Goal: Information Seeking & Learning: Learn about a topic

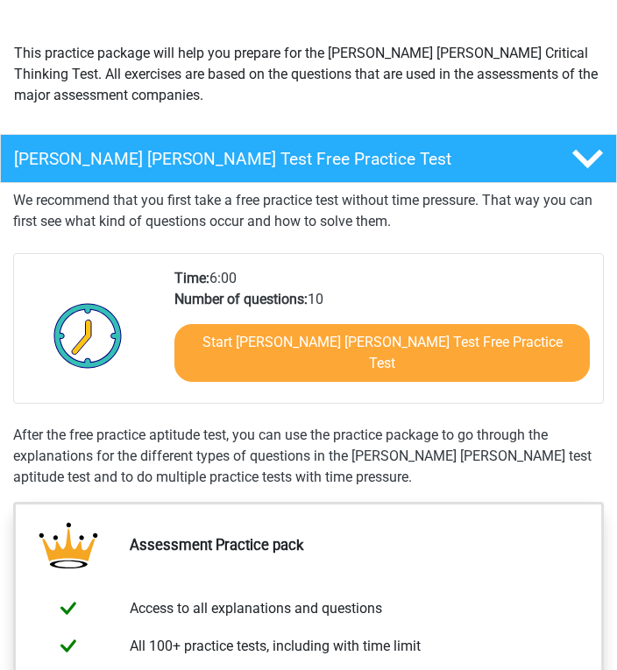
scroll to position [175, 0]
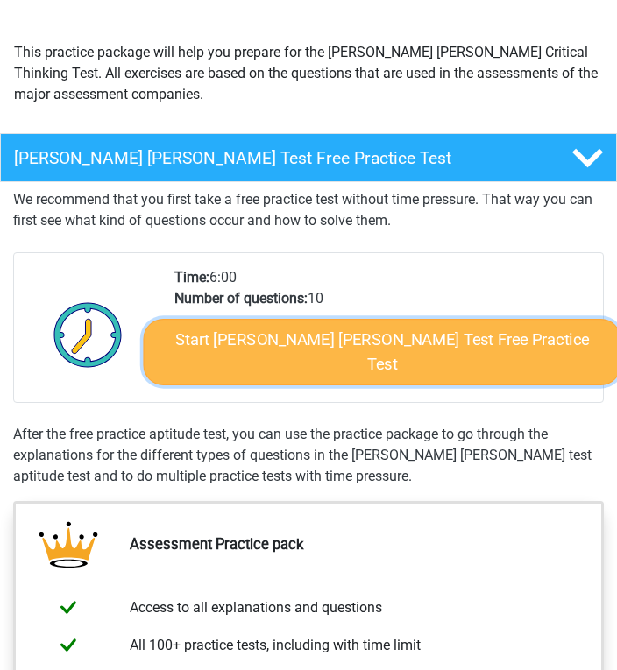
click at [195, 353] on link "Start Watson Glaser Test Free Practice Test" at bounding box center [381, 352] width 477 height 67
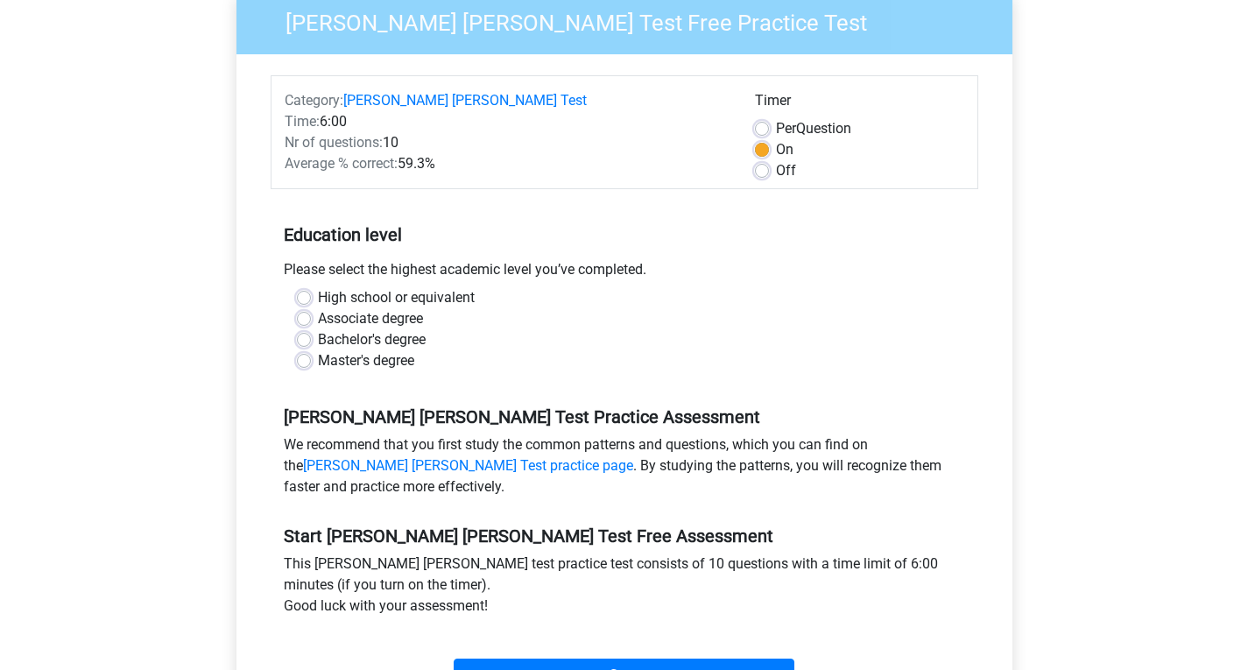
scroll to position [175, 0]
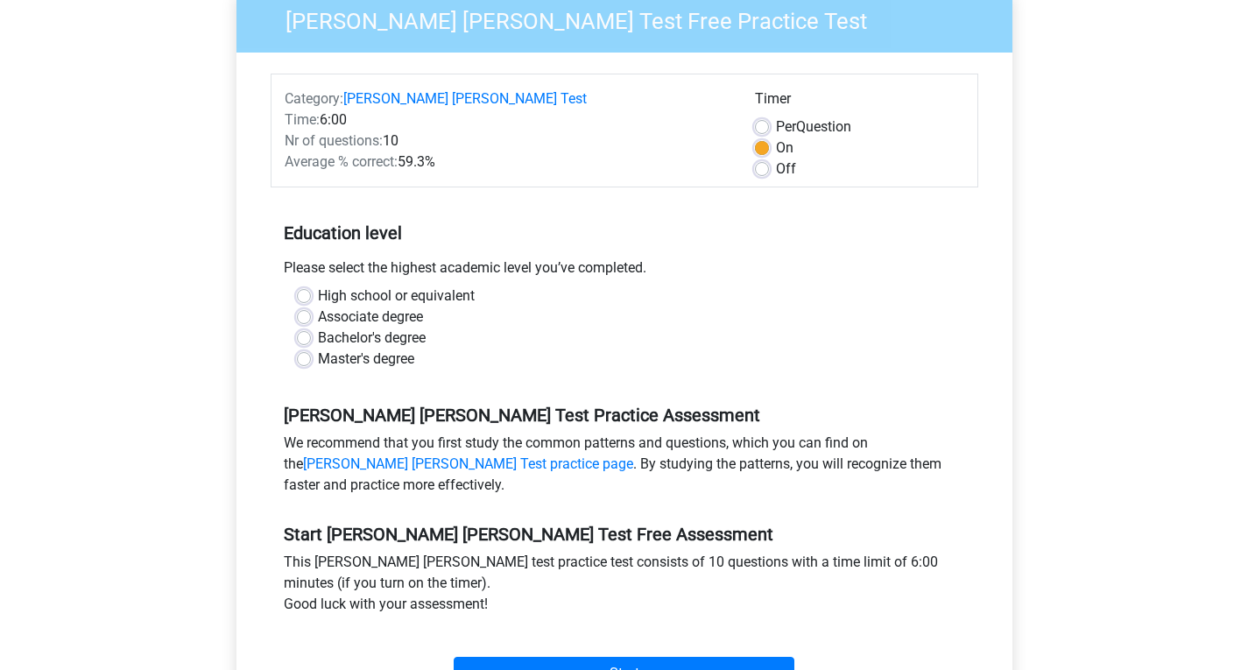
click at [318, 307] on label "Associate degree" at bounding box center [370, 317] width 105 height 21
click at [302, 307] on input "Associate degree" at bounding box center [304, 316] width 14 height 18
radio input "true"
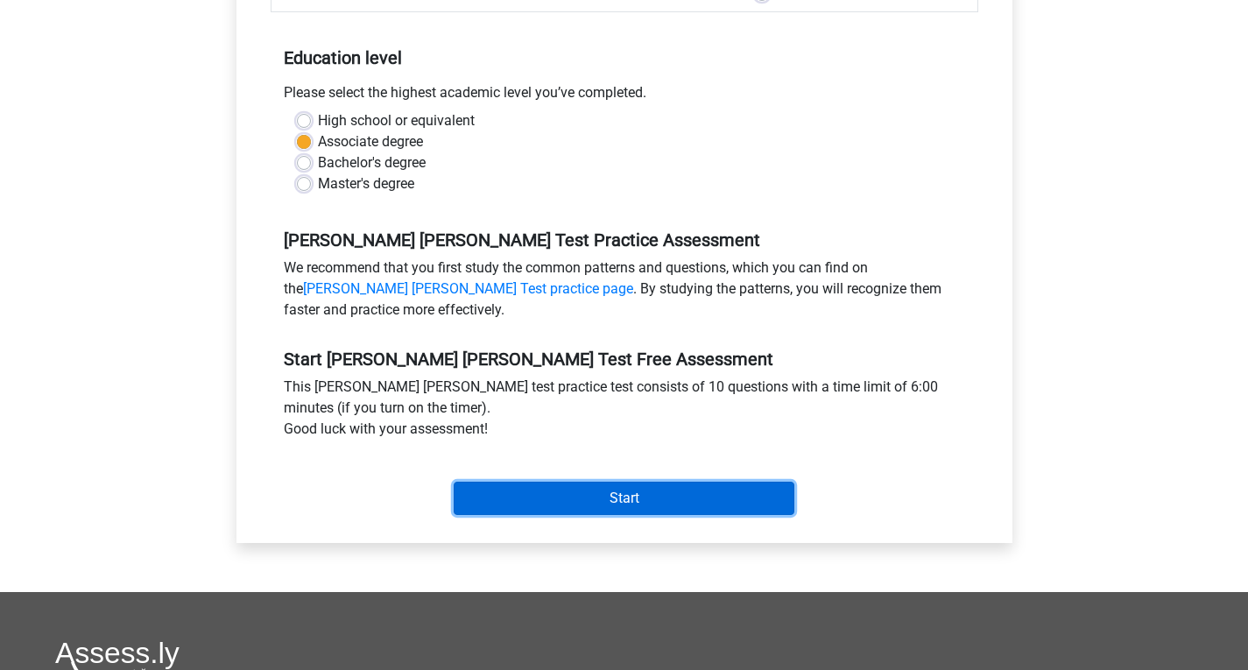
click at [547, 482] on input "Start" at bounding box center [624, 498] width 341 height 33
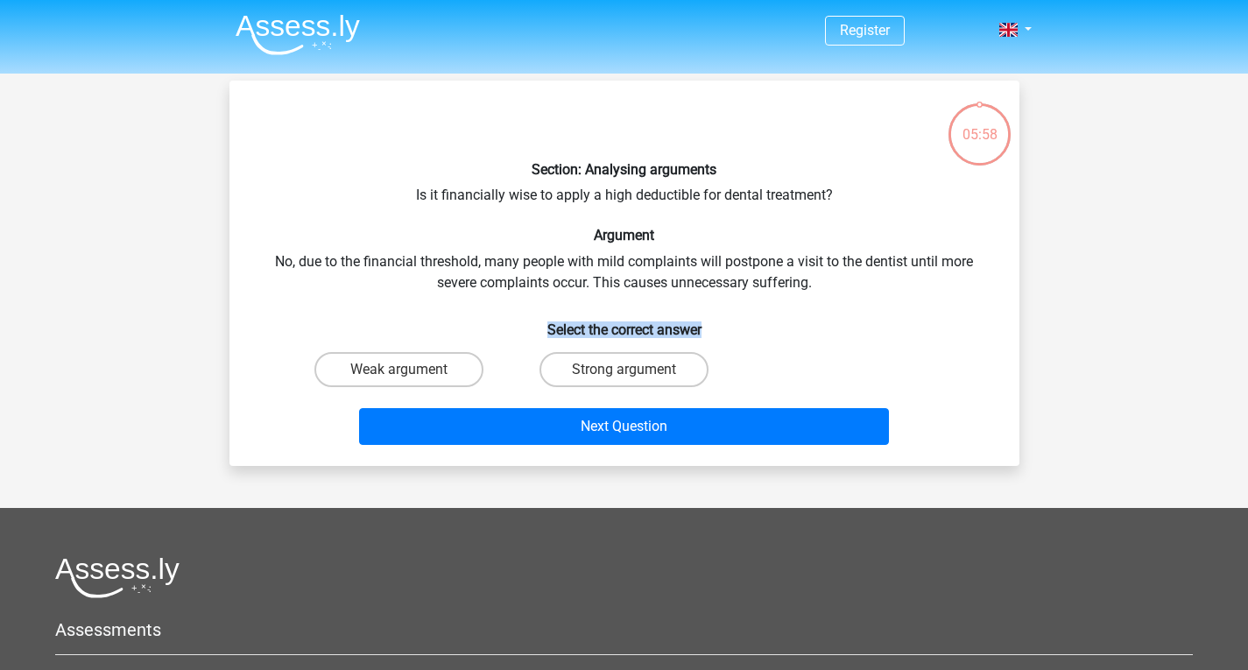
drag, startPoint x: 545, startPoint y: 331, endPoint x: 723, endPoint y: 334, distance: 177.8
click at [723, 334] on h6 "Select the correct answer" at bounding box center [625, 322] width 734 height 31
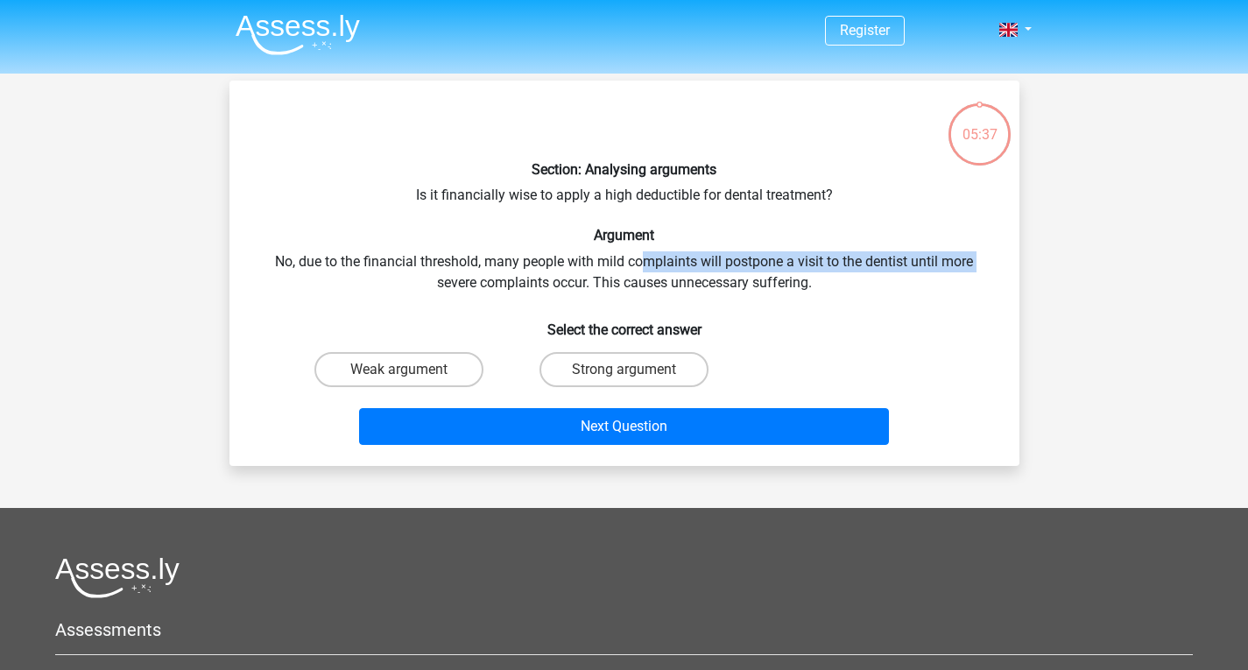
drag, startPoint x: 431, startPoint y: 286, endPoint x: 643, endPoint y: 265, distance: 213.0
click at [645, 263] on div "Section: Analysing arguments Is it financially wise to apply a high deductible …" at bounding box center [624, 273] width 776 height 357
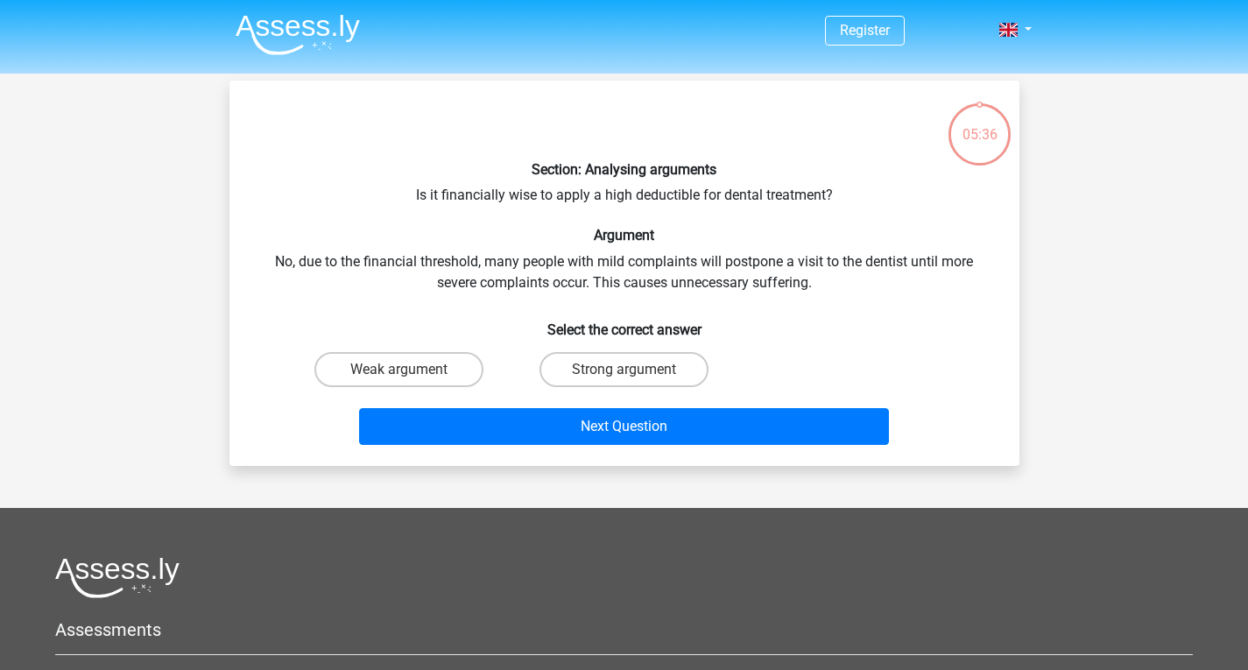
click at [638, 274] on div "Section: Analysing arguments Is it financially wise to apply a high deductible …" at bounding box center [624, 273] width 776 height 357
drag, startPoint x: 800, startPoint y: 288, endPoint x: 263, endPoint y: 273, distance: 537.1
click at [263, 273] on div "Section: Analysing arguments Is it financially wise to apply a high deductible …" at bounding box center [624, 273] width 776 height 357
click at [272, 281] on div "Section: Analysing arguments Is it financially wise to apply a high deductible …" at bounding box center [624, 273] width 776 height 357
click at [392, 332] on h6 "Select the correct answer" at bounding box center [625, 322] width 734 height 31
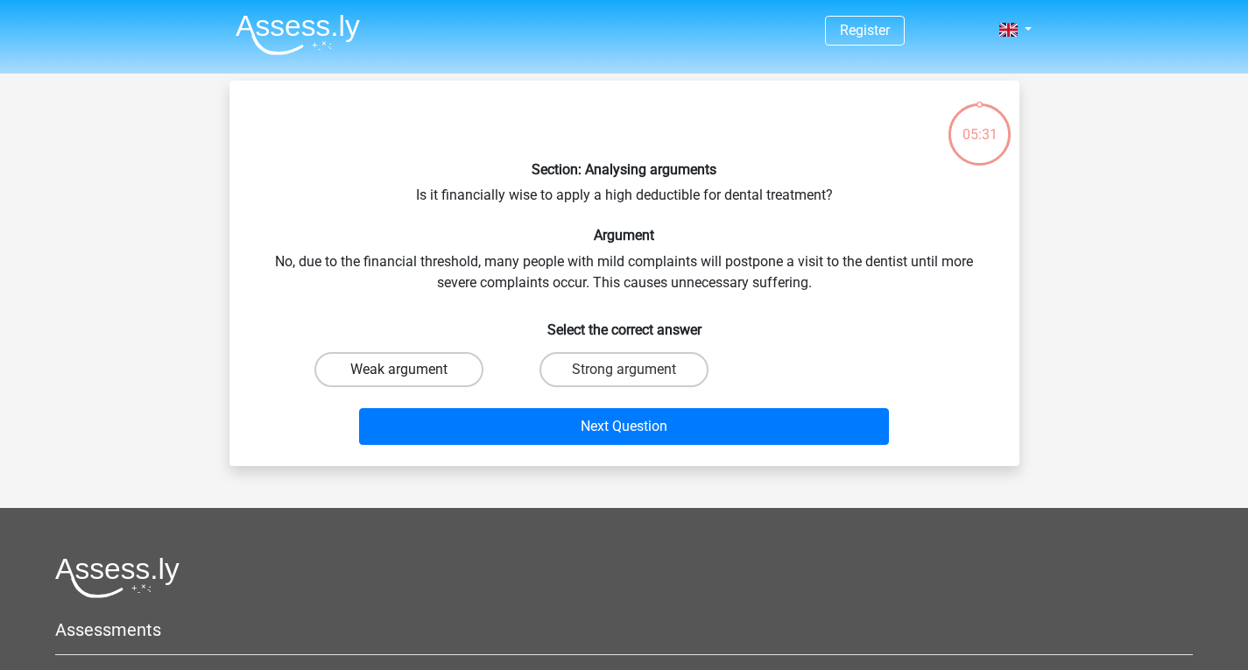
click at [395, 383] on label "Weak argument" at bounding box center [398, 369] width 169 height 35
click at [399, 381] on input "Weak argument" at bounding box center [404, 375] width 11 height 11
radio input "true"
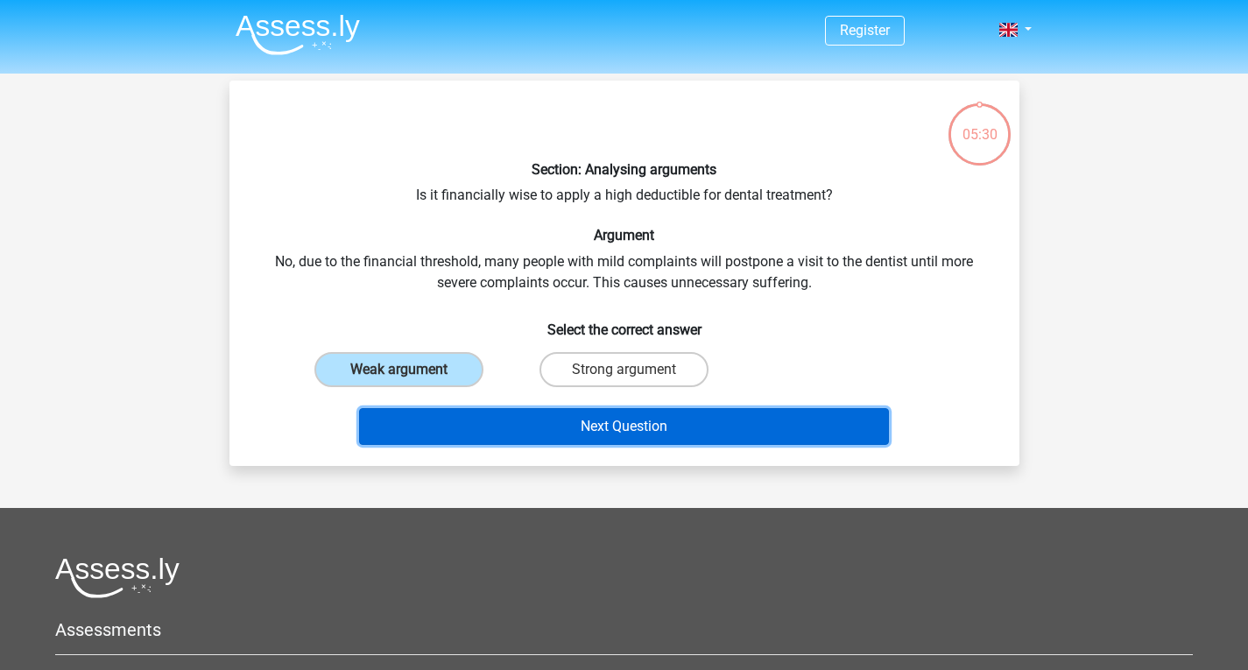
click at [457, 432] on button "Next Question" at bounding box center [624, 426] width 530 height 37
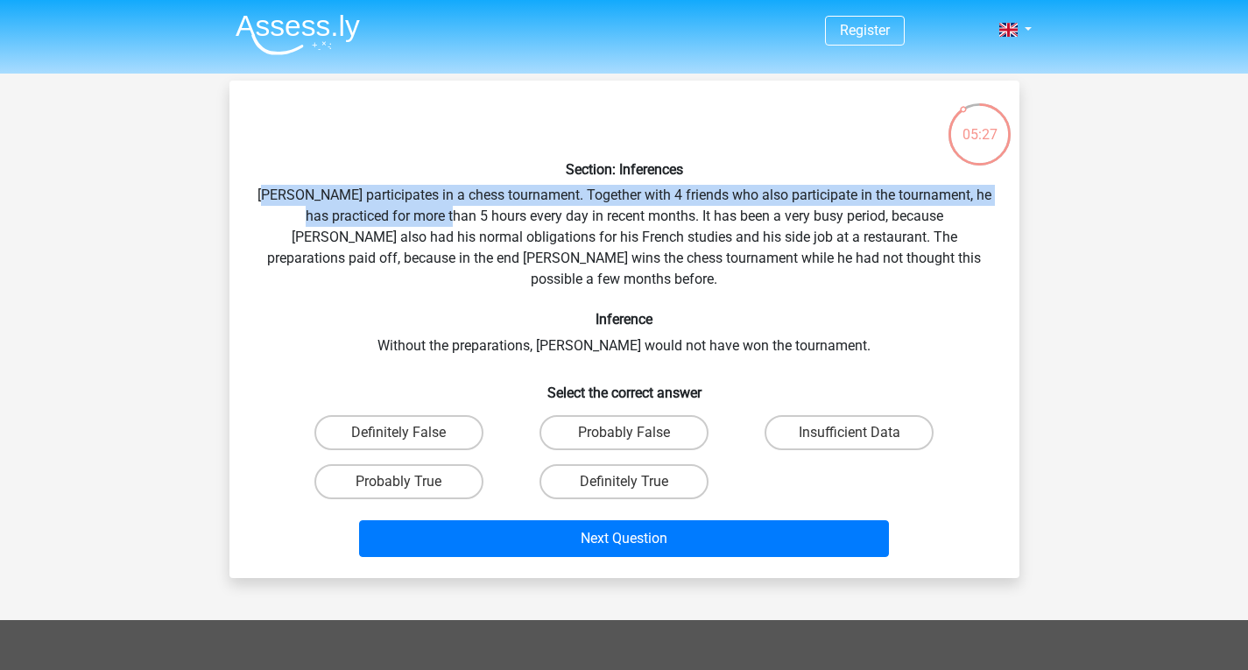
drag, startPoint x: 282, startPoint y: 186, endPoint x: 447, endPoint y: 232, distance: 171.1
click at [446, 219] on div "Section: Inferences Pablo participates in a chess tournament. Together with 4 f…" at bounding box center [624, 329] width 776 height 469
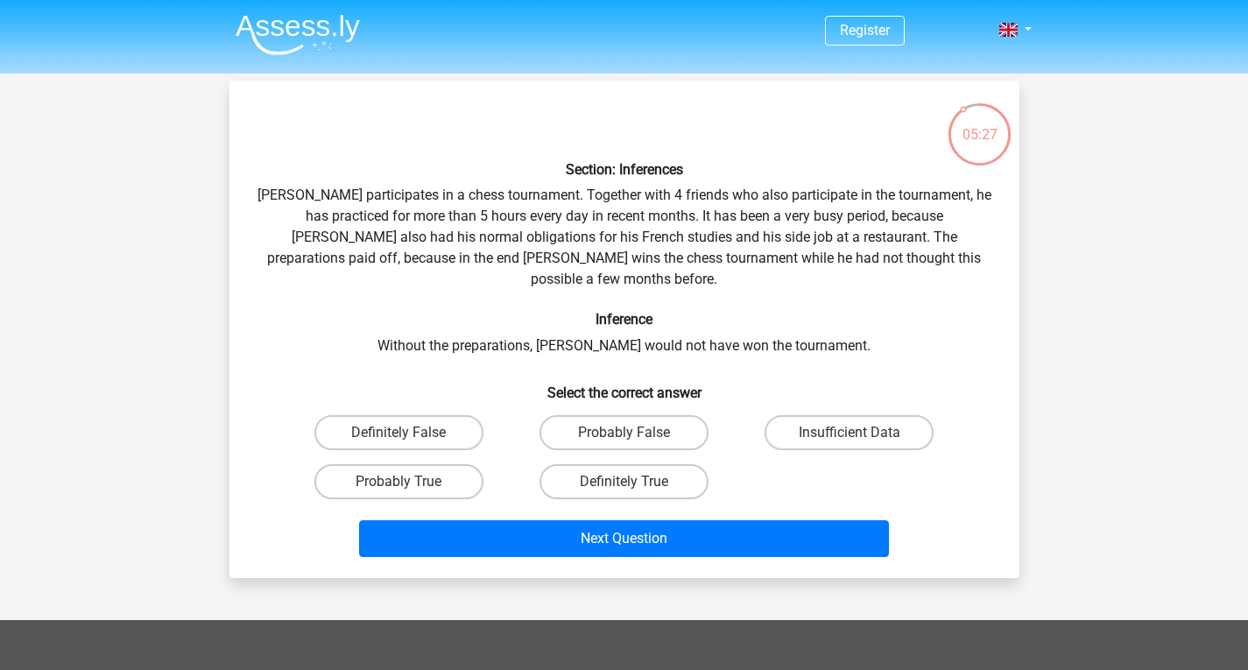
click at [439, 311] on h6 "Inference" at bounding box center [625, 319] width 734 height 17
drag, startPoint x: 413, startPoint y: 334, endPoint x: 842, endPoint y: 323, distance: 428.4
click at [842, 323] on div "Section: Inferences Pablo participates in a chess tournament. Together with 4 f…" at bounding box center [624, 329] width 776 height 469
click at [847, 321] on div "Section: Inferences Pablo participates in a chess tournament. Together with 4 f…" at bounding box center [624, 329] width 776 height 469
click at [280, 209] on div "Section: Inferences Pablo participates in a chess tournament. Together with 4 f…" at bounding box center [624, 329] width 776 height 469
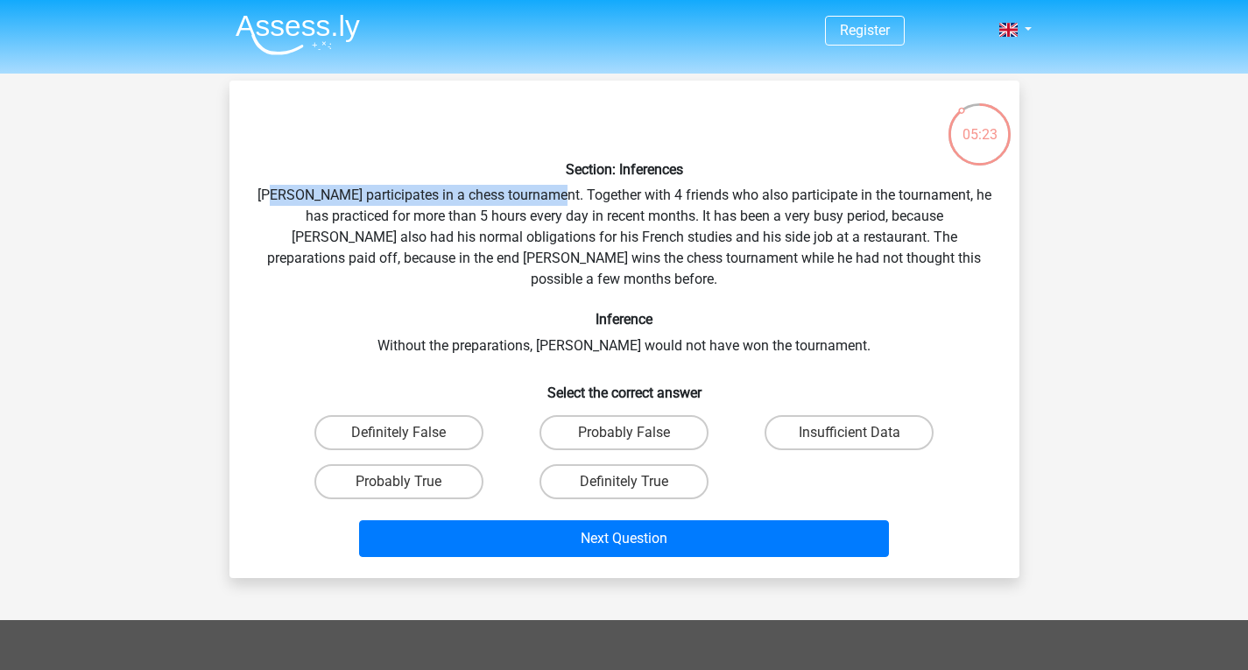
drag, startPoint x: 292, startPoint y: 200, endPoint x: 569, endPoint y: 205, distance: 277.7
click at [569, 205] on div "Section: Inferences Pablo participates in a chess tournament. Together with 4 f…" at bounding box center [624, 329] width 776 height 469
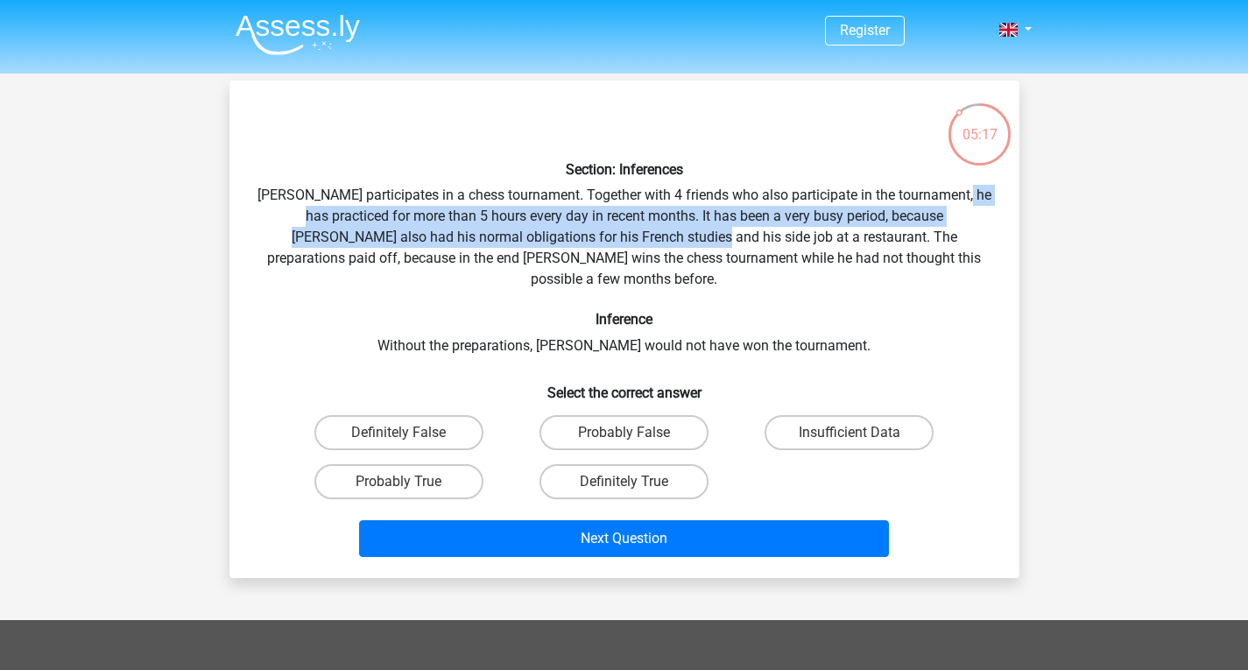
drag, startPoint x: 271, startPoint y: 218, endPoint x: 629, endPoint y: 229, distance: 358.4
click at [629, 229] on div "Section: Inferences Pablo participates in a chess tournament. Together with 4 f…" at bounding box center [624, 329] width 776 height 469
click at [629, 227] on div "Section: Inferences Pablo participates in a chess tournament. Together with 4 f…" at bounding box center [624, 329] width 776 height 469
click at [640, 219] on div "Section: Inferences Pablo participates in a chess tournament. Together with 4 f…" at bounding box center [624, 329] width 776 height 469
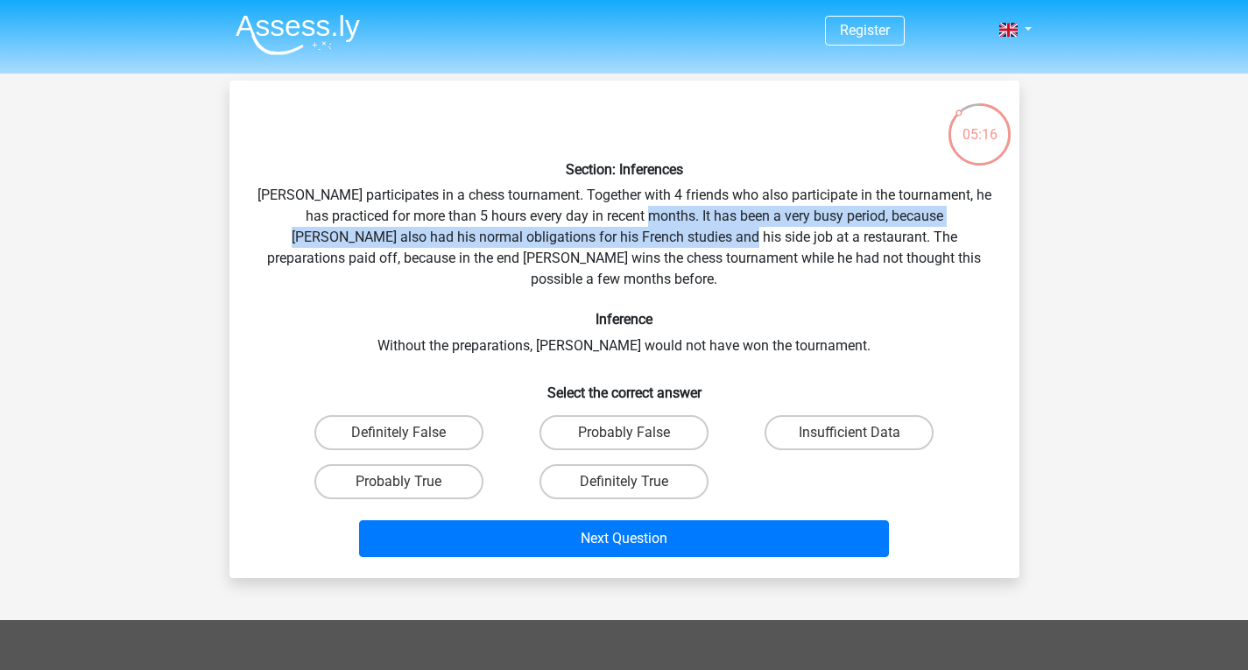
drag, startPoint x: 640, startPoint y: 219, endPoint x: 639, endPoint y: 233, distance: 14.0
click at [639, 233] on div "Section: Inferences Pablo participates in a chess tournament. Together with 4 f…" at bounding box center [624, 329] width 776 height 469
click at [345, 238] on div "Section: Inferences Pablo participates in a chess tournament. Together with 4 f…" at bounding box center [624, 329] width 776 height 469
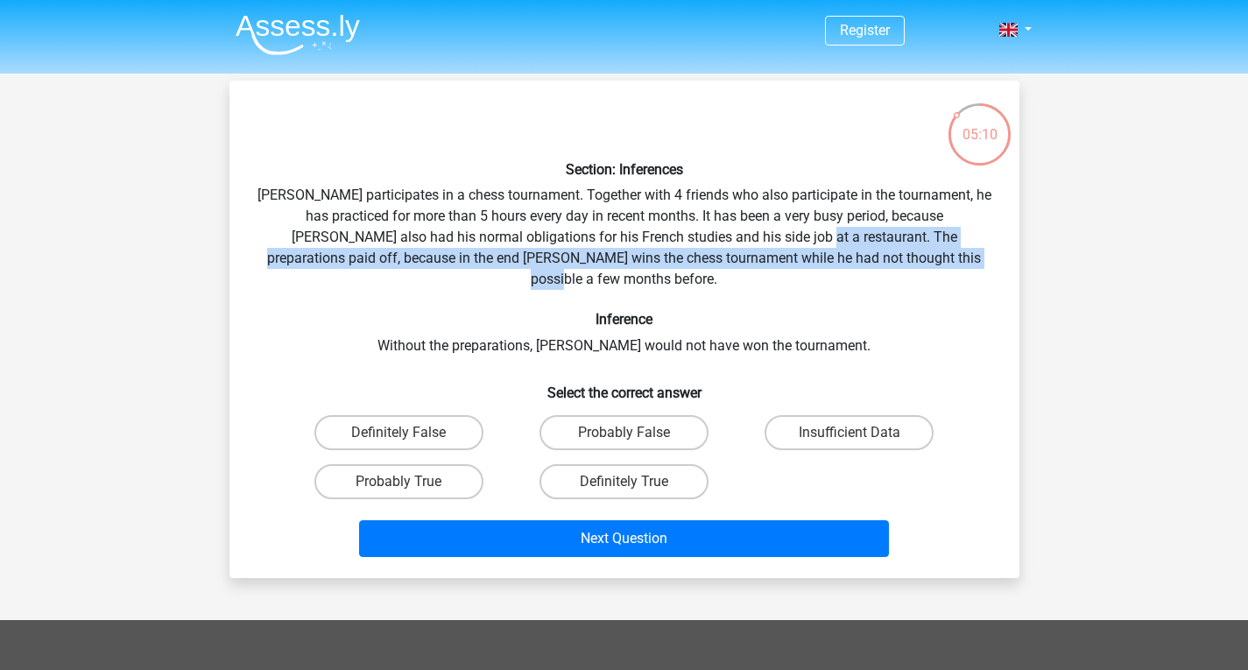
drag, startPoint x: 733, startPoint y: 232, endPoint x: 940, endPoint y: 258, distance: 208.4
click at [940, 258] on div "Section: Inferences Pablo participates in a chess tournament. Together with 4 f…" at bounding box center [624, 329] width 776 height 469
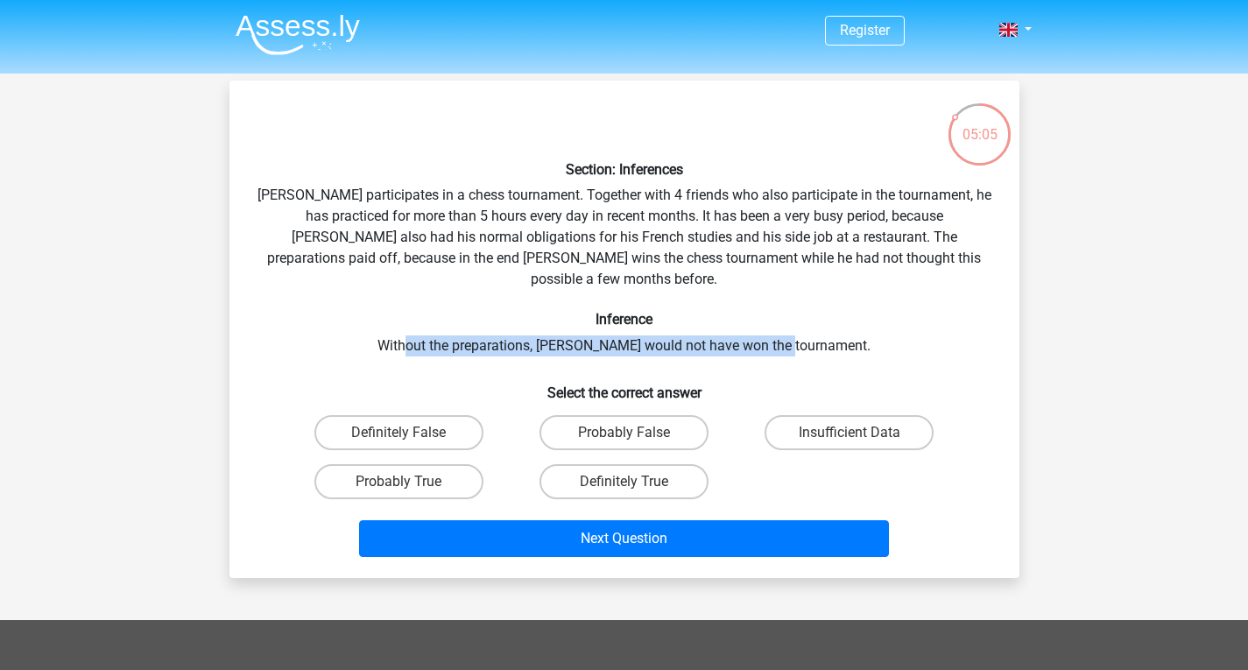
drag, startPoint x: 438, startPoint y: 330, endPoint x: 824, endPoint y: 322, distance: 386.3
click at [824, 322] on div "Section: Inferences Pablo participates in a chess tournament. Together with 4 f…" at bounding box center [624, 329] width 776 height 469
click at [454, 464] on label "Probably True" at bounding box center [398, 481] width 169 height 35
click at [410, 482] on input "Probably True" at bounding box center [404, 487] width 11 height 11
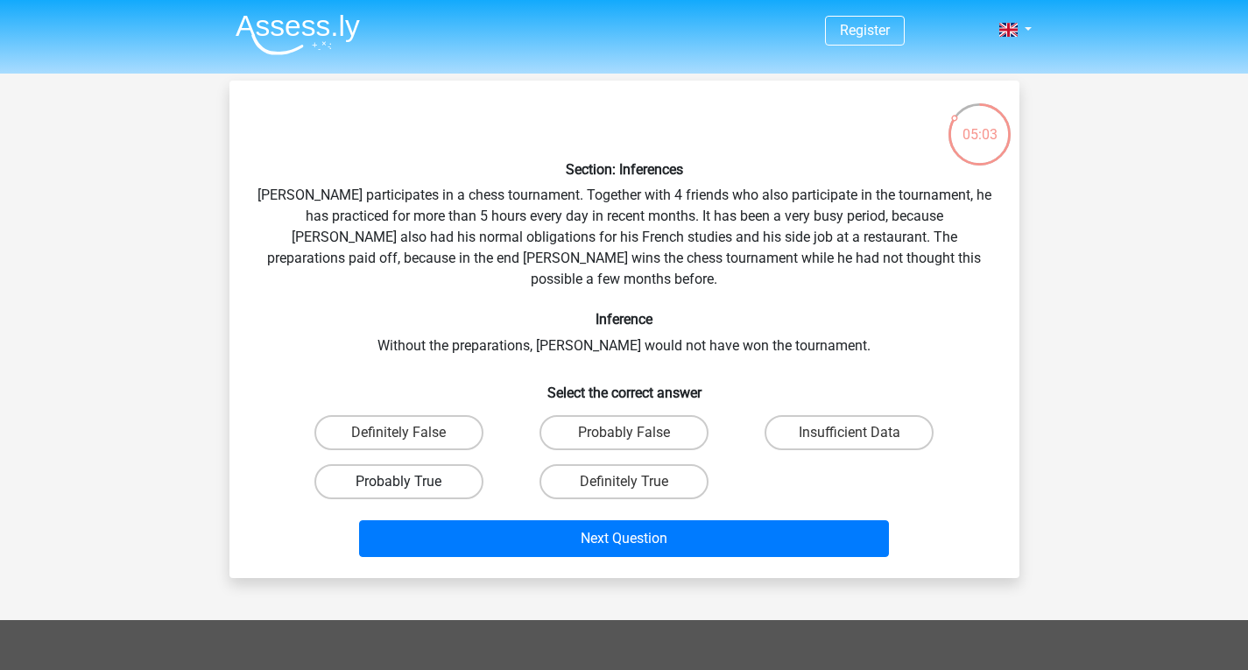
radio input "true"
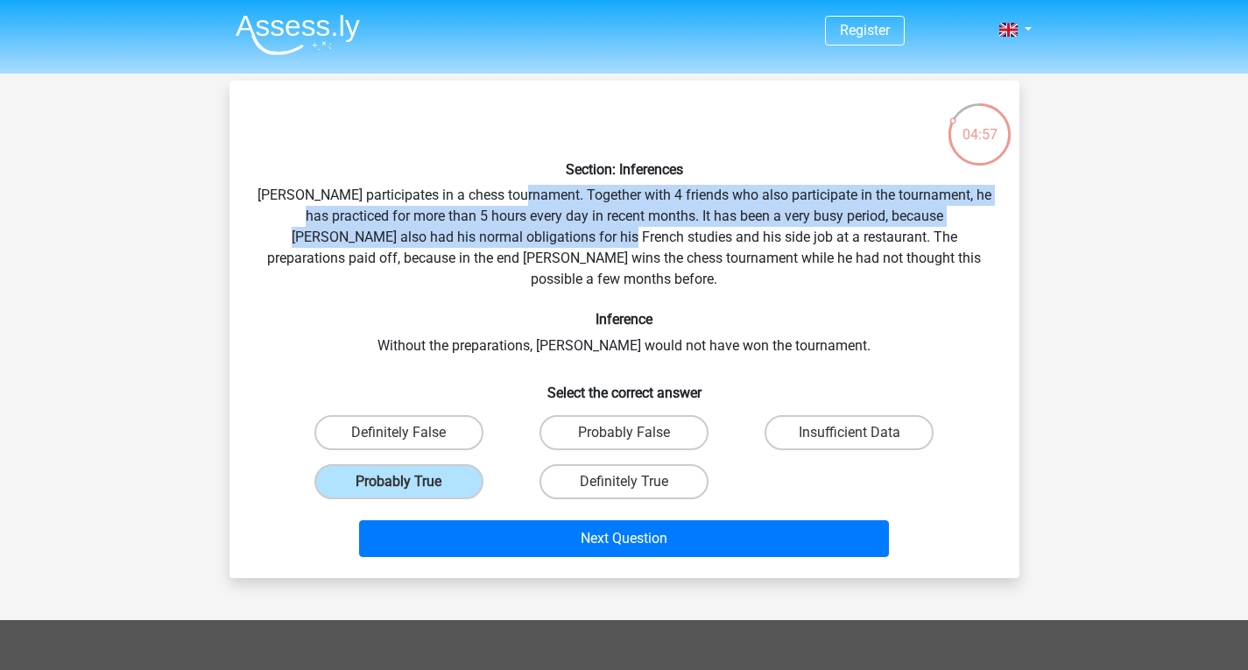
drag, startPoint x: 536, startPoint y: 198, endPoint x: 539, endPoint y: 227, distance: 29.0
click at [539, 227] on div "Section: Inferences Pablo participates in a chess tournament. Together with 4 f…" at bounding box center [624, 329] width 776 height 469
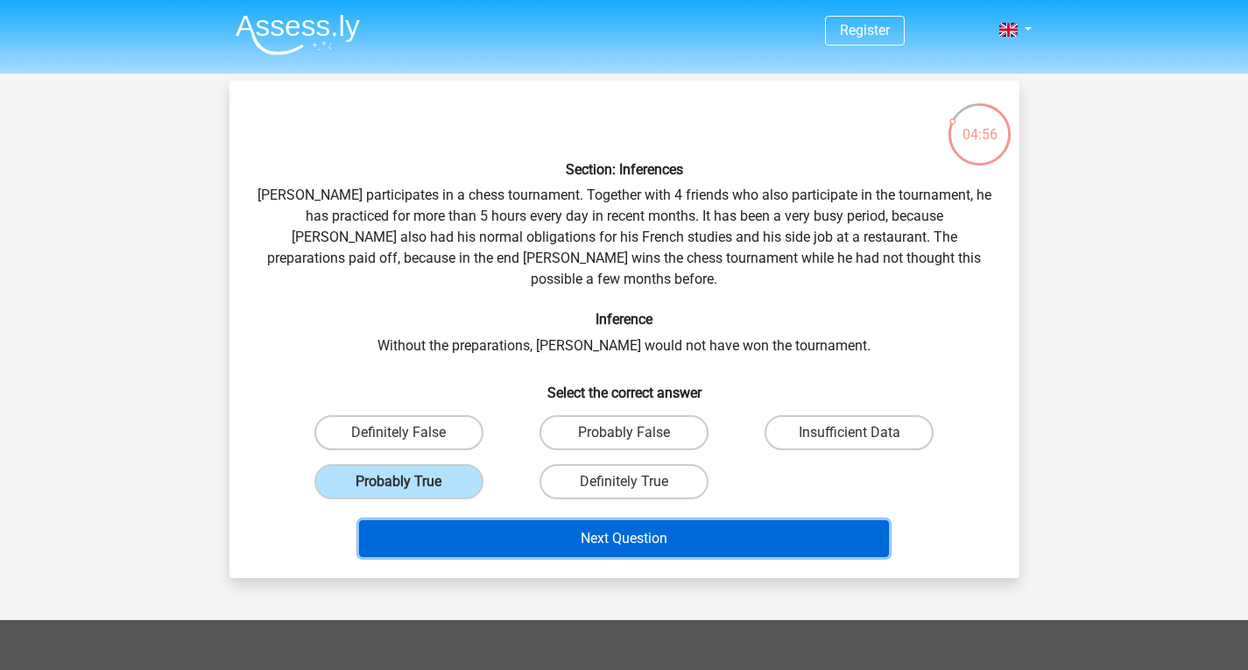
click at [664, 520] on button "Next Question" at bounding box center [624, 538] width 530 height 37
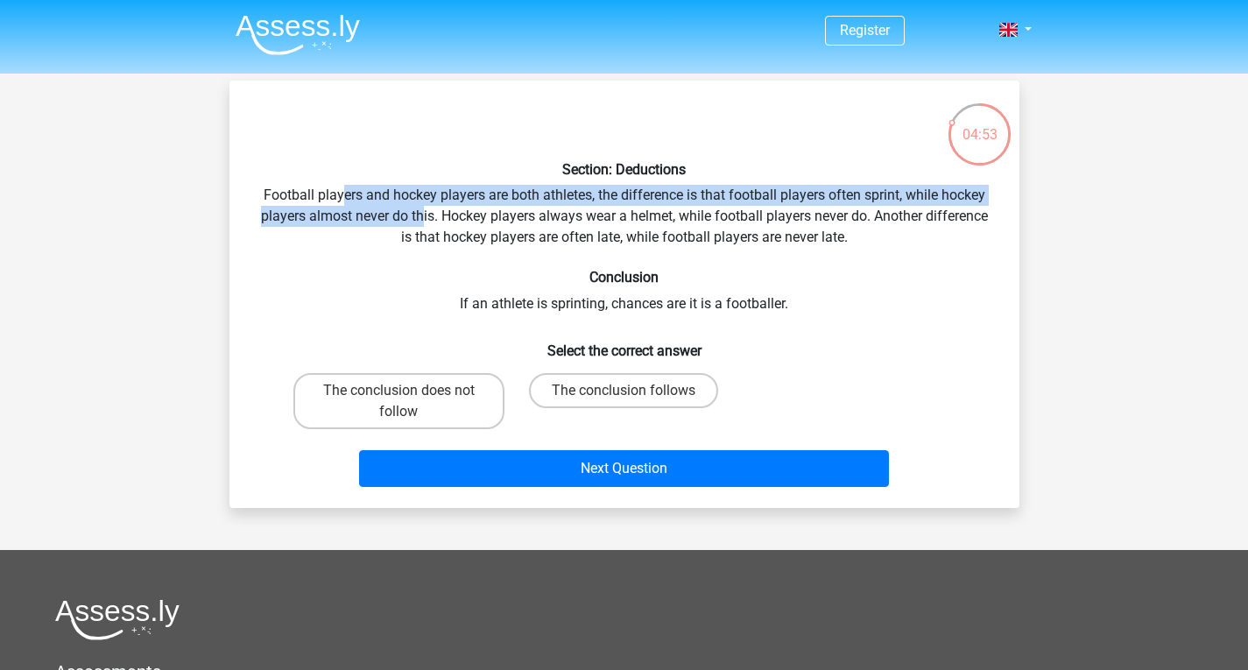
drag, startPoint x: 367, startPoint y: 202, endPoint x: 422, endPoint y: 215, distance: 56.7
click at [422, 215] on div "Section: Deductions Football players and hockey players are both athletes, the …" at bounding box center [624, 294] width 776 height 399
drag, startPoint x: 422, startPoint y: 215, endPoint x: 434, endPoint y: 211, distance: 12.2
click at [422, 215] on div "Section: Deductions Football players and hockey players are both athletes, the …" at bounding box center [624, 294] width 776 height 399
click at [510, 192] on div "Section: Deductions Football players and hockey players are both athletes, the …" at bounding box center [624, 294] width 776 height 399
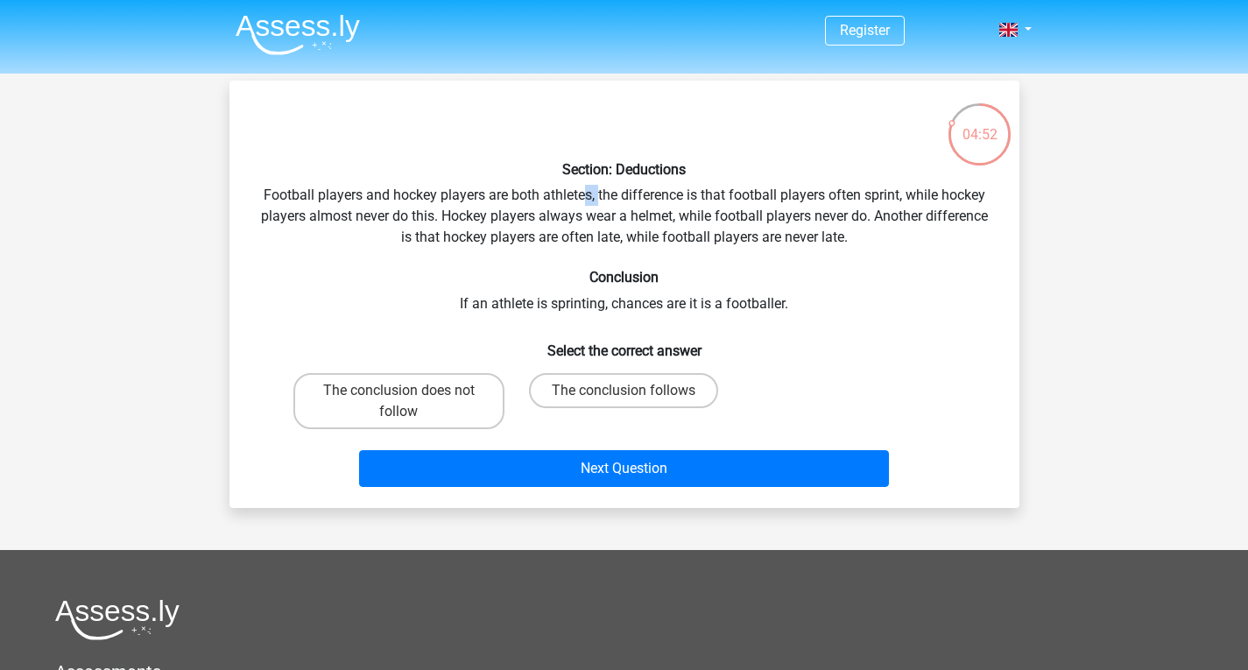
drag, startPoint x: 586, startPoint y: 187, endPoint x: 598, endPoint y: 202, distance: 19.3
click at [598, 202] on div "Section: Deductions Football players and hockey players are both athletes, the …" at bounding box center [624, 294] width 776 height 399
drag, startPoint x: 598, startPoint y: 194, endPoint x: 331, endPoint y: 196, distance: 267.1
click at [293, 194] on div "Section: Deductions Football players and hockey players are both athletes, the …" at bounding box center [624, 294] width 776 height 399
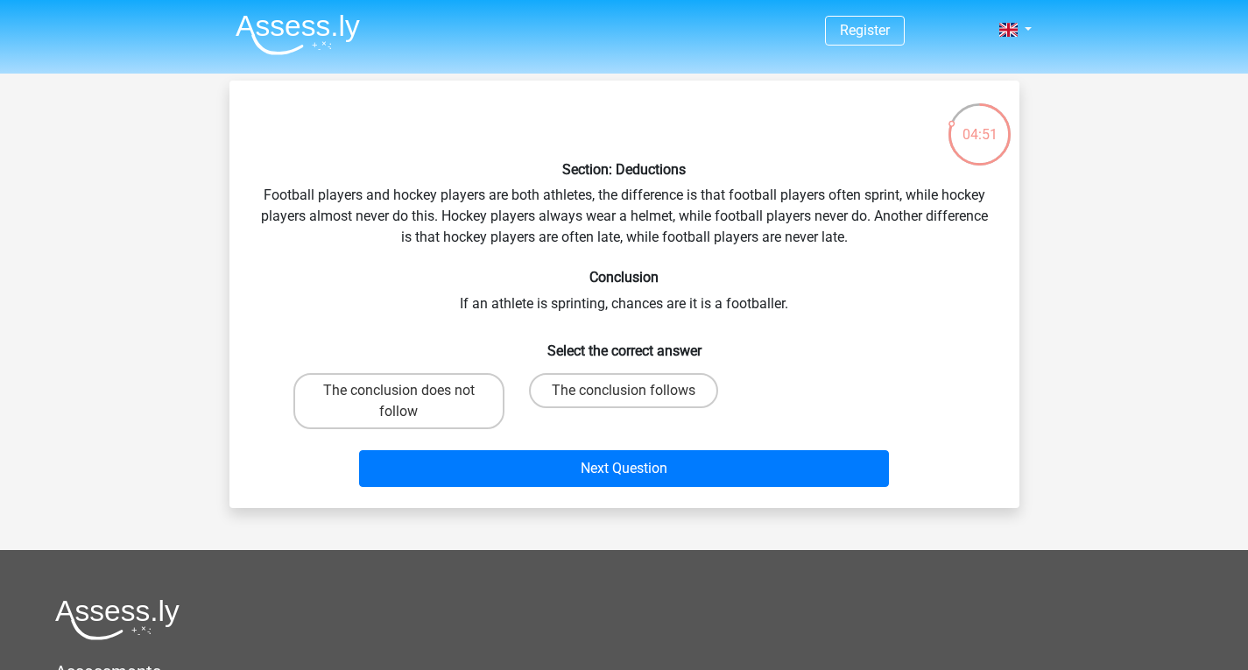
click at [624, 187] on div "Section: Deductions Football players and hockey players are both athletes, the …" at bounding box center [624, 294] width 776 height 399
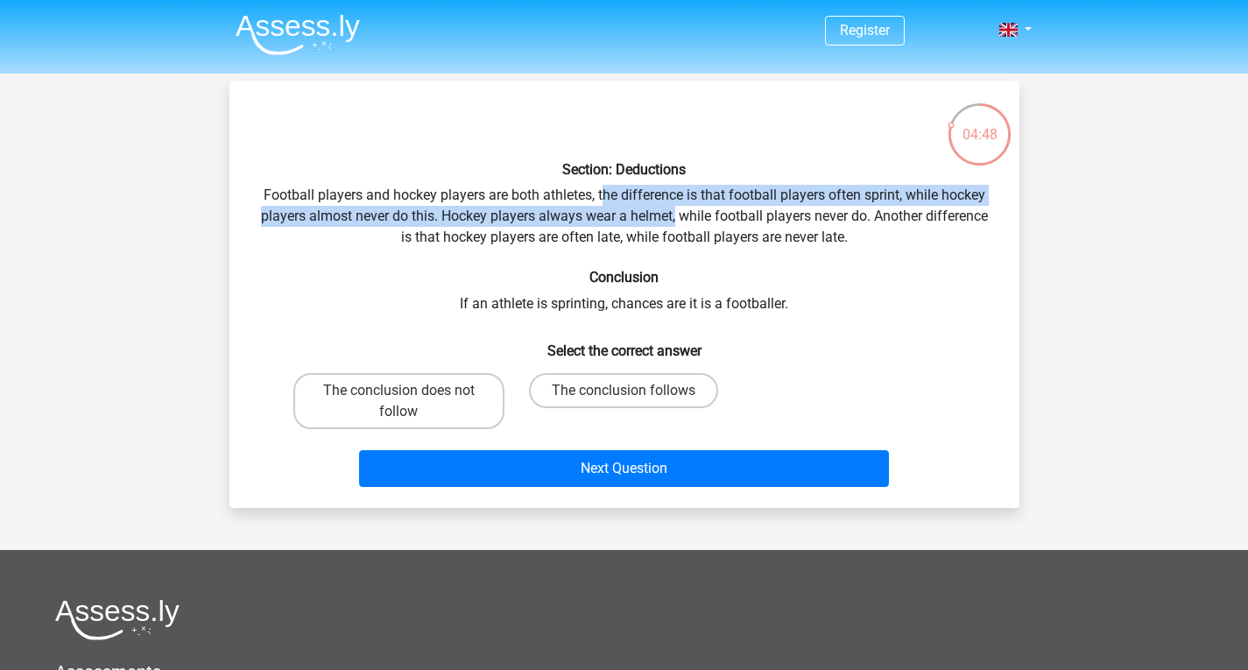
drag, startPoint x: 617, startPoint y: 206, endPoint x: 602, endPoint y: 232, distance: 30.6
click at [668, 219] on div "Section: Deductions Football players and hockey players are both athletes, the …" at bounding box center [624, 294] width 776 height 399
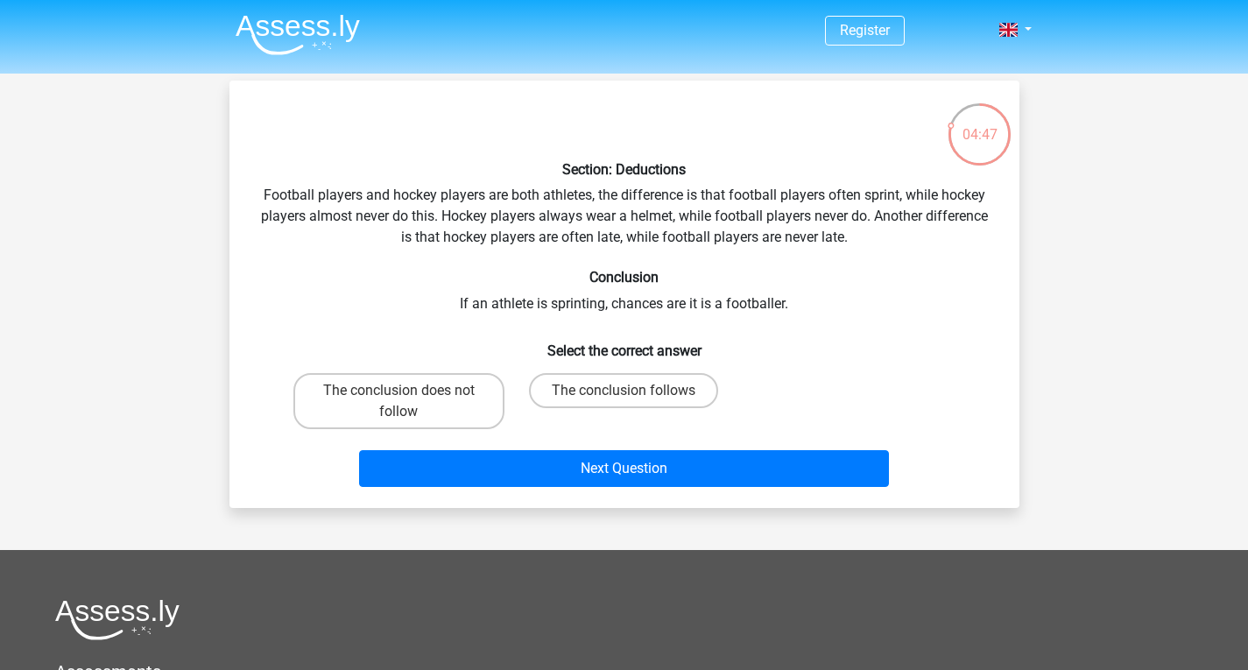
click at [275, 229] on div "Section: Deductions Football players and hockey players are both athletes, the …" at bounding box center [624, 294] width 776 height 399
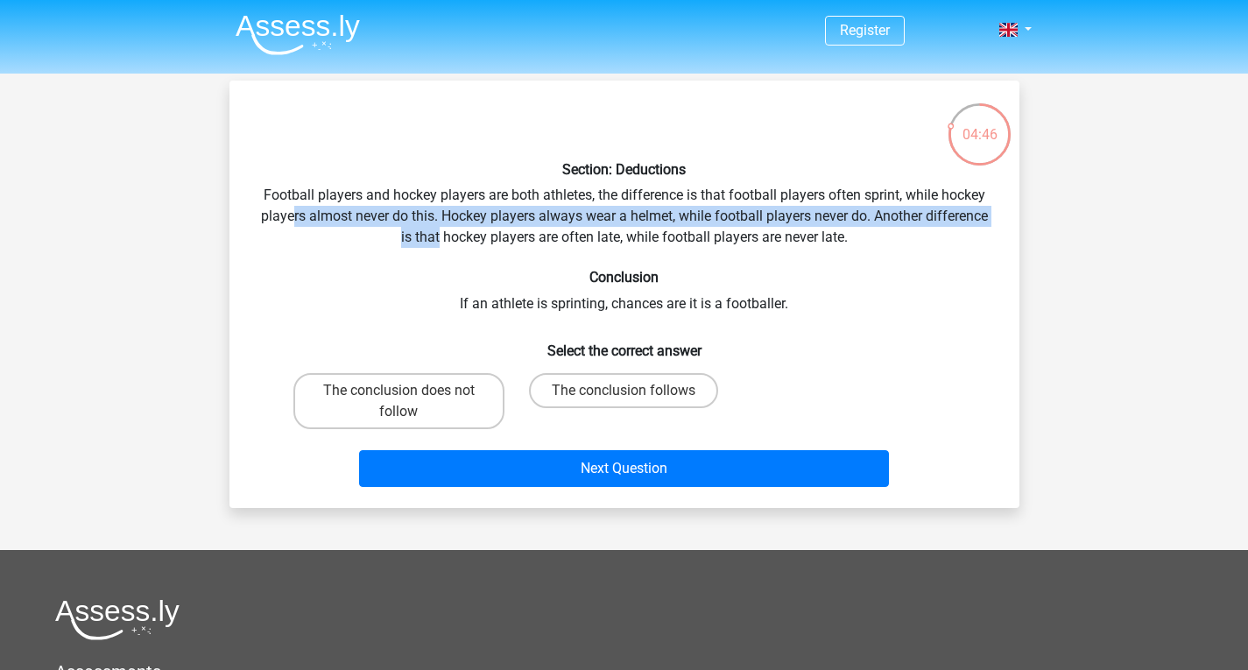
drag, startPoint x: 287, startPoint y: 219, endPoint x: 436, endPoint y: 228, distance: 149.2
click at [436, 228] on div "Section: Deductions Football players and hockey players are both athletes, the …" at bounding box center [624, 294] width 776 height 399
click at [440, 222] on div "Section: Deductions Football players and hockey players are both athletes, the …" at bounding box center [624, 294] width 776 height 399
click at [439, 217] on div "Section: Deductions Football players and hockey players are both athletes, the …" at bounding box center [624, 294] width 776 height 399
drag, startPoint x: 439, startPoint y: 217, endPoint x: 888, endPoint y: 211, distance: 449.4
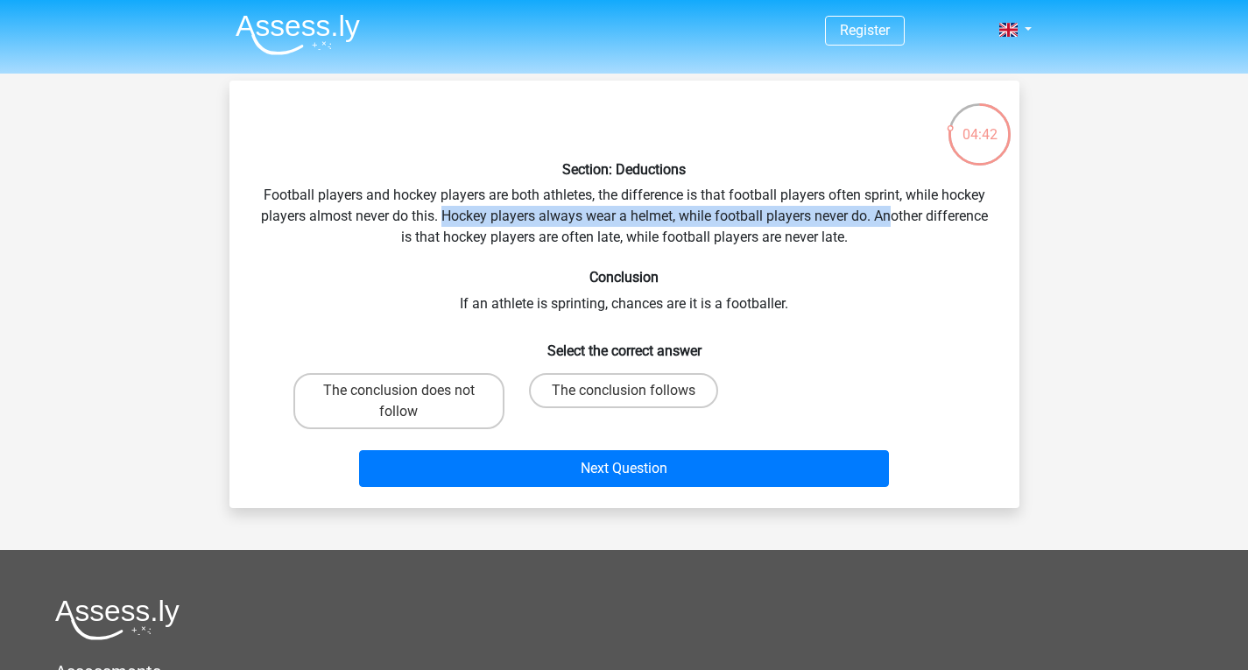
click at [888, 211] on div "Section: Deductions Football players and hockey players are both athletes, the …" at bounding box center [624, 294] width 776 height 399
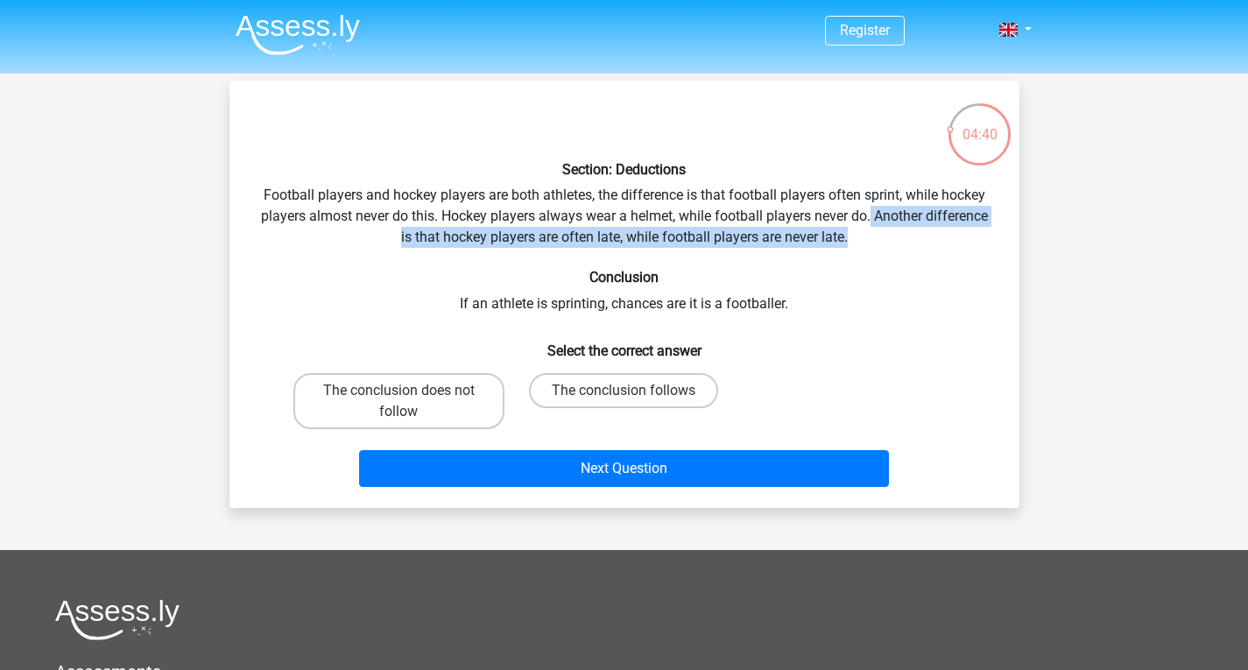
drag, startPoint x: 869, startPoint y: 218, endPoint x: 876, endPoint y: 241, distance: 23.8
click at [876, 241] on div "Section: Deductions Football players and hockey players are both athletes, the …" at bounding box center [624, 294] width 776 height 399
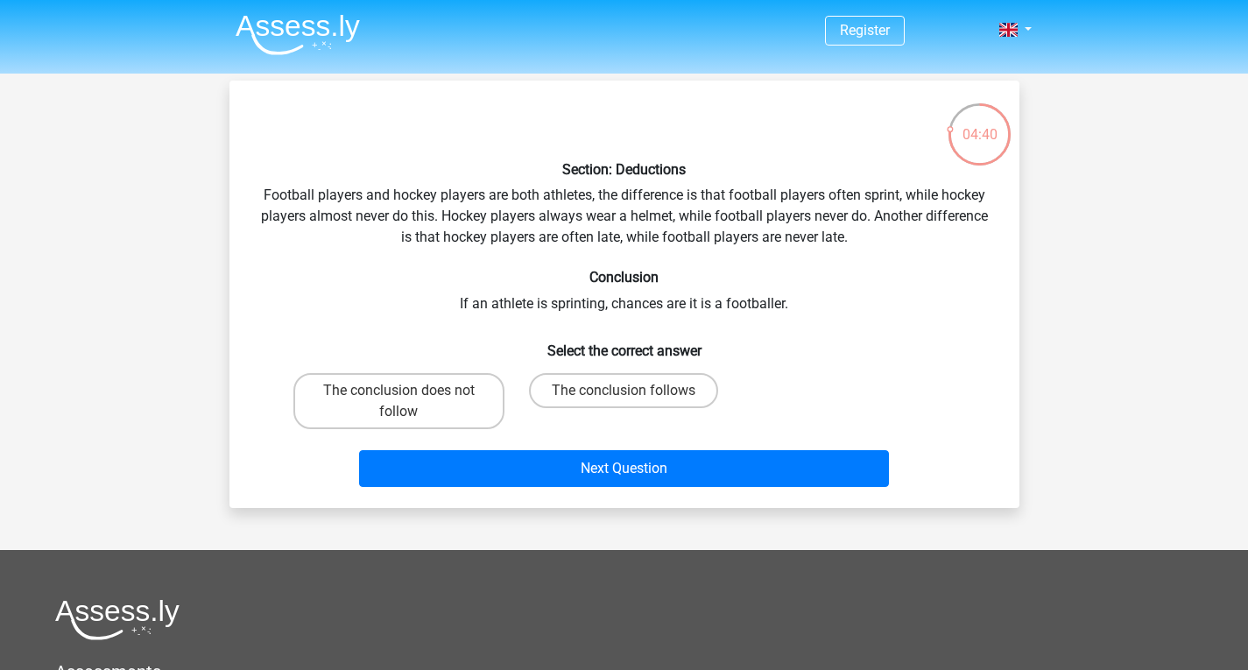
click at [403, 262] on div "Section: Deductions Football players and hockey players are both athletes, the …" at bounding box center [624, 294] width 776 height 399
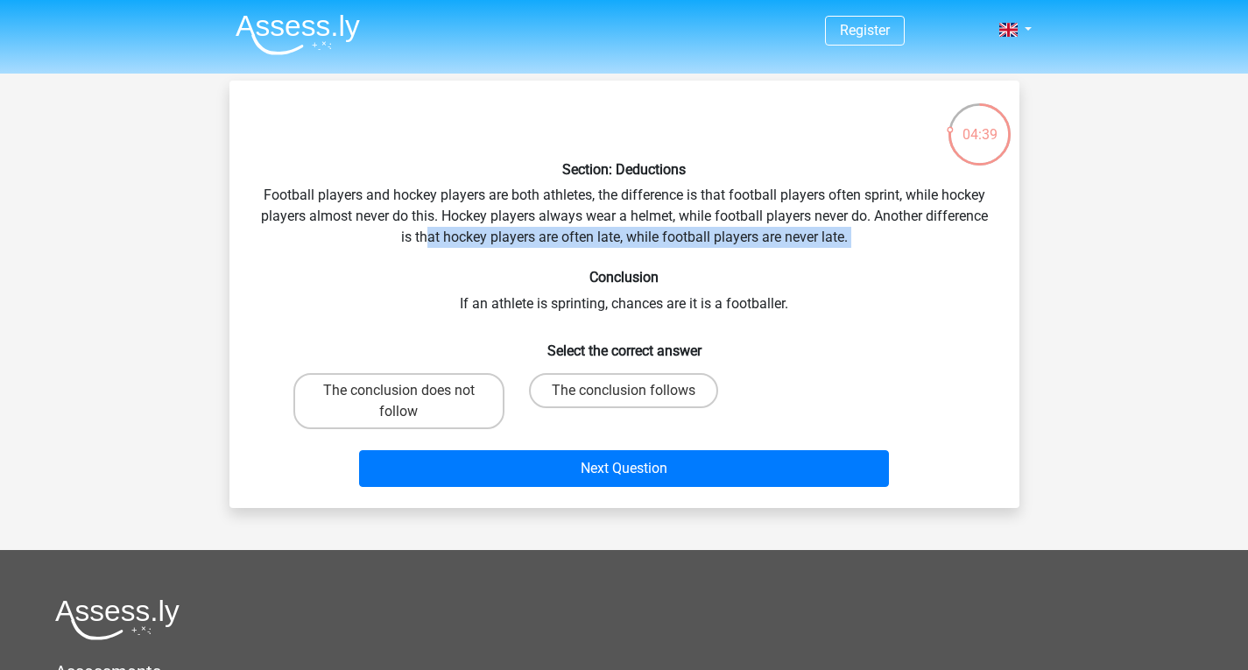
drag, startPoint x: 423, startPoint y: 240, endPoint x: 612, endPoint y: 255, distance: 189.8
click at [612, 255] on div "Section: Deductions Football players and hockey players are both athletes, the …" at bounding box center [624, 294] width 776 height 399
click at [624, 251] on div "Section: Deductions Football players and hockey players are both athletes, the …" at bounding box center [624, 294] width 776 height 399
click at [617, 229] on div "Section: Deductions Football players and hockey players are both athletes, the …" at bounding box center [624, 294] width 776 height 399
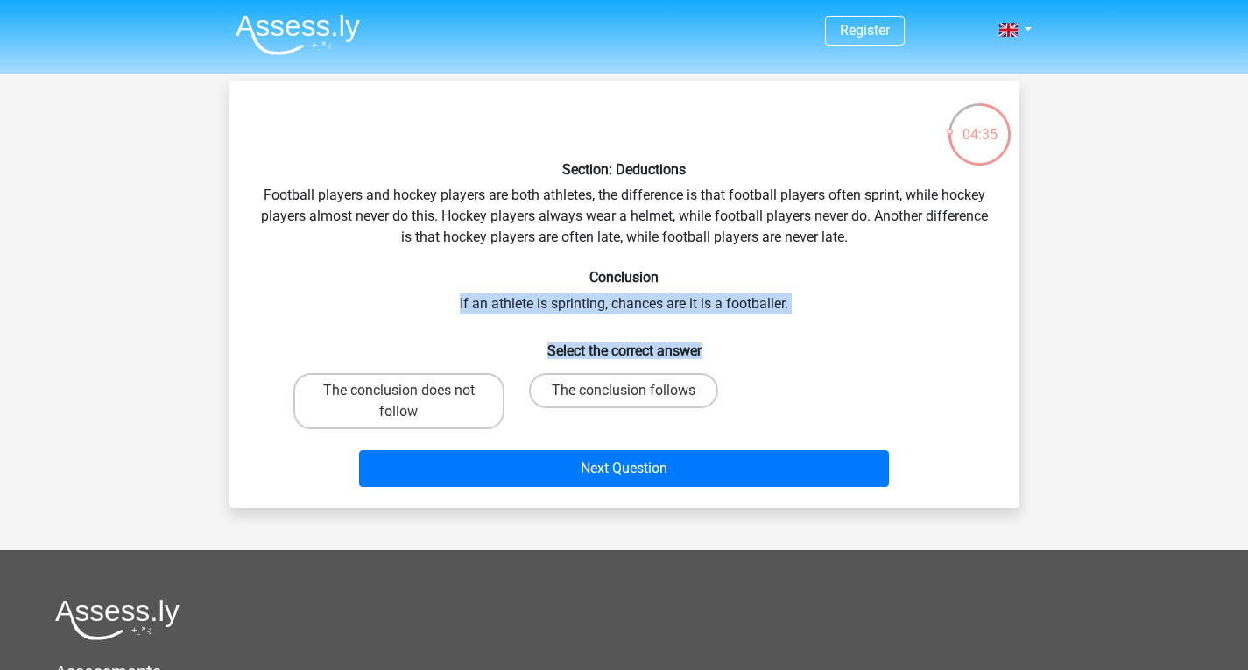
drag, startPoint x: 439, startPoint y: 307, endPoint x: 819, endPoint y: 318, distance: 380.3
click at [819, 318] on div "Section: Deductions Football players and hockey players are both athletes, the …" at bounding box center [624, 294] width 776 height 399
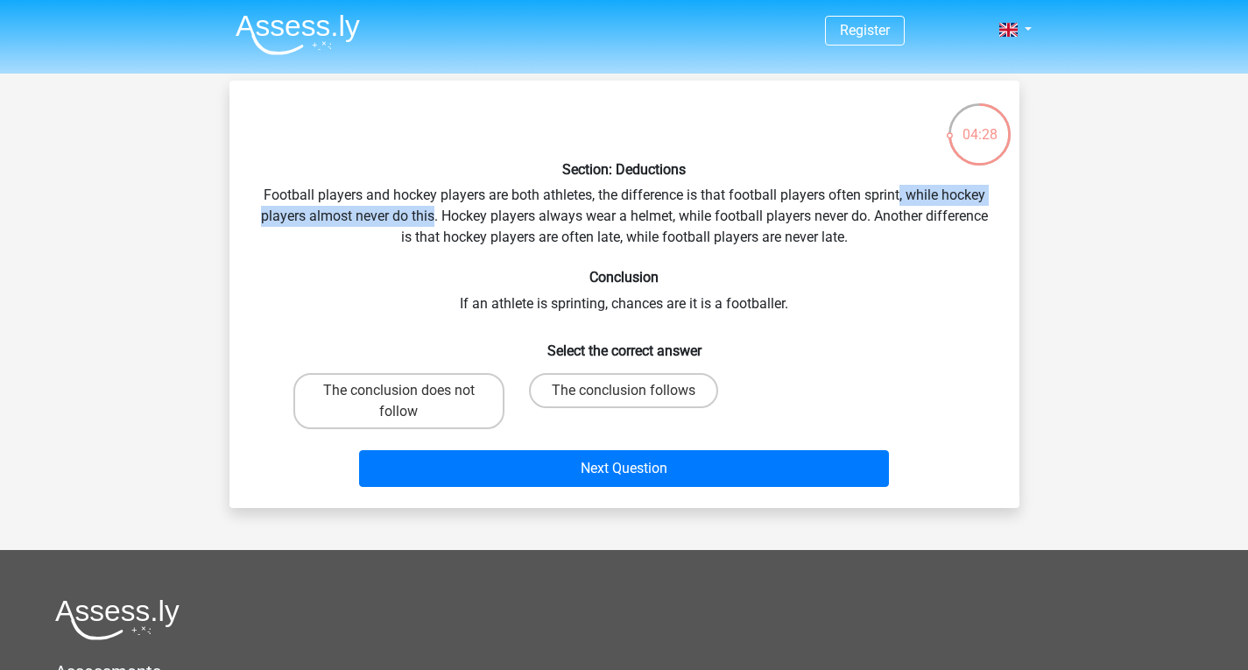
drag, startPoint x: 899, startPoint y: 188, endPoint x: 430, endPoint y: 221, distance: 469.7
click at [430, 221] on div "Section: Deductions Football players and hockey players are both athletes, the …" at bounding box center [624, 294] width 776 height 399
click at [392, 392] on label "The conclusion does not follow" at bounding box center [398, 401] width 211 height 56
click at [399, 392] on input "The conclusion does not follow" at bounding box center [404, 396] width 11 height 11
radio input "true"
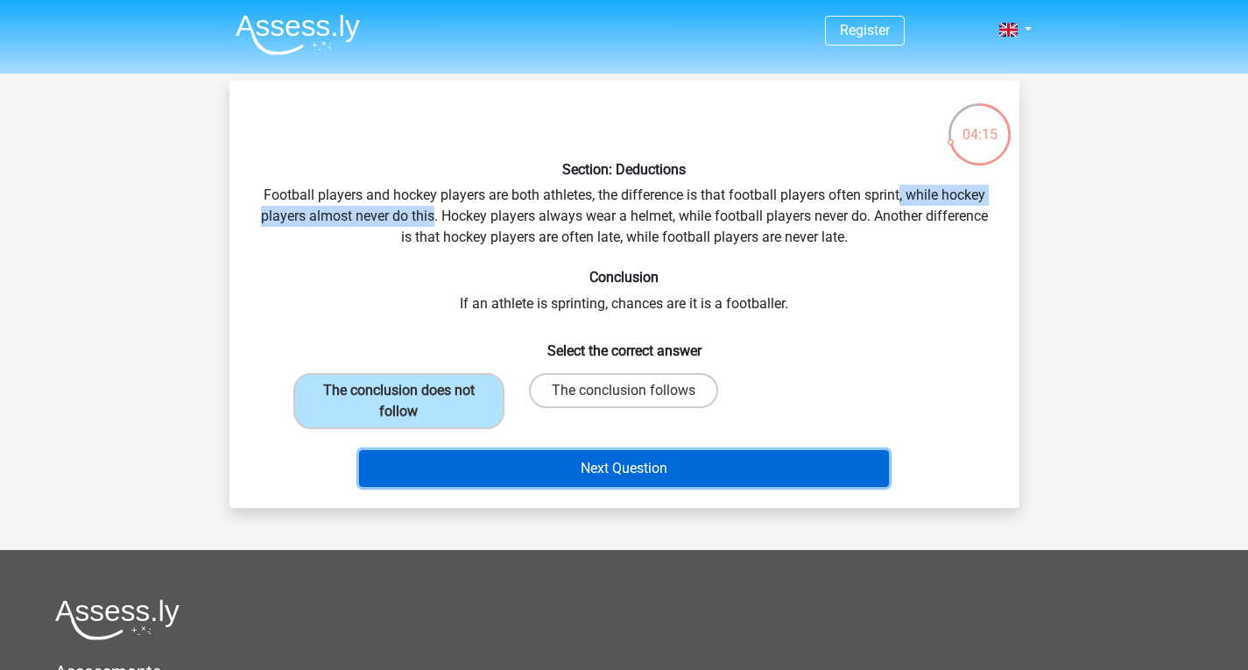
click at [822, 470] on button "Next Question" at bounding box center [624, 468] width 530 height 37
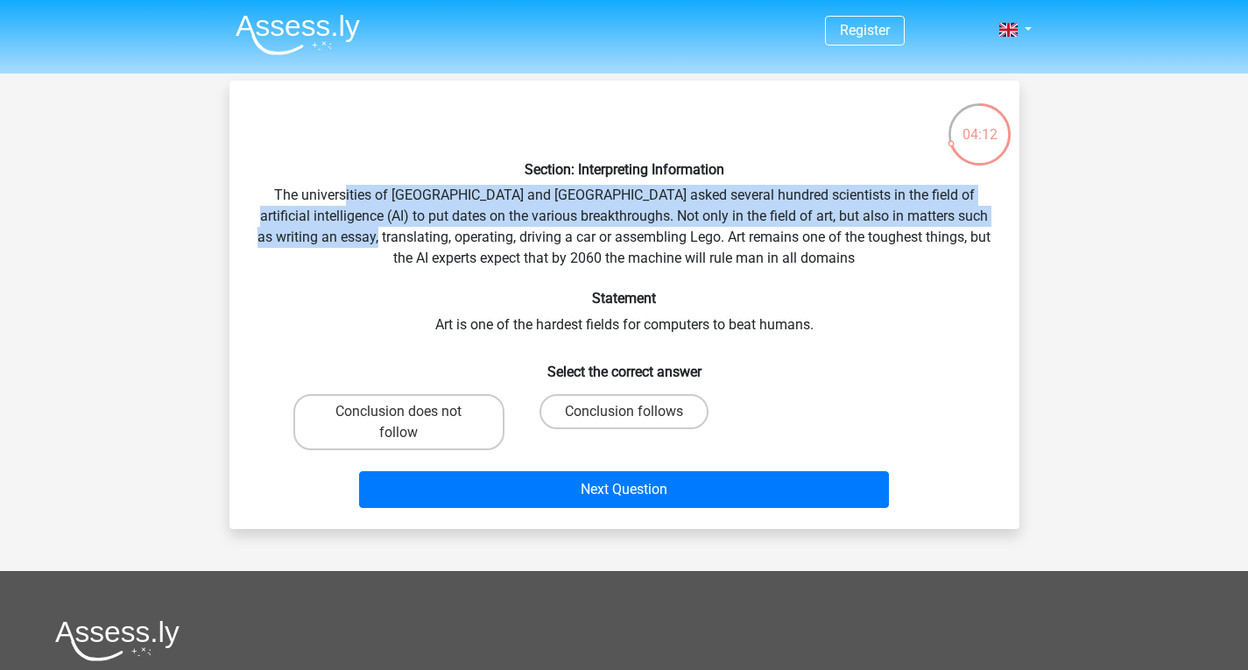
drag, startPoint x: 342, startPoint y: 192, endPoint x: 408, endPoint y: 235, distance: 79.2
click at [408, 235] on div "Section: Interpreting Information The universities of Oxford and Yale asked sev…" at bounding box center [624, 305] width 776 height 420
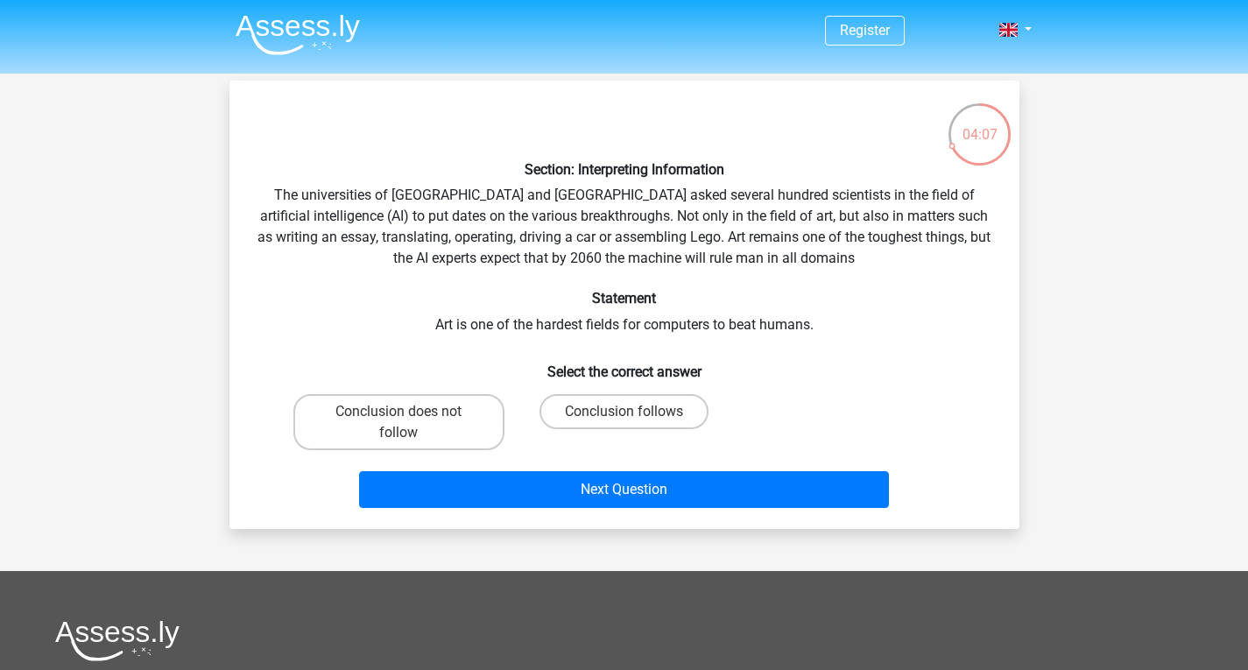
click at [272, 200] on div "Section: Interpreting Information The universities of Oxford and Yale asked sev…" at bounding box center [624, 305] width 776 height 420
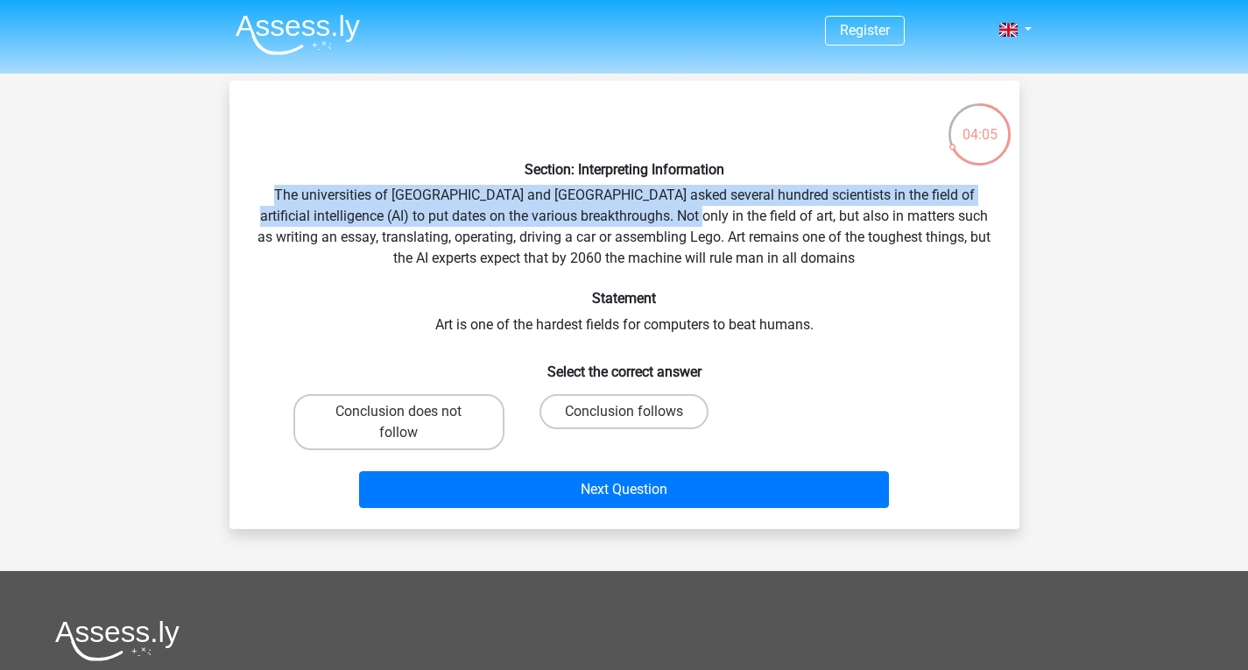
drag, startPoint x: 272, startPoint y: 199, endPoint x: 677, endPoint y: 209, distance: 405.7
click at [664, 208] on div "Section: Interpreting Information The universities of Oxford and Yale asked sev…" at bounding box center [624, 305] width 776 height 420
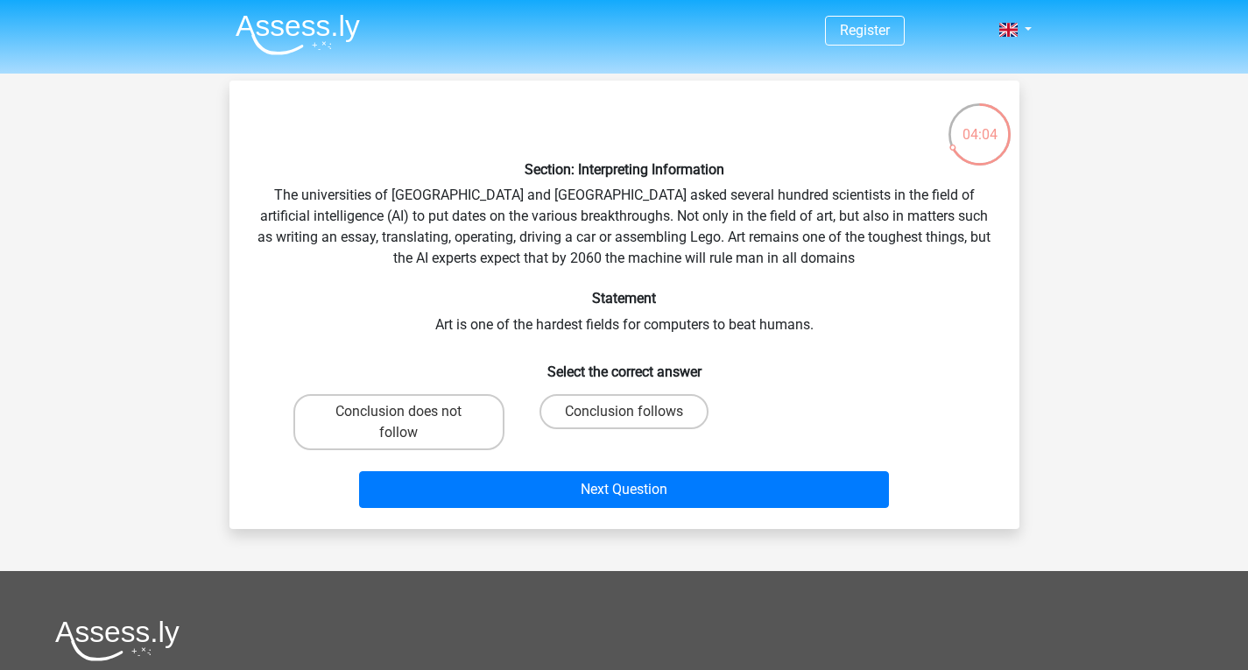
click at [712, 208] on div "Section: Interpreting Information The universities of Oxford and Yale asked sev…" at bounding box center [624, 305] width 776 height 420
drag, startPoint x: 688, startPoint y: 191, endPoint x: 731, endPoint y: 205, distance: 45.1
click at [731, 205] on div "Section: Interpreting Information The universities of Oxford and Yale asked sev…" at bounding box center [624, 305] width 776 height 420
click at [321, 232] on div "Section: Interpreting Information The universities of Oxford and Yale asked sev…" at bounding box center [624, 305] width 776 height 420
drag, startPoint x: 388, startPoint y: 214, endPoint x: 521, endPoint y: 217, distance: 133.2
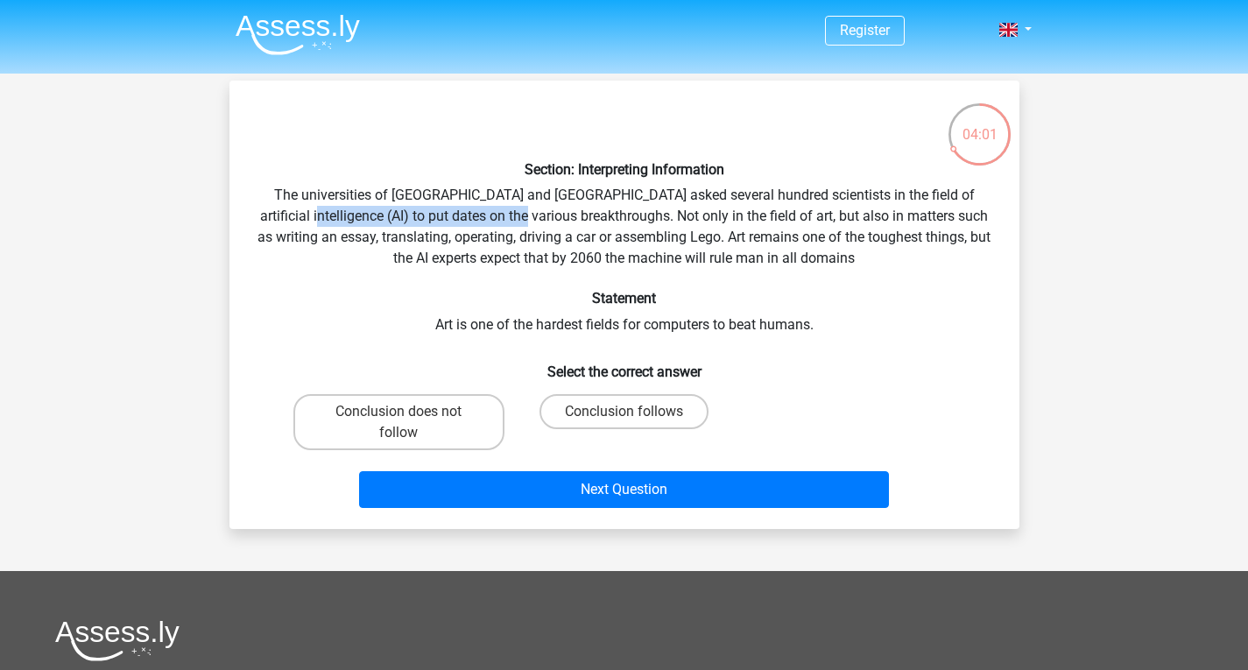
click at [521, 217] on div "Section: Interpreting Information The universities of Oxford and Yale asked sev…" at bounding box center [624, 305] width 776 height 420
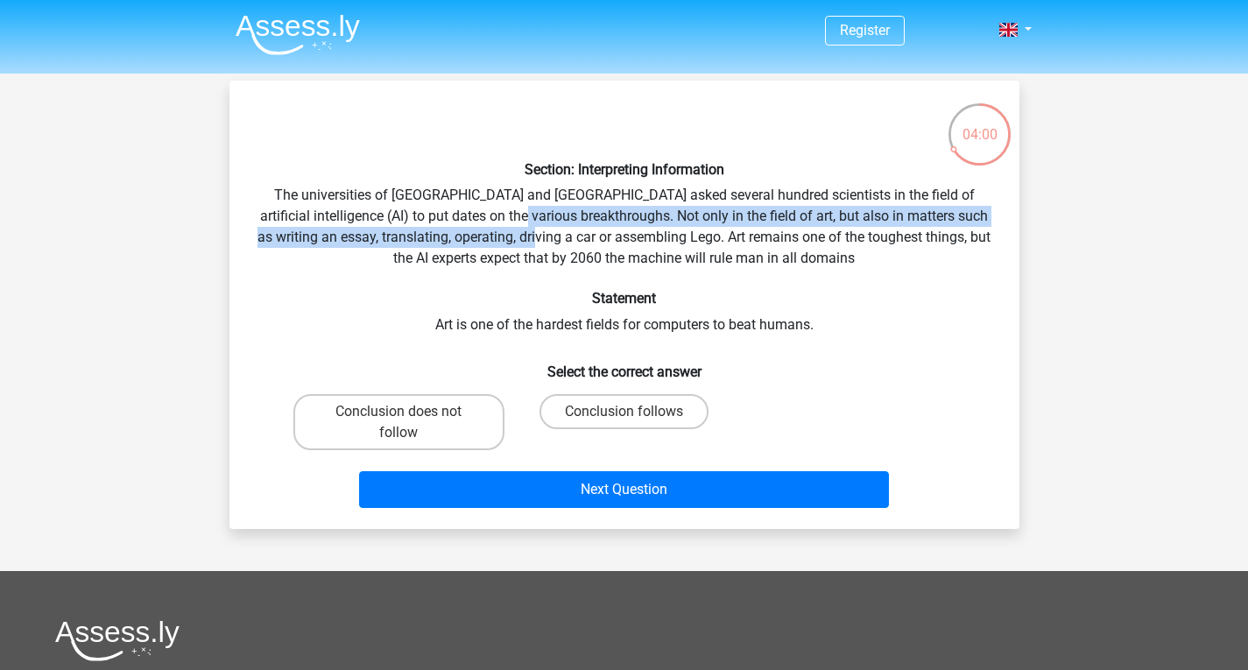
drag, startPoint x: 521, startPoint y: 217, endPoint x: 548, endPoint y: 239, distance: 34.9
click at [548, 239] on div "Section: Interpreting Information The universities of Oxford and Yale asked sev…" at bounding box center [624, 305] width 776 height 420
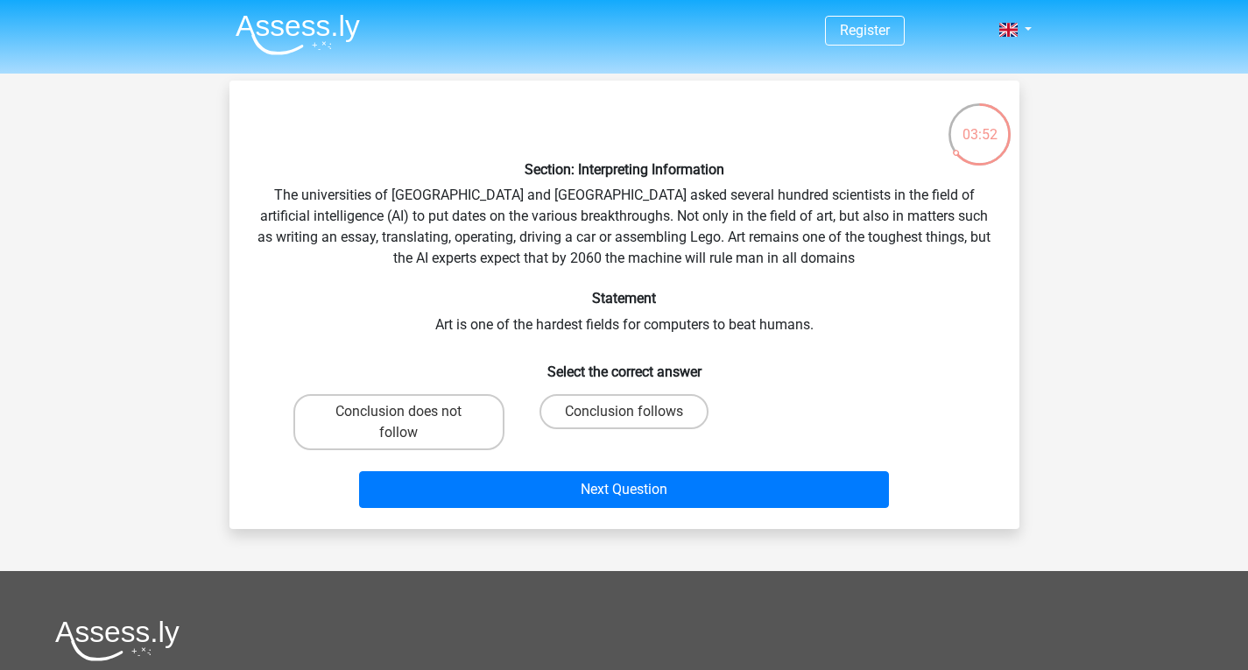
click at [508, 279] on div "Section: Interpreting Information The universities of Oxford and Yale asked sev…" at bounding box center [624, 305] width 776 height 420
drag, startPoint x: 519, startPoint y: 257, endPoint x: 708, endPoint y: 285, distance: 191.2
click at [708, 285] on div "Section: Interpreting Information The universities of Oxford and Yale asked sev…" at bounding box center [624, 305] width 776 height 420
click at [681, 243] on div "Section: Interpreting Information The universities of Oxford and Yale asked sev…" at bounding box center [624, 305] width 776 height 420
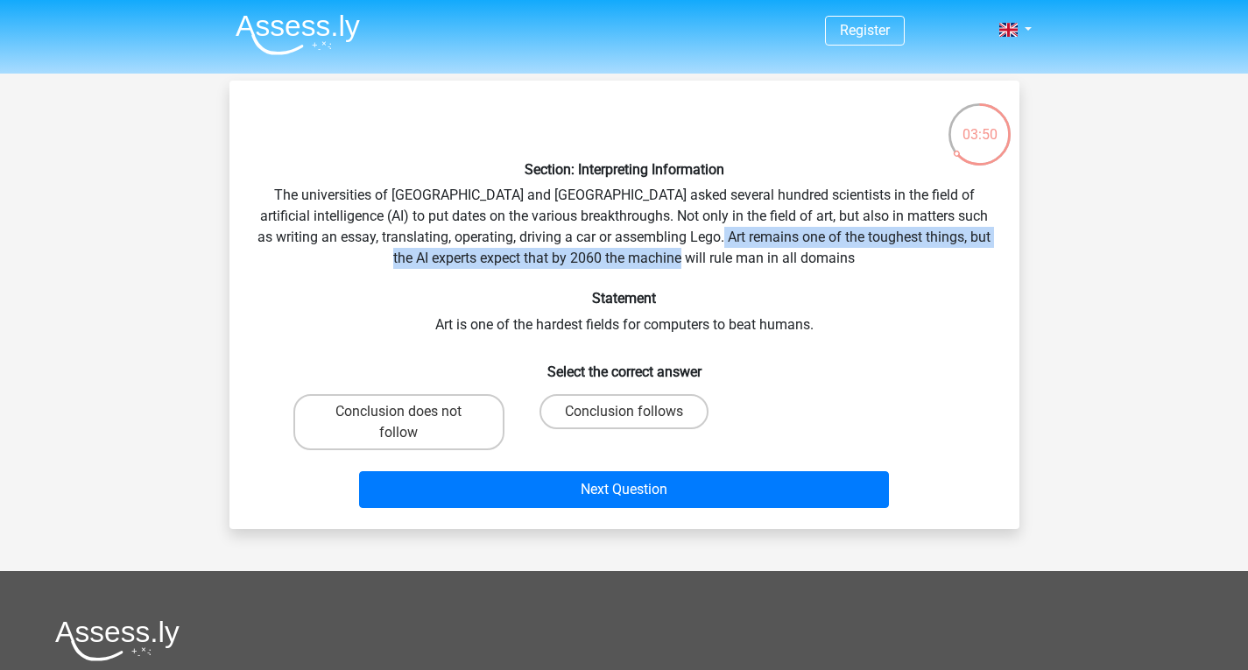
drag, startPoint x: 764, startPoint y: 244, endPoint x: 778, endPoint y: 262, distance: 22.4
click at [778, 262] on div "Section: Interpreting Information The universities of Oxford and Yale asked sev…" at bounding box center [624, 305] width 776 height 420
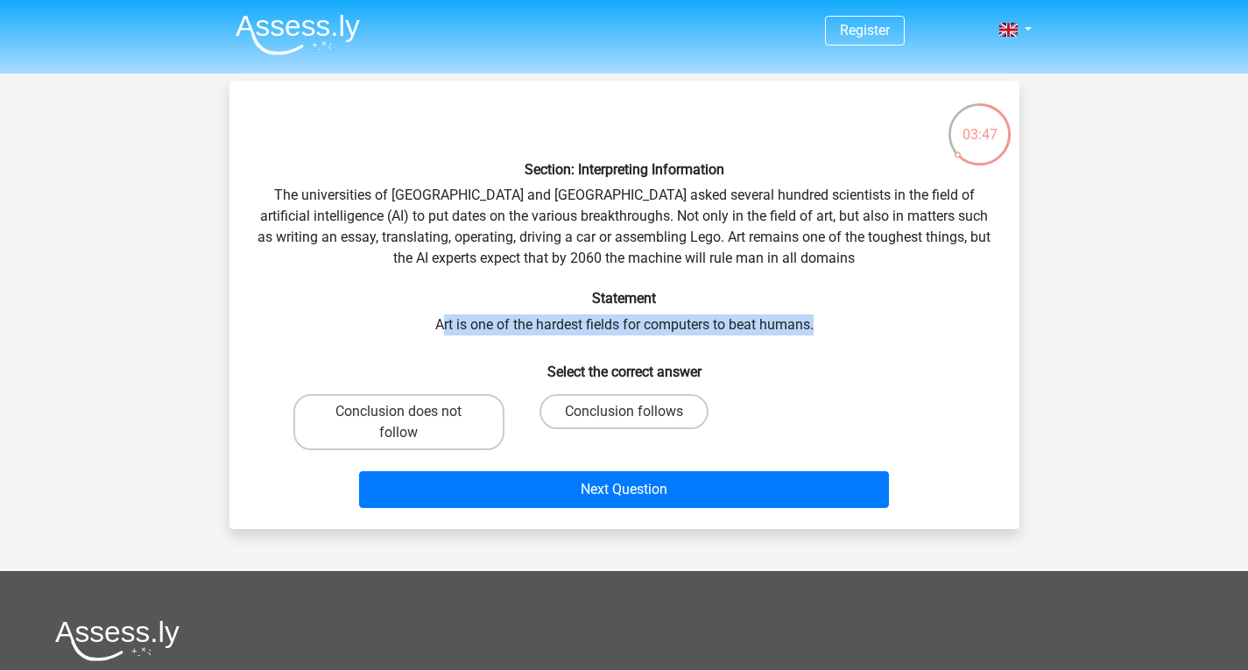
drag, startPoint x: 441, startPoint y: 323, endPoint x: 822, endPoint y: 335, distance: 381.2
click at [822, 335] on div "Section: Interpreting Information The universities of Oxford and Yale asked sev…" at bounding box center [624, 305] width 776 height 420
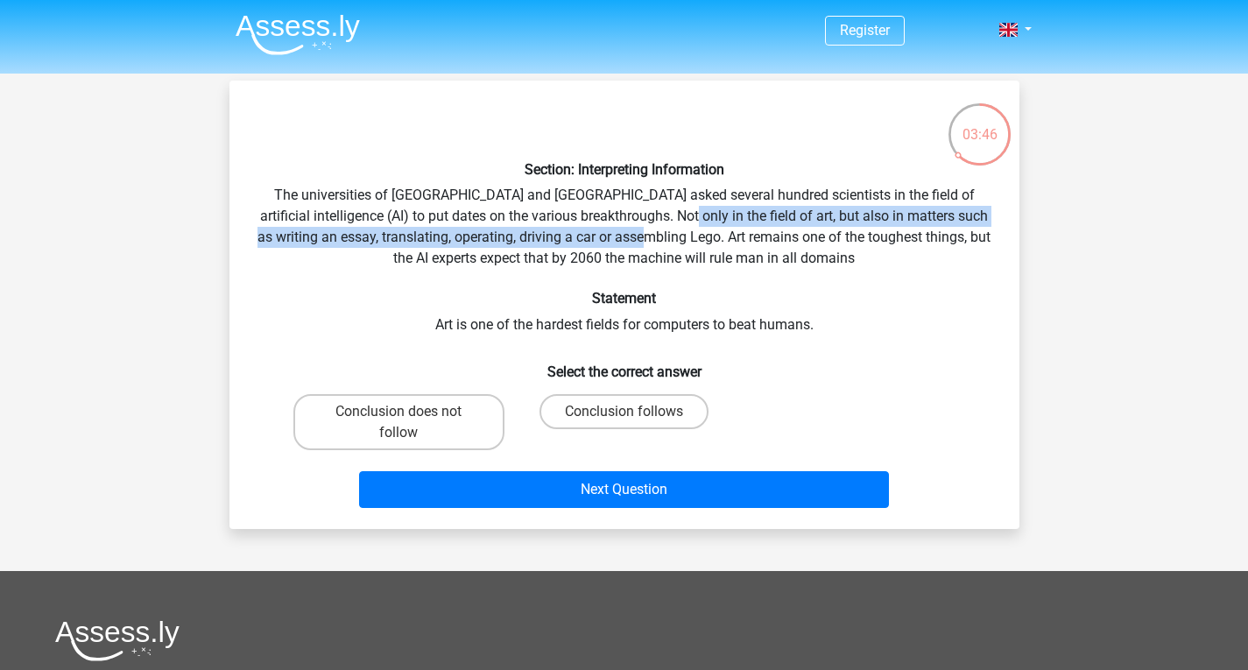
drag, startPoint x: 668, startPoint y: 213, endPoint x: 689, endPoint y: 239, distance: 33.6
click at [689, 239] on div "Section: Interpreting Information The universities of Oxford and Yale asked sev…" at bounding box center [624, 305] width 776 height 420
click at [593, 233] on div "Section: Interpreting Information The universities of Oxford and Yale asked sev…" at bounding box center [624, 305] width 776 height 420
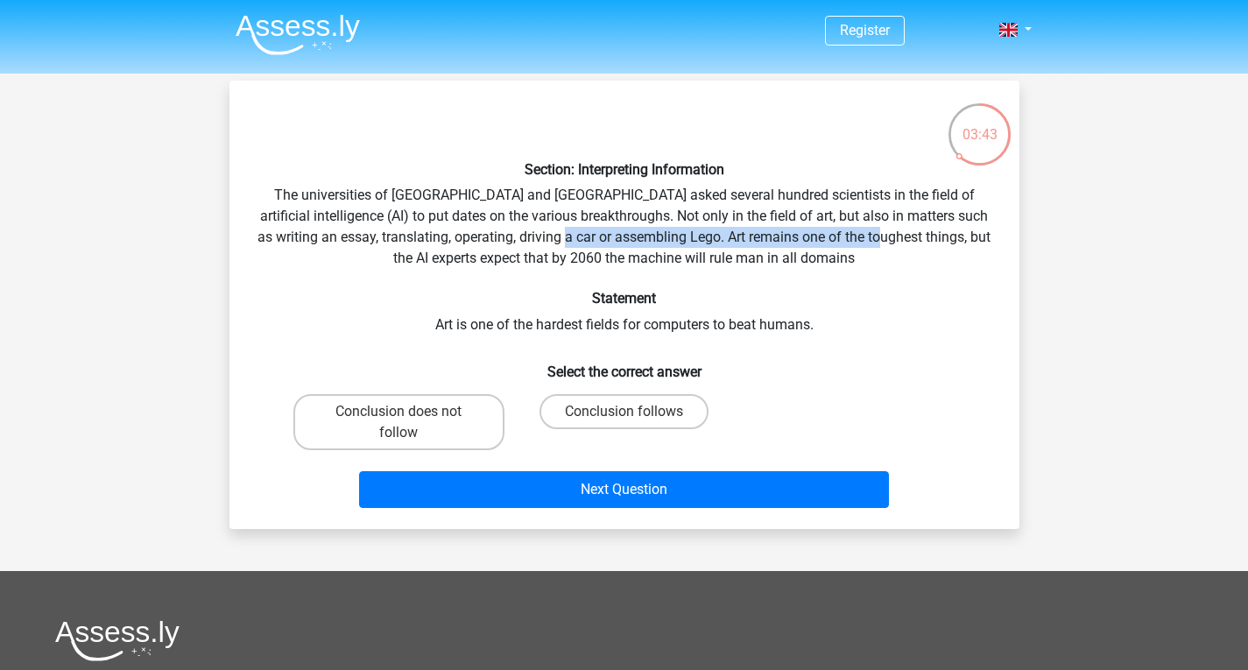
drag, startPoint x: 611, startPoint y: 240, endPoint x: 901, endPoint y: 249, distance: 290.0
click at [914, 245] on div "Section: Interpreting Information The universities of Oxford and Yale asked sev…" at bounding box center [624, 305] width 776 height 420
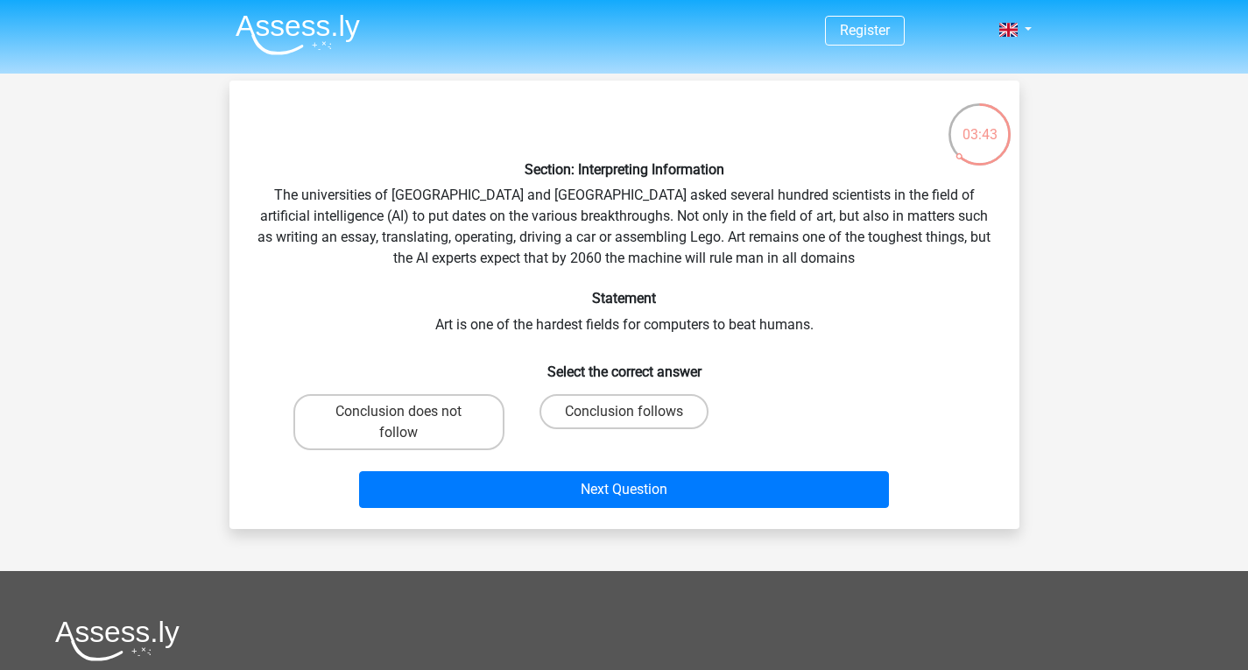
click at [898, 250] on div "Section: Interpreting Information The universities of Oxford and Yale asked sev…" at bounding box center [624, 305] width 776 height 420
drag, startPoint x: 860, startPoint y: 236, endPoint x: 633, endPoint y: 229, distance: 227.0
click at [633, 229] on div "Section: Interpreting Information The universities of Oxford and Yale asked sev…" at bounding box center [624, 305] width 776 height 420
click at [499, 335] on div "Section: Interpreting Information The universities of Oxford and Yale asked sev…" at bounding box center [624, 305] width 776 height 420
click at [613, 406] on label "Conclusion follows" at bounding box center [624, 411] width 169 height 35
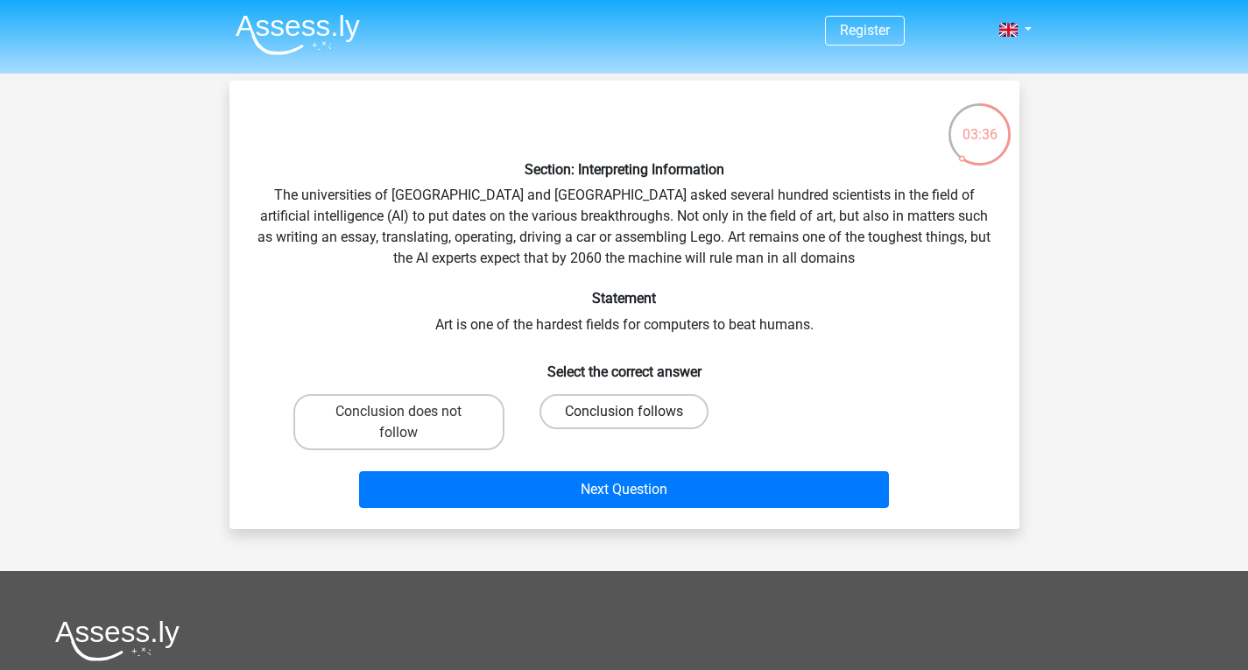
click at [624, 412] on input "Conclusion follows" at bounding box center [629, 417] width 11 height 11
radio input "true"
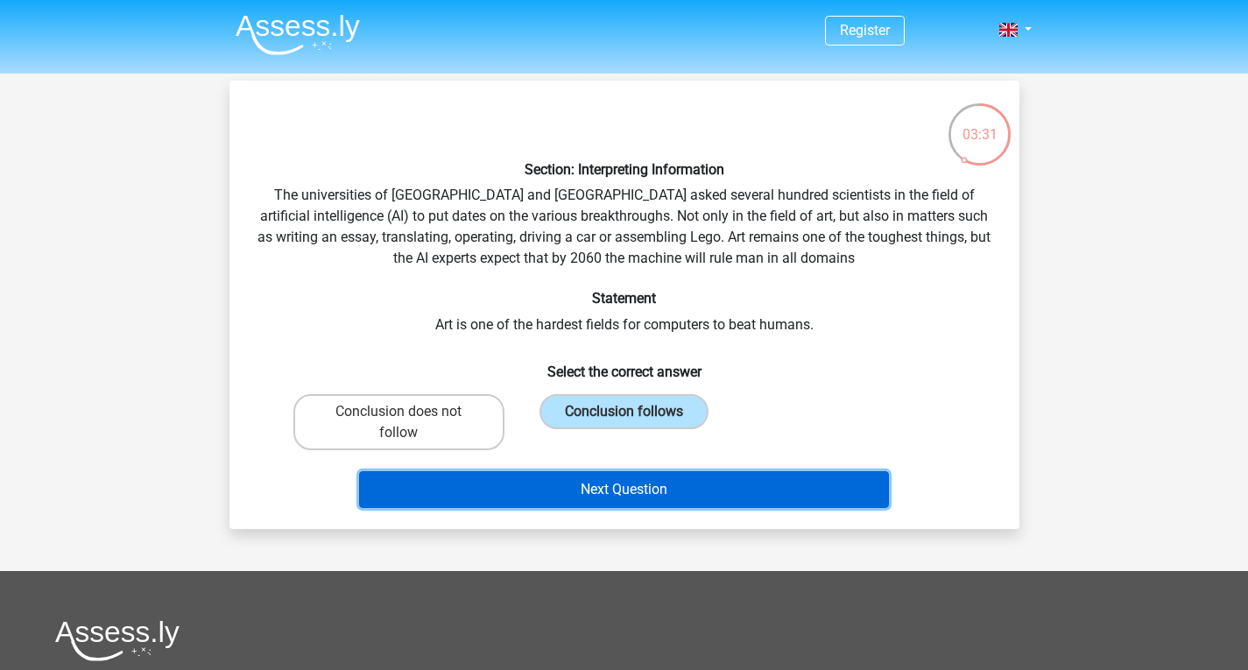
click at [814, 485] on button "Next Question" at bounding box center [624, 489] width 530 height 37
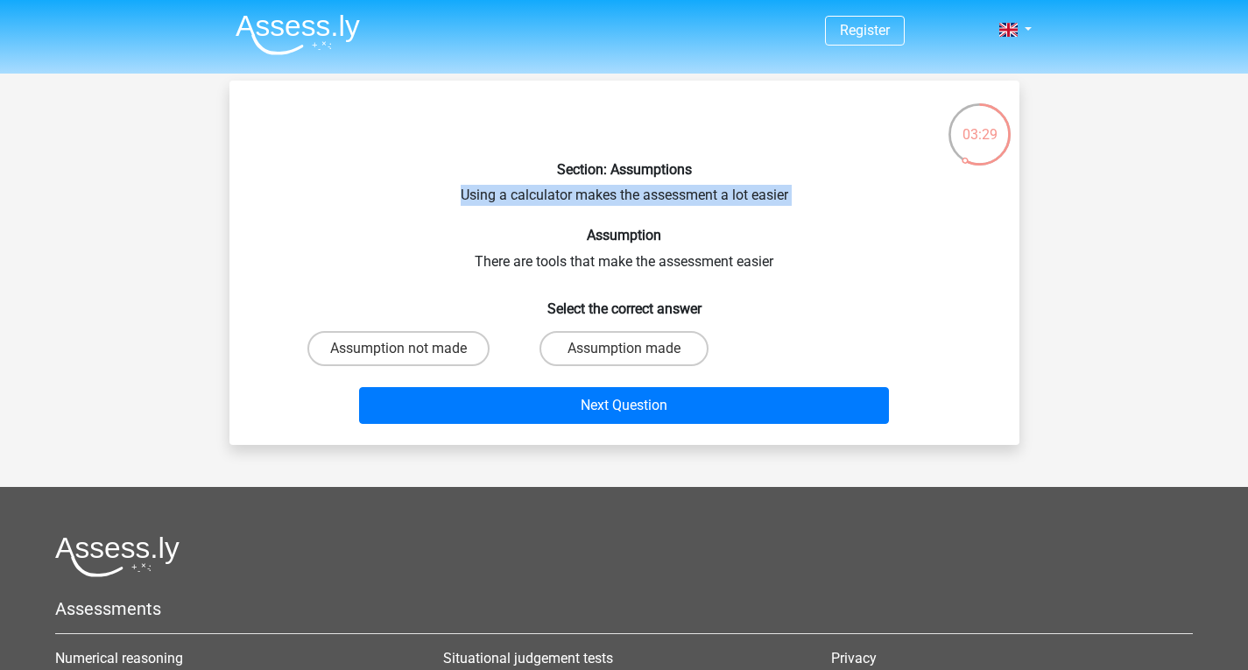
drag, startPoint x: 453, startPoint y: 190, endPoint x: 693, endPoint y: 206, distance: 240.5
click at [693, 206] on div "Section: Assumptions Using a calculator makes the assessment a lot easier Assum…" at bounding box center [624, 263] width 776 height 336
click at [695, 253] on div "Section: Assumptions Using a calculator makes the assessment a lot easier Assum…" at bounding box center [624, 263] width 776 height 336
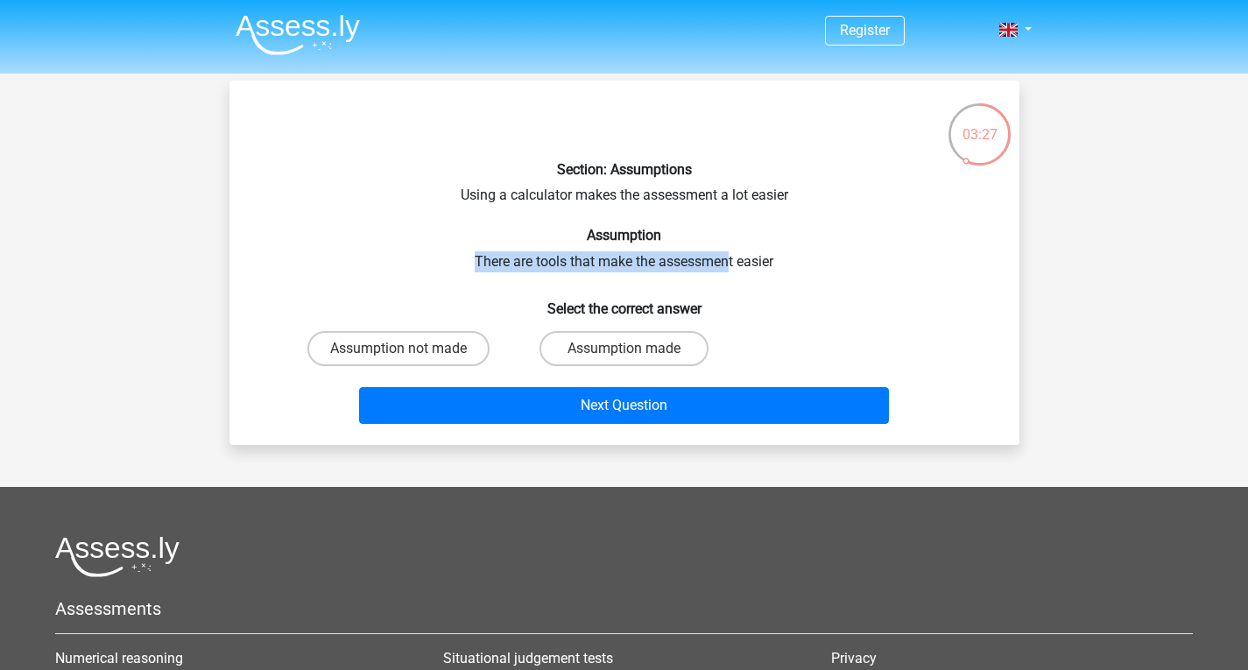
drag, startPoint x: 465, startPoint y: 257, endPoint x: 728, endPoint y: 261, distance: 262.8
click at [728, 261] on div "Section: Assumptions Using a calculator makes the assessment a lot easier Assum…" at bounding box center [624, 263] width 776 height 336
drag, startPoint x: 607, startPoint y: 263, endPoint x: 908, endPoint y: 258, distance: 301.3
click at [908, 258] on div "Section: Assumptions Using a calculator makes the assessment a lot easier Assum…" at bounding box center [624, 263] width 776 height 336
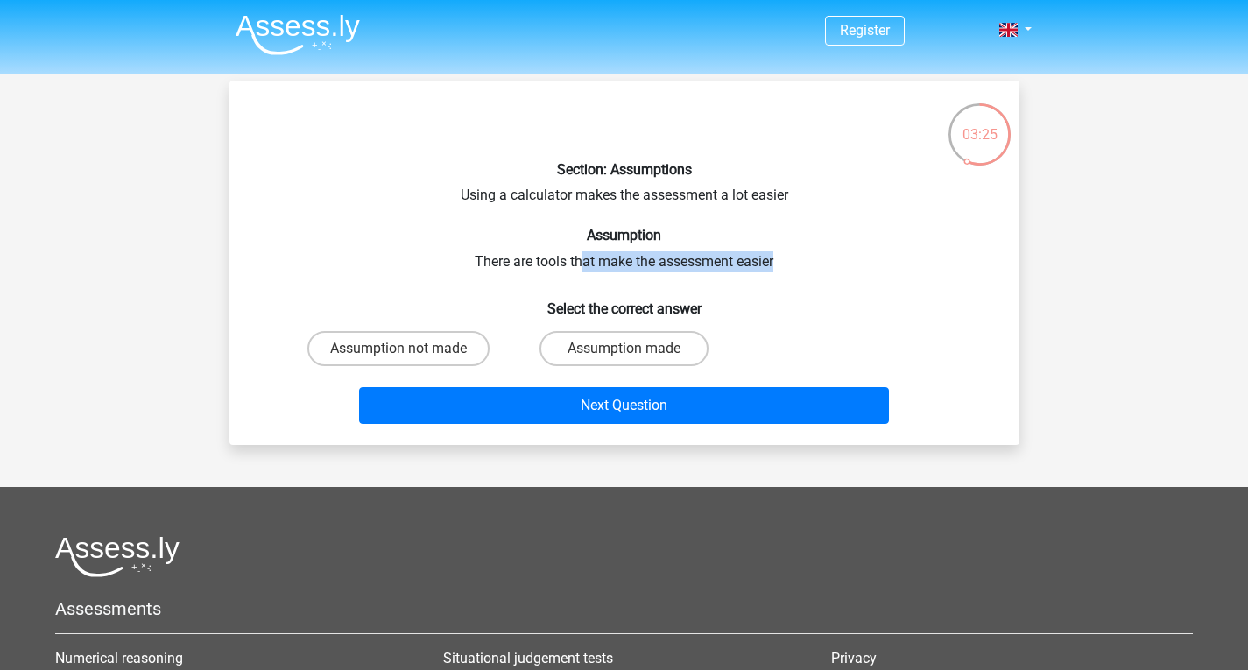
click at [909, 258] on div "Section: Assumptions Using a calculator makes the assessment a lot easier Assum…" at bounding box center [624, 263] width 776 height 336
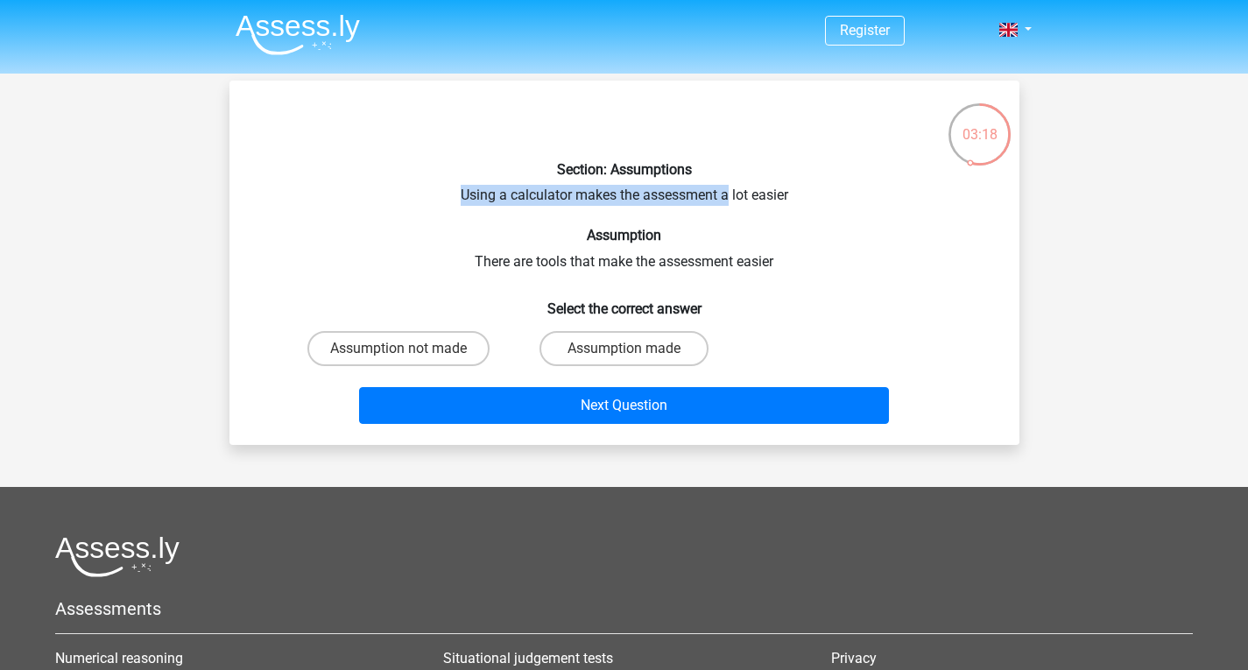
drag, startPoint x: 460, startPoint y: 200, endPoint x: 727, endPoint y: 200, distance: 267.1
click at [727, 200] on div "Section: Assumptions Using a calculator makes the assessment a lot easier Assum…" at bounding box center [624, 263] width 776 height 336
click at [675, 356] on label "Assumption made" at bounding box center [624, 348] width 169 height 35
click at [635, 356] on input "Assumption made" at bounding box center [629, 354] width 11 height 11
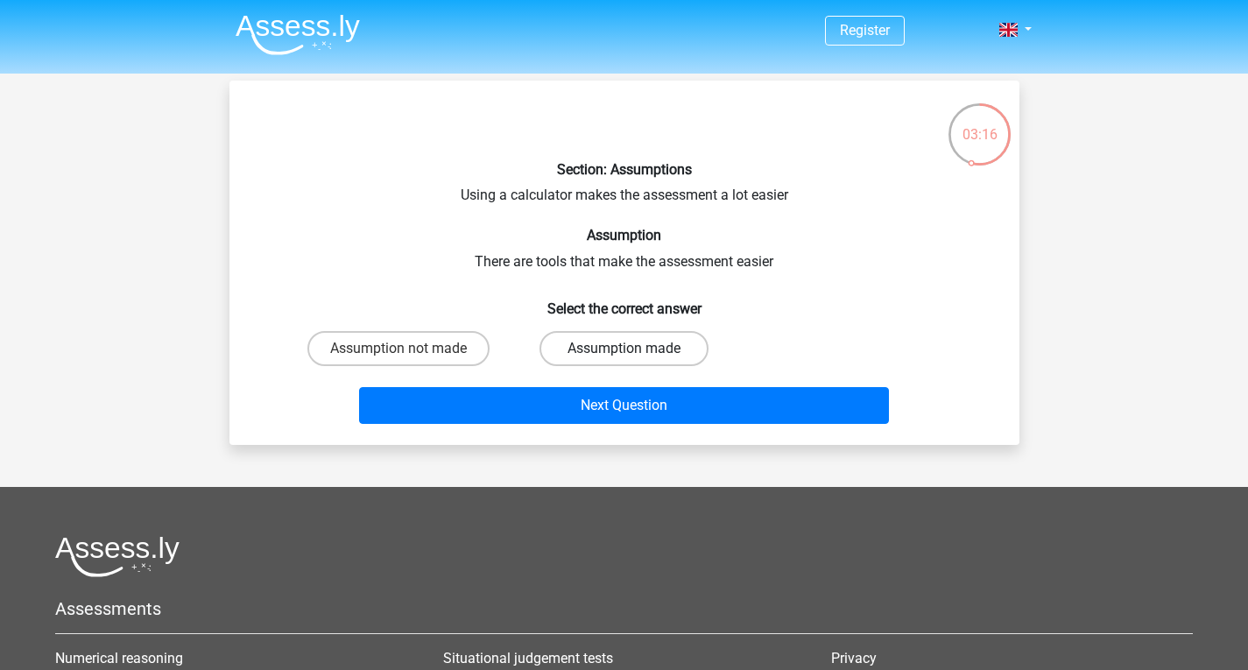
radio input "true"
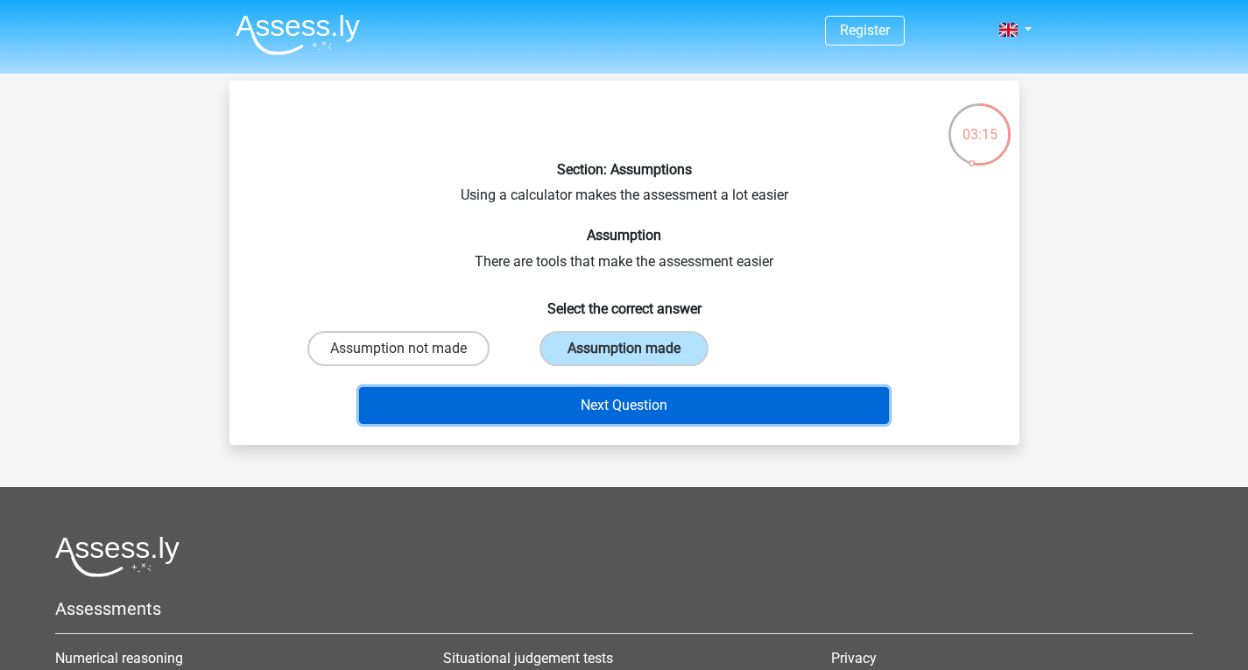
click at [661, 412] on button "Next Question" at bounding box center [624, 405] width 530 height 37
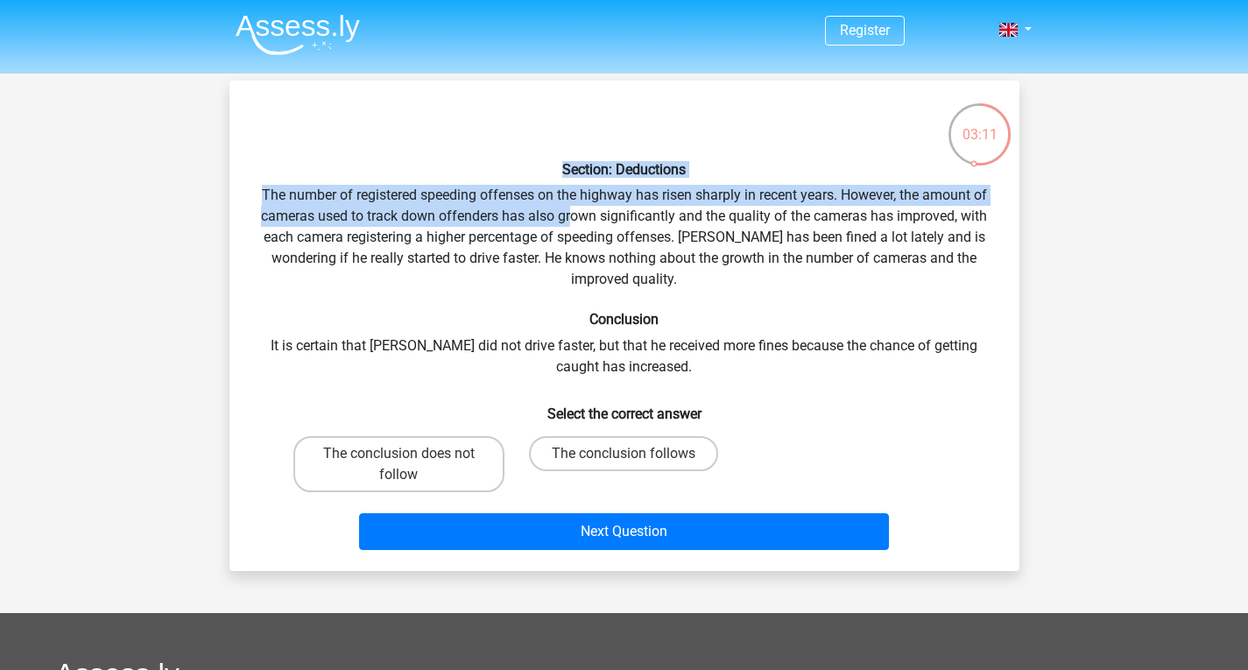
drag, startPoint x: 284, startPoint y: 166, endPoint x: 572, endPoint y: 208, distance: 291.2
click at [572, 208] on div "Section: Deductions The number of registered speeding offenses on the highway h…" at bounding box center [624, 326] width 776 height 462
click at [572, 209] on div "Section: Deductions The number of registered speeding offenses on the highway h…" at bounding box center [624, 326] width 776 height 462
click at [335, 209] on div "Section: Deductions The number of registered speeding offenses on the highway h…" at bounding box center [624, 326] width 776 height 462
click at [336, 196] on div "Section: Deductions The number of registered speeding offenses on the highway h…" at bounding box center [624, 326] width 776 height 462
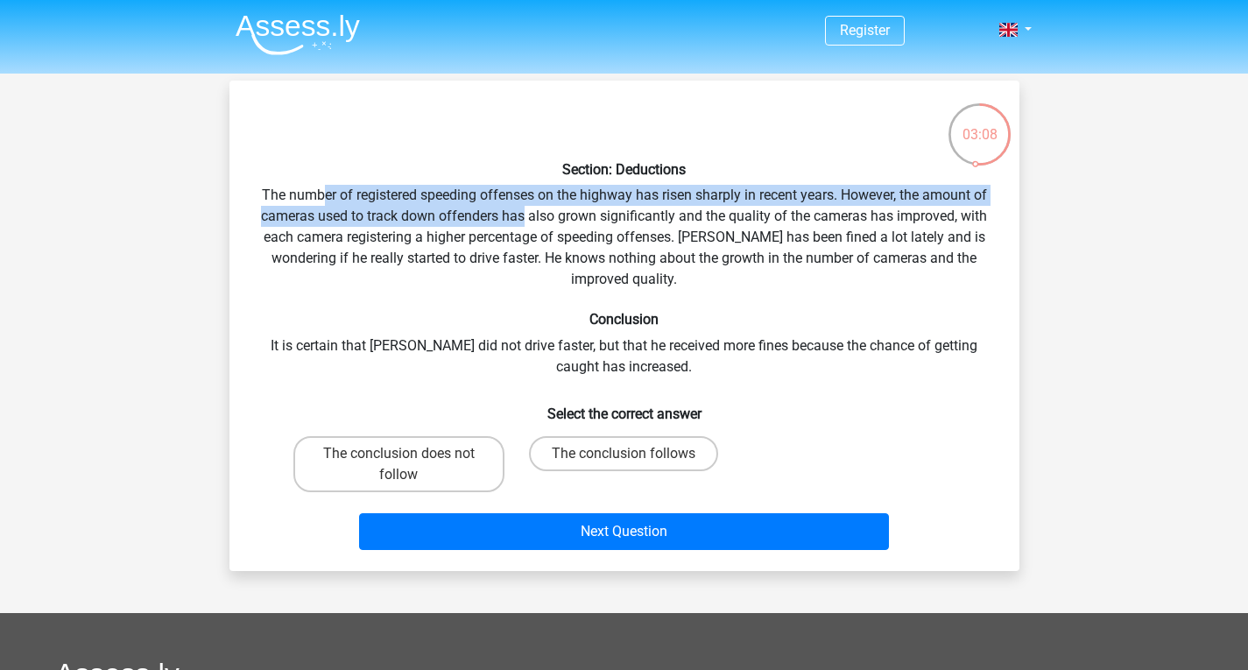
drag, startPoint x: 318, startPoint y: 198, endPoint x: 522, endPoint y: 212, distance: 204.6
click at [522, 212] on div "Section: Deductions The number of registered speeding offenses on the highway h…" at bounding box center [624, 326] width 776 height 462
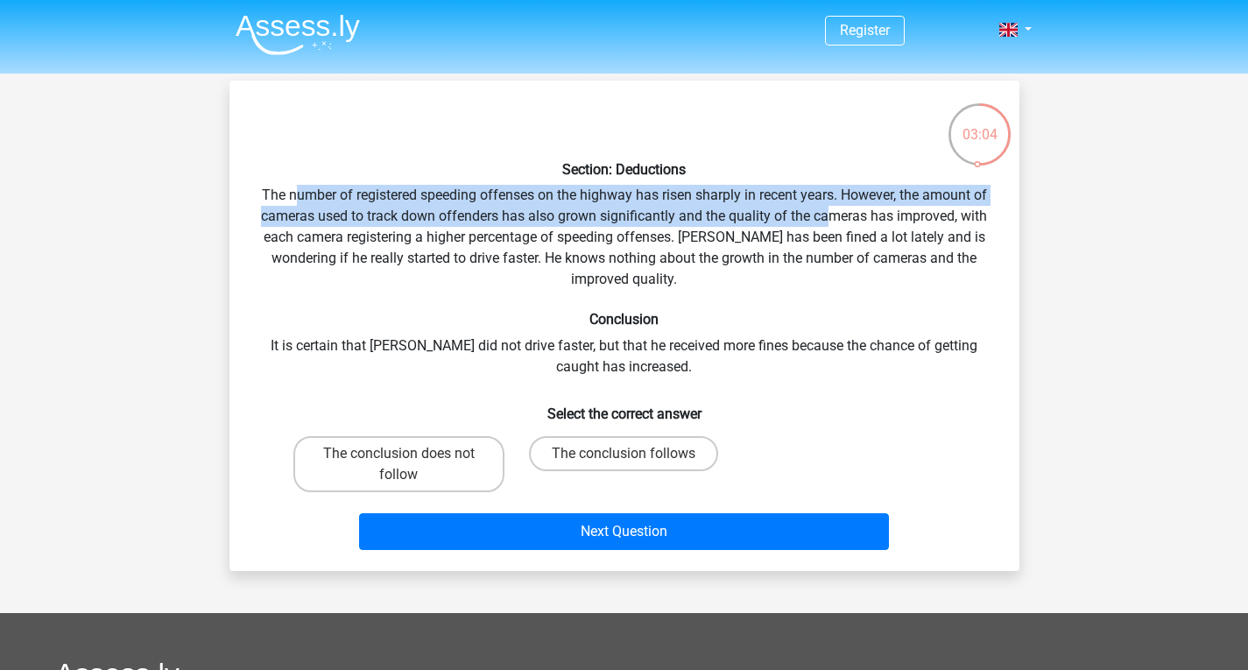
drag, startPoint x: 296, startPoint y: 200, endPoint x: 864, endPoint y: 206, distance: 568.5
click at [835, 209] on div "Section: Deductions The number of registered speeding offenses on the highway h…" at bounding box center [624, 326] width 776 height 462
click at [868, 205] on div "Section: Deductions The number of registered speeding offenses on the highway h…" at bounding box center [624, 326] width 776 height 462
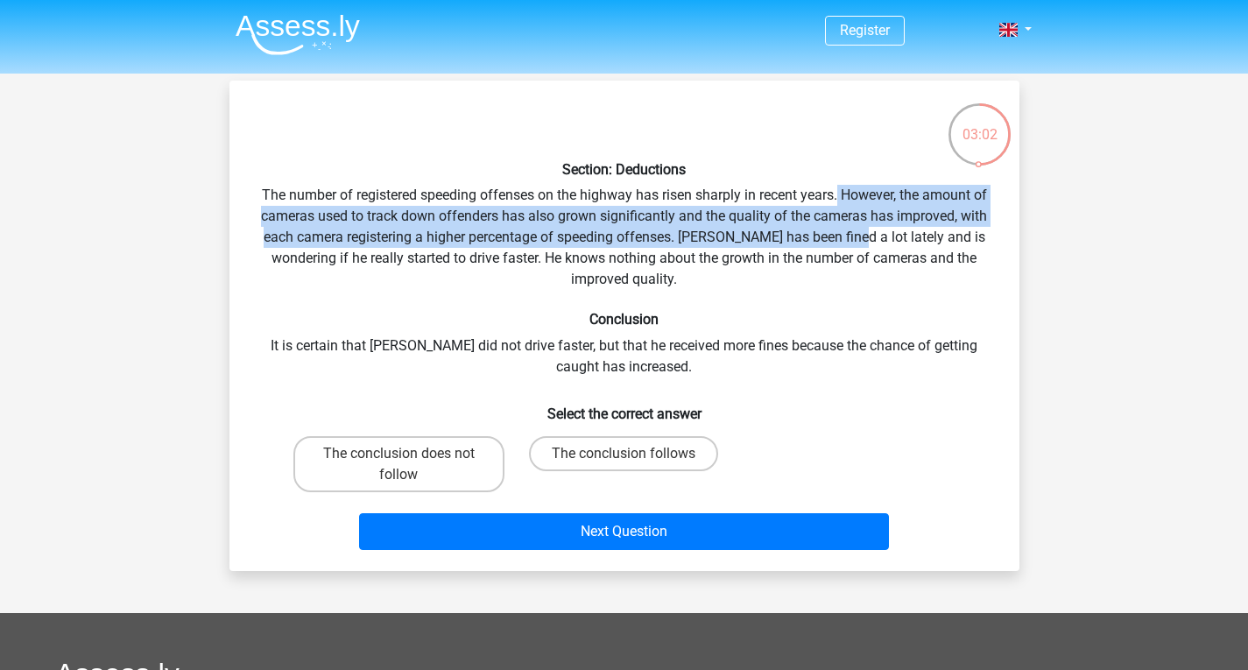
drag, startPoint x: 839, startPoint y: 195, endPoint x: 843, endPoint y: 229, distance: 34.3
click at [843, 229] on div "Section: Deductions The number of registered speeding offenses on the highway h…" at bounding box center [624, 326] width 776 height 462
click at [521, 226] on div "Section: Deductions The number of registered speeding offenses on the highway h…" at bounding box center [624, 326] width 776 height 462
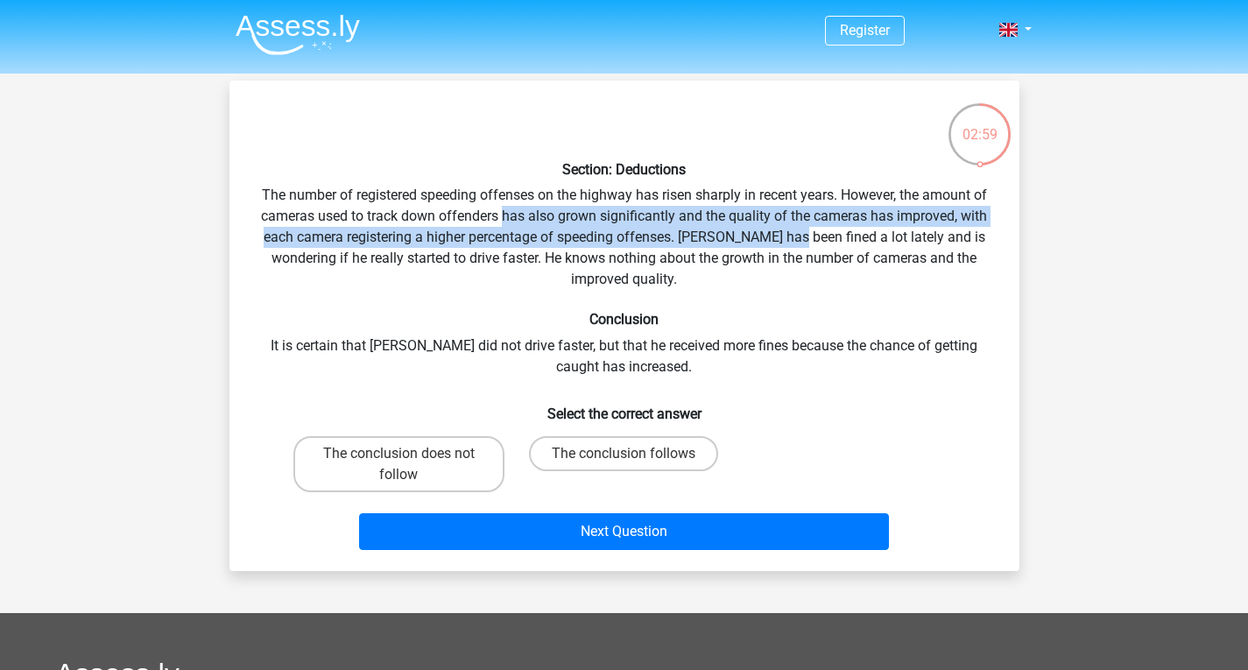
drag, startPoint x: 502, startPoint y: 217, endPoint x: 786, endPoint y: 229, distance: 284.0
click at [786, 229] on div "Section: Deductions The number of registered speeding offenses on the highway h…" at bounding box center [624, 326] width 776 height 462
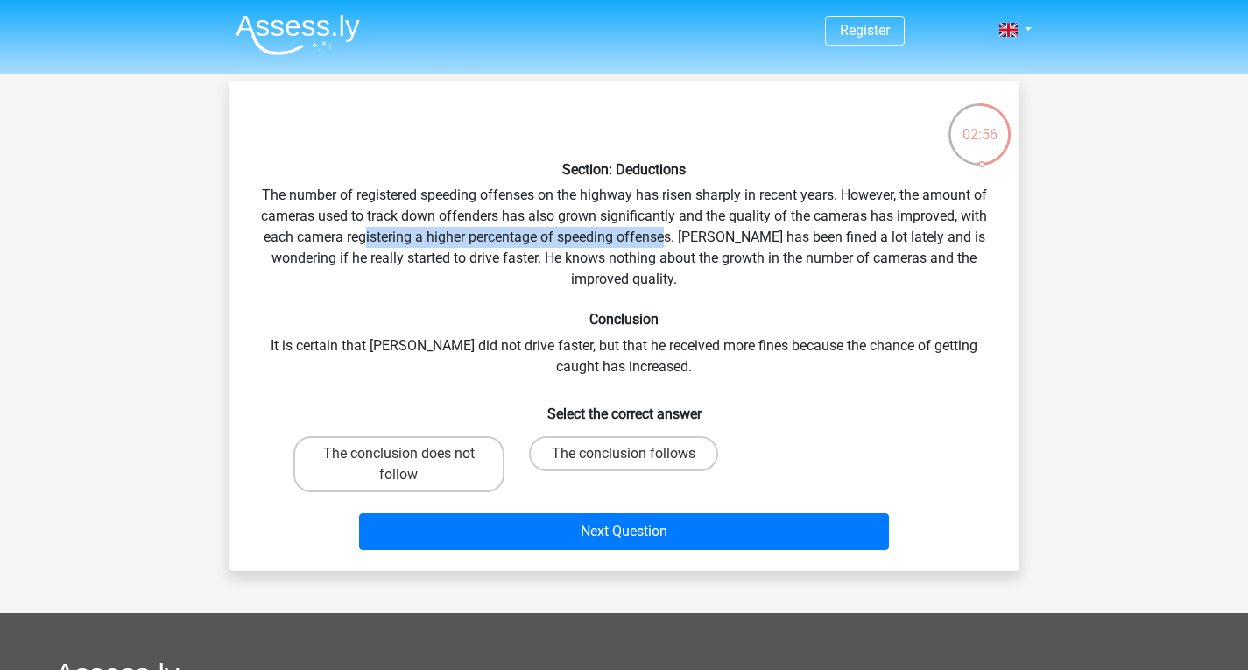
drag, startPoint x: 363, startPoint y: 243, endPoint x: 668, endPoint y: 246, distance: 304.8
click at [668, 246] on div "Section: Deductions The number of registered speeding offenses on the highway h…" at bounding box center [624, 326] width 776 height 462
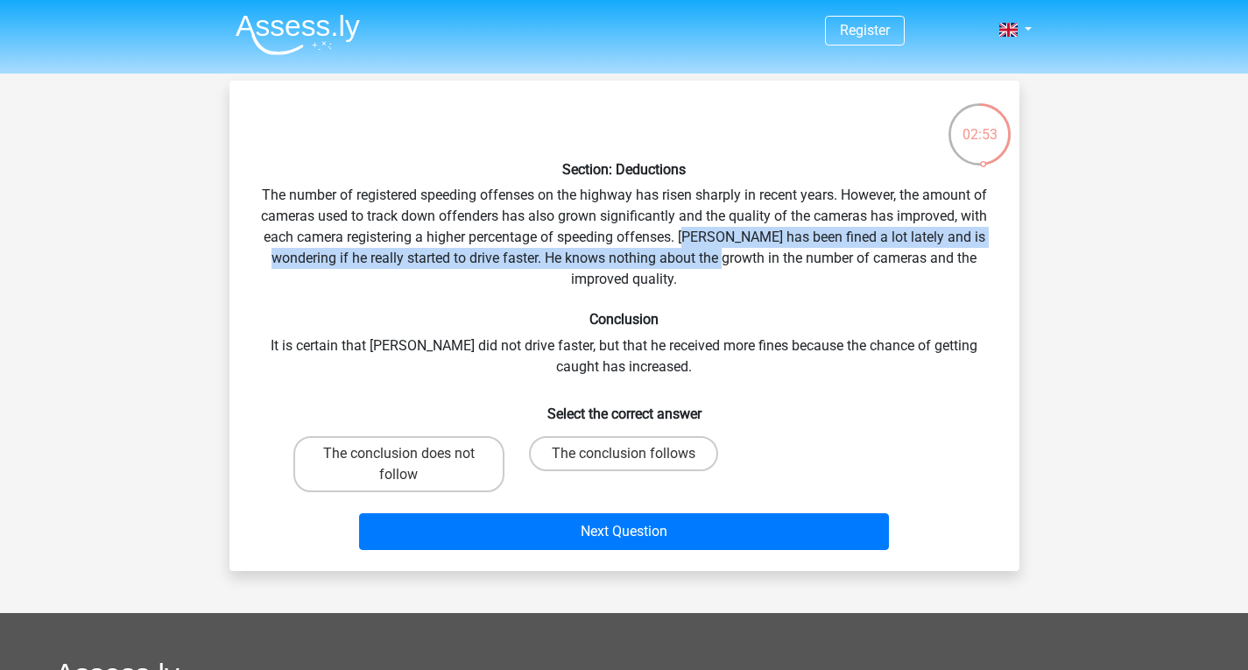
drag, startPoint x: 687, startPoint y: 243, endPoint x: 708, endPoint y: 259, distance: 26.8
click at [708, 259] on div "Section: Deductions The number of registered speeding offenses on the highway h…" at bounding box center [624, 326] width 776 height 462
click at [419, 265] on div "Section: Deductions The number of registered speeding offenses on the highway h…" at bounding box center [624, 326] width 776 height 462
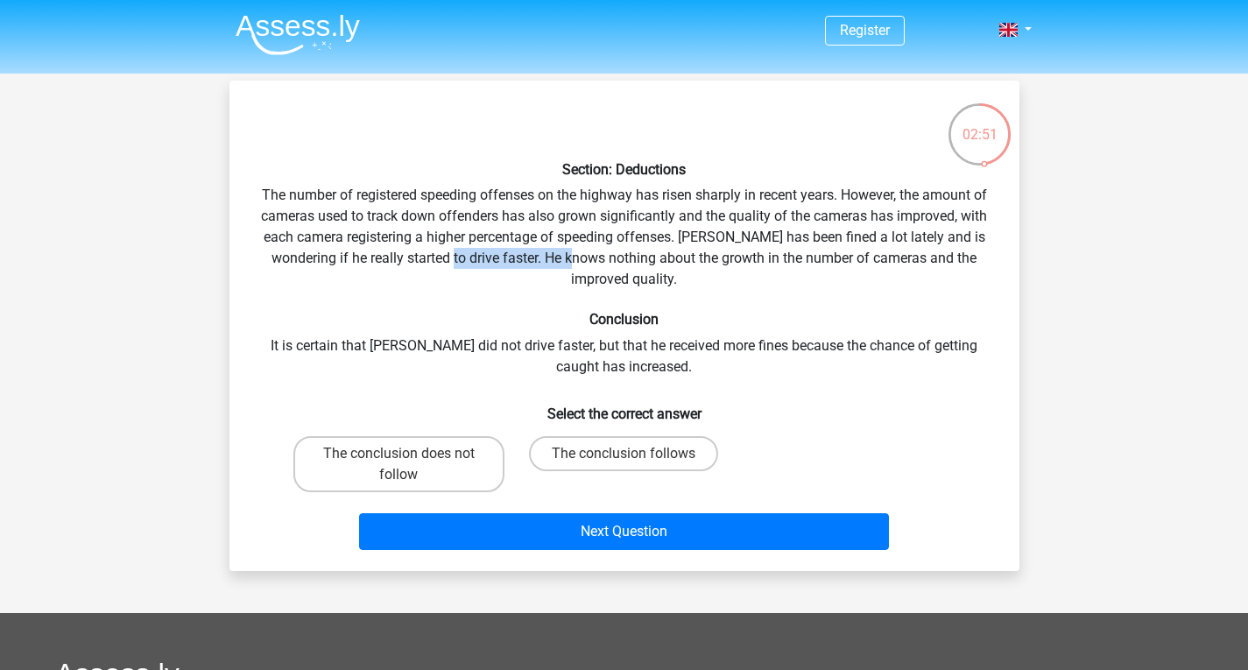
drag, startPoint x: 445, startPoint y: 263, endPoint x: 564, endPoint y: 263, distance: 119.1
click at [564, 263] on div "Section: Deductions The number of registered speeding offenses on the highway h…" at bounding box center [624, 326] width 776 height 462
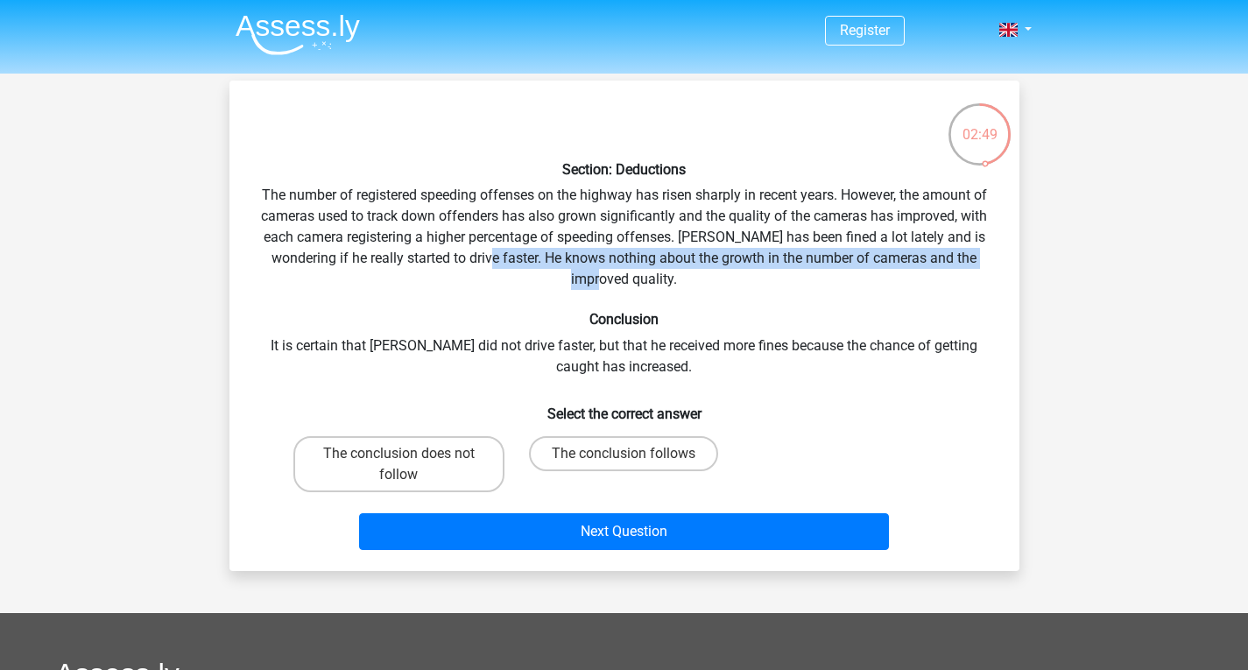
drag, startPoint x: 472, startPoint y: 256, endPoint x: 630, endPoint y: 276, distance: 158.9
click at [624, 272] on div "Section: Deductions The number of registered speeding offenses on the highway h…" at bounding box center [624, 326] width 776 height 462
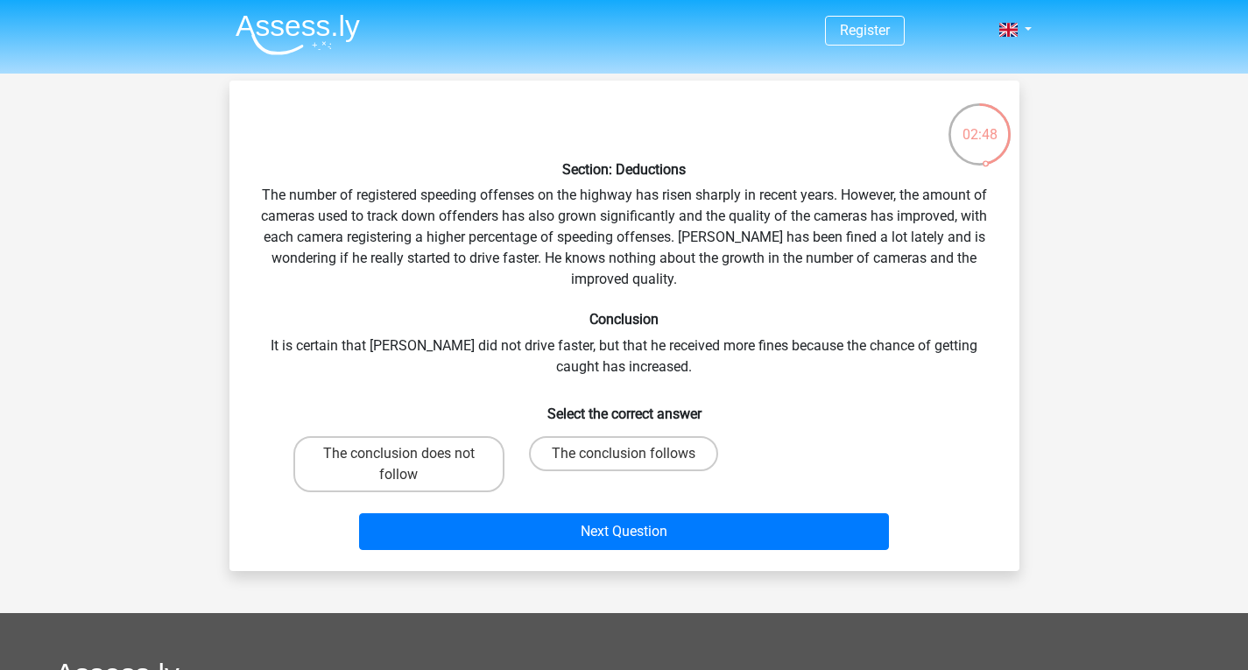
click at [640, 281] on div "Section: Deductions The number of registered speeding offenses on the highway h…" at bounding box center [624, 326] width 776 height 462
drag, startPoint x: 268, startPoint y: 347, endPoint x: 520, endPoint y: 352, distance: 252.3
click at [520, 352] on div "Section: Deductions The number of registered speeding offenses on the highway h…" at bounding box center [624, 326] width 776 height 462
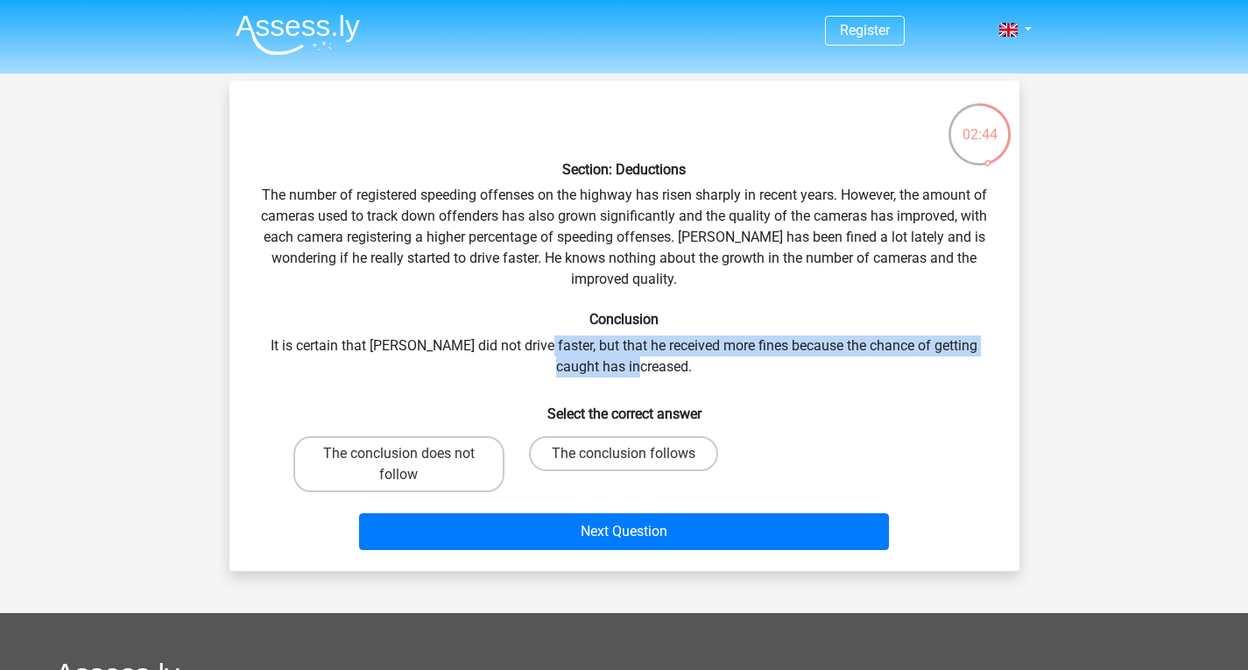
drag, startPoint x: 524, startPoint y: 350, endPoint x: 722, endPoint y: 368, distance: 198.7
click at [722, 368] on div "Section: Deductions The number of registered speeding offenses on the highway h…" at bounding box center [624, 326] width 776 height 462
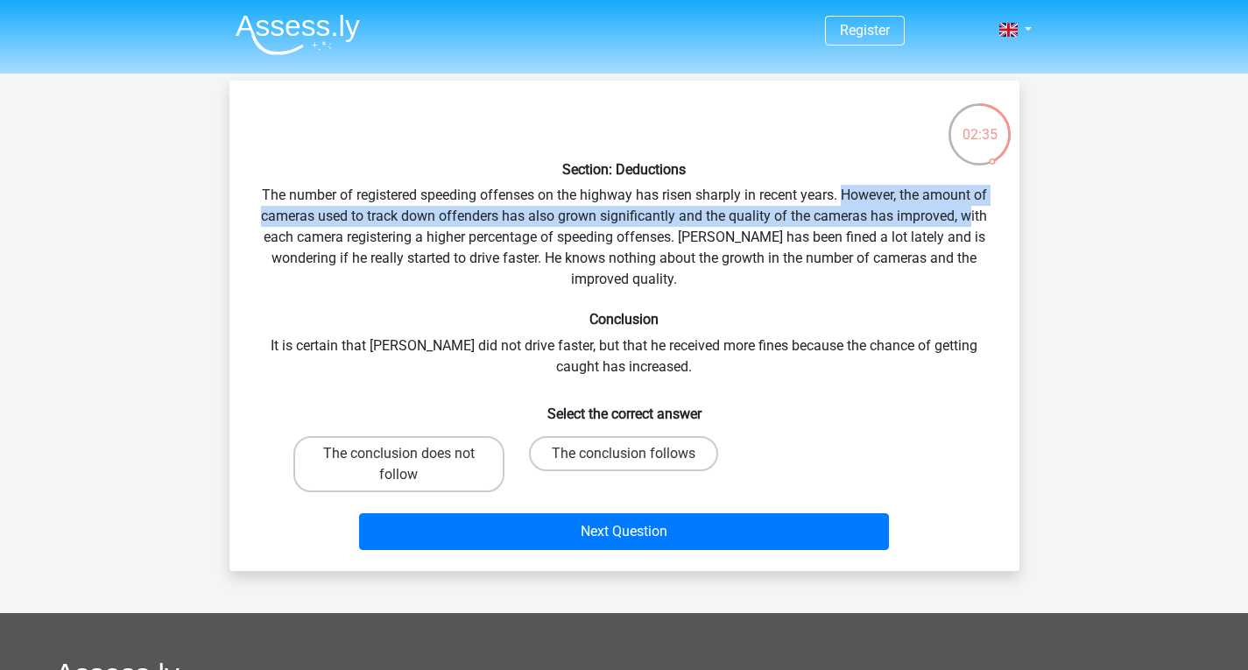
drag, startPoint x: 845, startPoint y: 198, endPoint x: 970, endPoint y: 221, distance: 126.4
click at [970, 221] on div "Section: Deductions The number of registered speeding offenses on the highway h…" at bounding box center [624, 326] width 776 height 462
click at [962, 220] on div "Section: Deductions The number of registered speeding offenses on the highway h…" at bounding box center [624, 326] width 776 height 462
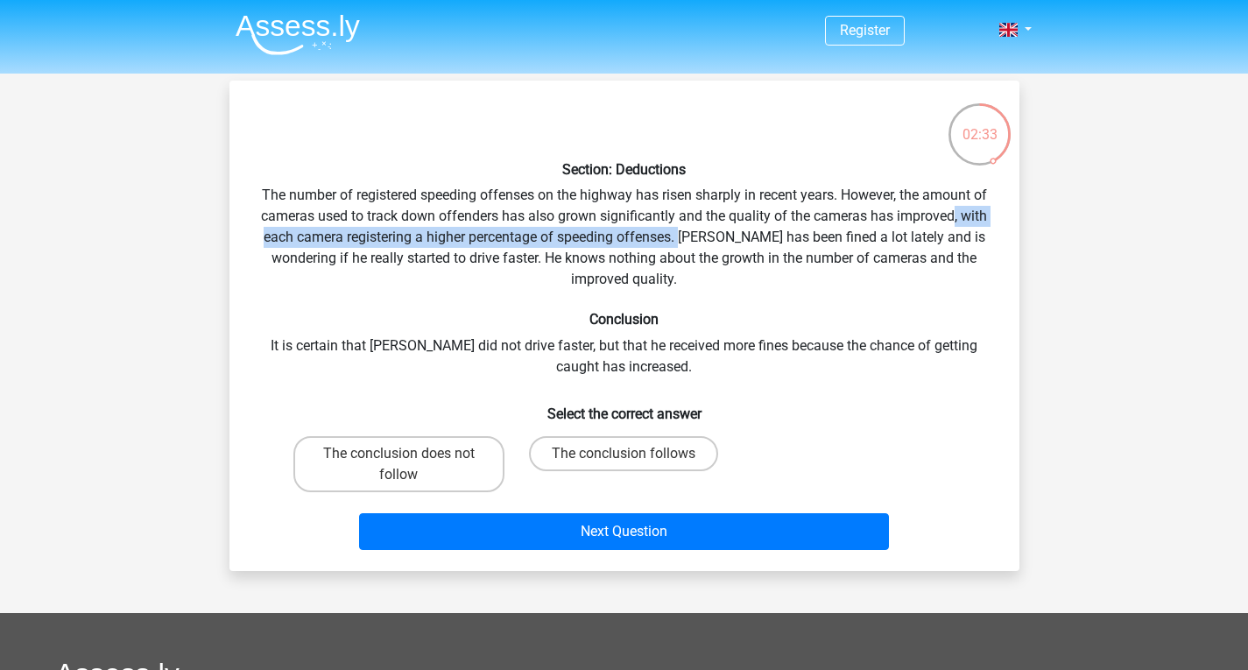
drag, startPoint x: 956, startPoint y: 217, endPoint x: 682, endPoint y: 241, distance: 274.3
click at [682, 241] on div "Section: Deductions The number of registered speeding offenses on the highway h…" at bounding box center [624, 326] width 776 height 462
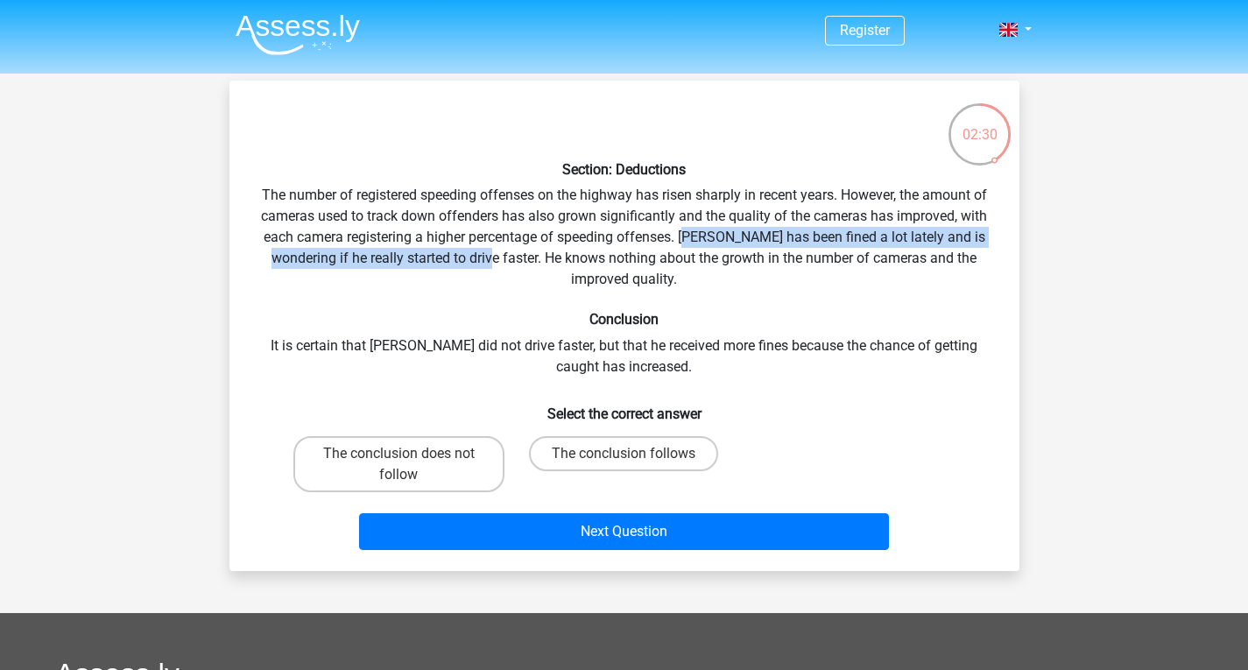
drag, startPoint x: 686, startPoint y: 241, endPoint x: 473, endPoint y: 250, distance: 213.0
click at [473, 250] on div "Section: Deductions The number of registered speeding offenses on the highway h…" at bounding box center [624, 326] width 776 height 462
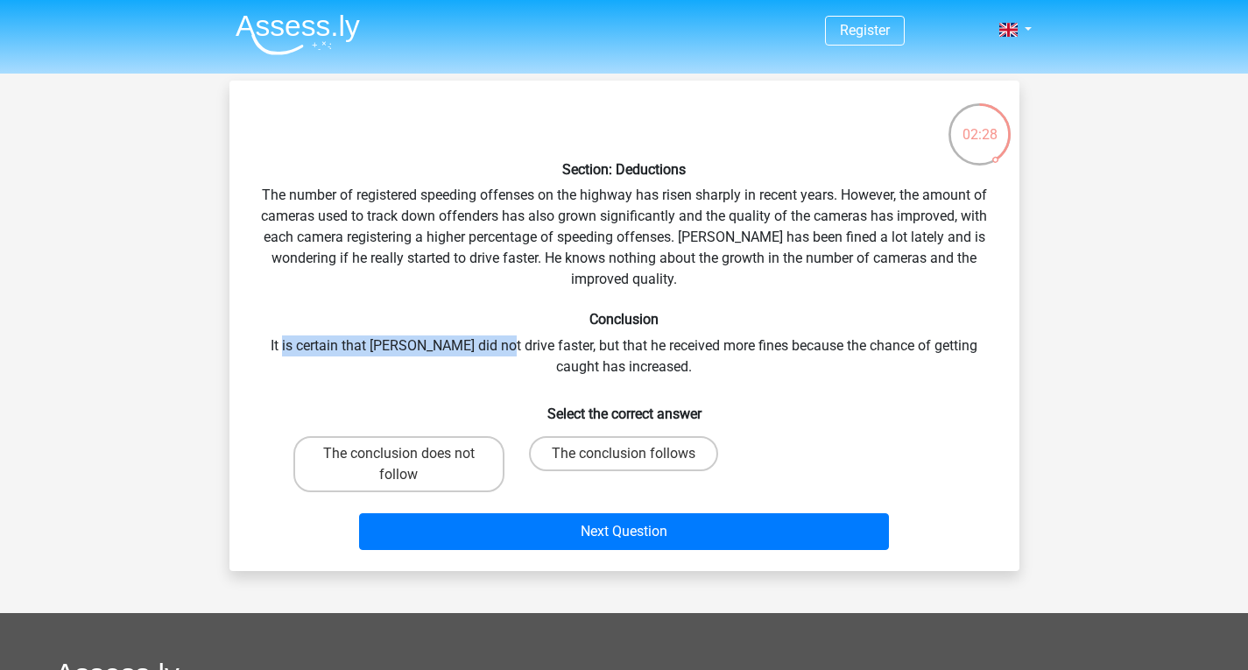
drag, startPoint x: 279, startPoint y: 343, endPoint x: 483, endPoint y: 352, distance: 203.4
click at [483, 352] on div "Section: Deductions The number of registered speeding offenses on the highway h…" at bounding box center [624, 326] width 776 height 462
click at [484, 354] on div "Section: Deductions The number of registered speeding offenses on the highway h…" at bounding box center [624, 326] width 776 height 462
click at [451, 470] on label "The conclusion does not follow" at bounding box center [398, 464] width 211 height 56
click at [410, 465] on input "The conclusion does not follow" at bounding box center [404, 459] width 11 height 11
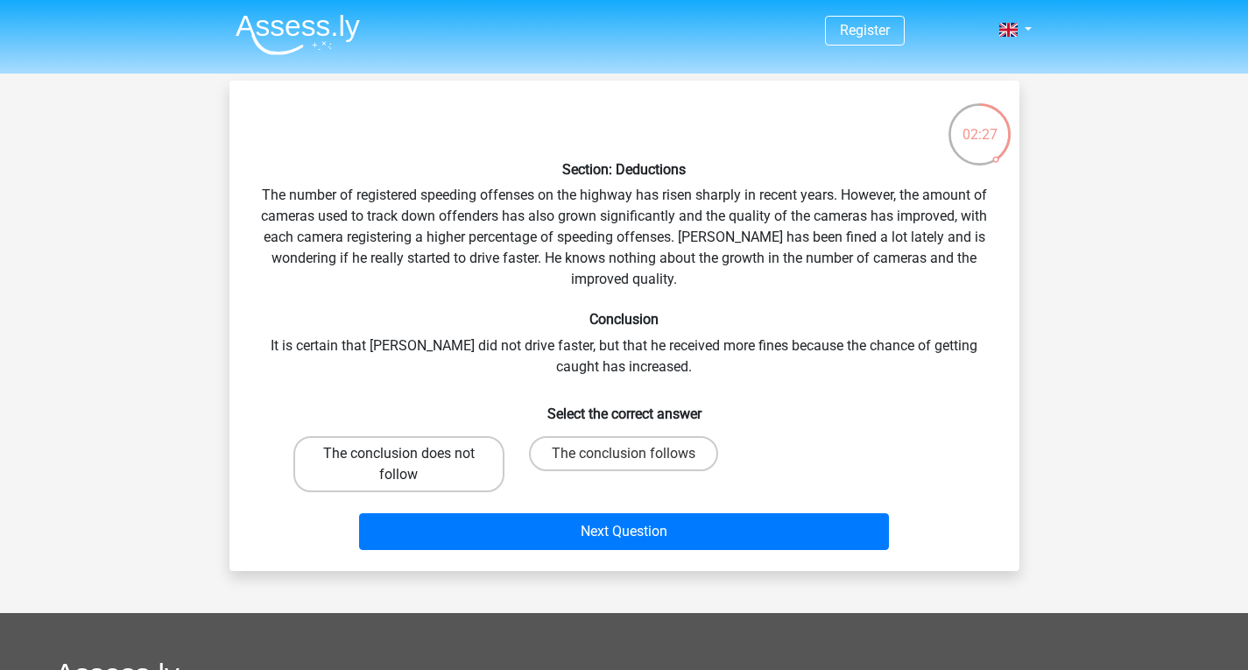
radio input "true"
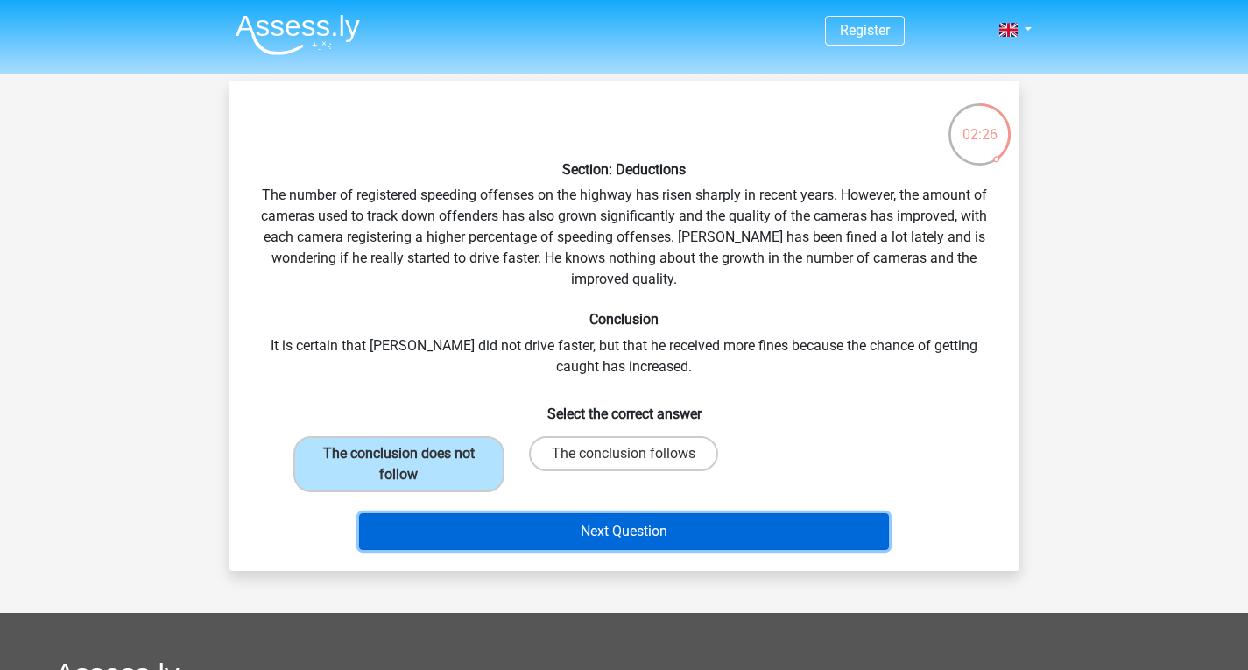
click at [612, 526] on button "Next Question" at bounding box center [624, 531] width 530 height 37
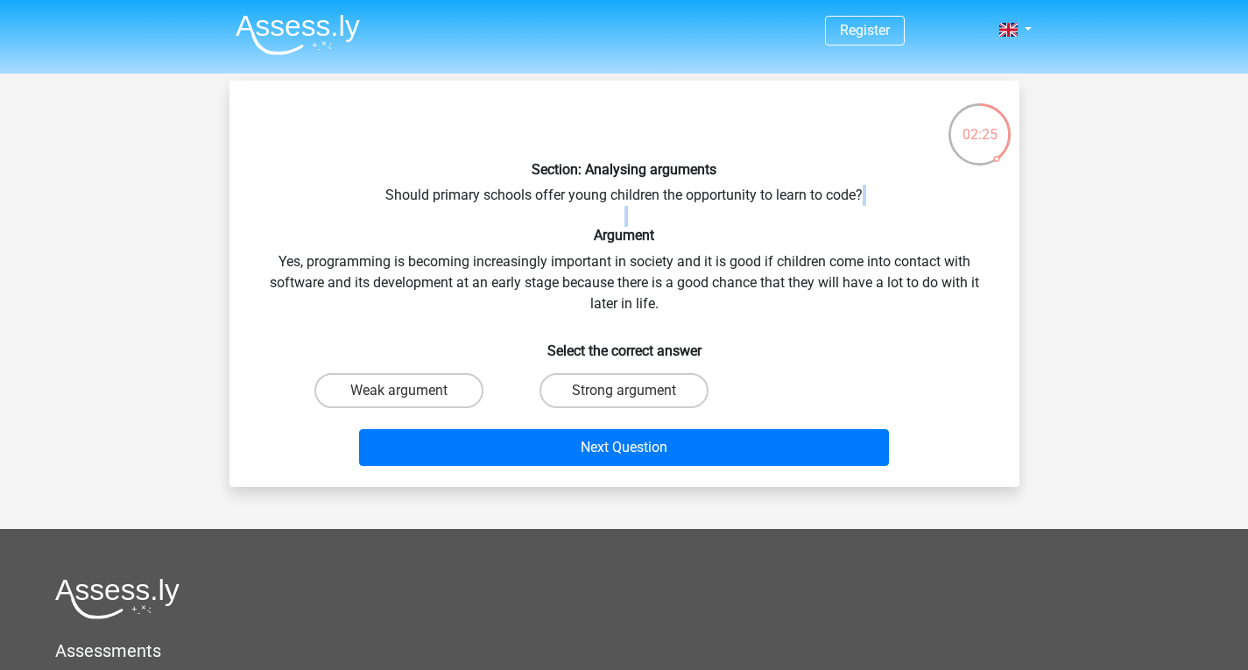
drag, startPoint x: 413, startPoint y: 215, endPoint x: 490, endPoint y: 243, distance: 82.0
click at [479, 240] on div "Section: Analysing arguments Should primary schools offer young children the op…" at bounding box center [624, 284] width 776 height 378
click at [455, 222] on div "Section: Analysing arguments Should primary schools offer young children the op…" at bounding box center [624, 284] width 776 height 378
drag, startPoint x: 389, startPoint y: 181, endPoint x: 639, endPoint y: 204, distance: 251.5
click at [639, 204] on div "Section: Analysing arguments Should primary schools offer young children the op…" at bounding box center [624, 284] width 776 height 378
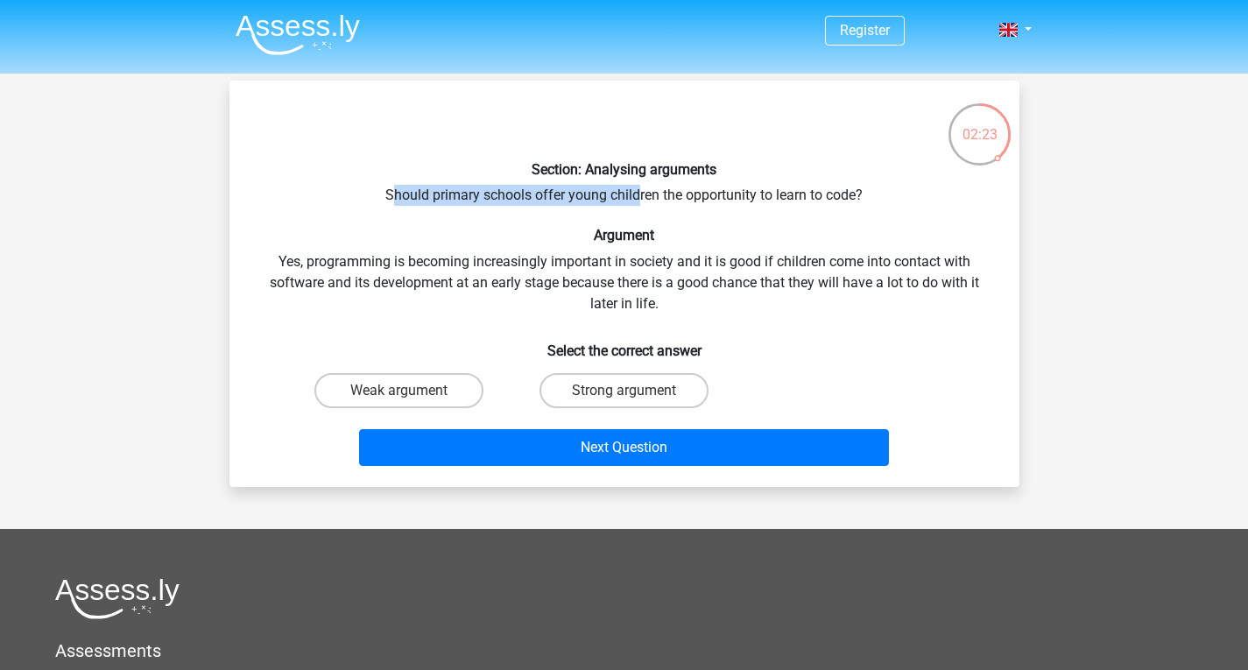
click at [639, 204] on div "Section: Analysing arguments Should primary schools offer young children the op…" at bounding box center [624, 284] width 776 height 378
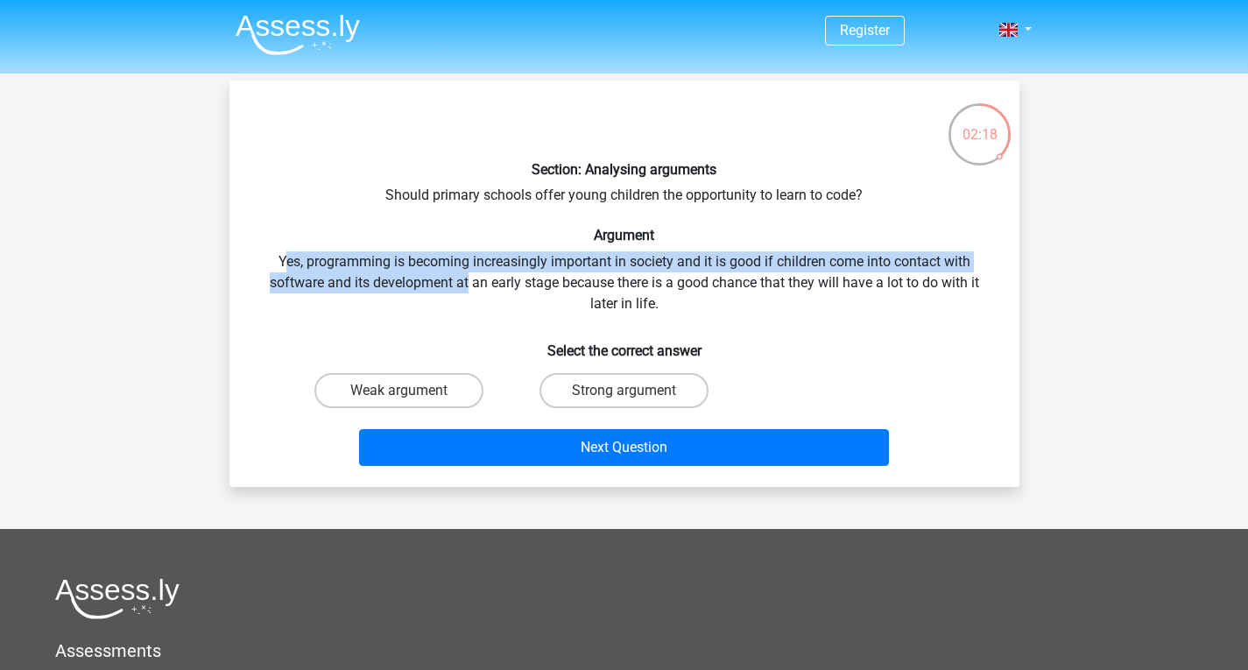
drag, startPoint x: 286, startPoint y: 264, endPoint x: 478, endPoint y: 279, distance: 193.3
click at [472, 276] on div "Section: Analysing arguments Should primary schools offer young children the op…" at bounding box center [624, 284] width 776 height 378
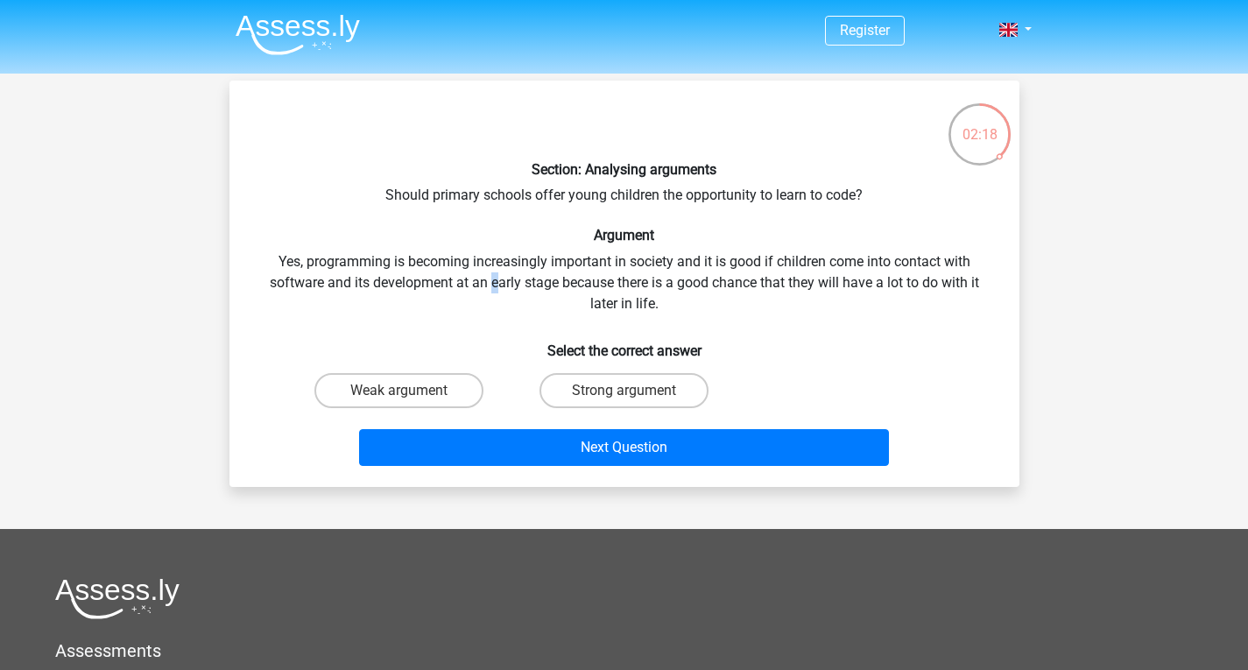
click at [492, 279] on div "Section: Analysing arguments Should primary schools offer young children the op…" at bounding box center [624, 284] width 776 height 378
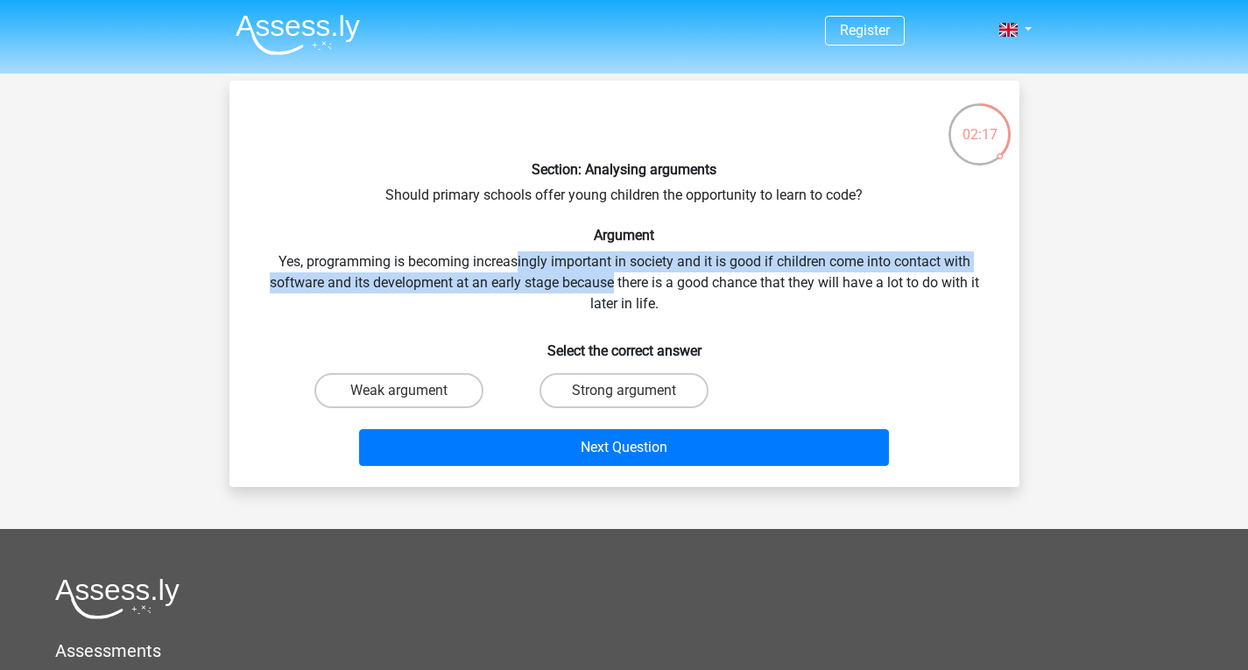
drag, startPoint x: 515, startPoint y: 264, endPoint x: 614, endPoint y: 277, distance: 99.8
click at [614, 277] on div "Section: Analysing arguments Should primary schools offer young children the op…" at bounding box center [624, 284] width 776 height 378
click at [615, 277] on div "Section: Analysing arguments Should primary schools offer young children the op…" at bounding box center [624, 284] width 776 height 378
click at [698, 253] on div "Section: Analysing arguments Should primary schools offer young children the op…" at bounding box center [624, 284] width 776 height 378
click at [717, 261] on div "Section: Analysing arguments Should primary schools offer young children the op…" at bounding box center [624, 284] width 776 height 378
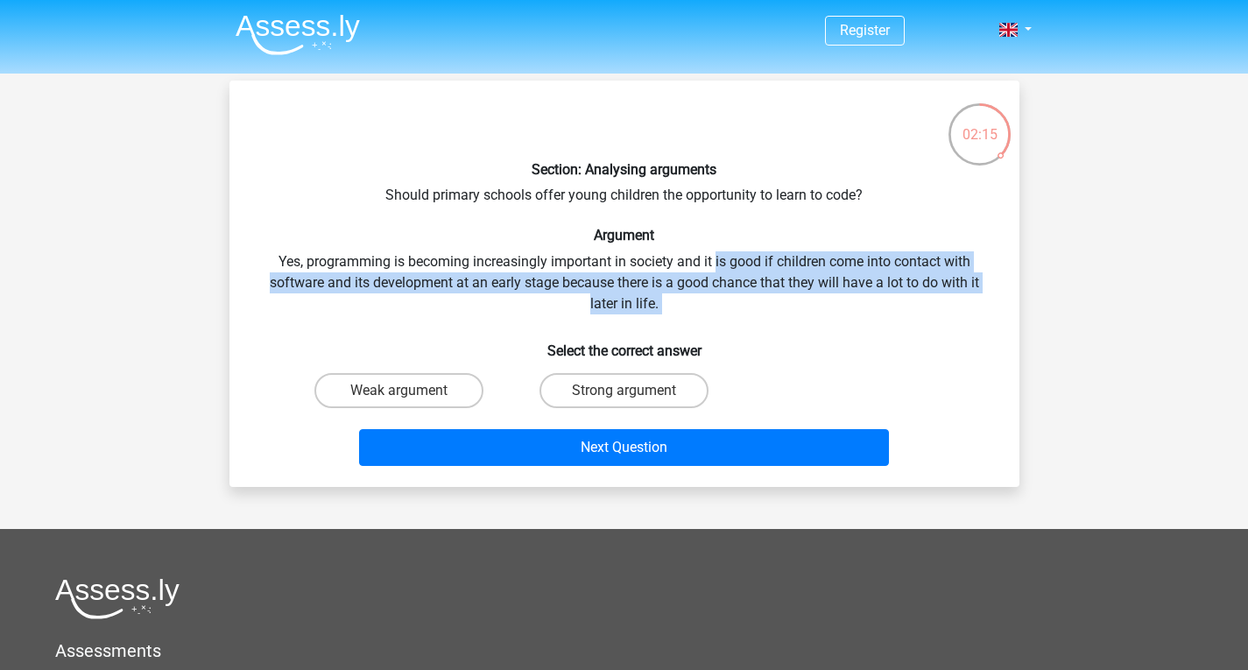
drag, startPoint x: 717, startPoint y: 261, endPoint x: 730, endPoint y: 304, distance: 44.6
click at [730, 304] on div "Section: Analysing arguments Should primary schools offer young children the op…" at bounding box center [624, 284] width 776 height 378
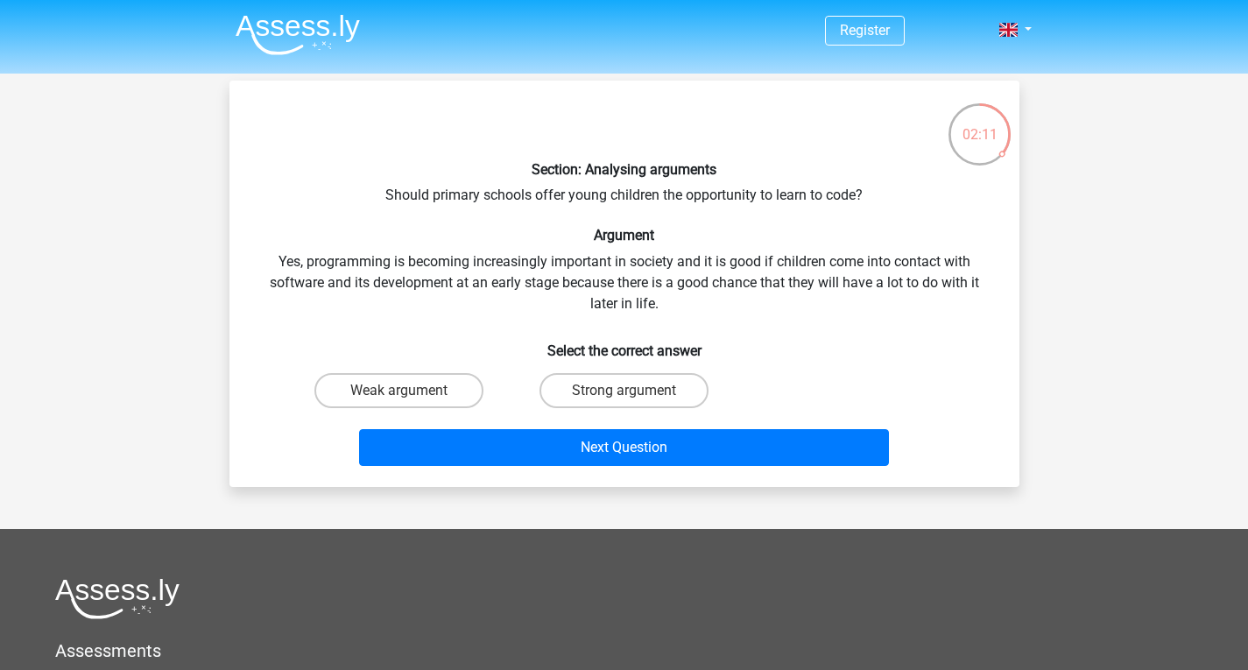
click at [329, 262] on div "Section: Analysing arguments Should primary schools offer young children the op…" at bounding box center [624, 284] width 776 height 378
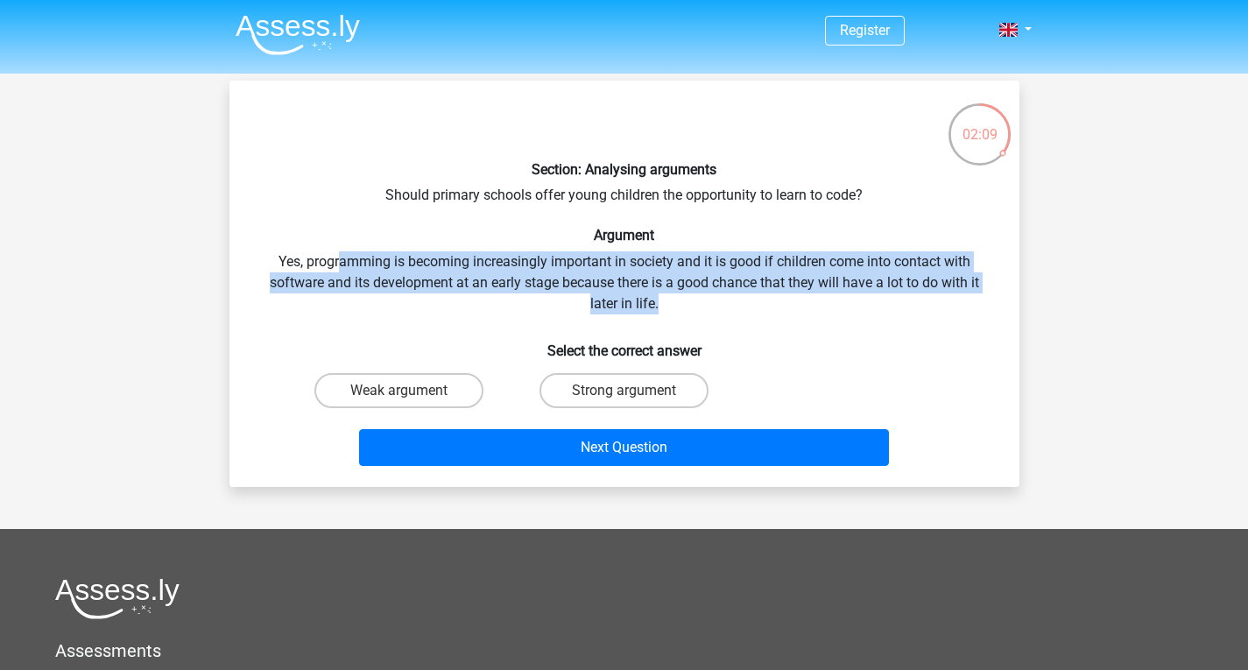
drag, startPoint x: 338, startPoint y: 265, endPoint x: 785, endPoint y: 307, distance: 448.7
click at [785, 307] on div "Section: Analysing arguments Should primary schools offer young children the op…" at bounding box center [624, 284] width 776 height 378
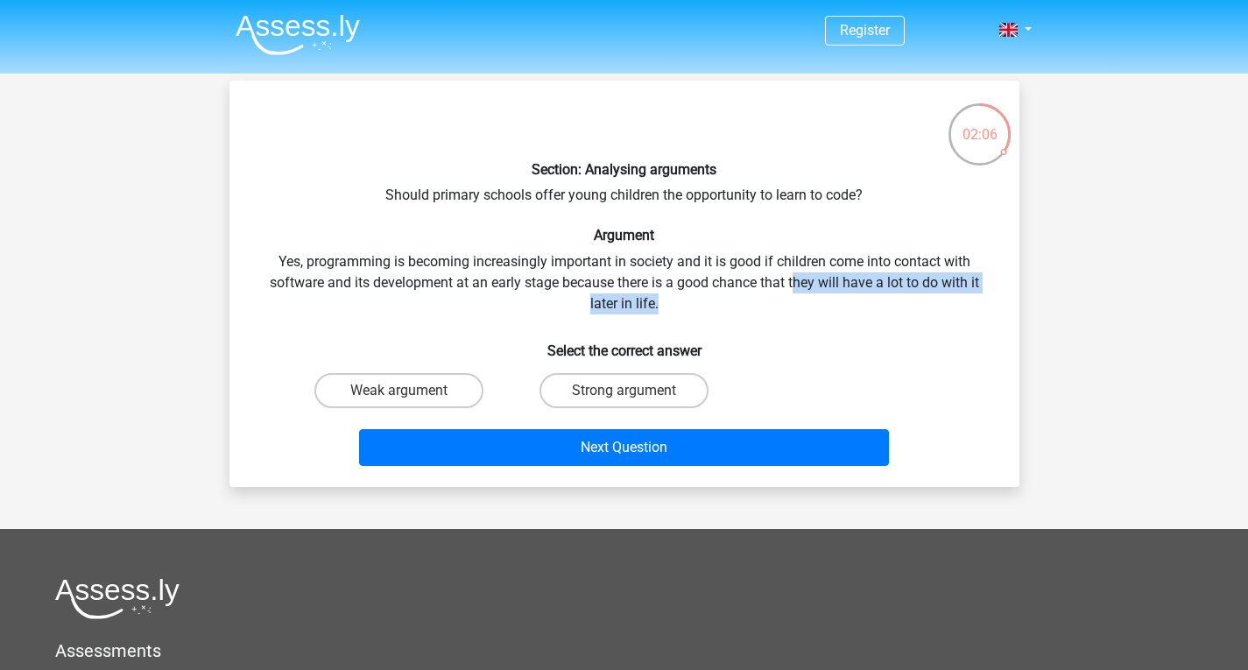
drag, startPoint x: 794, startPoint y: 298, endPoint x: 794, endPoint y: 285, distance: 13.2
click at [794, 285] on div "Section: Analysing arguments Should primary schools offer young children the op…" at bounding box center [624, 284] width 776 height 378
click at [787, 289] on div "Section: Analysing arguments Should primary schools offer young children the op…" at bounding box center [624, 284] width 776 height 378
drag, startPoint x: 720, startPoint y: 295, endPoint x: 357, endPoint y: 279, distance: 362.9
click at [357, 279] on div "Section: Analysing arguments Should primary schools offer young children the op…" at bounding box center [624, 284] width 776 height 378
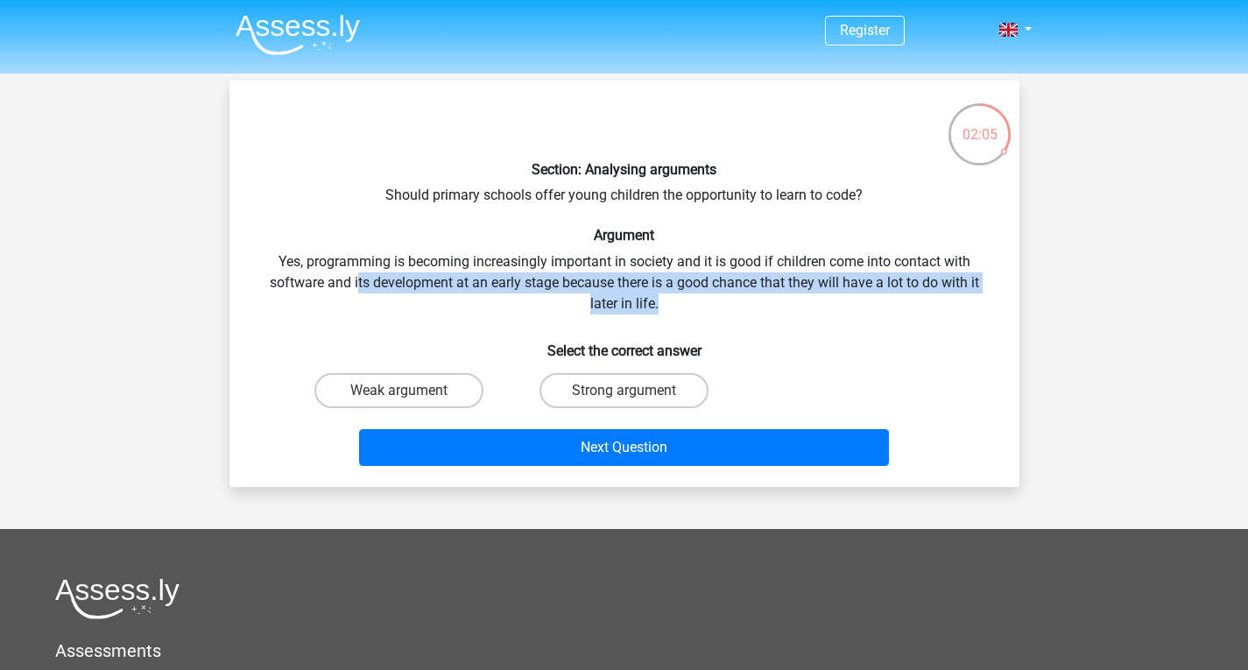
click at [357, 279] on div "Section: Analysing arguments Should primary schools offer young children the op…" at bounding box center [624, 284] width 776 height 378
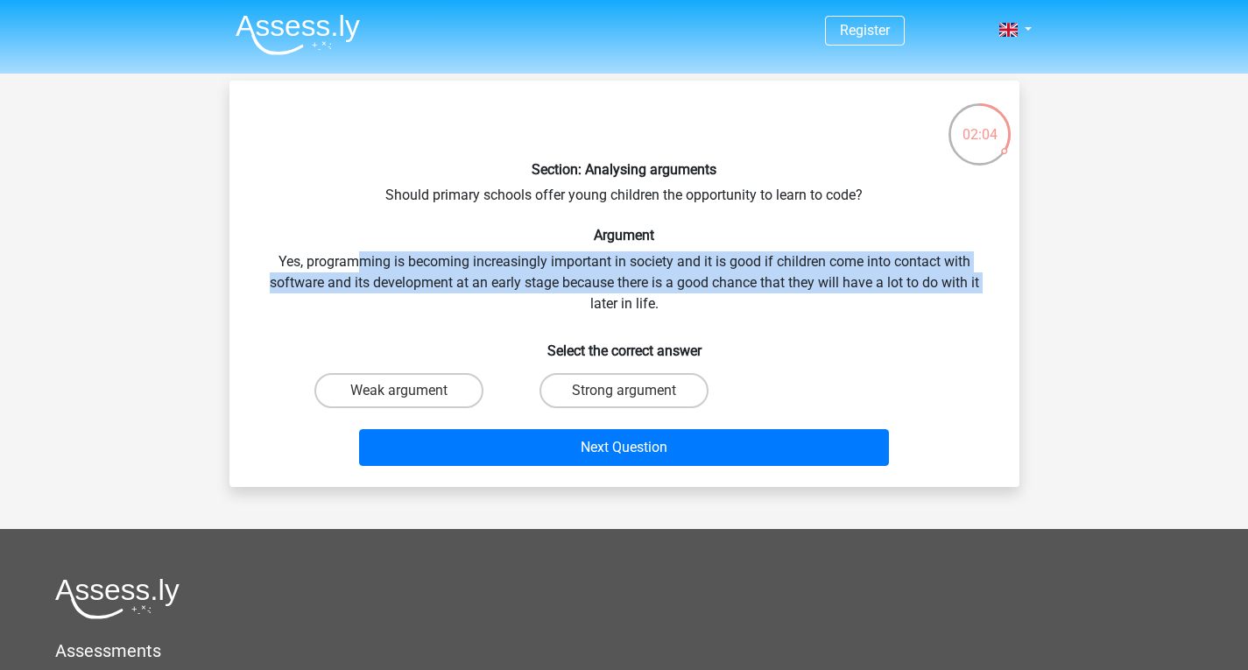
drag, startPoint x: 353, startPoint y: 254, endPoint x: 386, endPoint y: 295, distance: 52.9
click at [386, 295] on div "Section: Analysing arguments Should primary schools offer young children the op…" at bounding box center [624, 284] width 776 height 378
drag, startPoint x: 374, startPoint y: 252, endPoint x: 385, endPoint y: 295, distance: 44.4
click at [385, 295] on div "Section: Analysing arguments Should primary schools offer young children the op…" at bounding box center [624, 284] width 776 height 378
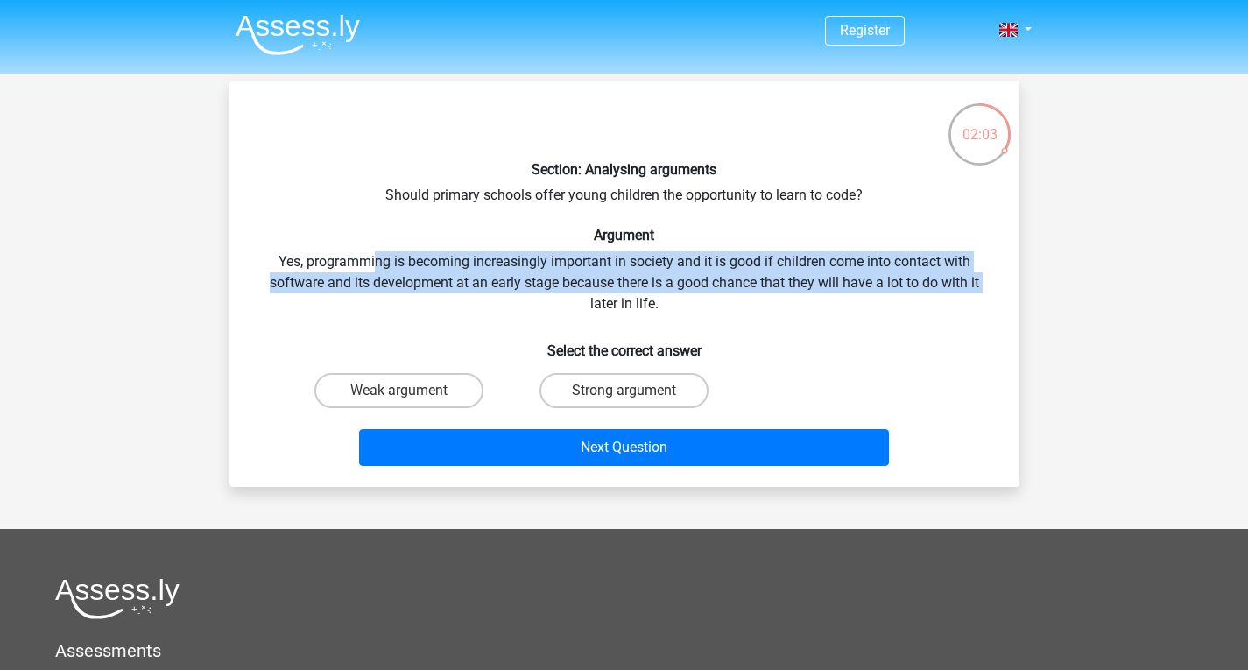
click at [385, 295] on div "Section: Analysing arguments Should primary schools offer young children the op…" at bounding box center [624, 284] width 776 height 378
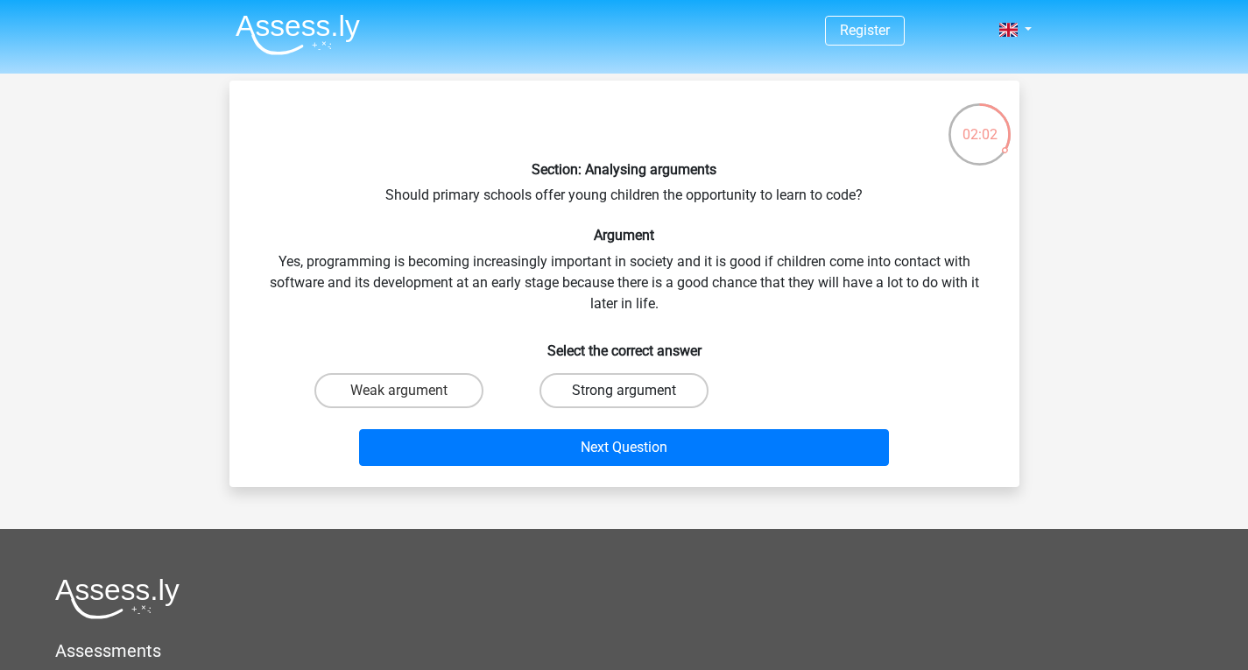
click at [593, 388] on label "Strong argument" at bounding box center [624, 390] width 169 height 35
click at [624, 391] on input "Strong argument" at bounding box center [629, 396] width 11 height 11
radio input "true"
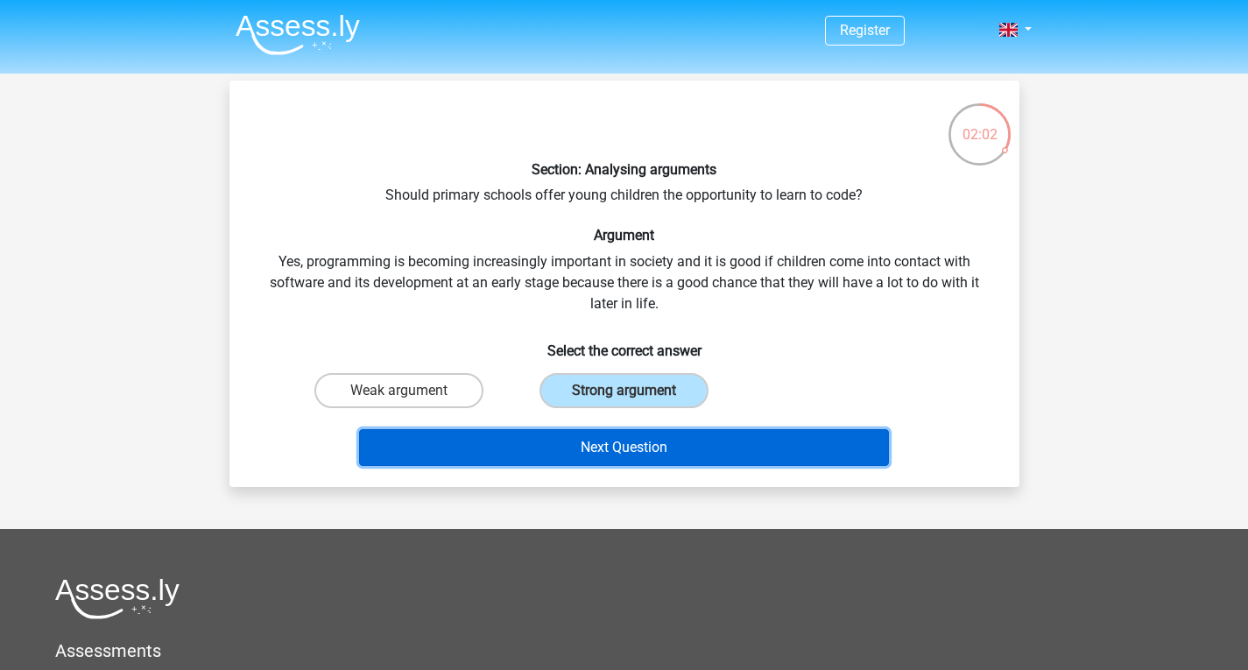
click at [610, 434] on button "Next Question" at bounding box center [624, 447] width 530 height 37
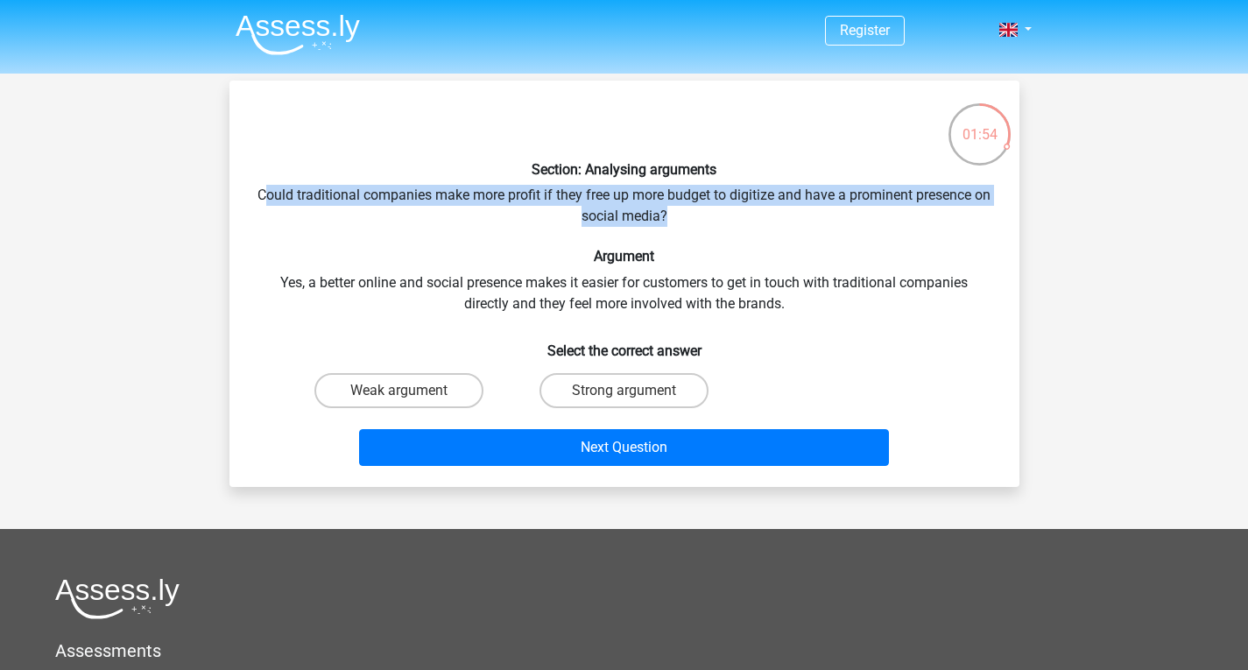
drag, startPoint x: 270, startPoint y: 179, endPoint x: 708, endPoint y: 215, distance: 439.4
click at [708, 215] on div "Section: Analysing arguments Could traditional companies make more profit if th…" at bounding box center [624, 284] width 776 height 378
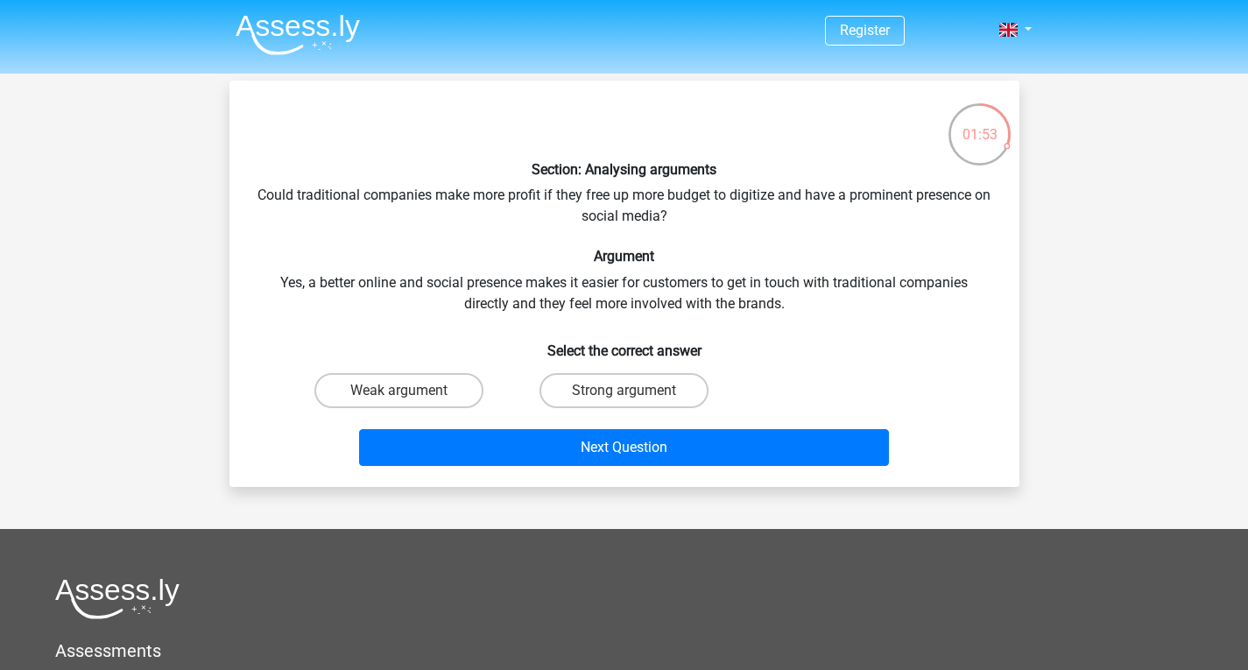
click at [364, 240] on div "Section: Analysing arguments Could traditional companies make more profit if th…" at bounding box center [624, 284] width 776 height 378
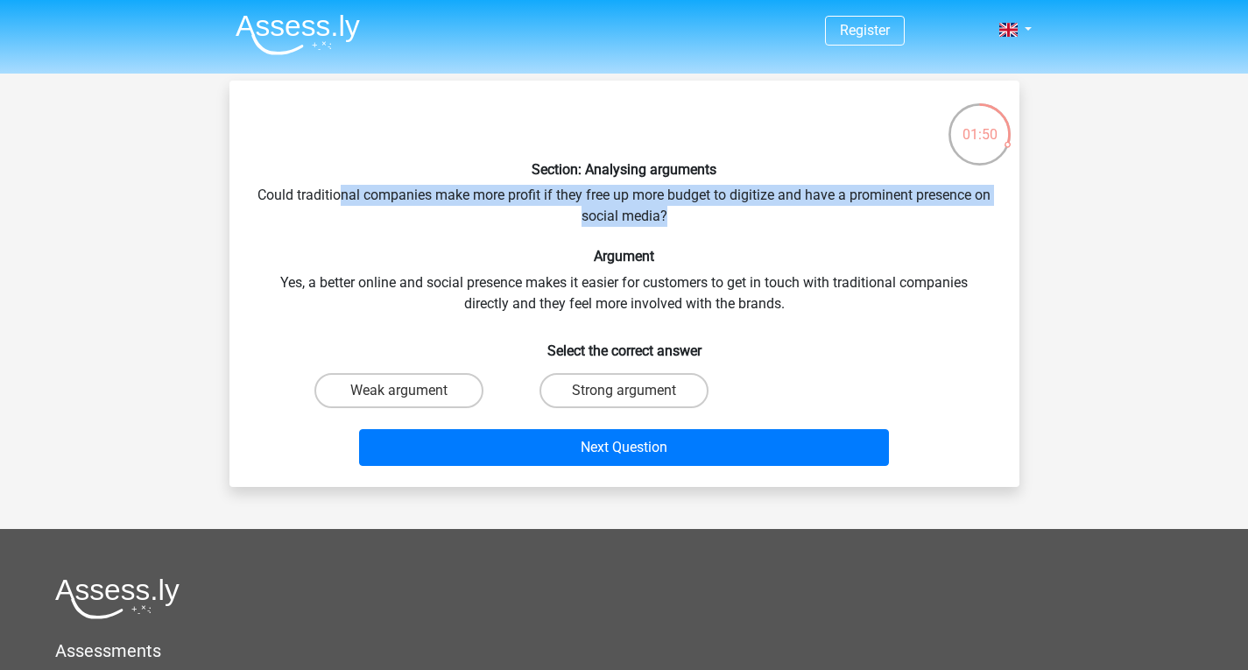
drag, startPoint x: 346, startPoint y: 198, endPoint x: 677, endPoint y: 219, distance: 331.7
click at [677, 219] on div "Section: Analysing arguments Could traditional companies make more profit if th…" at bounding box center [624, 284] width 776 height 378
click at [385, 223] on div "Section: Analysing arguments Could traditional companies make more profit if th…" at bounding box center [624, 284] width 776 height 378
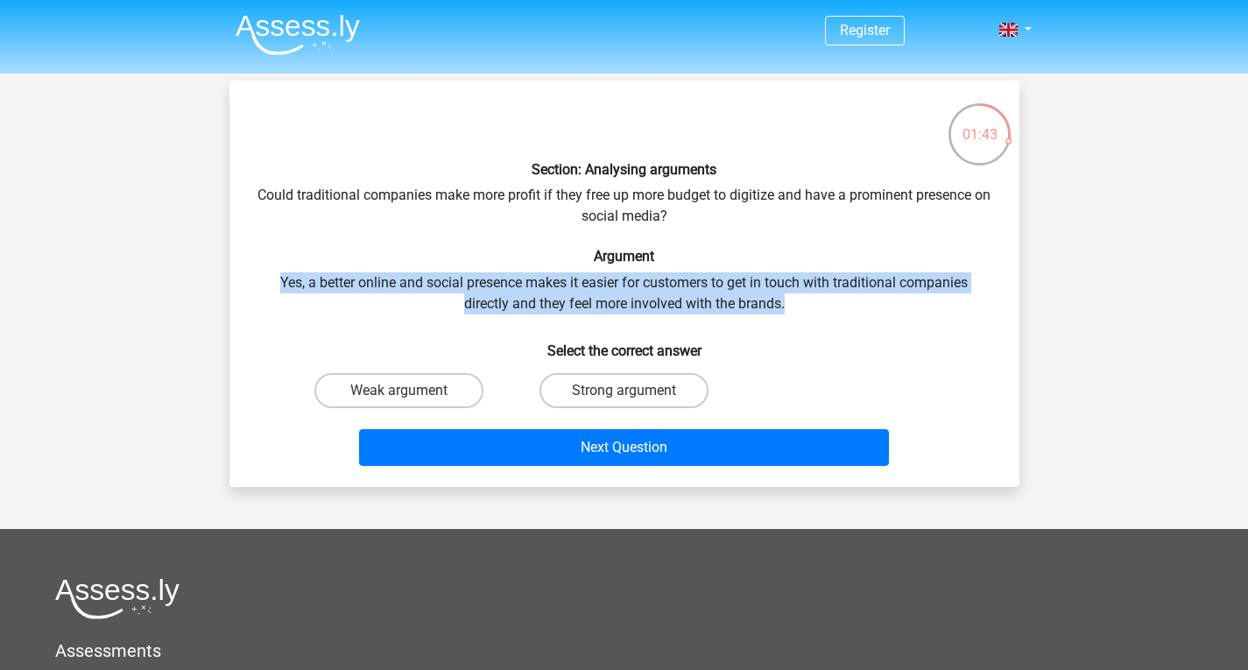
drag, startPoint x: 267, startPoint y: 285, endPoint x: 805, endPoint y: 300, distance: 538.0
click at [805, 300] on div "Section: Analysing arguments Could traditional companies make more profit if th…" at bounding box center [624, 284] width 776 height 378
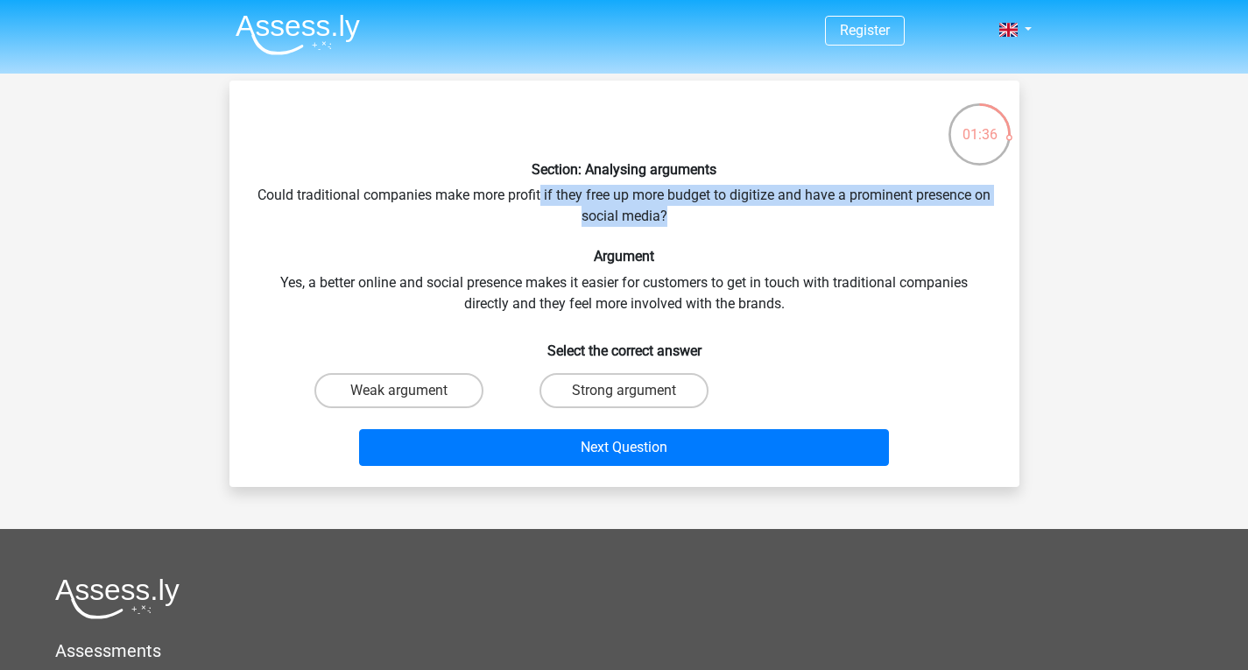
drag, startPoint x: 548, startPoint y: 196, endPoint x: 865, endPoint y: 217, distance: 317.8
click at [865, 217] on div "Section: Analysing arguments Could traditional companies make more profit if th…" at bounding box center [624, 284] width 776 height 378
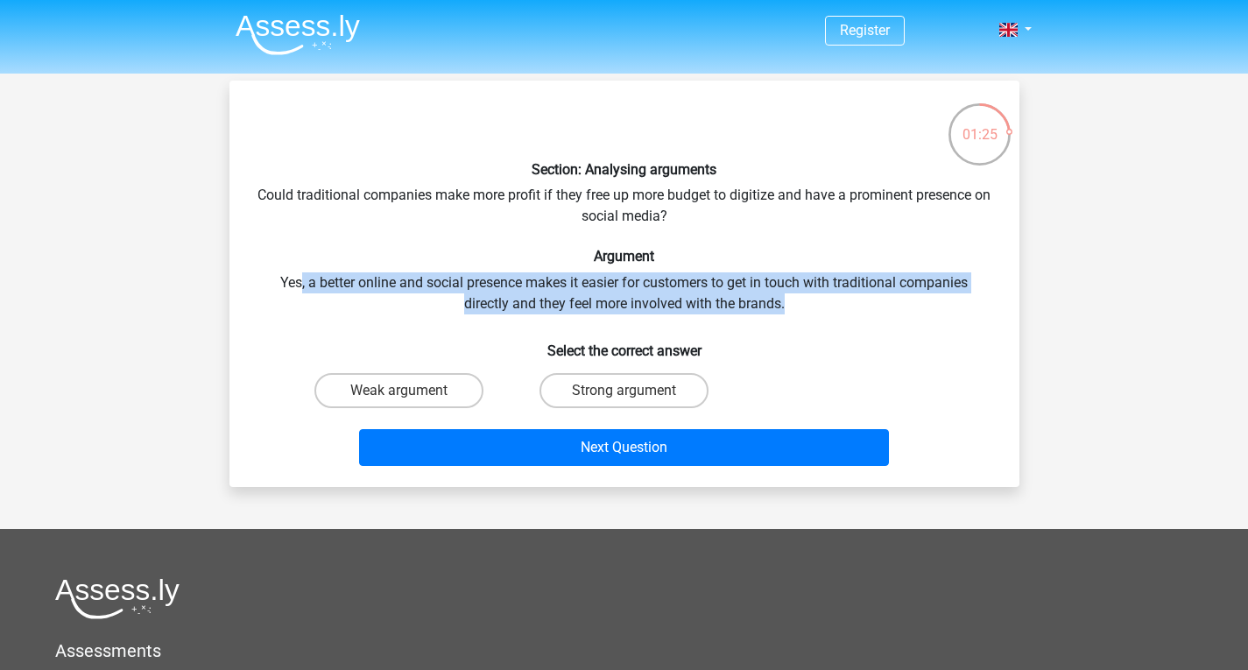
drag, startPoint x: 298, startPoint y: 283, endPoint x: 854, endPoint y: 298, distance: 556.4
click at [854, 298] on div "Section: Analysing arguments Could traditional companies make more profit if th…" at bounding box center [624, 284] width 776 height 378
click at [559, 394] on label "Strong argument" at bounding box center [624, 390] width 169 height 35
click at [624, 394] on input "Strong argument" at bounding box center [629, 396] width 11 height 11
radio input "true"
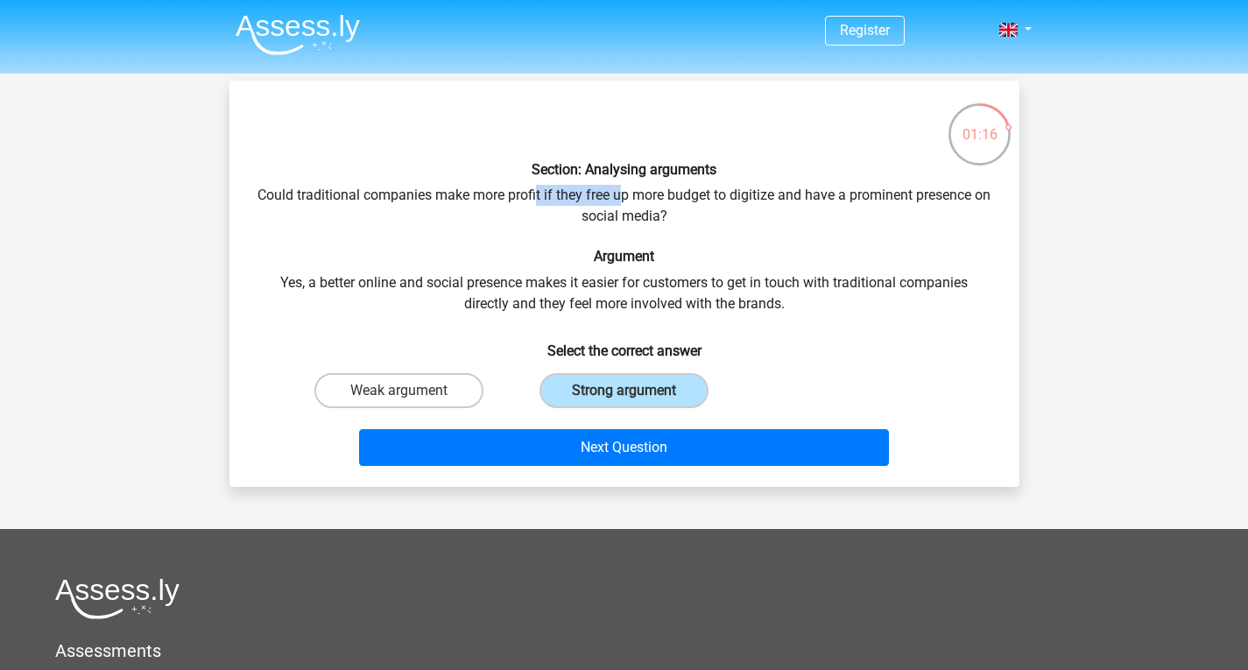
drag, startPoint x: 544, startPoint y: 200, endPoint x: 630, endPoint y: 200, distance: 85.8
click at [630, 199] on div "Section: Analysing arguments Could traditional companies make more profit if th…" at bounding box center [624, 284] width 776 height 378
click at [630, 200] on div "Section: Analysing arguments Could traditional companies make more profit if th…" at bounding box center [624, 284] width 776 height 378
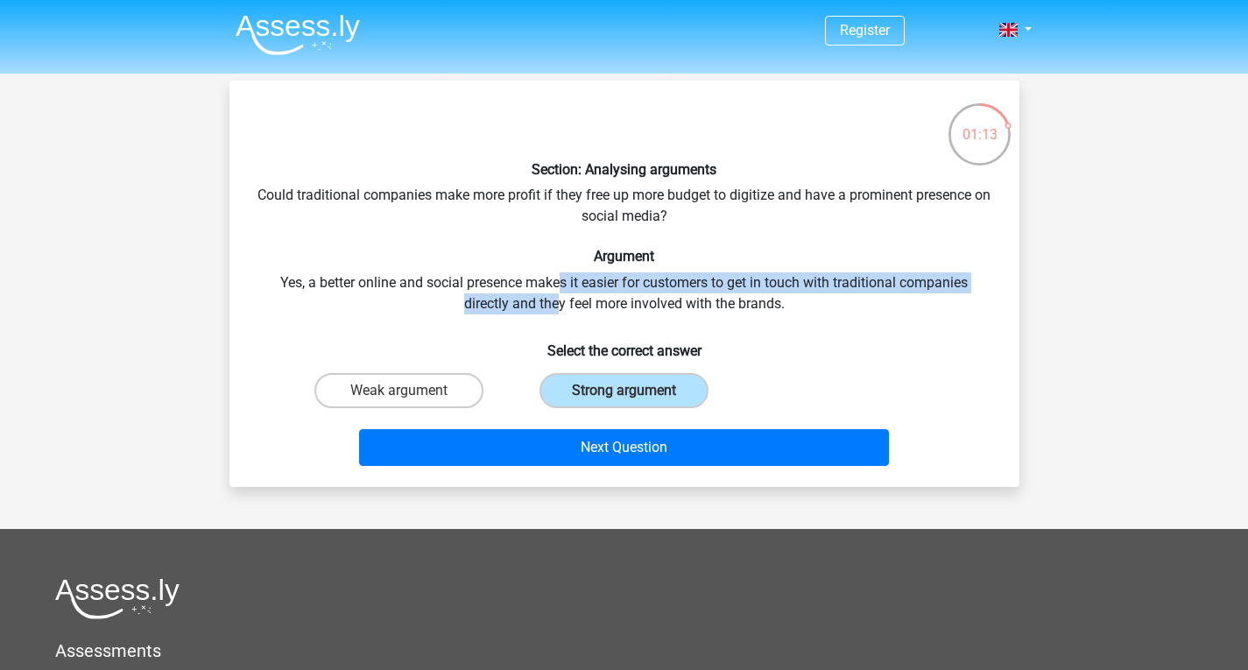
drag, startPoint x: 560, startPoint y: 279, endPoint x: 555, endPoint y: 307, distance: 29.2
click at [555, 307] on div "Section: Analysing arguments Could traditional companies make more profit if th…" at bounding box center [624, 284] width 776 height 378
click at [547, 306] on div "Section: Analysing arguments Could traditional companies make more profit if th…" at bounding box center [624, 284] width 776 height 378
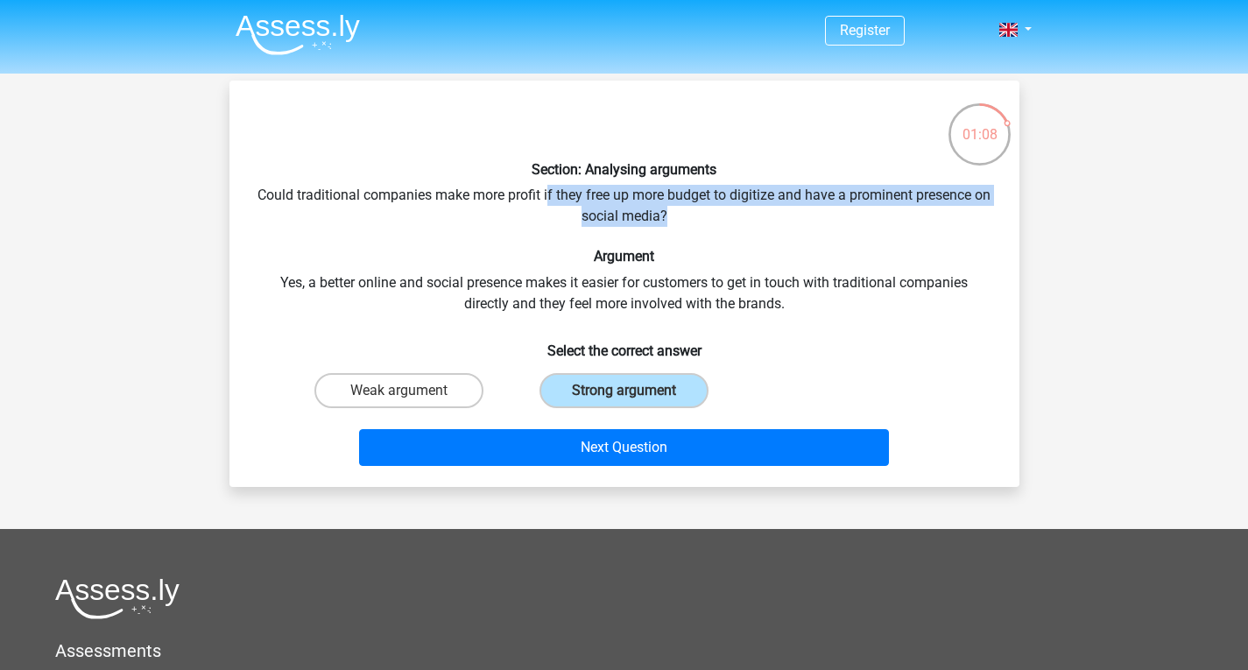
drag, startPoint x: 557, startPoint y: 196, endPoint x: 715, endPoint y: 219, distance: 159.3
click at [715, 219] on div "Section: Analysing arguments Could traditional companies make more profit if th…" at bounding box center [624, 284] width 776 height 378
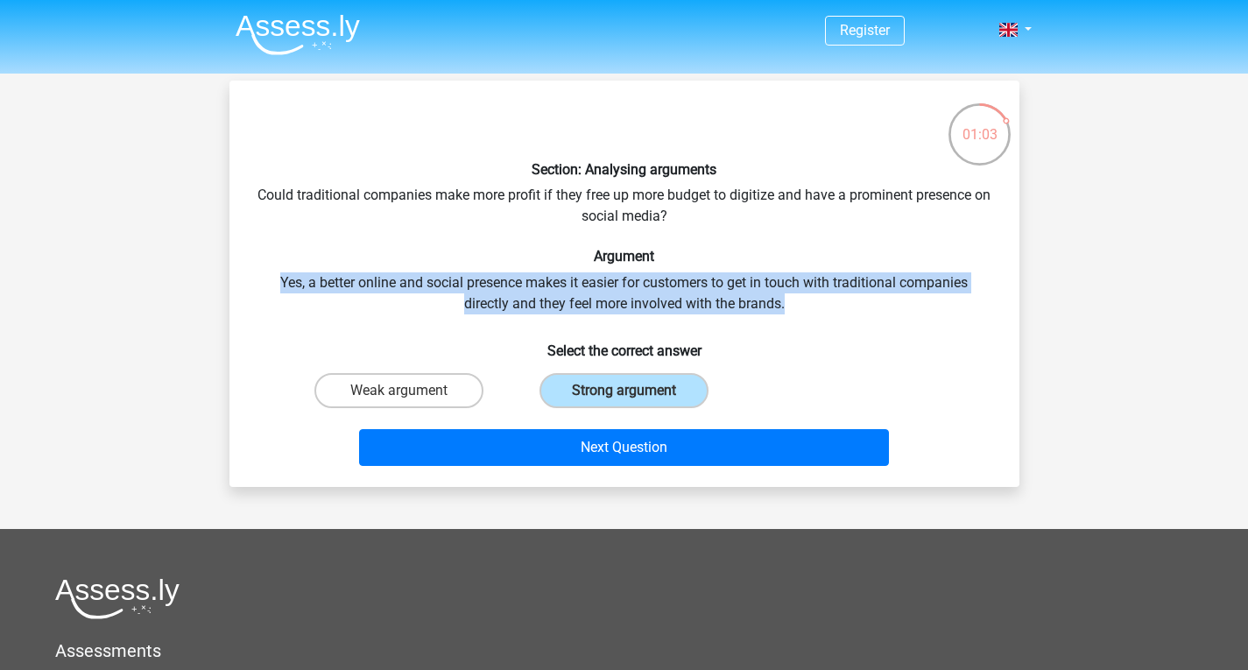
drag, startPoint x: 814, startPoint y: 310, endPoint x: 801, endPoint y: 262, distance: 49.7
click at [801, 262] on div "Section: Analysing arguments Could traditional companies make more profit if th…" at bounding box center [624, 284] width 776 height 378
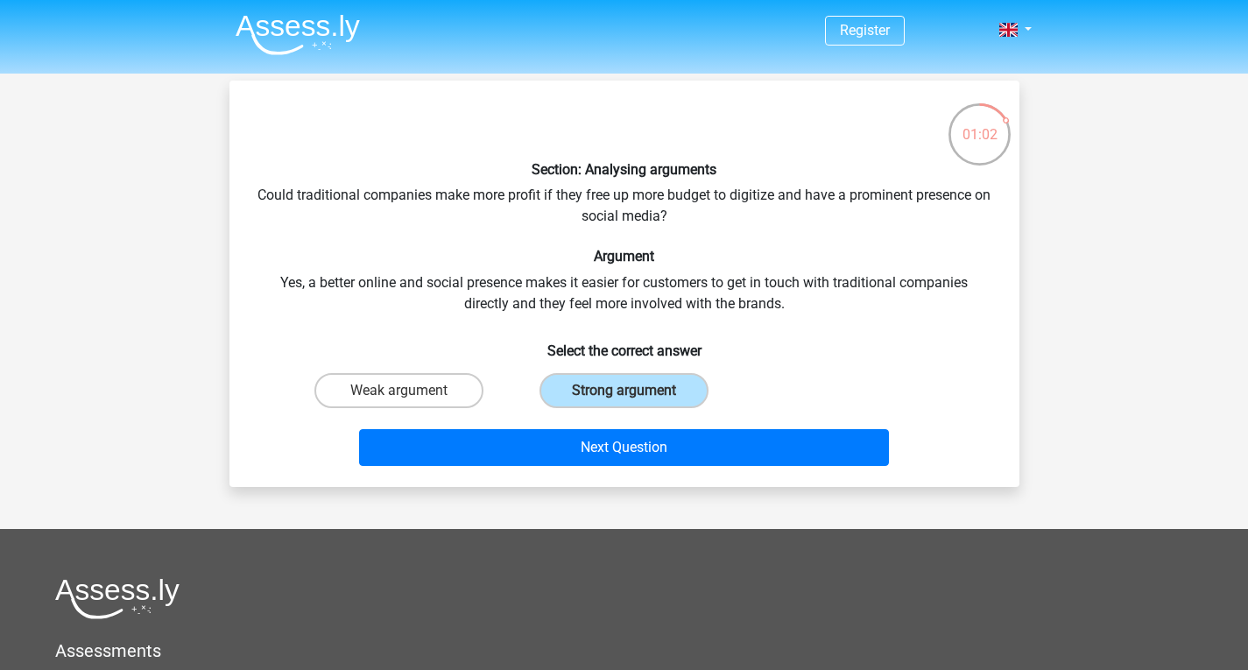
click at [815, 319] on div "Section: Analysing arguments Could traditional companies make more profit if th…" at bounding box center [624, 284] width 776 height 378
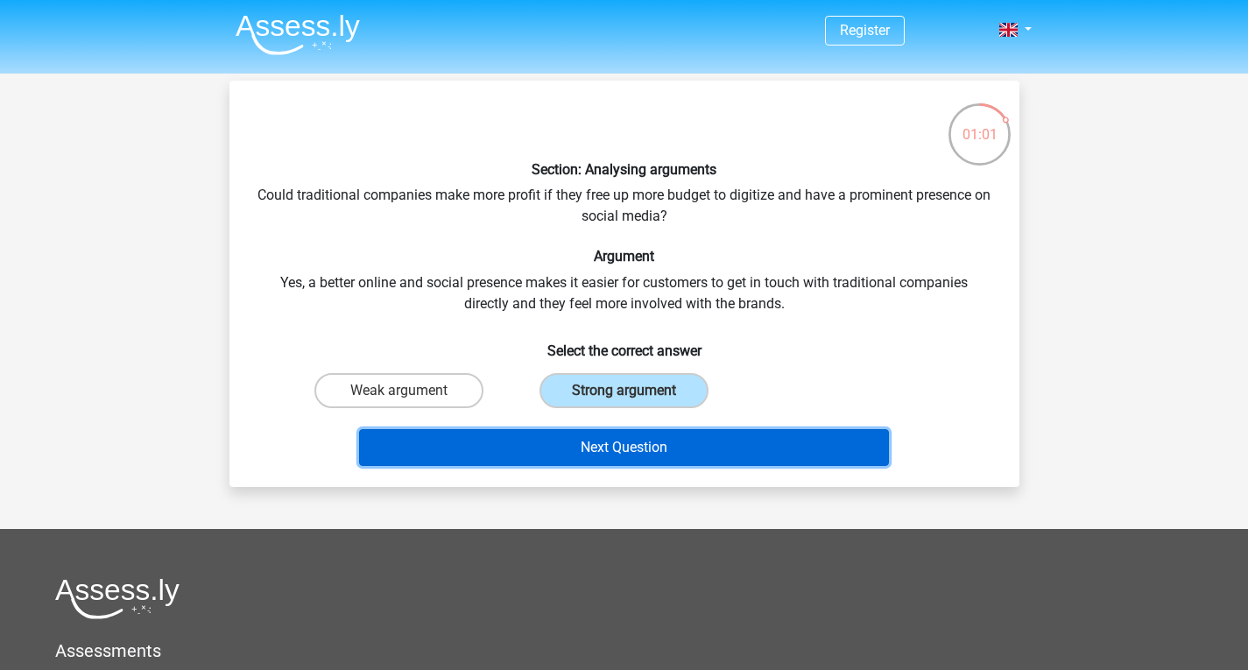
click at [718, 448] on button "Next Question" at bounding box center [624, 447] width 530 height 37
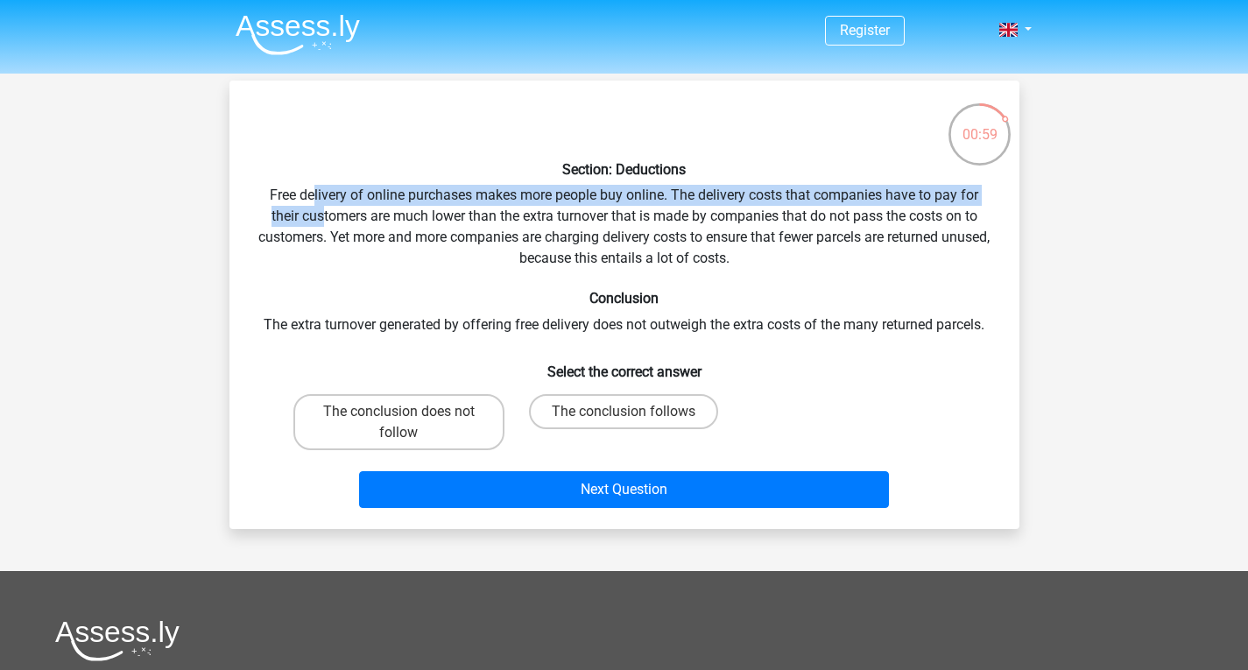
drag, startPoint x: 312, startPoint y: 194, endPoint x: 322, endPoint y: 220, distance: 27.5
click at [322, 220] on div "Section: Deductions Free delivery of online purchases makes more people buy onl…" at bounding box center [624, 305] width 776 height 420
drag, startPoint x: 462, startPoint y: 194, endPoint x: 499, endPoint y: 222, distance: 46.4
click at [499, 222] on div "Section: Deductions Free delivery of online purchases makes more people buy onl…" at bounding box center [624, 305] width 776 height 420
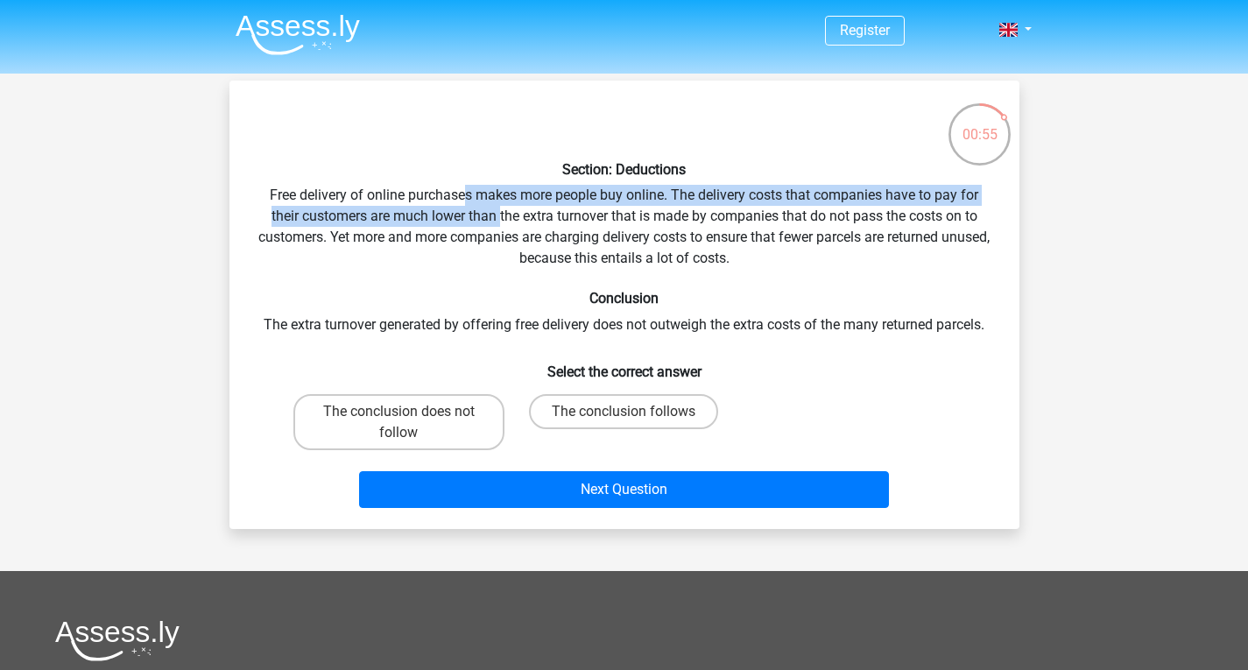
click at [498, 221] on div "Section: Deductions Free delivery of online purchases makes more people buy onl…" at bounding box center [624, 305] width 776 height 420
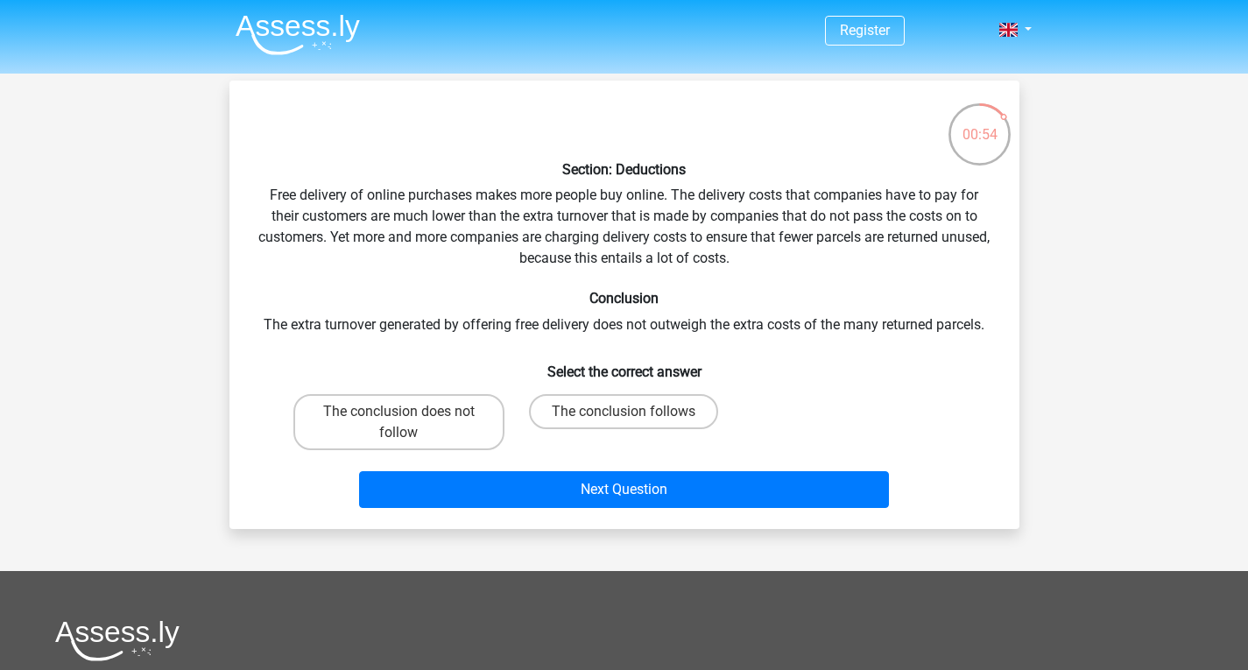
click at [723, 223] on div "Section: Deductions Free delivery of online purchases makes more people buy onl…" at bounding box center [624, 305] width 776 height 420
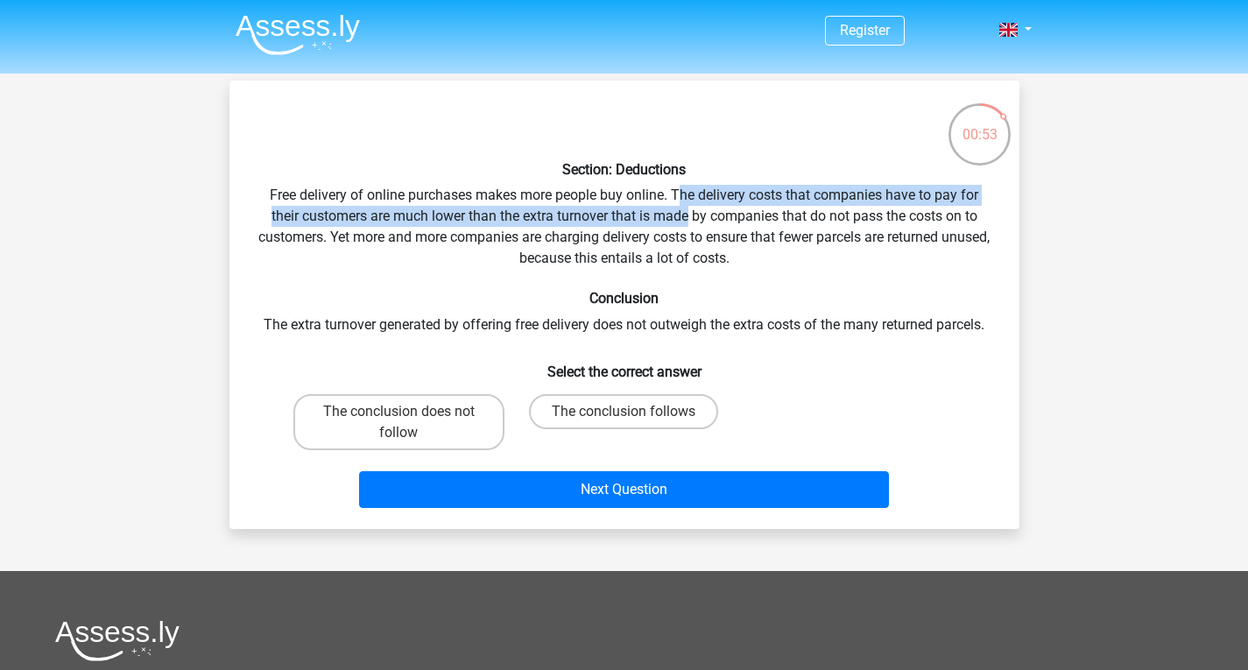
drag, startPoint x: 676, startPoint y: 192, endPoint x: 688, endPoint y: 219, distance: 29.4
click at [688, 219] on div "Section: Deductions Free delivery of online purchases makes more people buy onl…" at bounding box center [624, 305] width 776 height 420
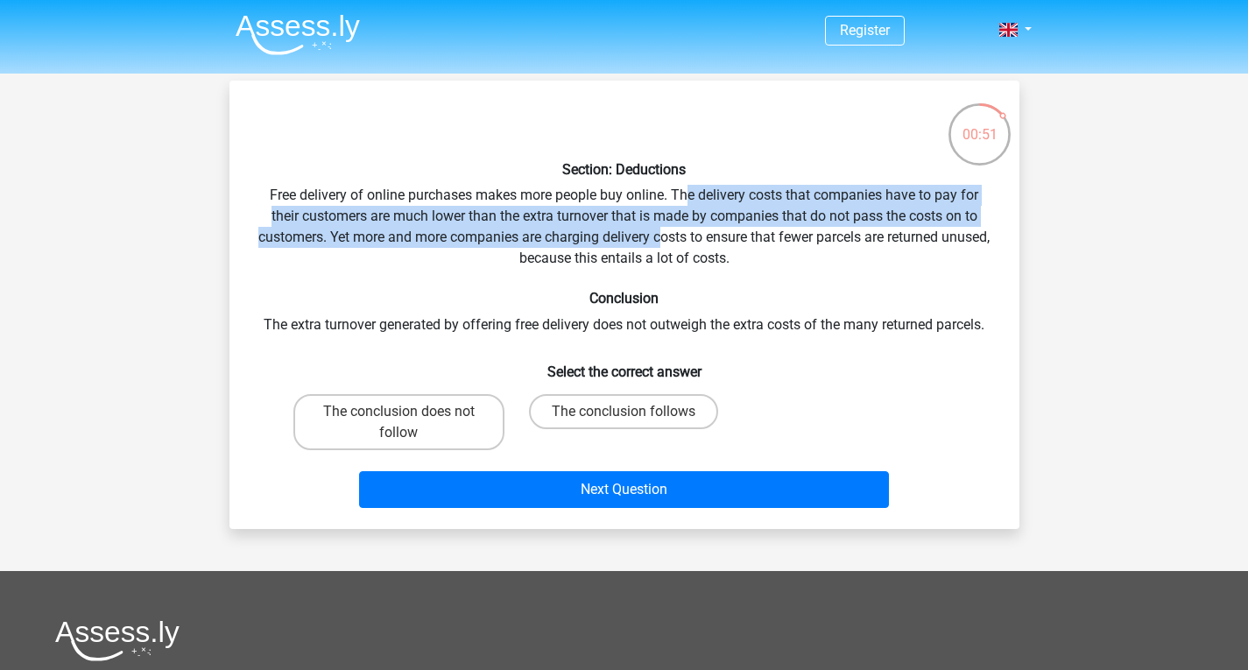
drag, startPoint x: 684, startPoint y: 200, endPoint x: 684, endPoint y: 242, distance: 42.0
click at [684, 242] on div "Section: Deductions Free delivery of online purchases makes more people buy onl…" at bounding box center [624, 305] width 776 height 420
click at [226, 208] on div "00:51 Question 9 of 10 Question category: watson glaser test set 1 Section: Ded…" at bounding box center [624, 305] width 818 height 448
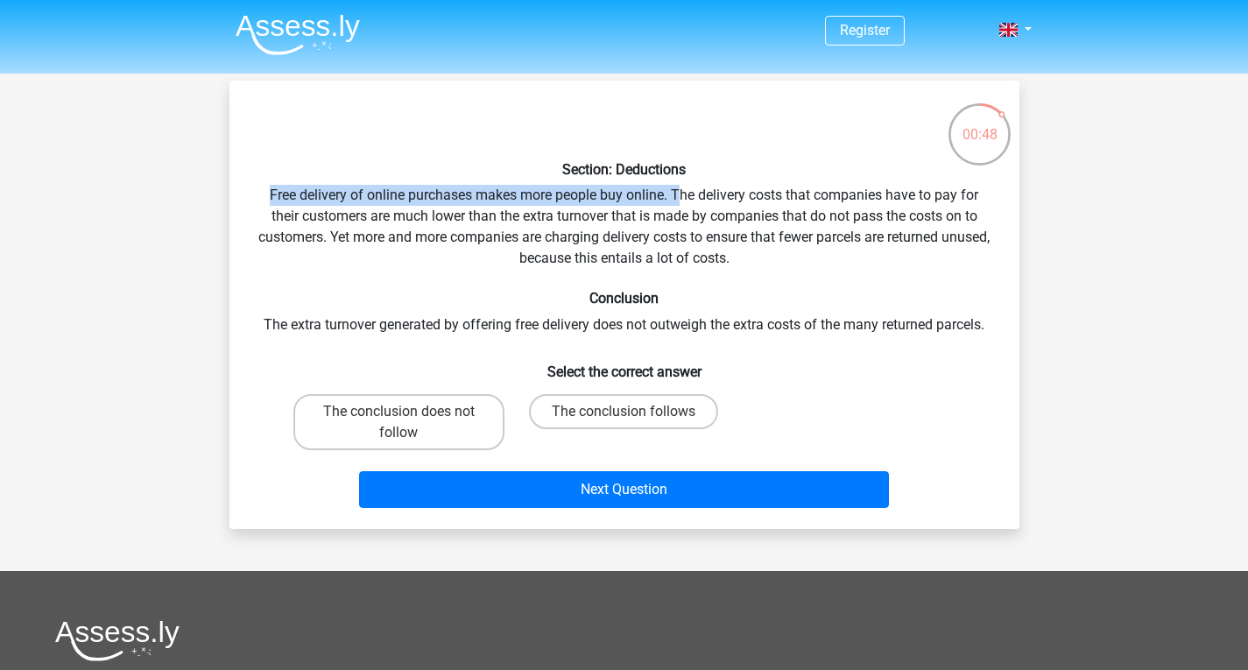
drag, startPoint x: 245, startPoint y: 190, endPoint x: 678, endPoint y: 202, distance: 432.8
click at [678, 202] on div "Section: Deductions Free delivery of online purchases makes more people buy onl…" at bounding box center [624, 305] width 776 height 420
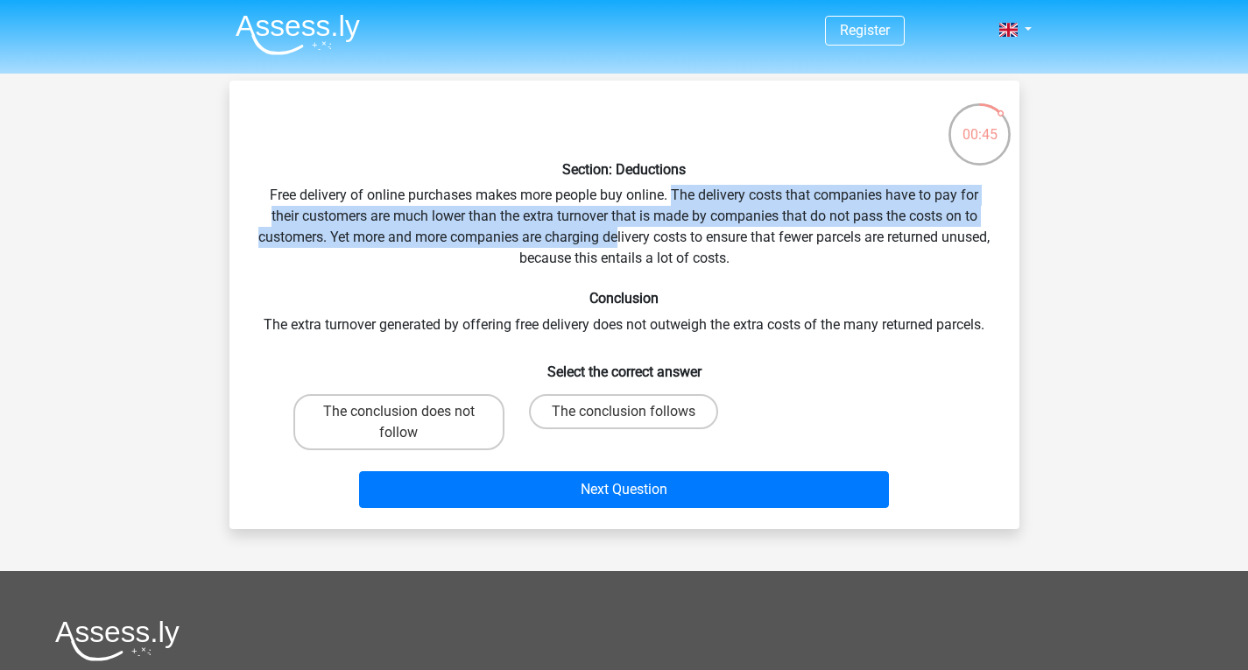
drag, startPoint x: 672, startPoint y: 197, endPoint x: 646, endPoint y: 232, distance: 43.3
click at [645, 230] on div "Section: Deductions Free delivery of online purchases makes more people buy onl…" at bounding box center [624, 305] width 776 height 420
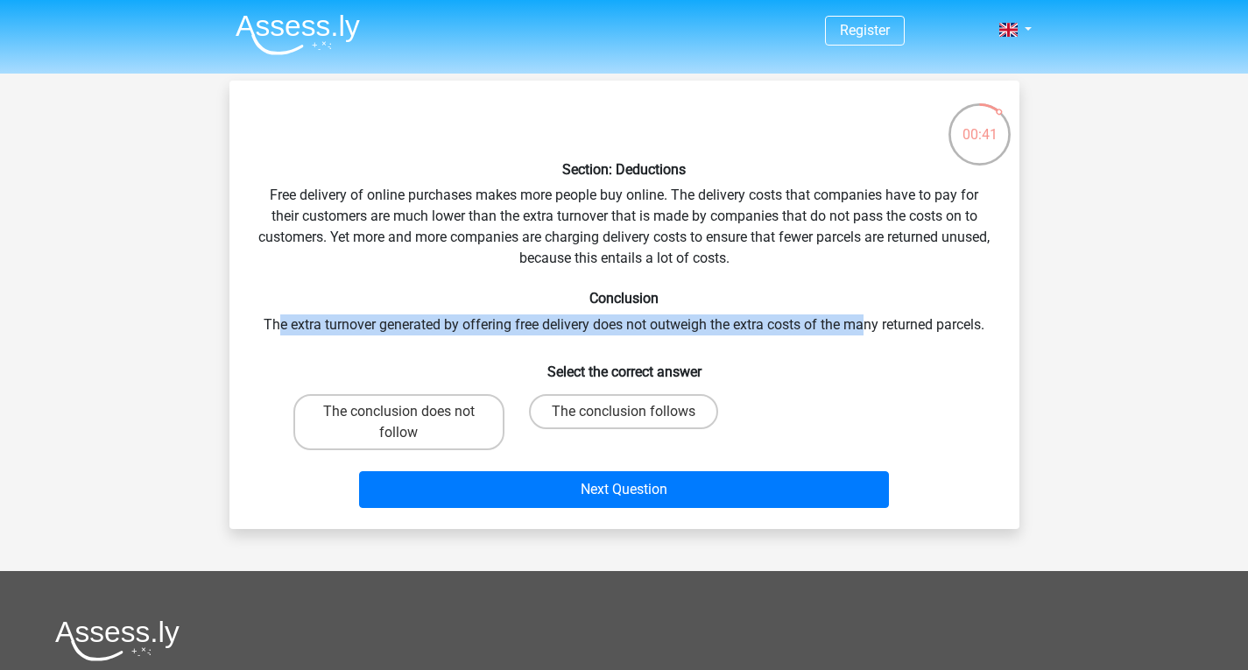
drag, startPoint x: 279, startPoint y: 322, endPoint x: 865, endPoint y: 330, distance: 586.0
click at [865, 330] on div "Section: Deductions Free delivery of online purchases makes more people buy onl…" at bounding box center [624, 305] width 776 height 420
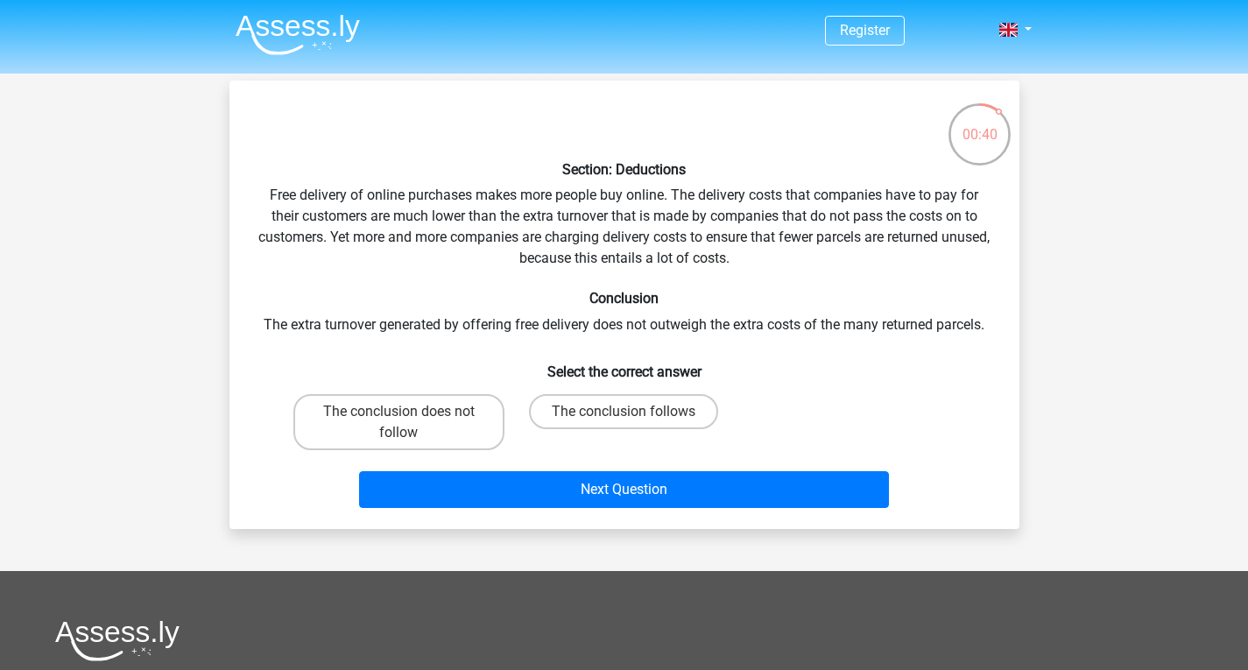
click at [832, 345] on div "Section: Deductions Free delivery of online purchases makes more people buy onl…" at bounding box center [624, 305] width 776 height 420
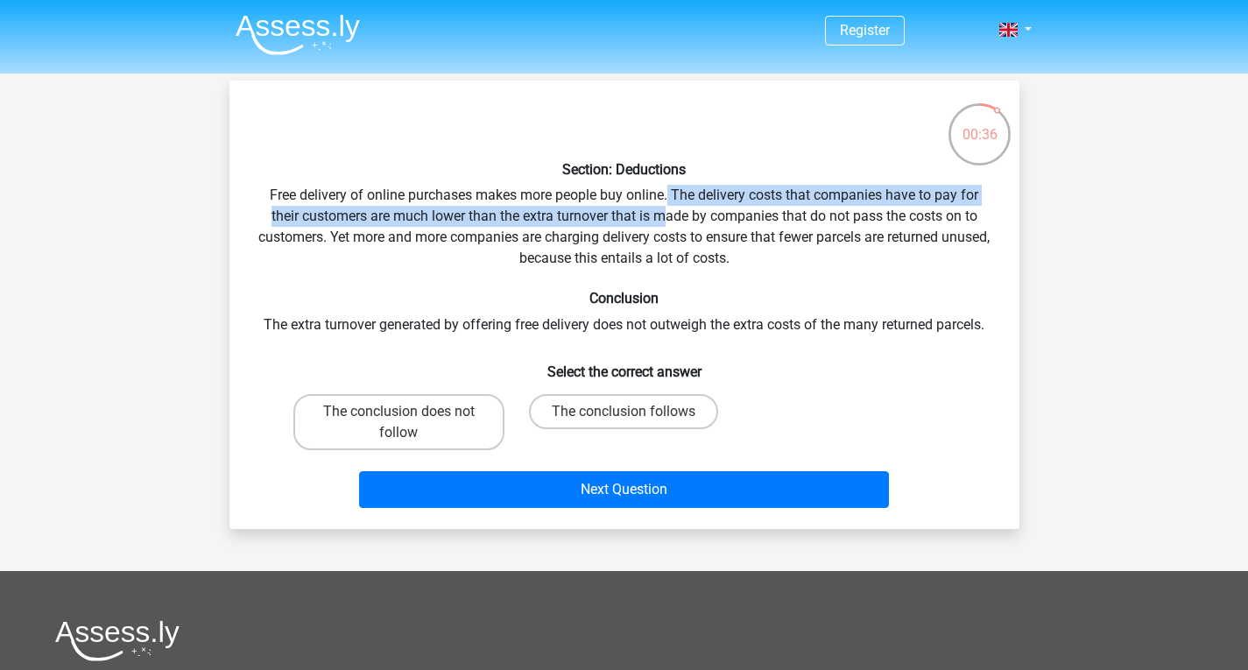
drag, startPoint x: 668, startPoint y: 194, endPoint x: 670, endPoint y: 217, distance: 23.7
click at [670, 217] on div "Section: Deductions Free delivery of online purchases makes more people buy onl…" at bounding box center [624, 305] width 776 height 420
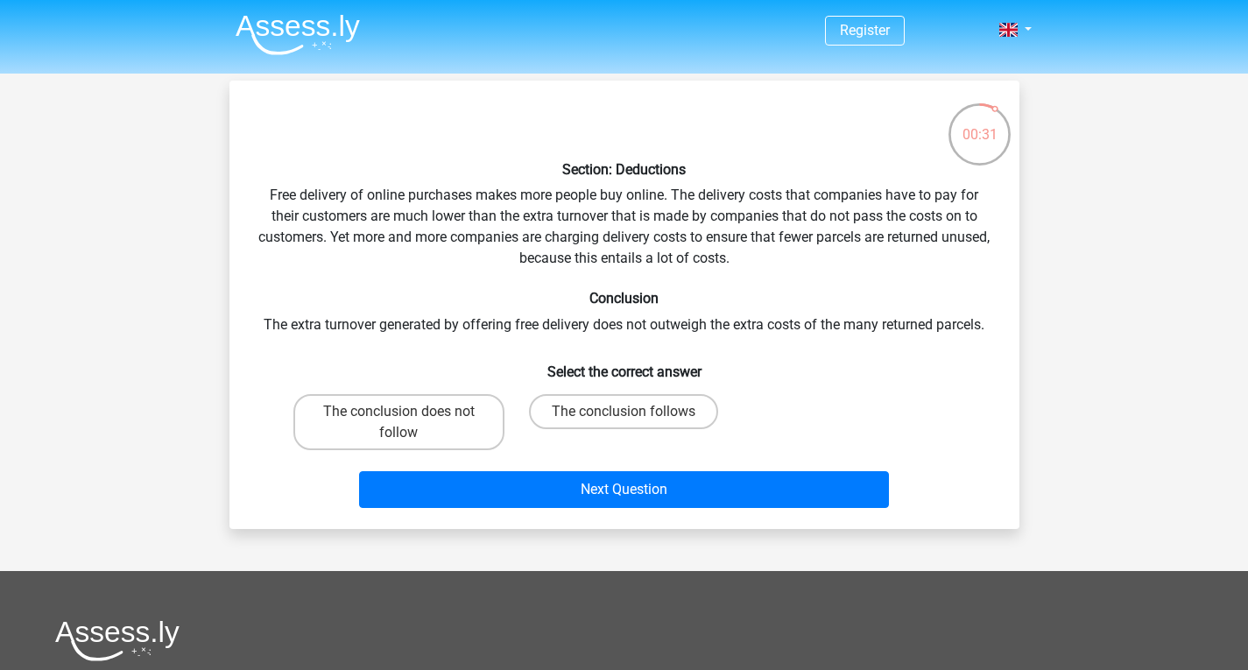
click at [673, 228] on div "Section: Deductions Free delivery of online purchases makes more people buy onl…" at bounding box center [624, 305] width 776 height 420
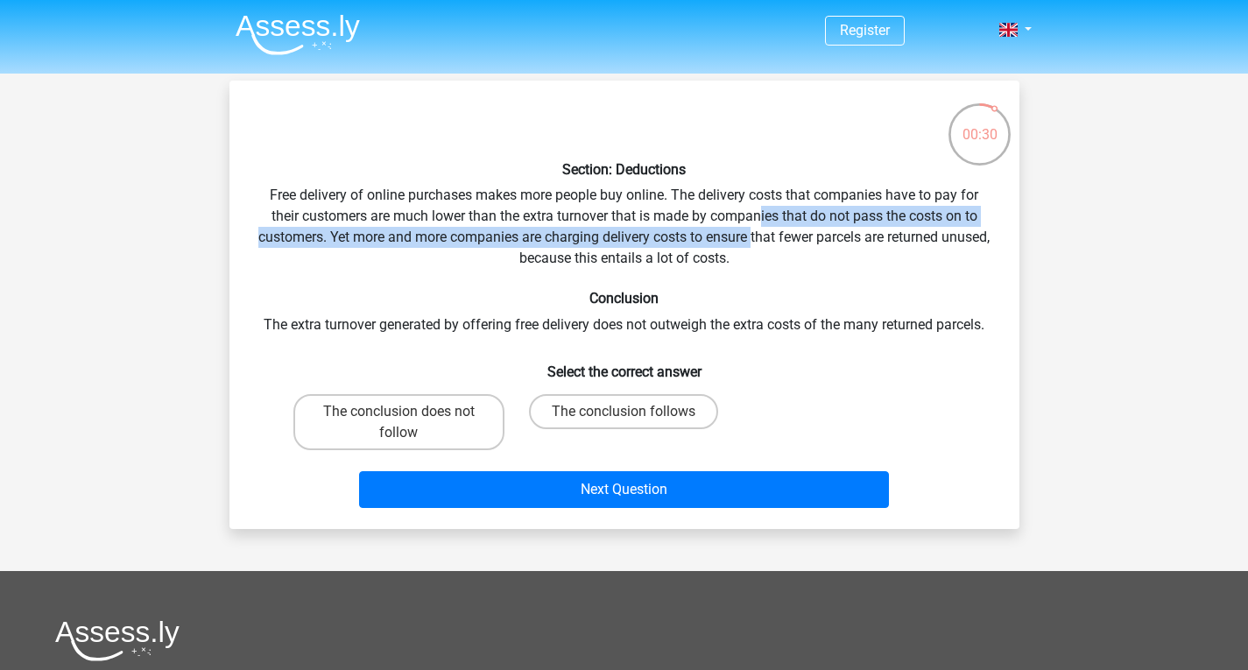
drag, startPoint x: 761, startPoint y: 211, endPoint x: 779, endPoint y: 230, distance: 26.0
click at [779, 230] on div "Section: Deductions Free delivery of online purchases makes more people buy onl…" at bounding box center [624, 305] width 776 height 420
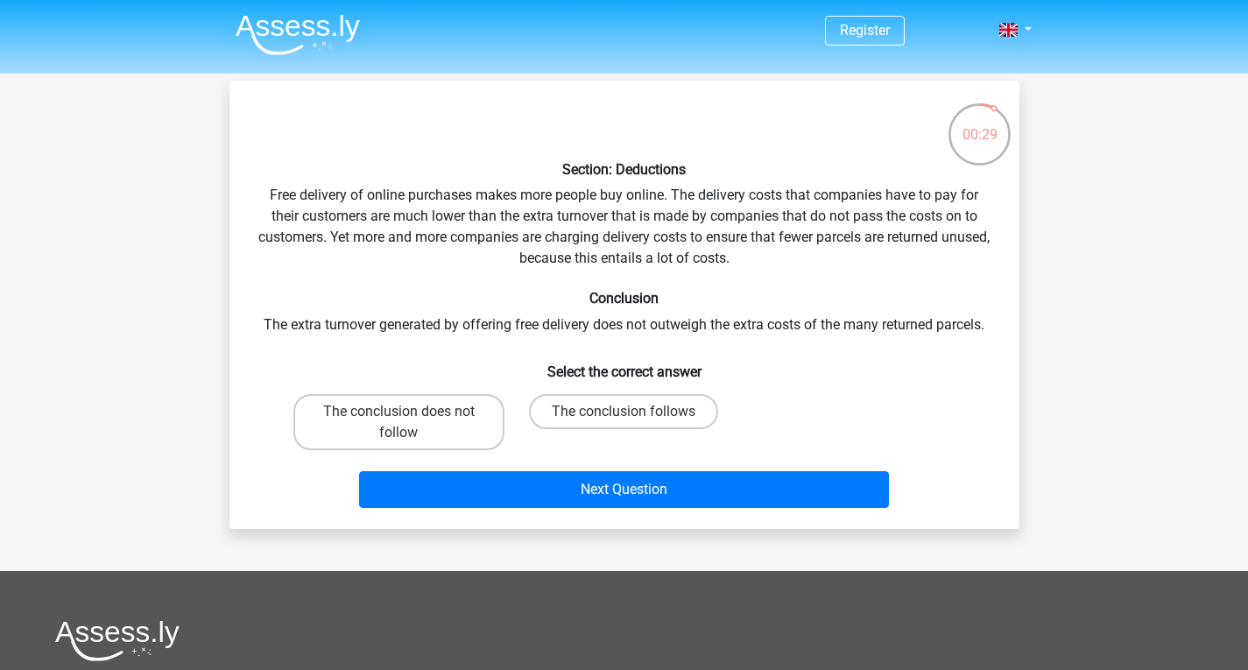
click at [361, 214] on div "Section: Deductions Free delivery of online purchases makes more people buy onl…" at bounding box center [624, 305] width 776 height 420
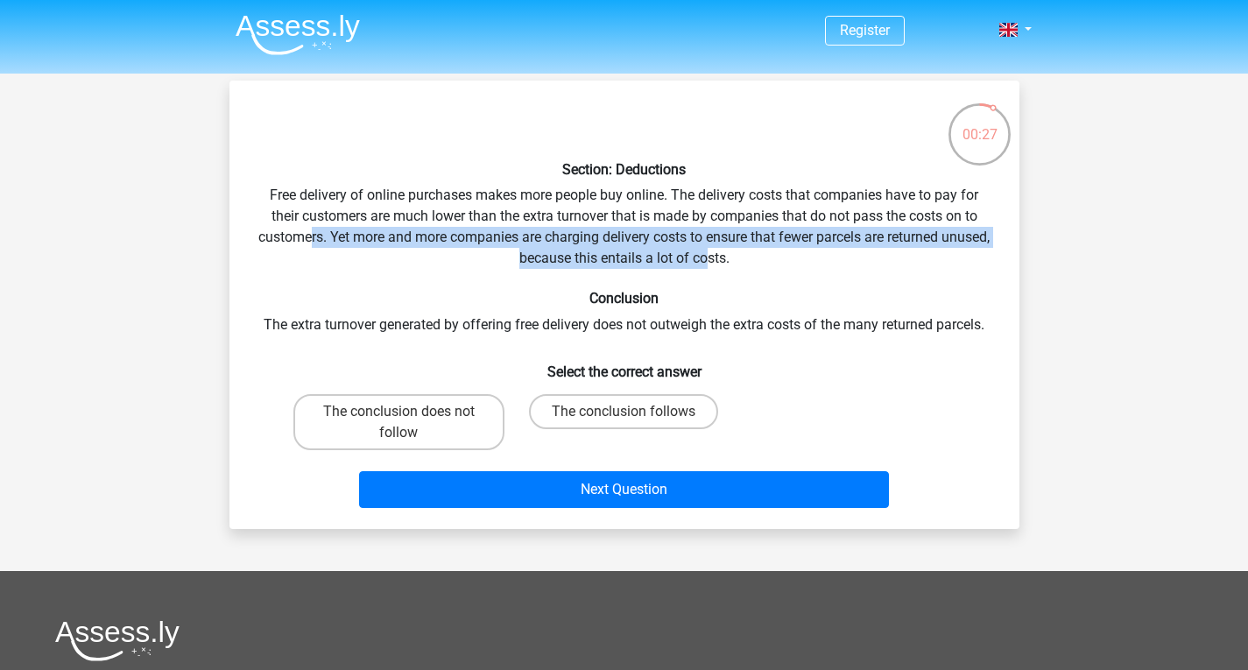
drag, startPoint x: 334, startPoint y: 235, endPoint x: 737, endPoint y: 267, distance: 404.2
click at [737, 267] on div "Section: Deductions Free delivery of online purchases makes more people buy onl…" at bounding box center [624, 305] width 776 height 420
click at [740, 246] on div "Section: Deductions Free delivery of online purchases makes more people buy onl…" at bounding box center [624, 305] width 776 height 420
drag, startPoint x: 532, startPoint y: 245, endPoint x: 784, endPoint y: 261, distance: 252.7
click at [784, 261] on div "Section: Deductions Free delivery of online purchases makes more people buy onl…" at bounding box center [624, 305] width 776 height 420
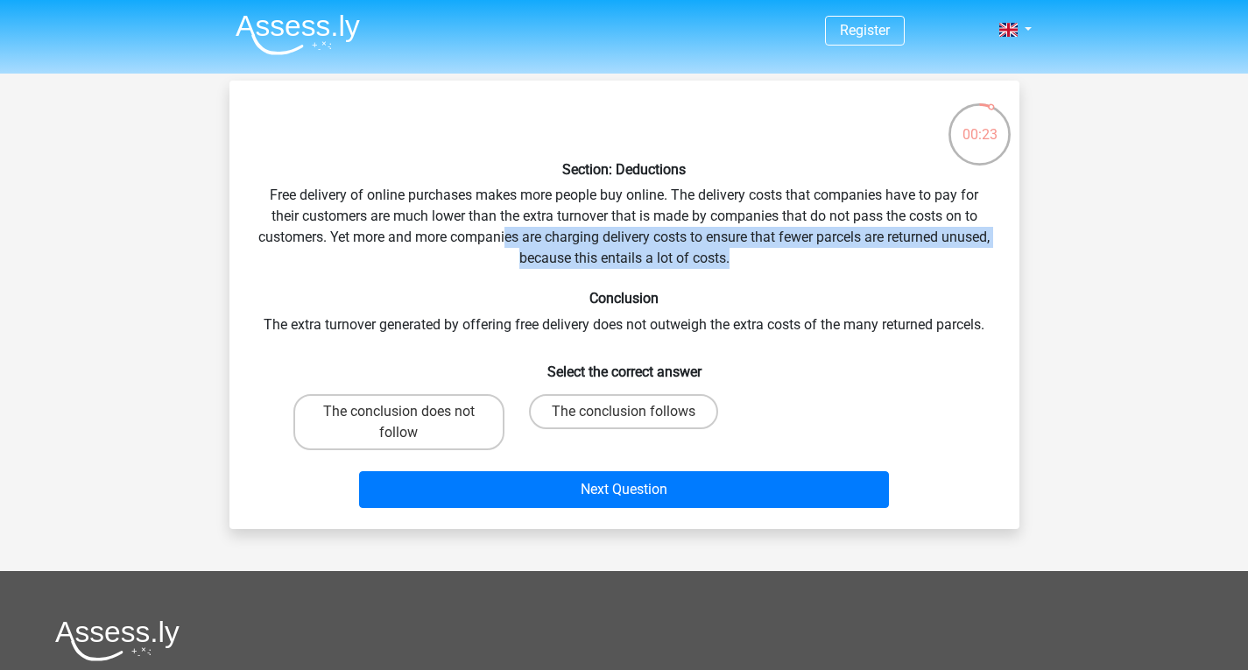
click at [763, 245] on div "Section: Deductions Free delivery of online purchases makes more people buy onl…" at bounding box center [624, 305] width 776 height 420
drag, startPoint x: 759, startPoint y: 253, endPoint x: 724, endPoint y: 229, distance: 42.3
click at [724, 229] on div "Section: Deductions Free delivery of online purchases makes more people buy onl…" at bounding box center [624, 305] width 776 height 420
click at [724, 236] on div "Section: Deductions Free delivery of online purchases makes more people buy onl…" at bounding box center [624, 305] width 776 height 420
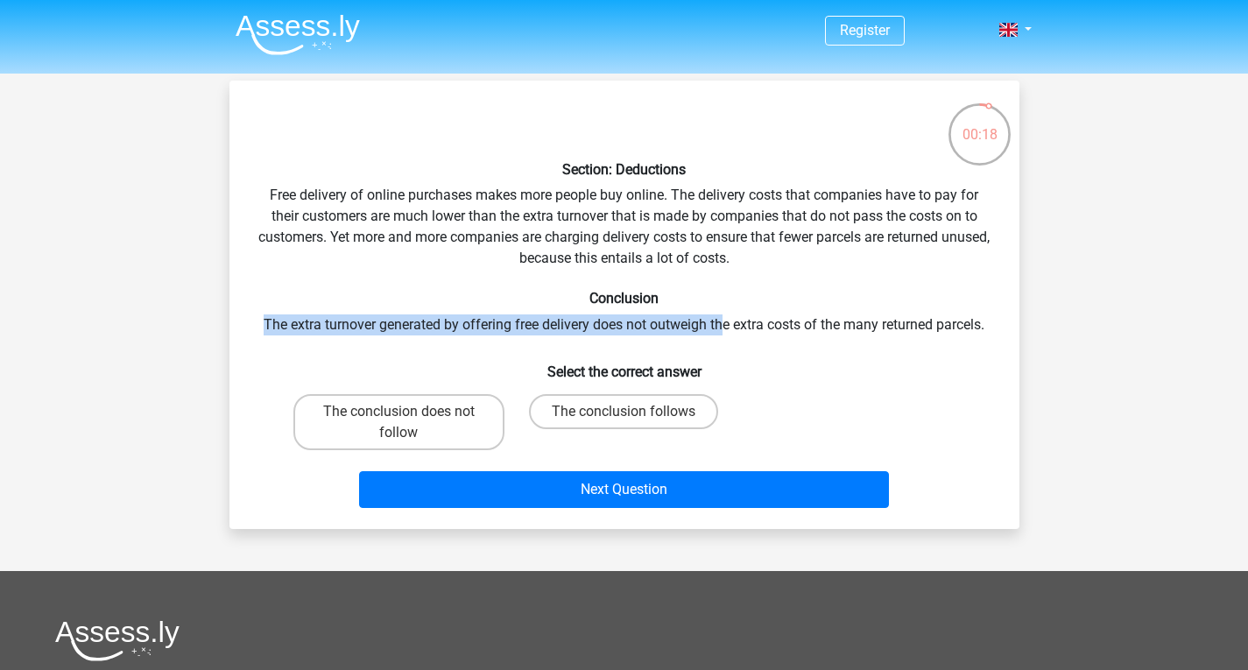
drag, startPoint x: 230, startPoint y: 320, endPoint x: 723, endPoint y: 325, distance: 492.3
click at [723, 325] on div "Section: Deductions Free delivery of online purchases makes more people buy onl…" at bounding box center [624, 305] width 790 height 448
click at [692, 327] on div "Section: Deductions Free delivery of online purchases makes more people buy onl…" at bounding box center [624, 305] width 776 height 420
drag, startPoint x: 262, startPoint y: 323, endPoint x: 625, endPoint y: 327, distance: 363.5
click at [625, 327] on div "Section: Deductions Free delivery of online purchases makes more people buy onl…" at bounding box center [624, 305] width 776 height 420
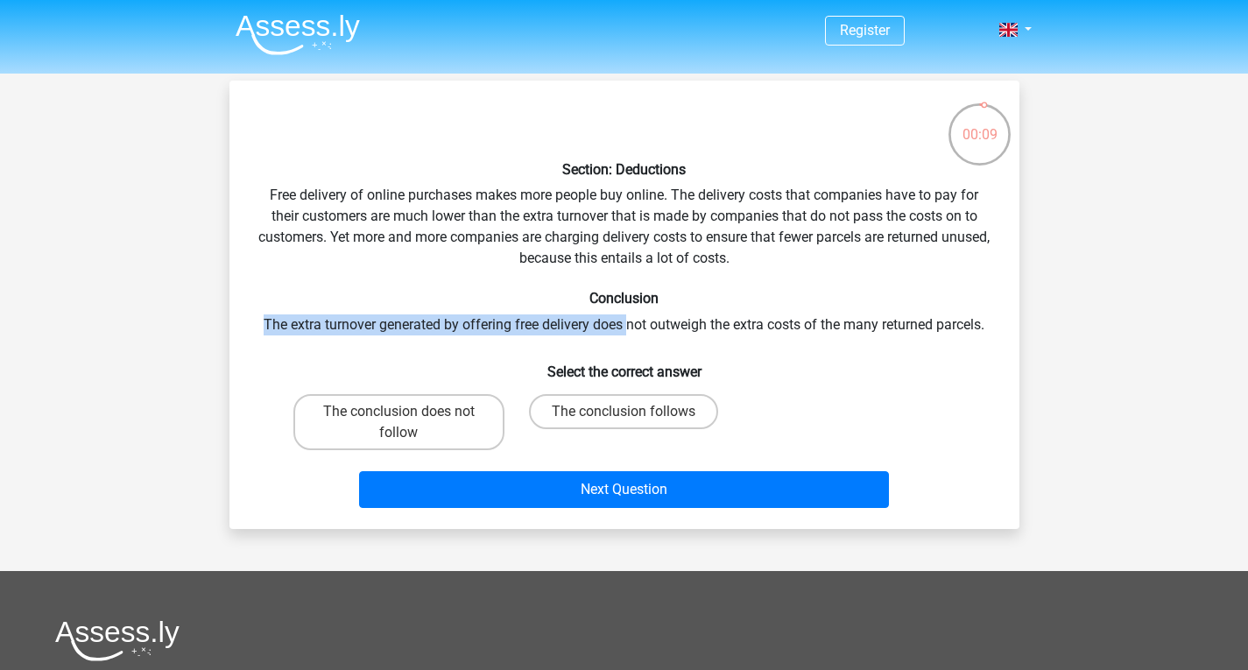
click at [625, 327] on div "Section: Deductions Free delivery of online purchases makes more people buy onl…" at bounding box center [624, 305] width 776 height 420
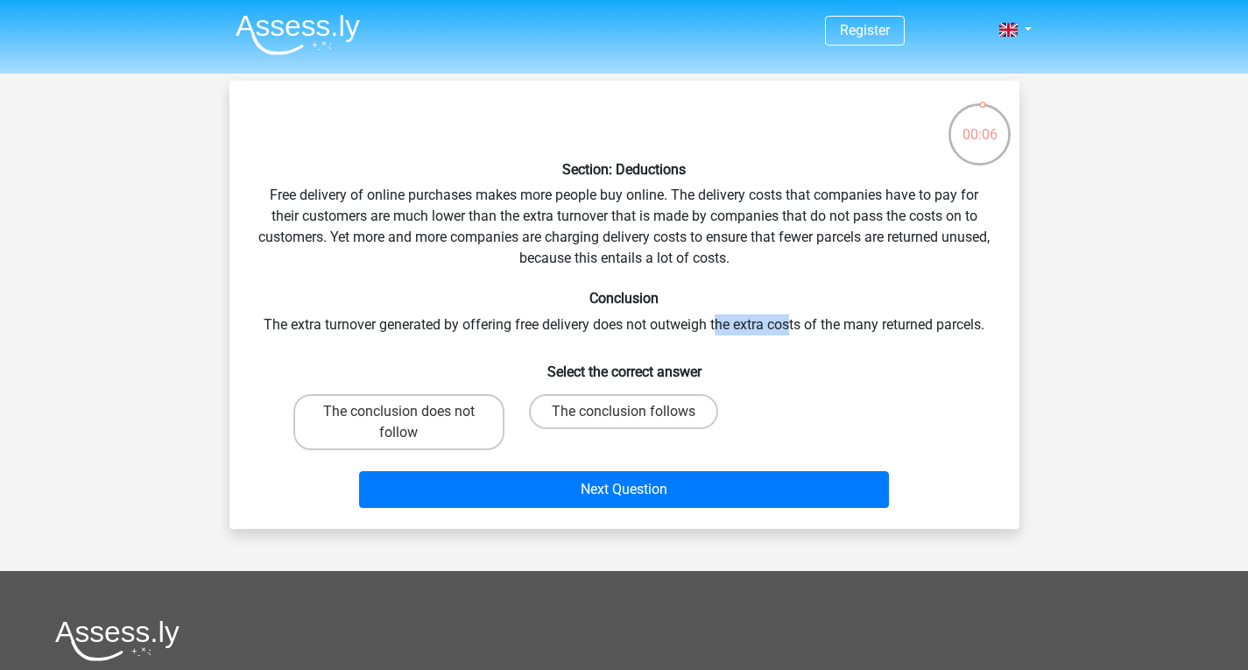
drag, startPoint x: 715, startPoint y: 327, endPoint x: 788, endPoint y: 314, distance: 74.6
click at [788, 314] on div "Section: Deductions Free delivery of online purchases makes more people buy onl…" at bounding box center [624, 305] width 776 height 420
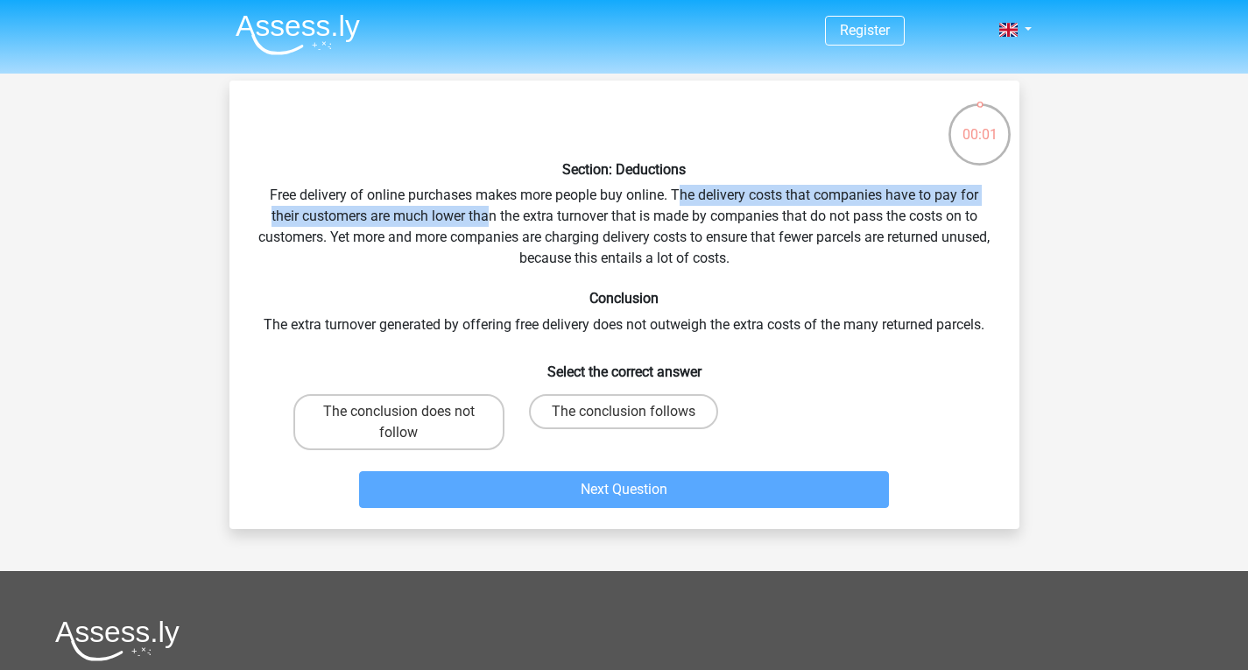
drag, startPoint x: 683, startPoint y: 194, endPoint x: 487, endPoint y: 215, distance: 197.2
click at [487, 215] on div "Section: Deductions Free delivery of online purchases makes more people buy onl…" at bounding box center [624, 305] width 776 height 420
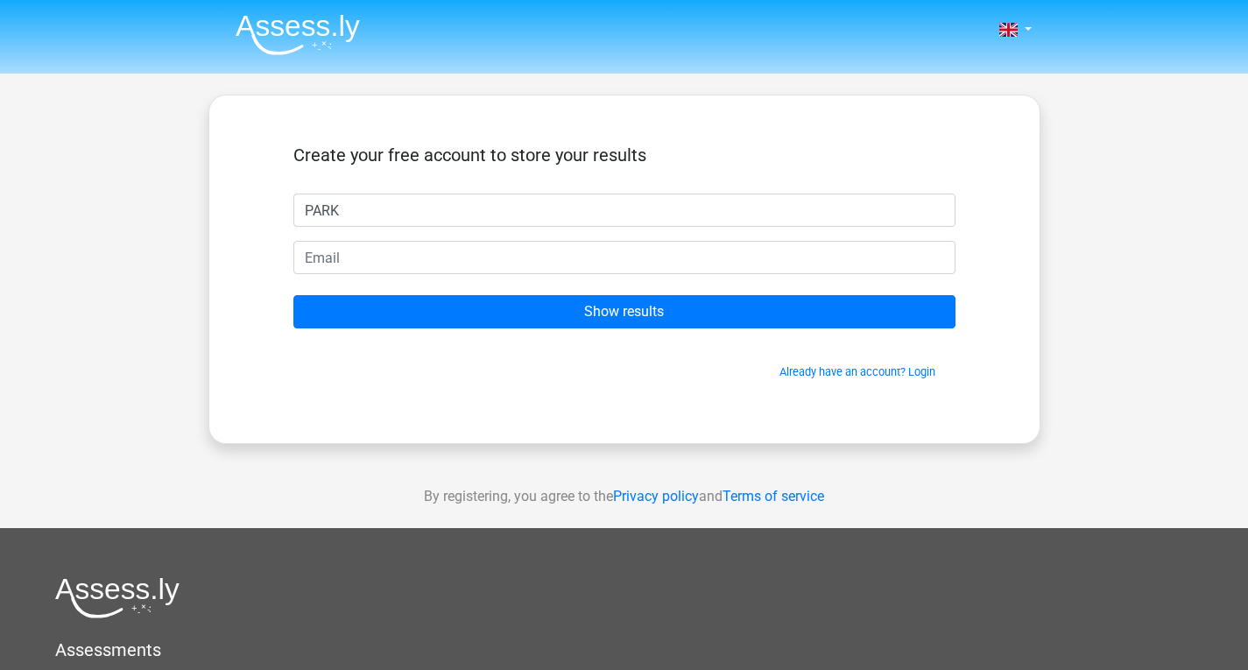
type input "PARK"
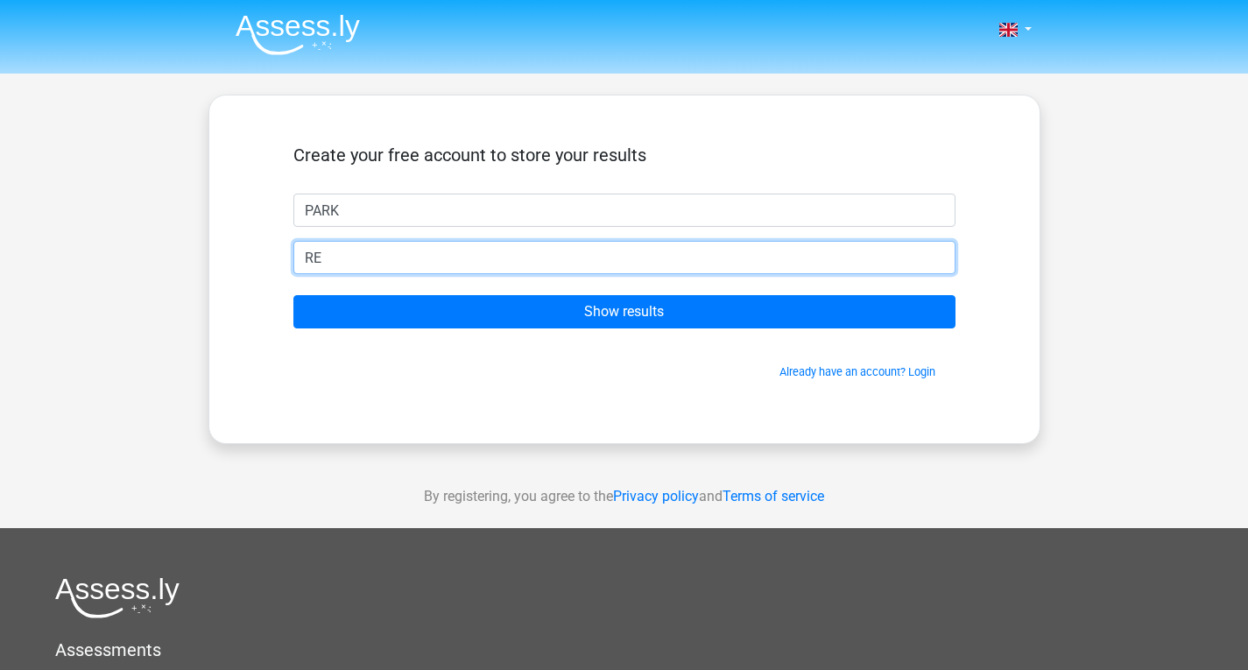
type input "R"
type input "regina9557@naver.com"
click at [293, 295] on input "Show results" at bounding box center [624, 311] width 662 height 33
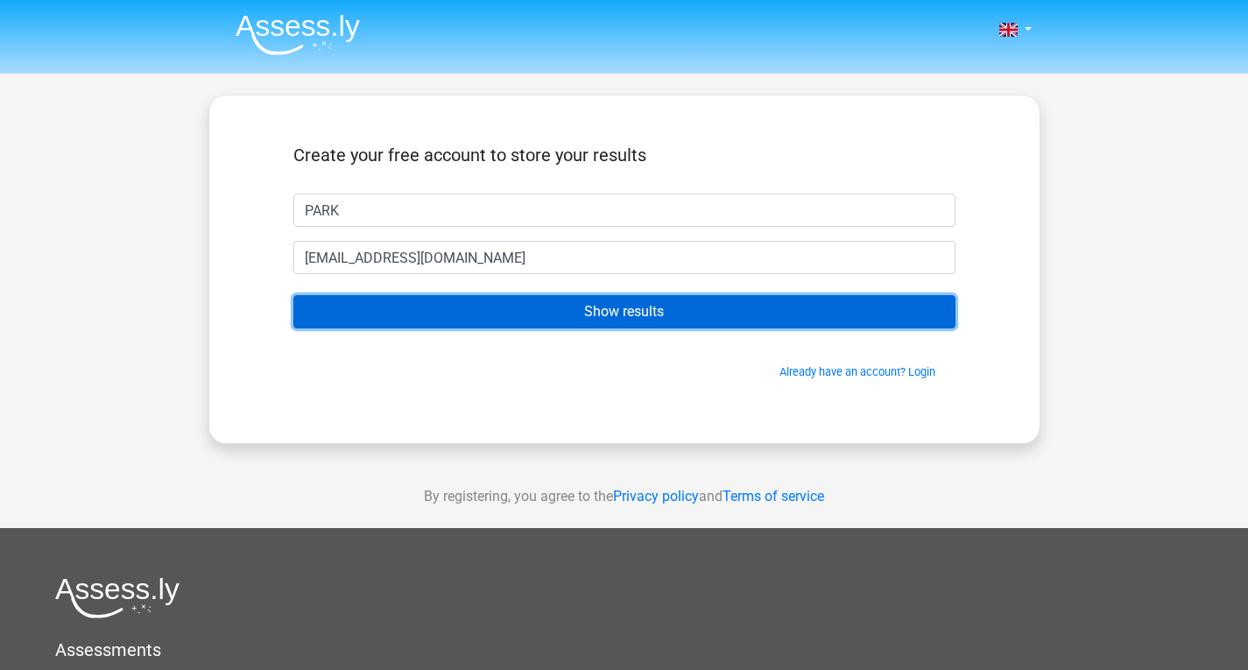
click at [711, 301] on input "Show results" at bounding box center [624, 311] width 662 height 33
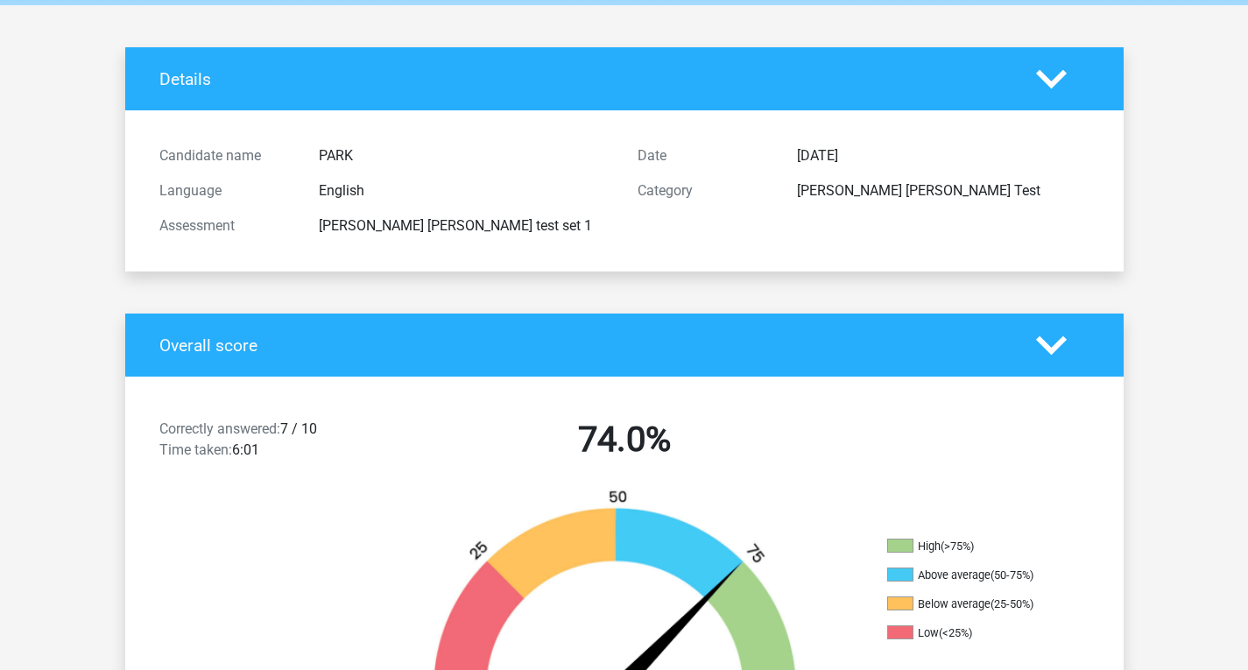
scroll to position [175, 0]
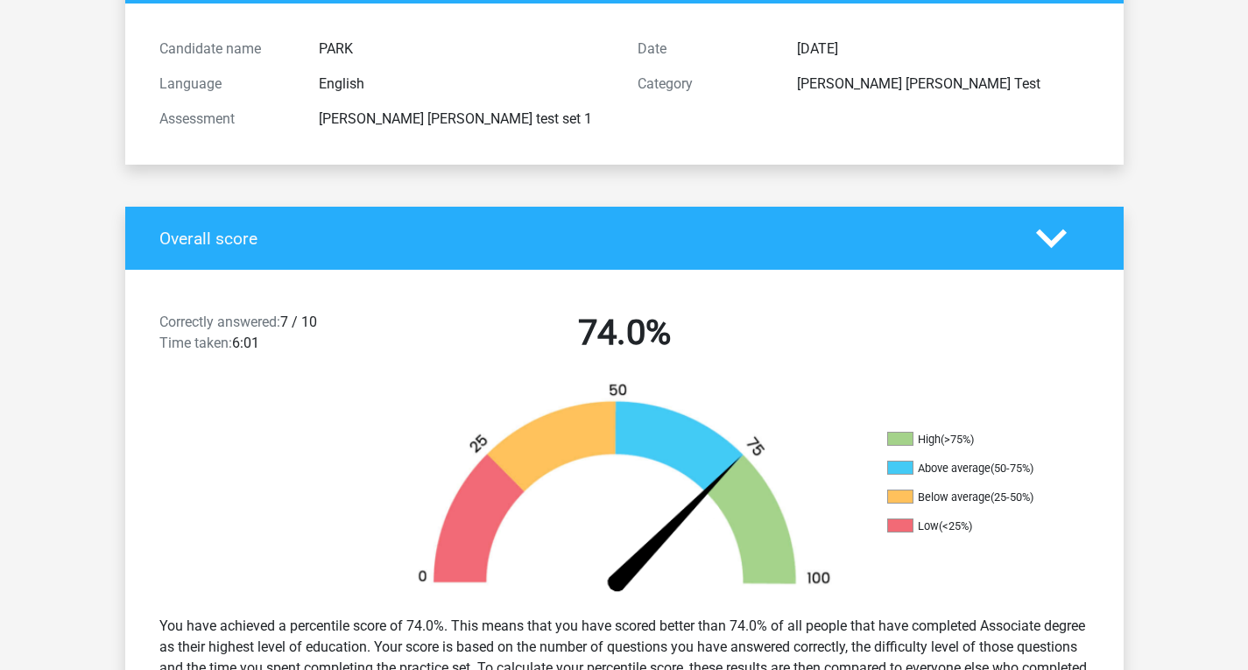
drag, startPoint x: 946, startPoint y: 434, endPoint x: 949, endPoint y: 475, distance: 40.4
click at [949, 475] on ul "High (>75%) Above average (50-75%) Below average (25-50%) Low (<25%)" at bounding box center [974, 490] width 175 height 116
click at [949, 475] on li "Above average (50-75%)" at bounding box center [974, 469] width 175 height 16
drag, startPoint x: 899, startPoint y: 455, endPoint x: 917, endPoint y: 484, distance: 34.3
click at [917, 484] on ul "High (>75%) Above average (50-75%) Below average (25-50%) Low (<25%)" at bounding box center [974, 490] width 175 height 116
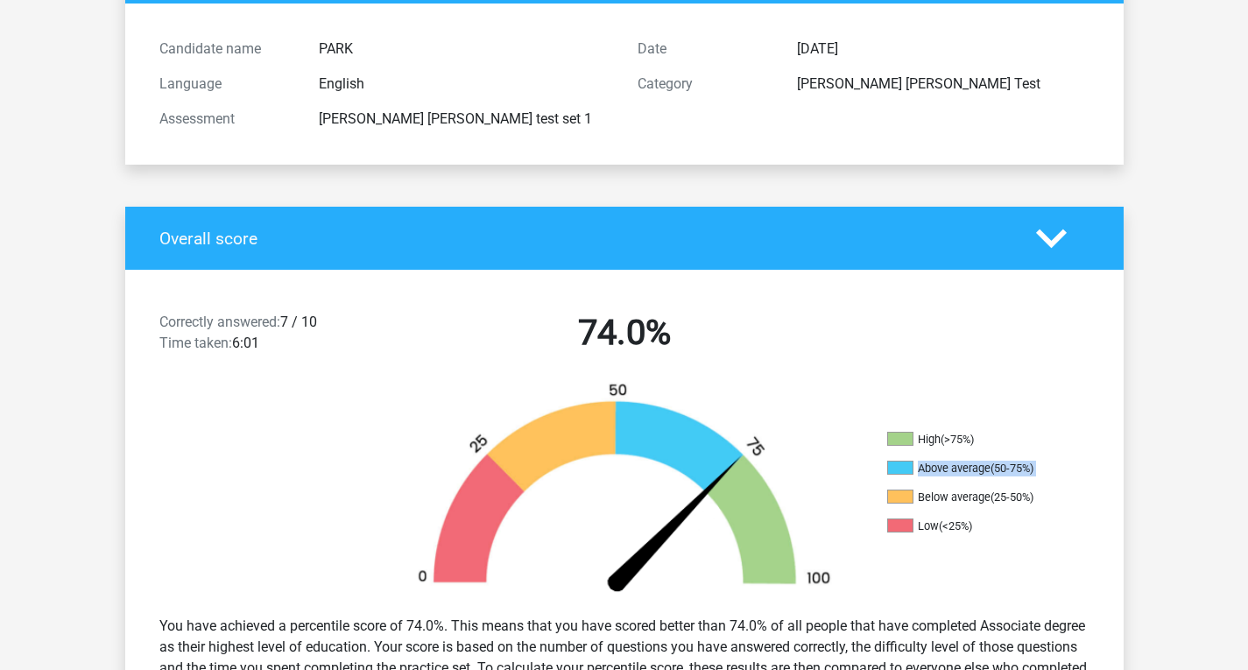
click at [917, 484] on ul "High (>75%) Above average (50-75%) Below average (25-50%) Low (<25%)" at bounding box center [974, 490] width 175 height 116
drag, startPoint x: 907, startPoint y: 437, endPoint x: 911, endPoint y: 493, distance: 56.2
click at [911, 493] on ul "High (>75%) Above average (50-75%) Below average (25-50%) Low (<25%)" at bounding box center [974, 490] width 175 height 116
click at [911, 493] on span at bounding box center [900, 497] width 26 height 14
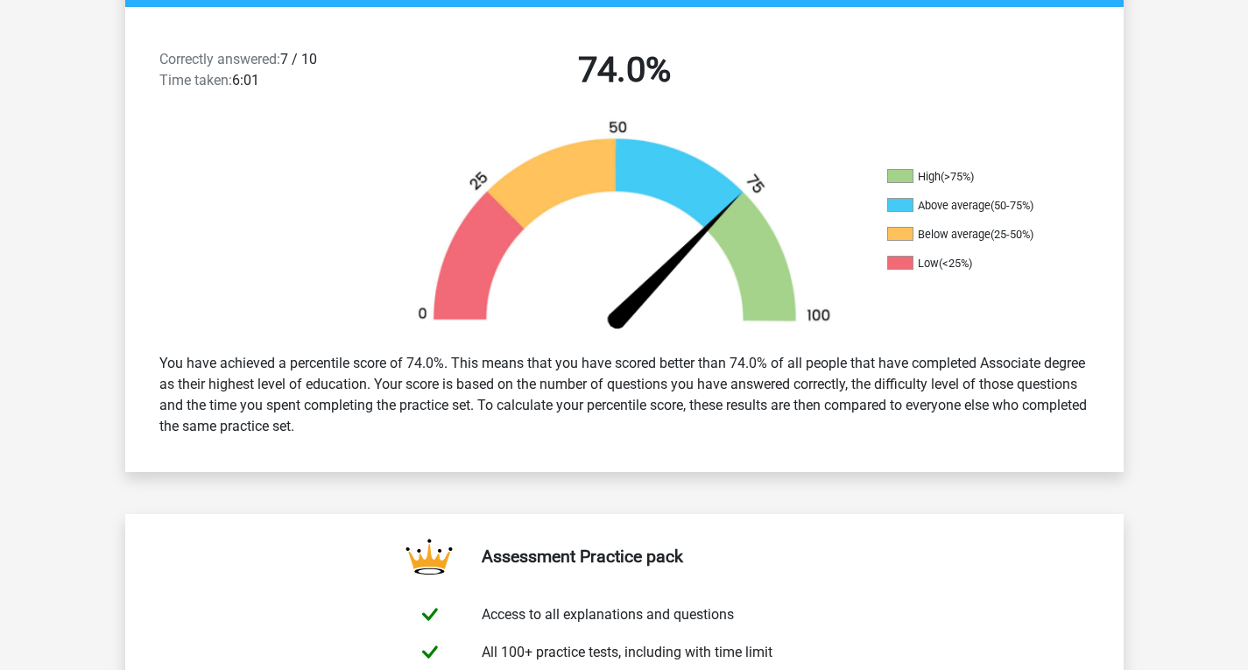
click at [592, 360] on div "You have achieved a percentile score of 74.0%. This means that you have scored …" at bounding box center [624, 395] width 956 height 98
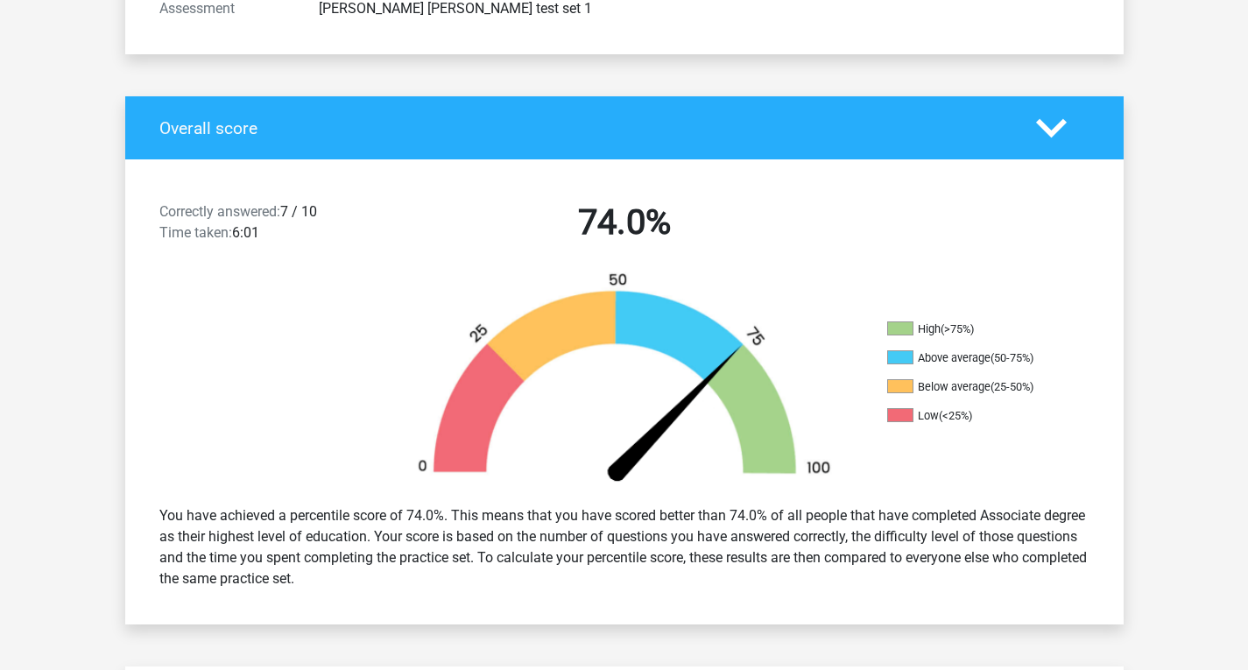
scroll to position [263, 0]
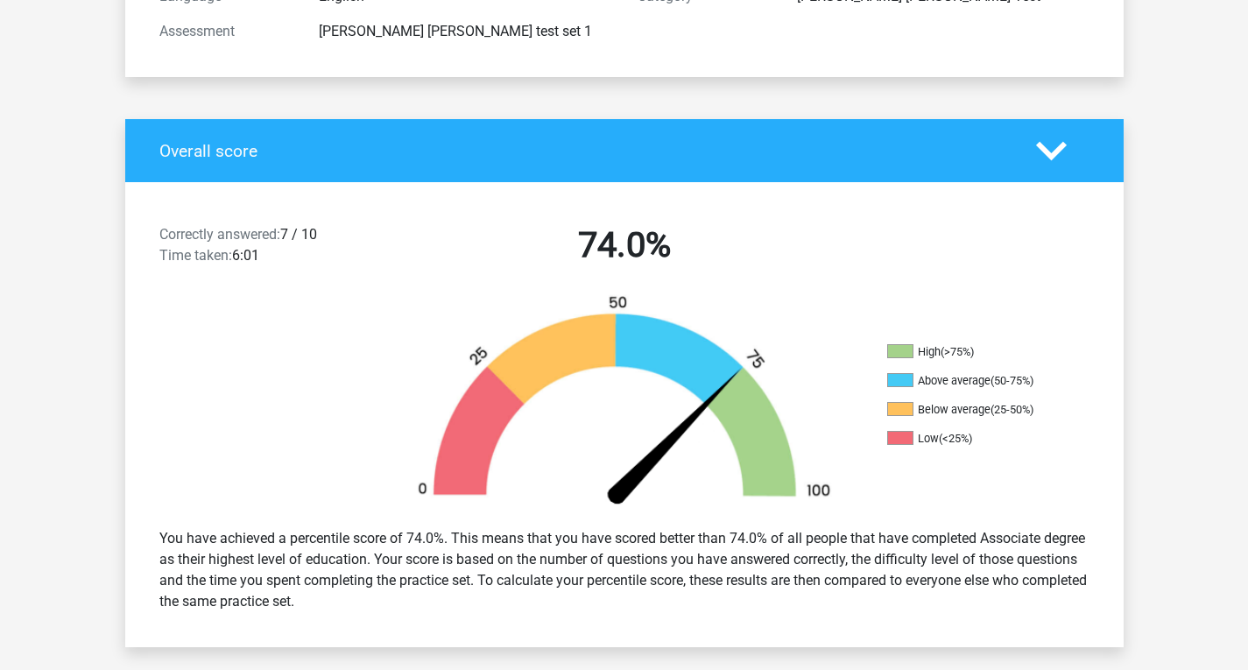
drag, startPoint x: 228, startPoint y: 260, endPoint x: 236, endPoint y: 284, distance: 25.2
click at [236, 283] on div "Correctly answered: 7 / 10 Time taken: 6:01 74.0%" at bounding box center [624, 248] width 998 height 91
drag, startPoint x: 236, startPoint y: 286, endPoint x: 236, endPoint y: 296, distance: 10.5
click at [236, 291] on div "Correctly answered: 7 / 10 Time taken: 6:01 74.0%" at bounding box center [624, 248] width 998 height 91
drag, startPoint x: 218, startPoint y: 529, endPoint x: 472, endPoint y: 538, distance: 254.1
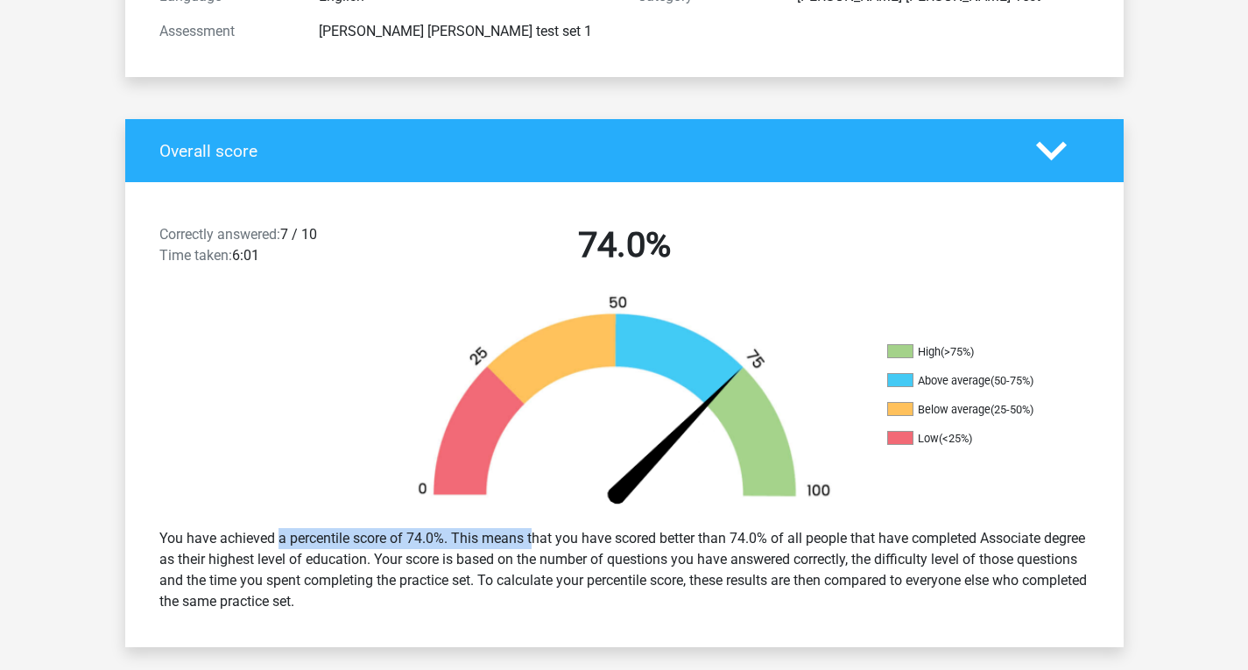
click at [472, 538] on div "You have achieved a percentile score of 74.0%. This means that you have scored …" at bounding box center [624, 570] width 956 height 98
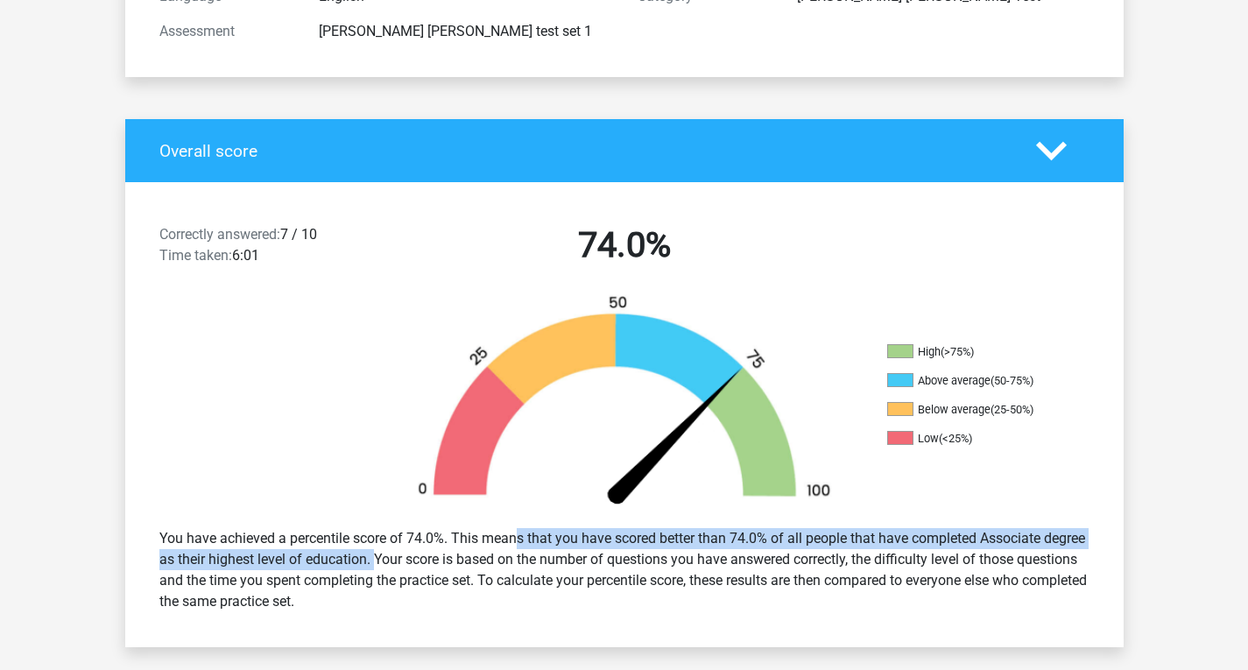
drag, startPoint x: 453, startPoint y: 533, endPoint x: 404, endPoint y: 562, distance: 56.9
click at [404, 562] on div "You have achieved a percentile score of 74.0%. This means that you have scored …" at bounding box center [624, 570] width 956 height 98
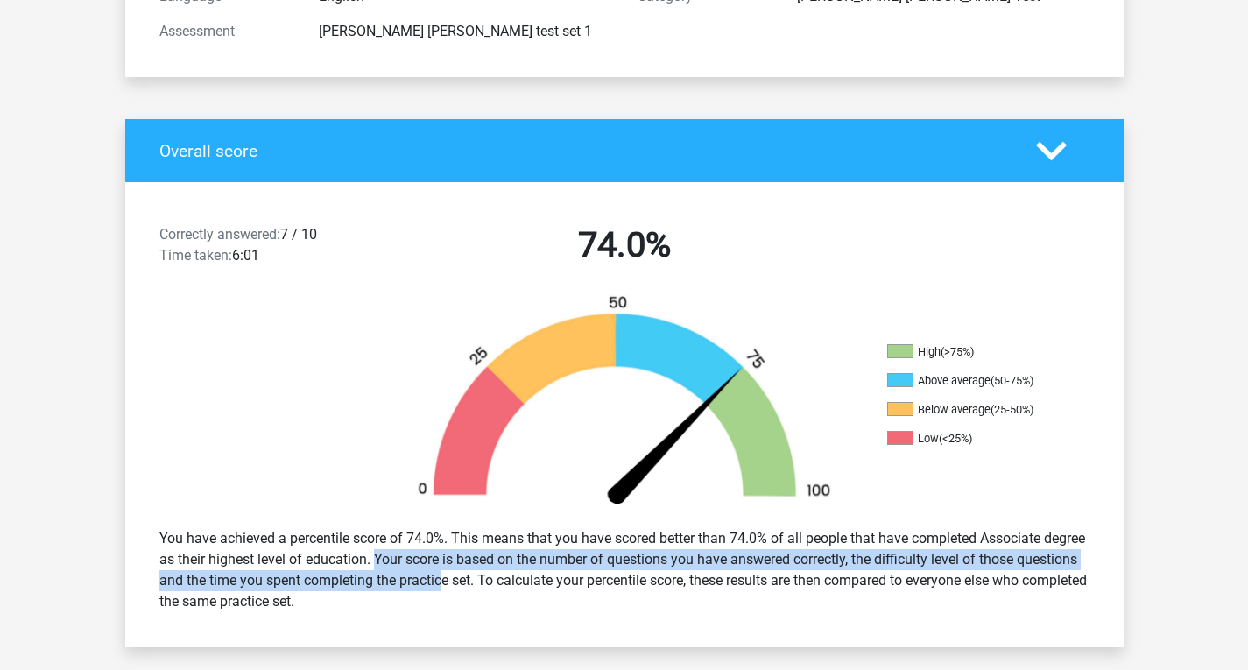
drag, startPoint x: 413, startPoint y: 560, endPoint x: 458, endPoint y: 575, distance: 47.9
click at [458, 575] on div "You have achieved a percentile score of 74.0%. This means that you have scored …" at bounding box center [624, 570] width 956 height 98
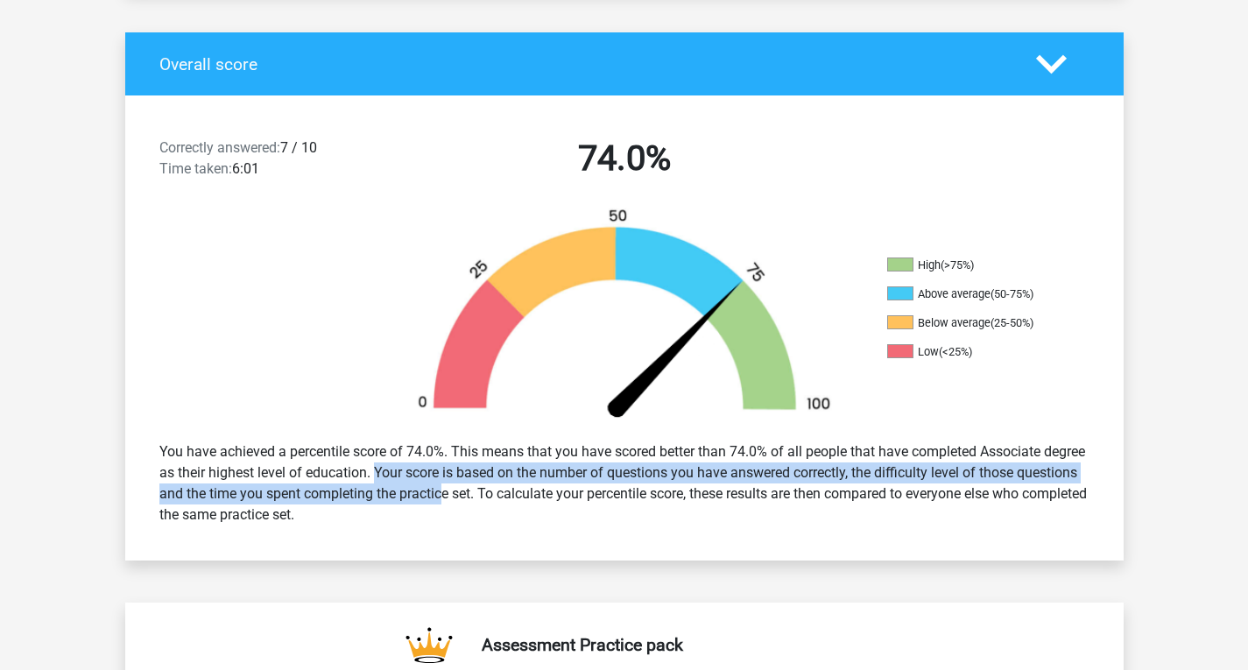
scroll to position [350, 0]
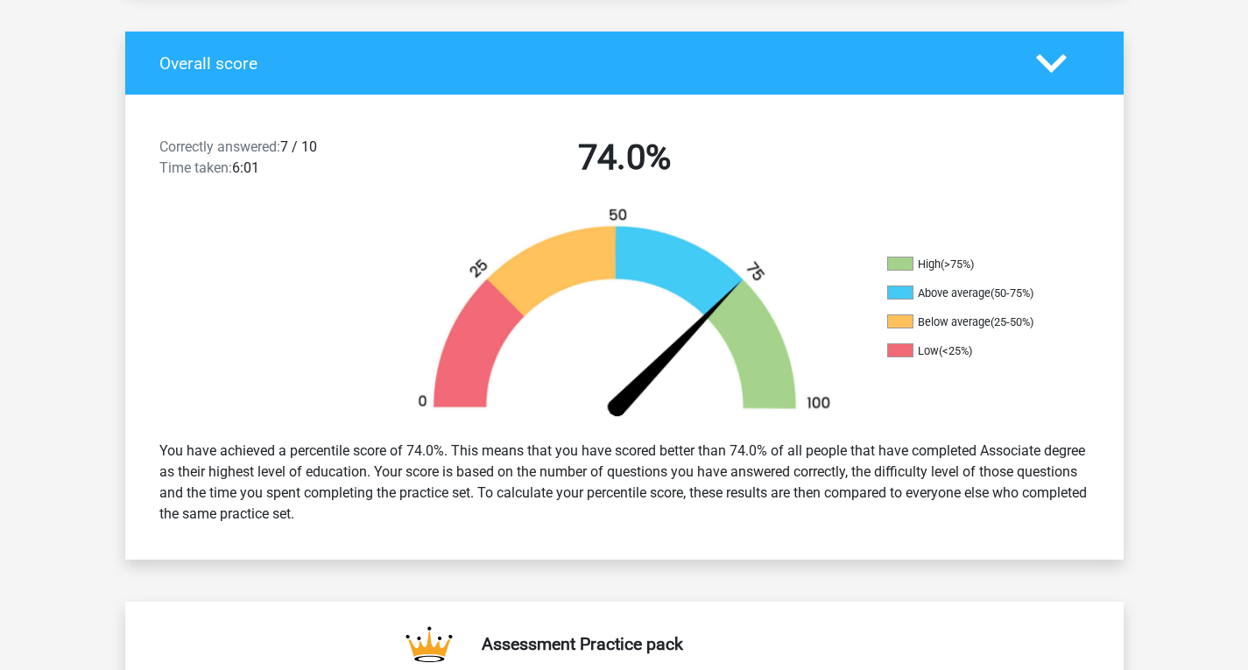
click at [480, 528] on div "You have achieved a percentile score of 74.0%. This means that you have scored …" at bounding box center [624, 483] width 956 height 98
drag, startPoint x: 460, startPoint y: 473, endPoint x: 468, endPoint y: 518, distance: 45.4
click at [468, 518] on div "You have achieved a percentile score of 74.0%. This means that you have scored …" at bounding box center [624, 483] width 956 height 98
click at [485, 479] on div "You have achieved a percentile score of 74.0%. This means that you have scored …" at bounding box center [624, 483] width 956 height 98
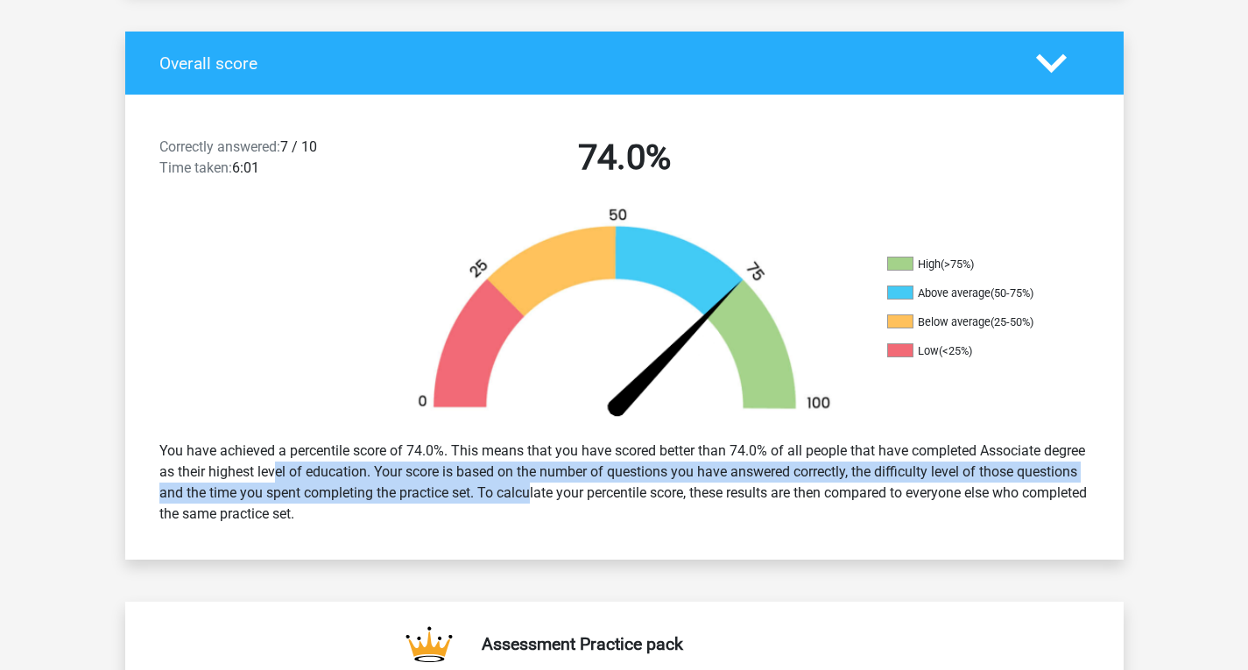
drag, startPoint x: 268, startPoint y: 469, endPoint x: 543, endPoint y: 502, distance: 276.9
click at [543, 502] on div "You have achieved a percentile score of 74.0%. This means that you have scored …" at bounding box center [624, 483] width 956 height 98
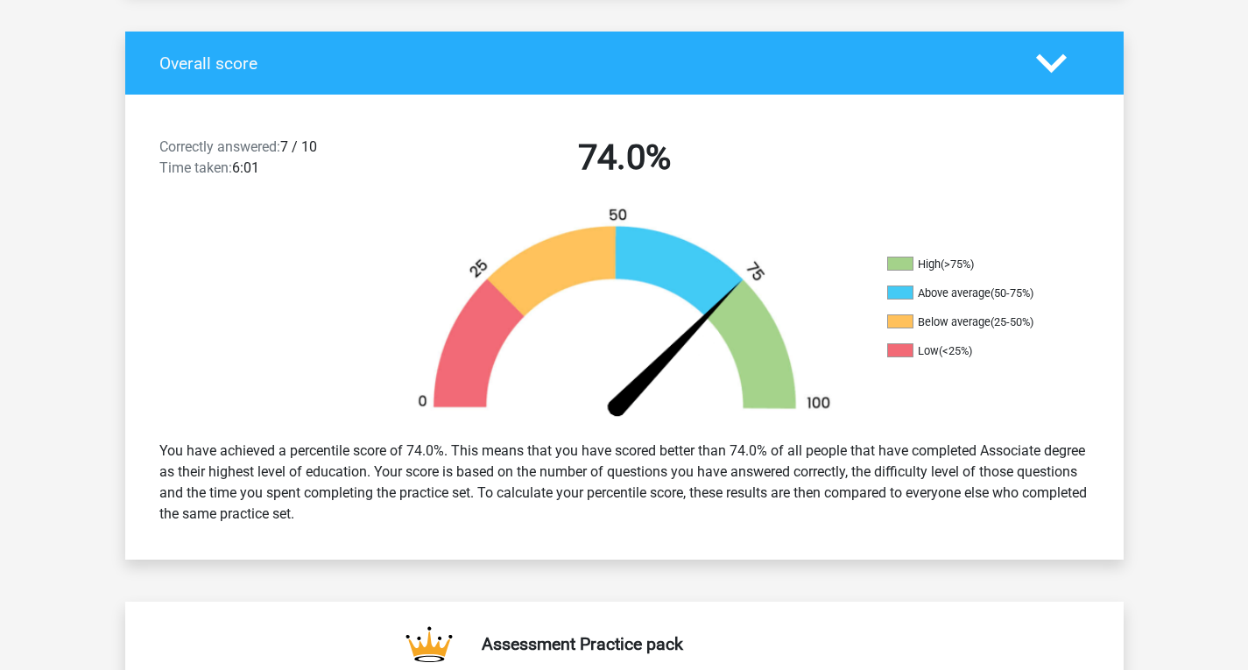
click at [545, 497] on div "You have achieved a percentile score of 74.0%. This means that you have scored …" at bounding box center [624, 483] width 956 height 98
drag, startPoint x: 546, startPoint y: 494, endPoint x: 550, endPoint y: 528, distance: 34.4
click at [550, 528] on div "You have achieved a percentile score of 74.0%. This means that you have scored …" at bounding box center [624, 483] width 956 height 98
click at [550, 529] on div "You have achieved a percentile score of 74.0%. This means that you have scored …" at bounding box center [624, 483] width 956 height 98
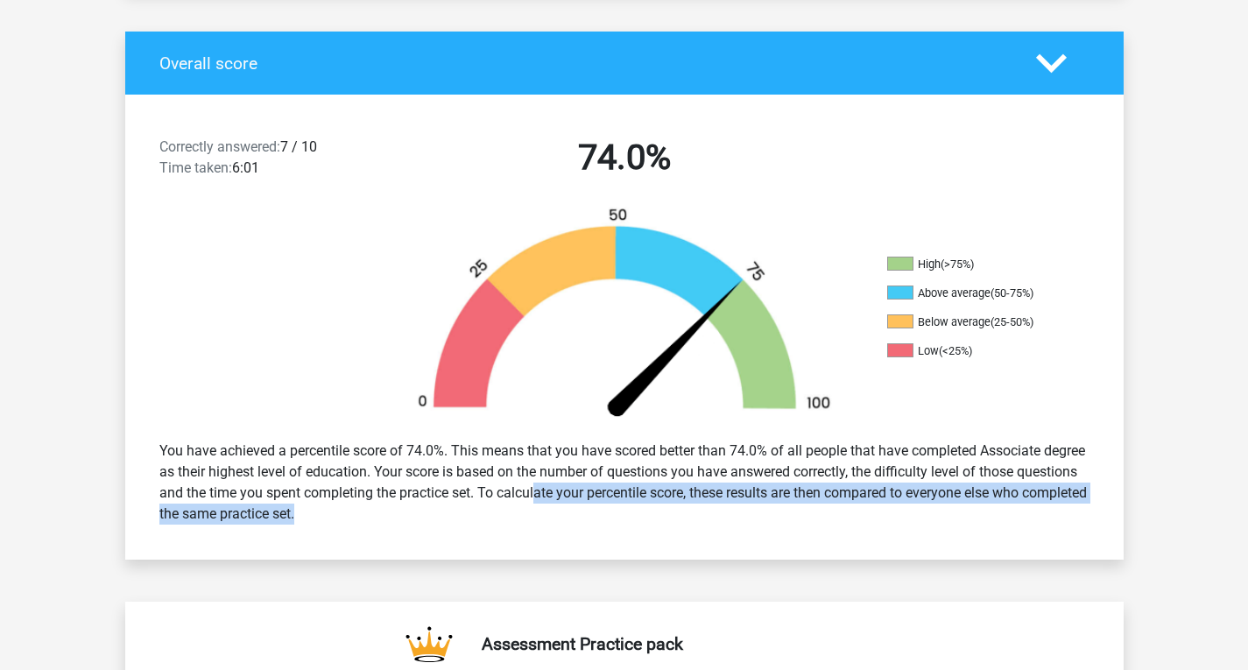
drag, startPoint x: 550, startPoint y: 529, endPoint x: 549, endPoint y: 501, distance: 28.0
click at [549, 501] on div "You have achieved a percentile score of 74.0%. This means that you have scored …" at bounding box center [624, 483] width 956 height 98
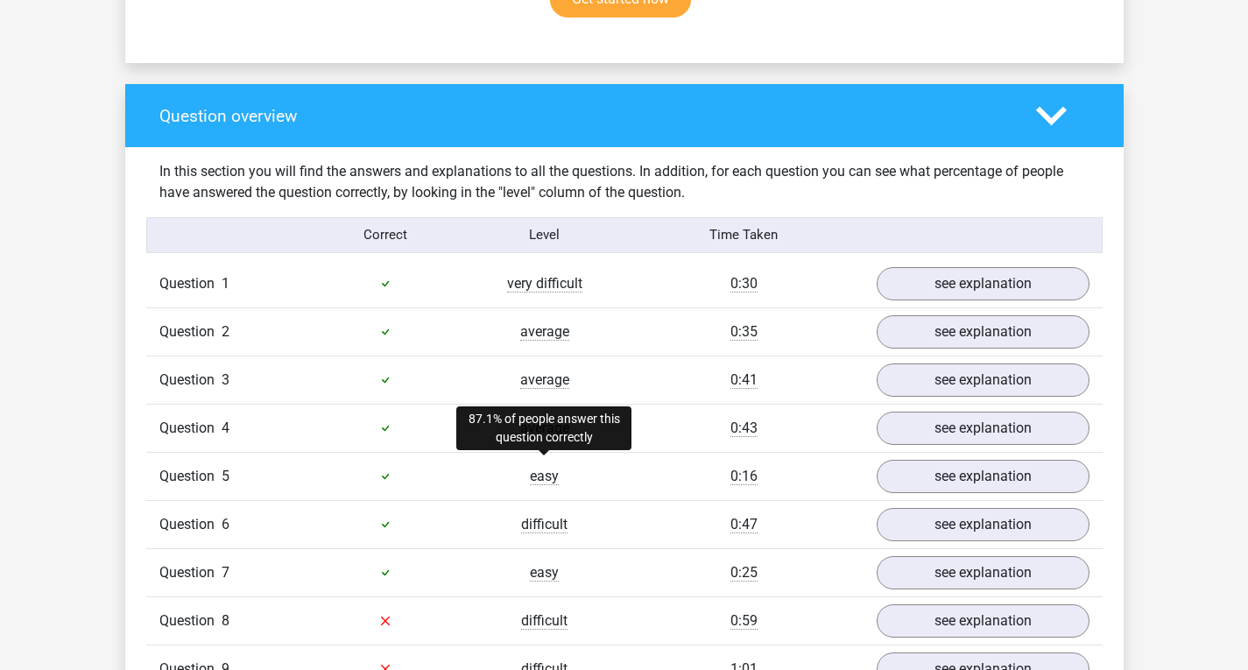
scroll to position [1226, 0]
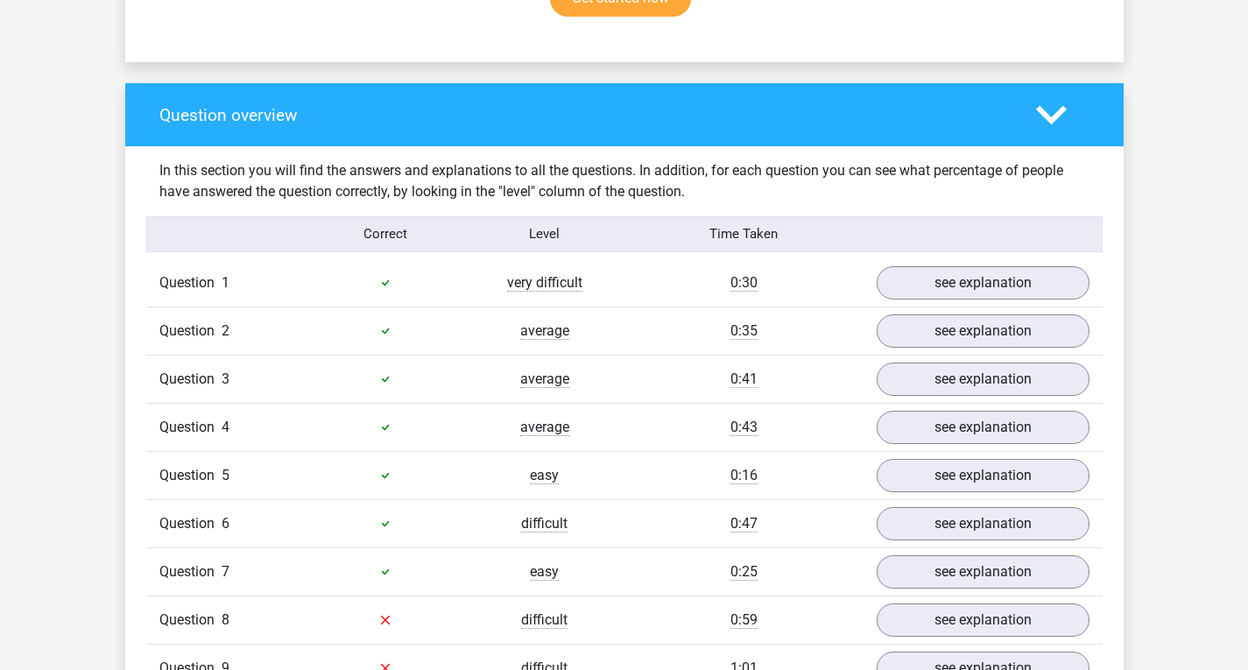
drag, startPoint x: 595, startPoint y: 289, endPoint x: 378, endPoint y: 286, distance: 216.4
click at [378, 286] on div "Question 1 very difficult 0:30 see explanation" at bounding box center [624, 282] width 956 height 47
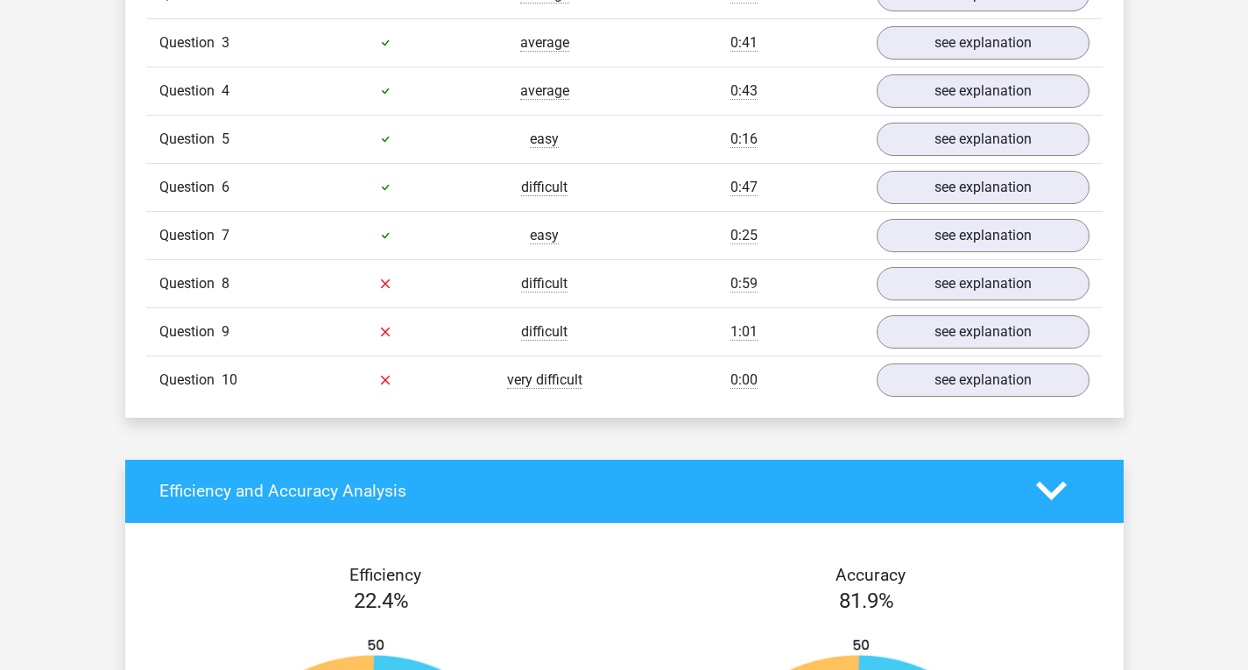
scroll to position [1577, 0]
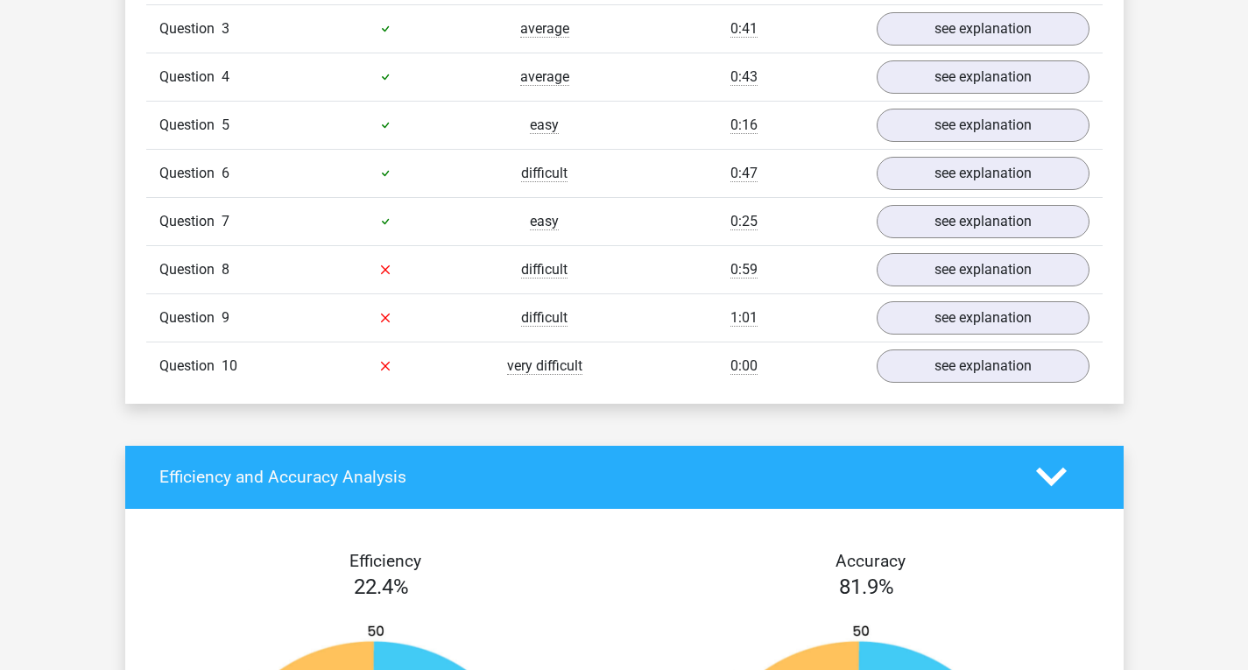
drag, startPoint x: 365, startPoint y: 258, endPoint x: 476, endPoint y: 390, distance: 172.8
click at [445, 370] on div "Question 1 very difficult 0:30 see explanation Section: Analysing arguments Is …" at bounding box center [624, 149] width 930 height 481
click at [548, 408] on div "Go premium PARK regina9557@naver.com" at bounding box center [624, 326] width 1248 height 3806
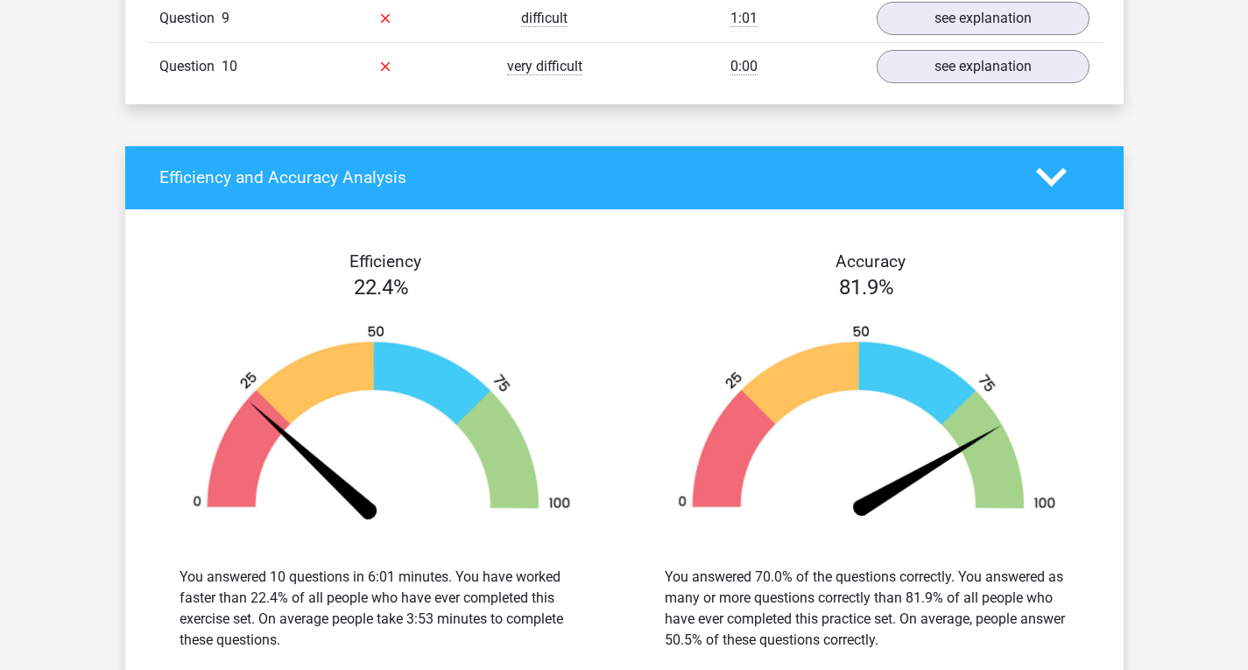
scroll to position [2014, 0]
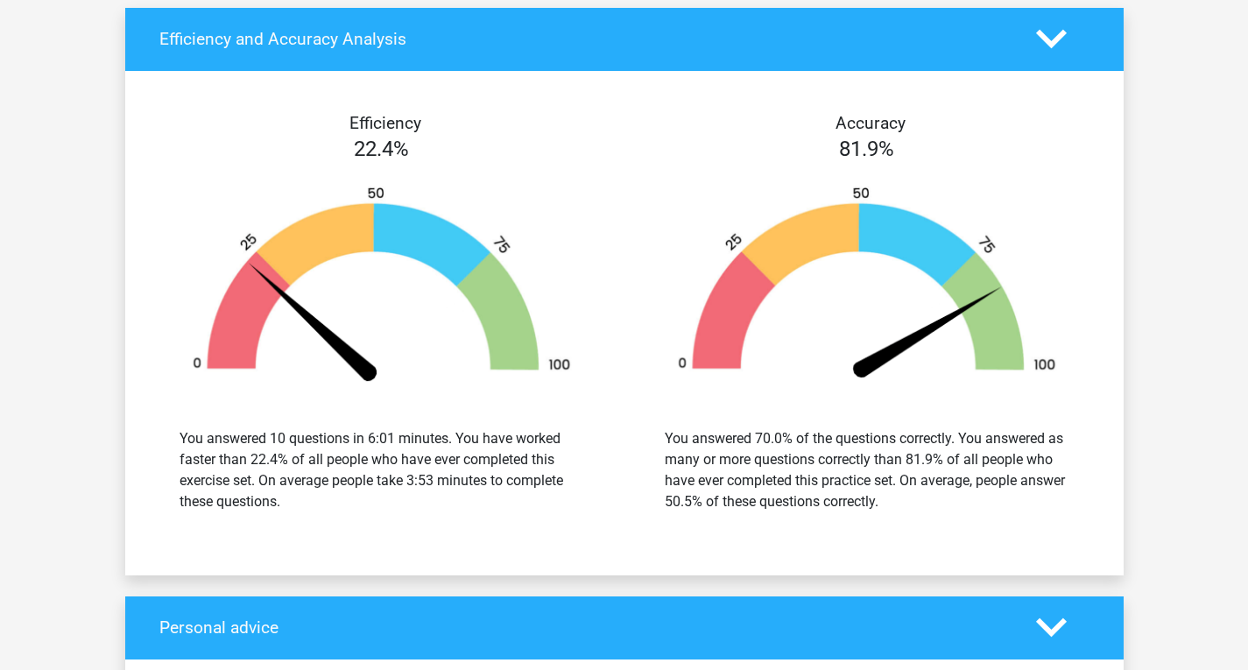
drag, startPoint x: 316, startPoint y: 424, endPoint x: 319, endPoint y: 483, distance: 59.6
click at [319, 483] on div "You answered 10 questions in 6:01 minutes. You have worked faster than 22.4% of…" at bounding box center [382, 470] width 405 height 84
drag, startPoint x: 314, startPoint y: 501, endPoint x: 313, endPoint y: 455, distance: 45.6
click at [313, 456] on div "You answered 10 questions in 6:01 minutes. You have worked faster than 22.4% of…" at bounding box center [382, 470] width 405 height 84
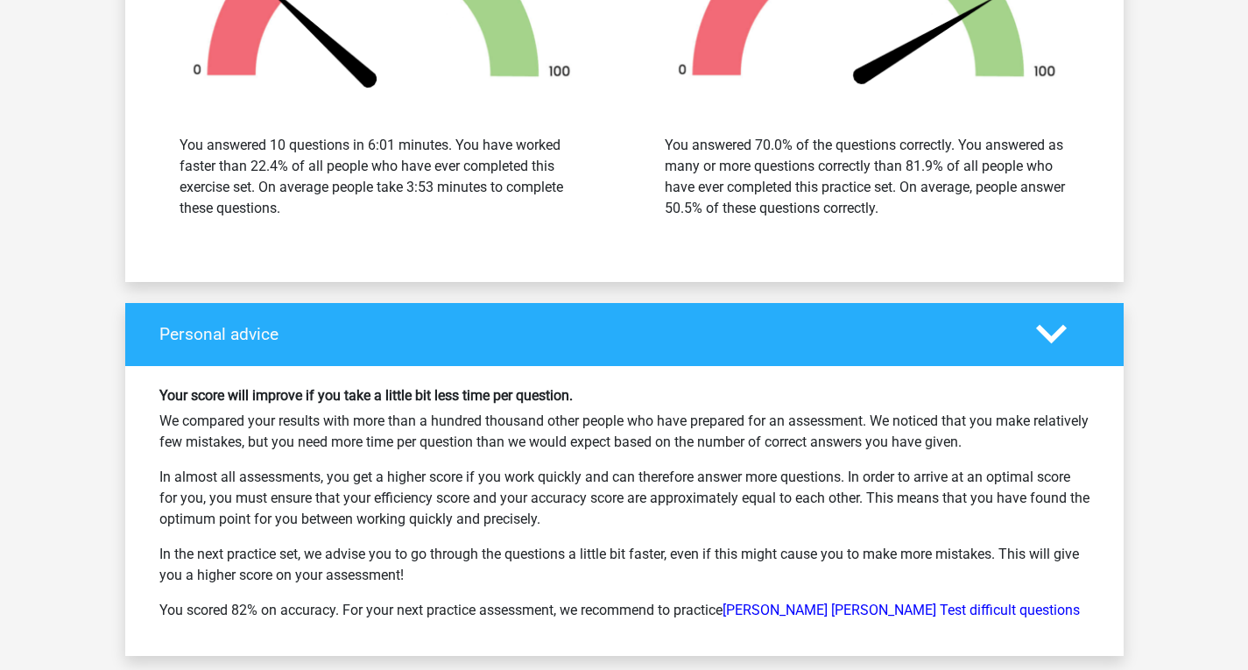
scroll to position [2365, 0]
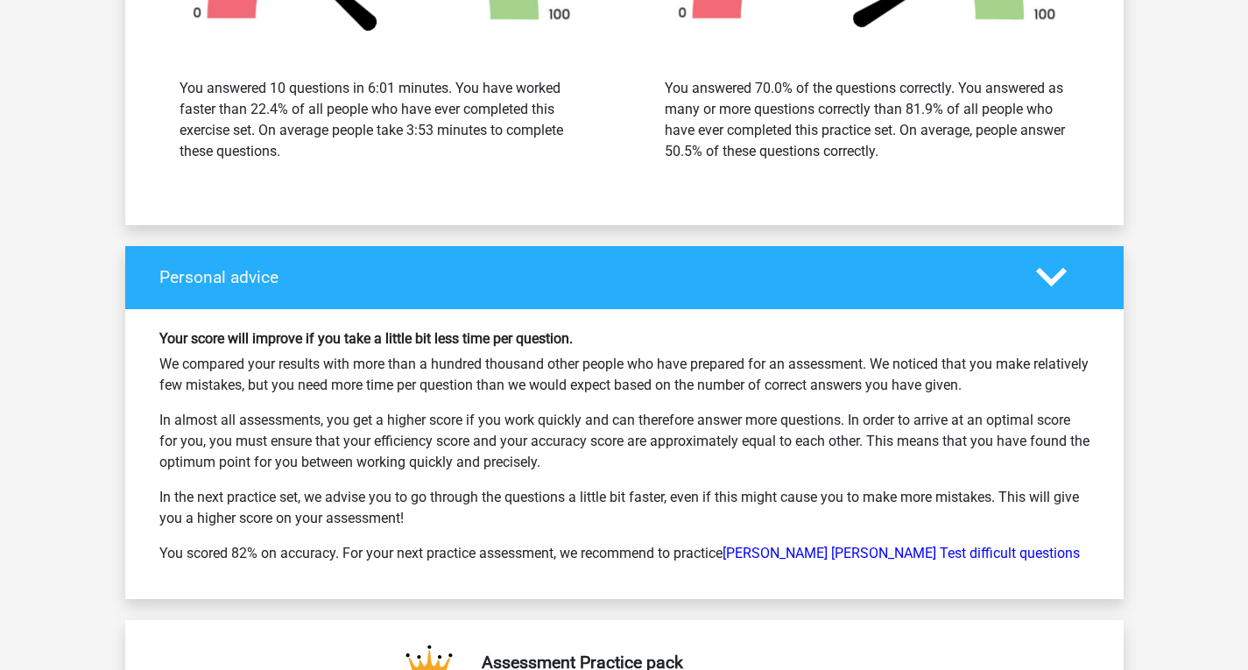
click at [328, 330] on h6 "Your score will improve if you take a little bit less time per question." at bounding box center [624, 338] width 930 height 17
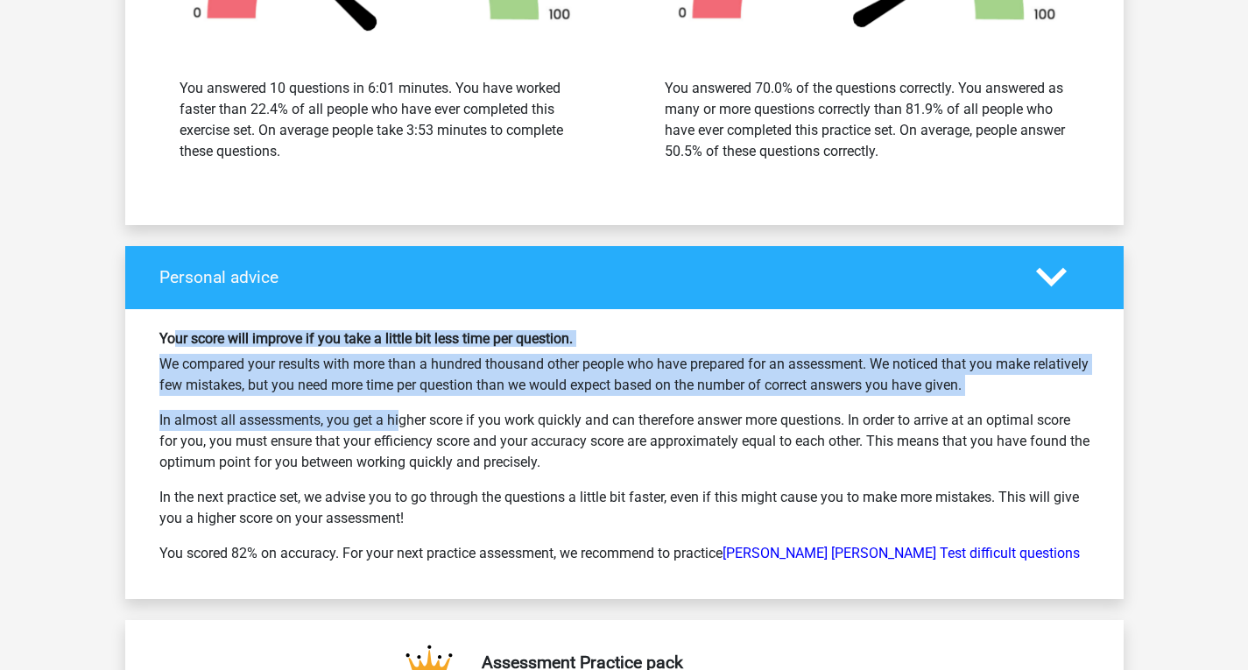
drag, startPoint x: 173, startPoint y: 321, endPoint x: 335, endPoint y: 385, distance: 175.3
click at [335, 385] on div "Your score will improve if you take a little bit less time per question. We com…" at bounding box center [624, 454] width 956 height 248
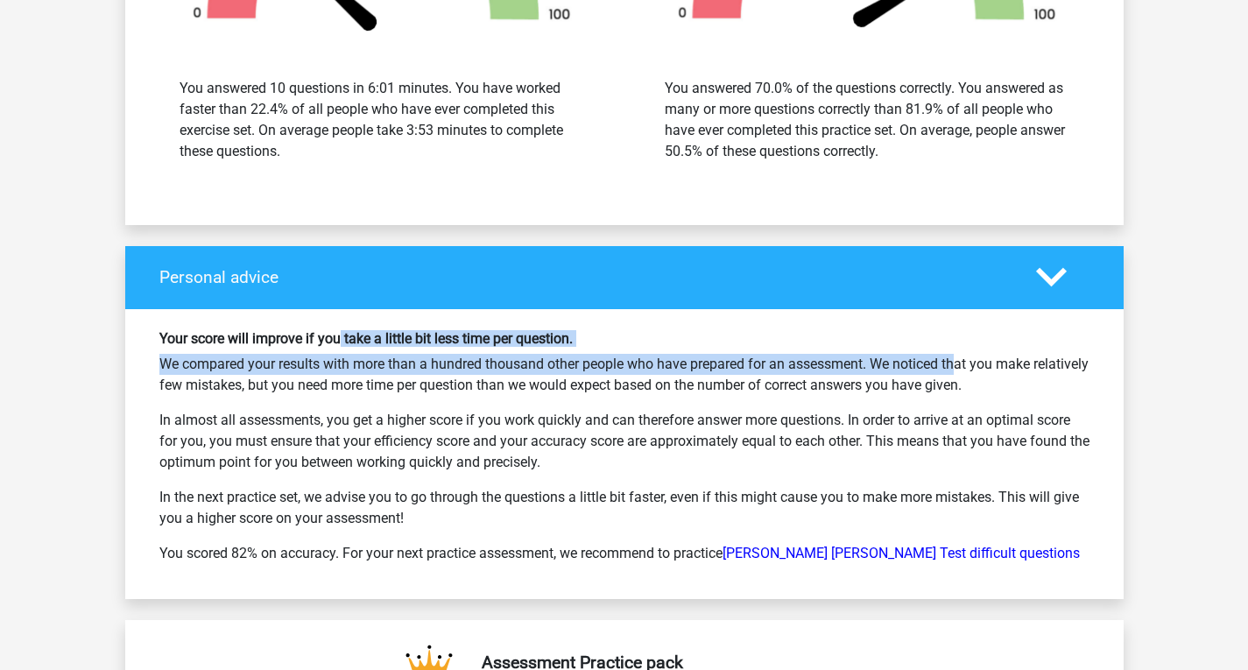
drag, startPoint x: 341, startPoint y: 325, endPoint x: 891, endPoint y: 356, distance: 550.9
click at [891, 356] on div "Your score will improve if you take a little bit less time per question. We com…" at bounding box center [624, 454] width 956 height 248
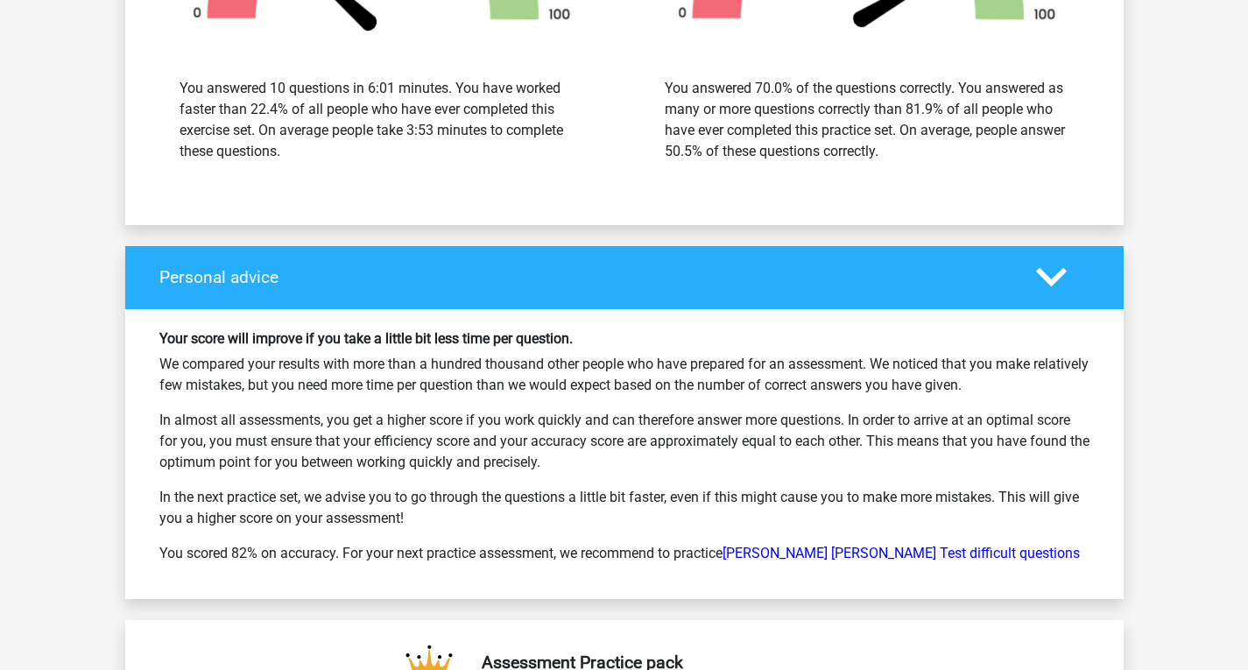
click at [199, 394] on div "Your score will improve if you take a little bit less time per question. We com…" at bounding box center [624, 454] width 956 height 248
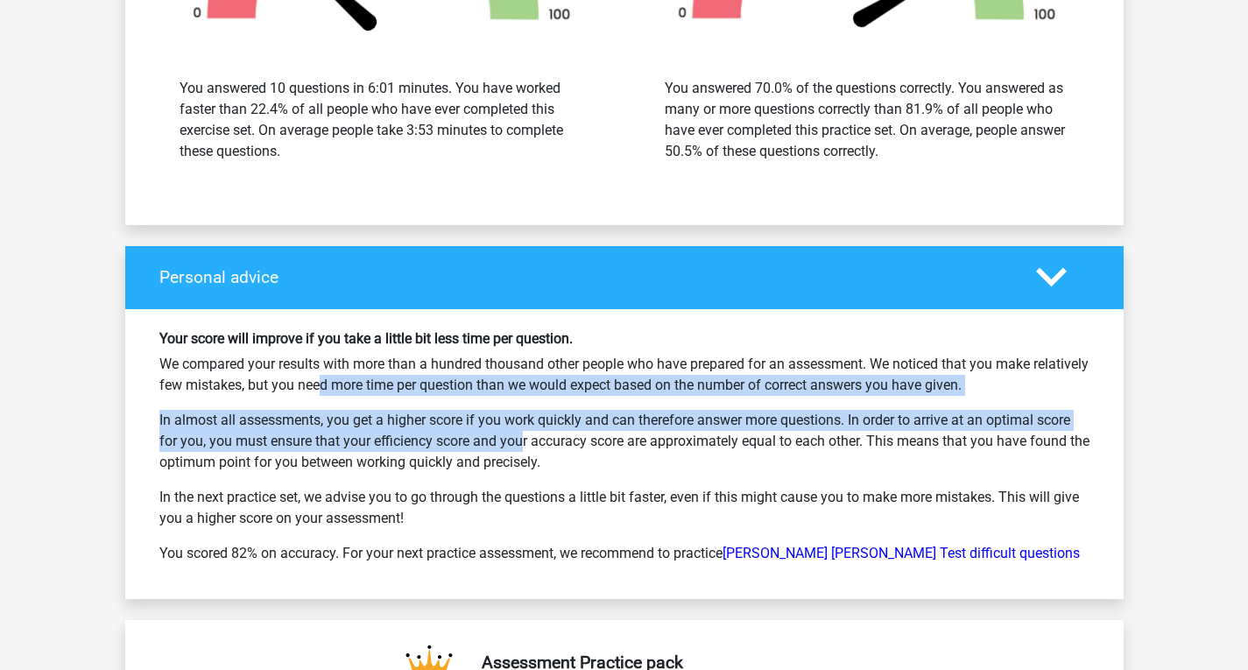
drag, startPoint x: 308, startPoint y: 369, endPoint x: 455, endPoint y: 439, distance: 162.2
click at [455, 439] on div "Your score will improve if you take a little bit less time per question. We com…" at bounding box center [624, 454] width 956 height 248
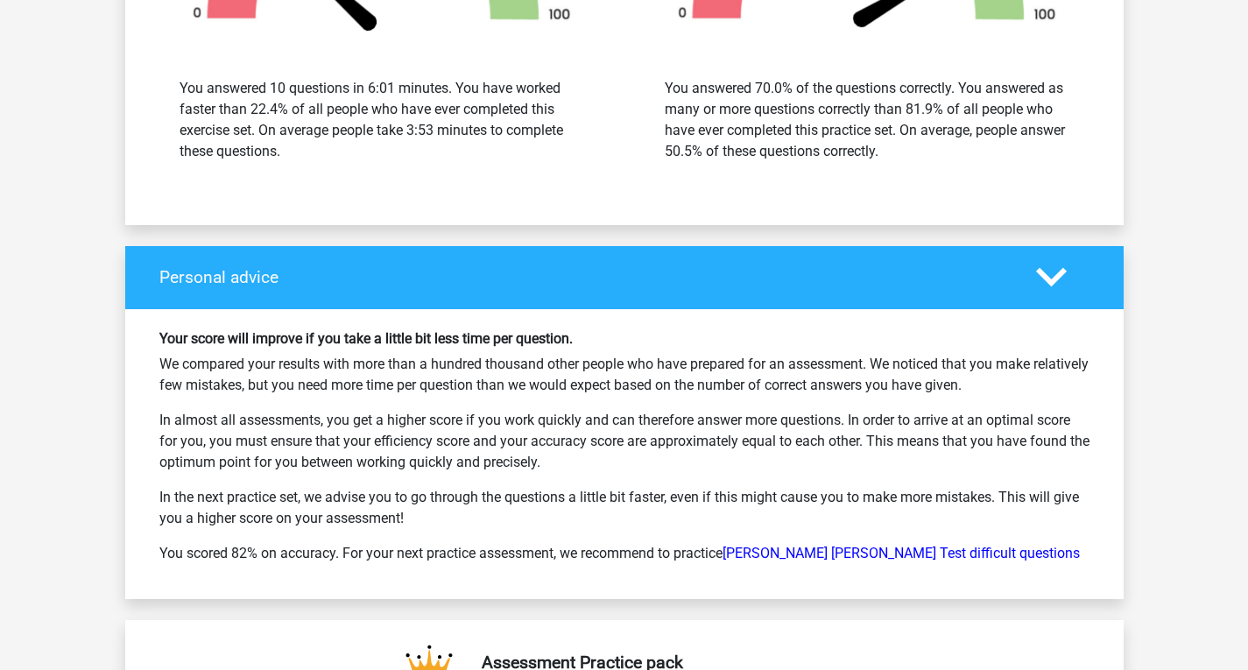
click at [264, 443] on p "In almost all assessments, you get a higher score if you work quickly and can t…" at bounding box center [624, 441] width 930 height 63
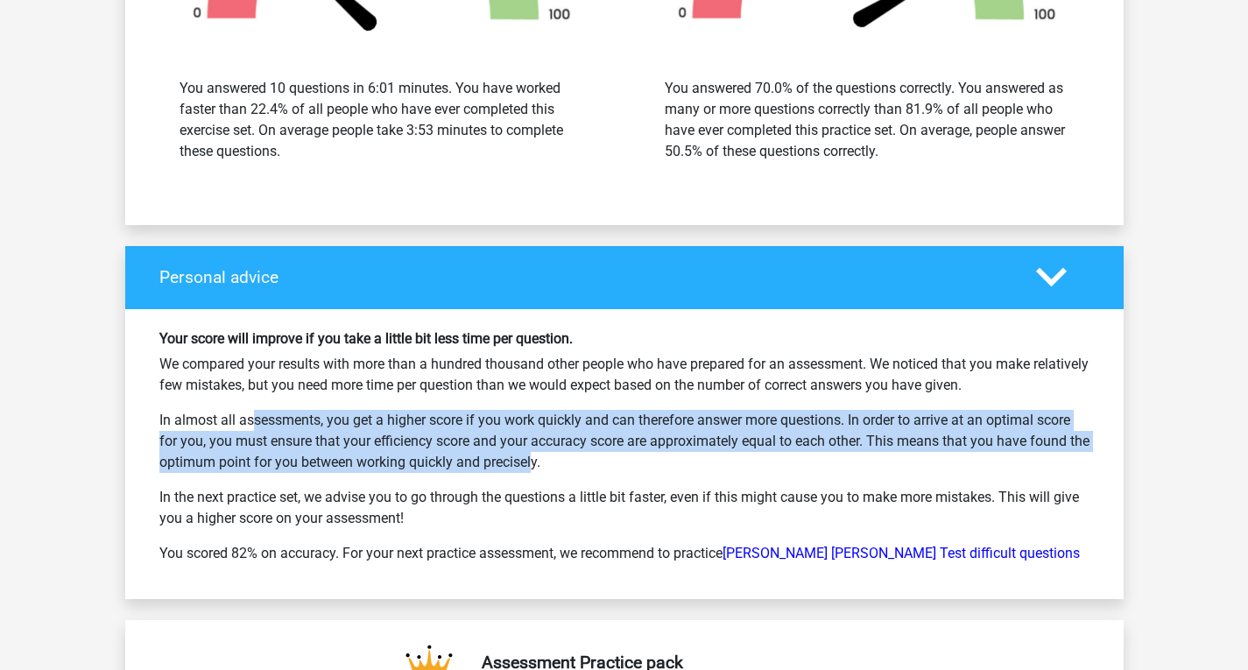
drag, startPoint x: 185, startPoint y: 410, endPoint x: 485, endPoint y: 451, distance: 303.2
click at [485, 451] on p "In almost all assessments, you get a higher score if you work quickly and can t…" at bounding box center [624, 441] width 930 height 63
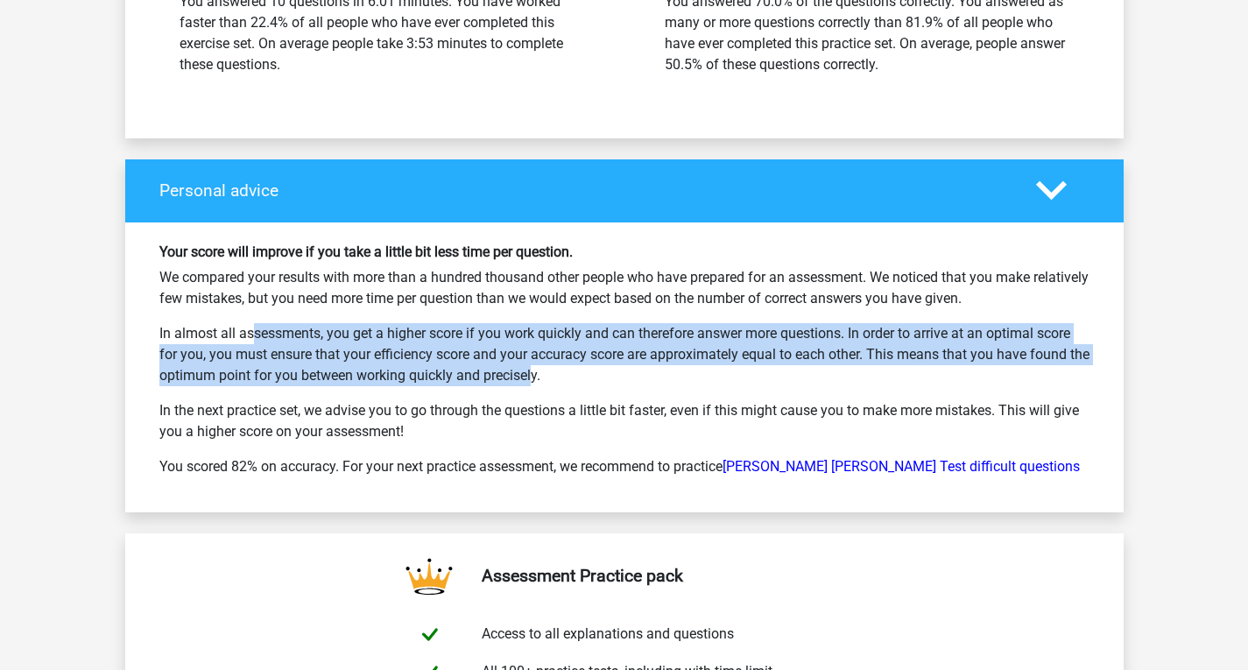
scroll to position [2452, 0]
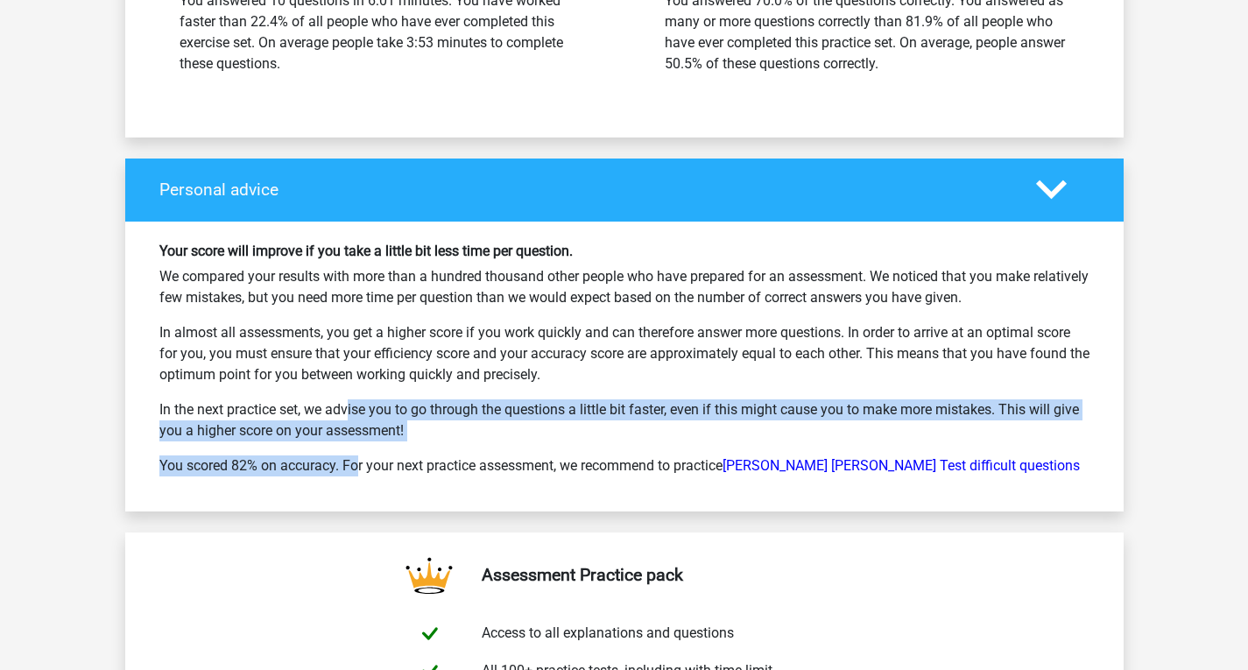
drag, startPoint x: 281, startPoint y: 393, endPoint x: 290, endPoint y: 434, distance: 42.1
click at [290, 434] on div "Your score will improve if you take a little bit less time per question. We com…" at bounding box center [624, 367] width 956 height 248
click at [456, 415] on p "In the next practice set, we advise you to go through the questions a little bi…" at bounding box center [624, 420] width 930 height 42
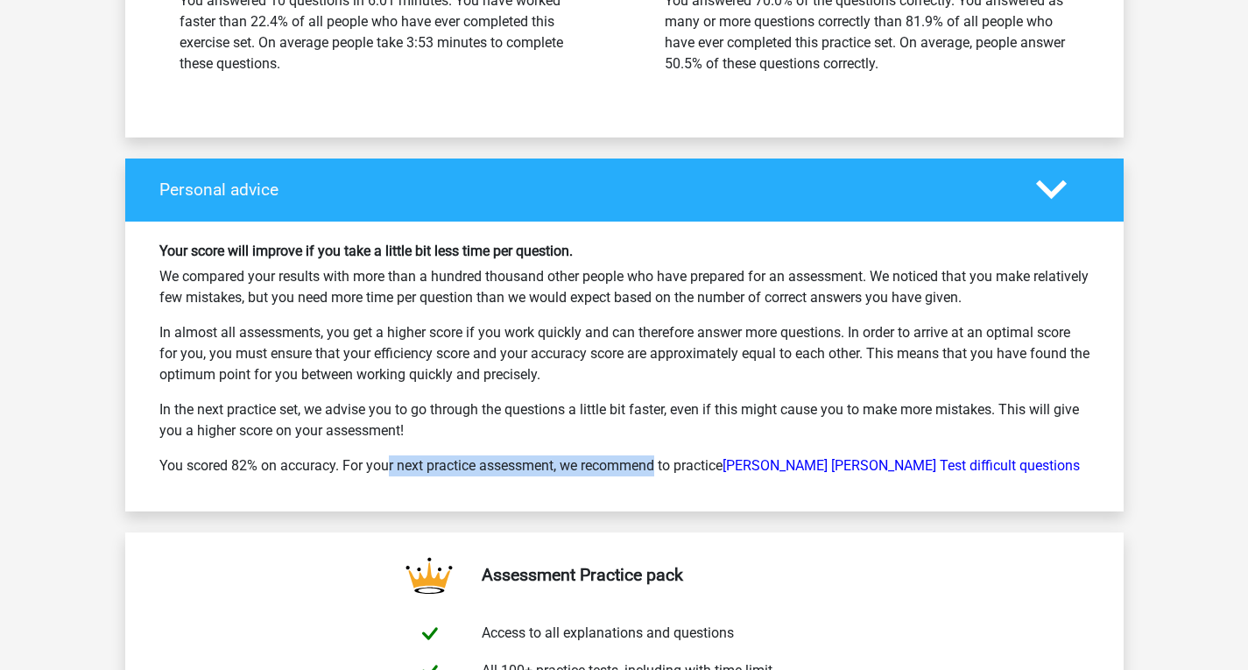
drag, startPoint x: 321, startPoint y: 465, endPoint x: 574, endPoint y: 462, distance: 253.1
click at [574, 462] on p "You scored 82% on accuracy. For your next practice assessment, we recommend to …" at bounding box center [624, 465] width 930 height 21
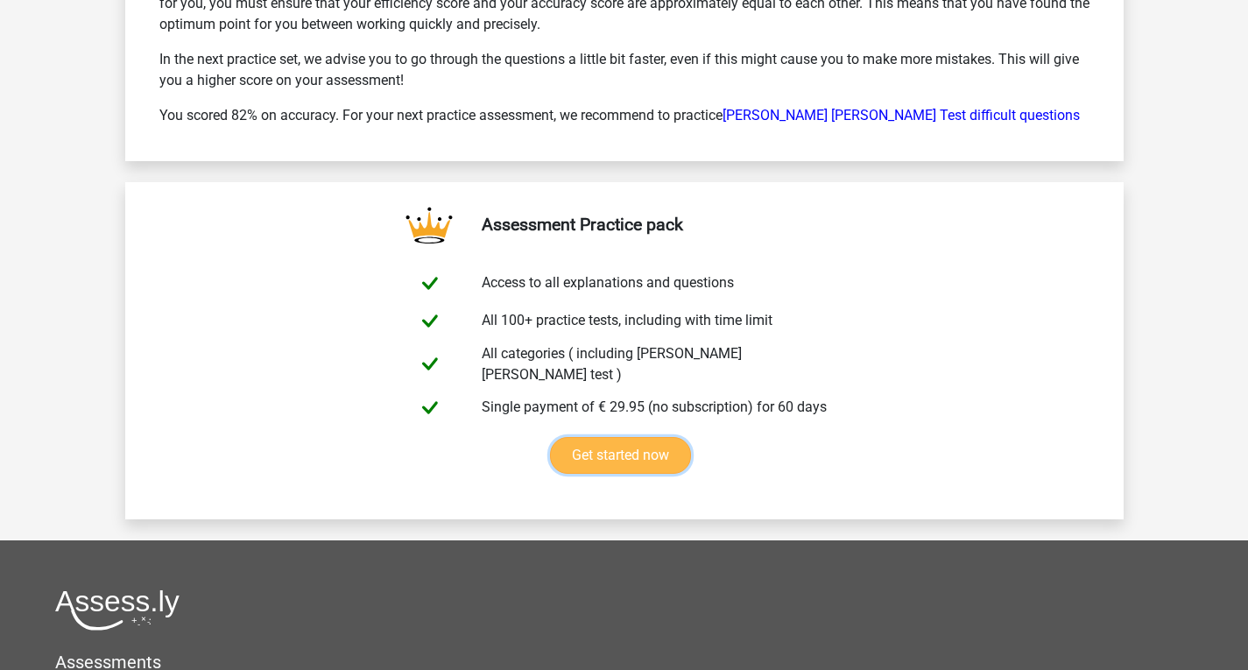
click at [622, 438] on link "Get started now" at bounding box center [620, 455] width 141 height 37
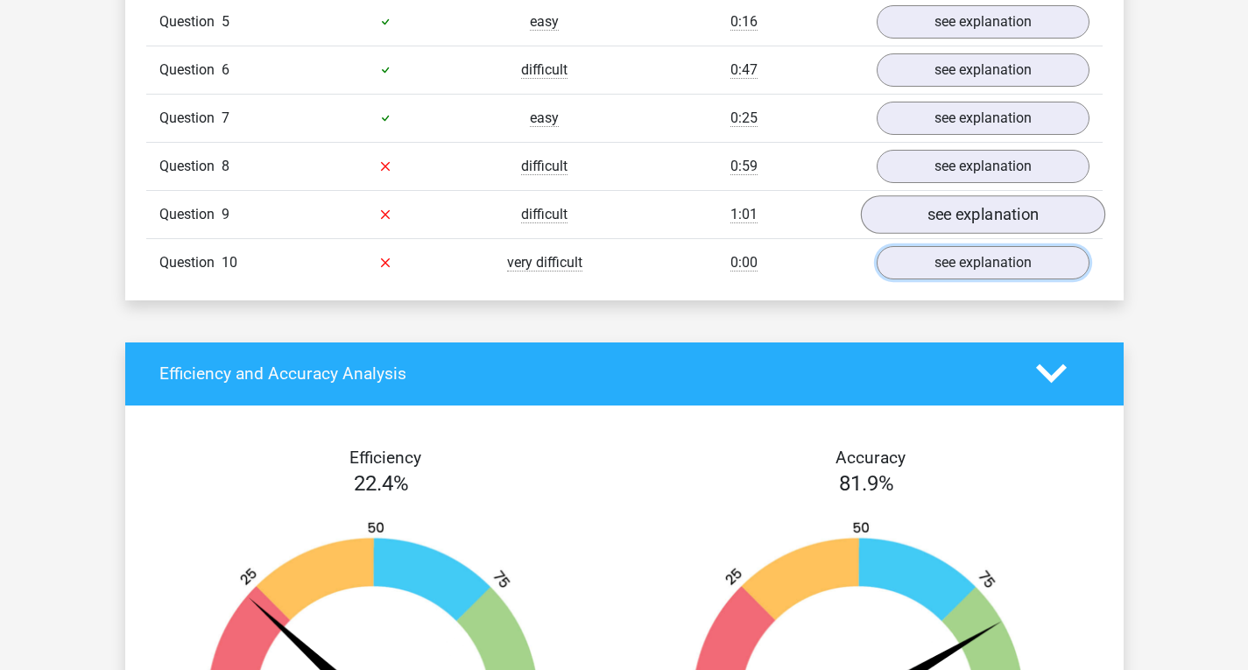
scroll to position [1664, 0]
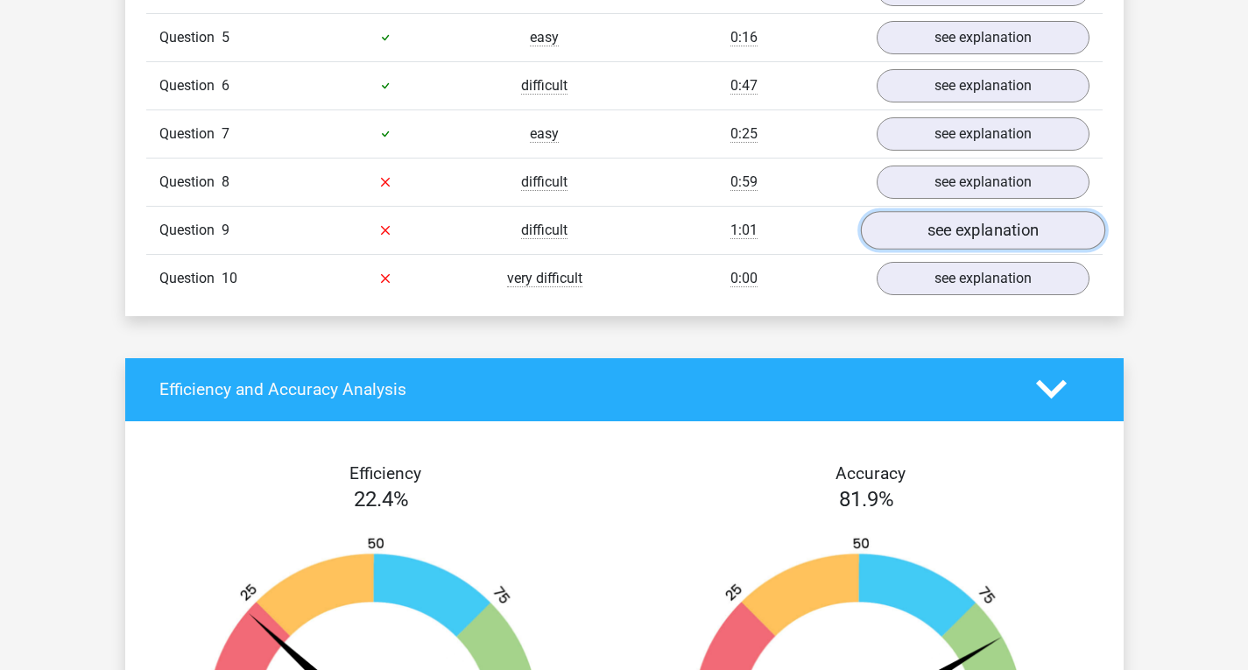
click at [943, 236] on link "see explanation" at bounding box center [982, 230] width 244 height 39
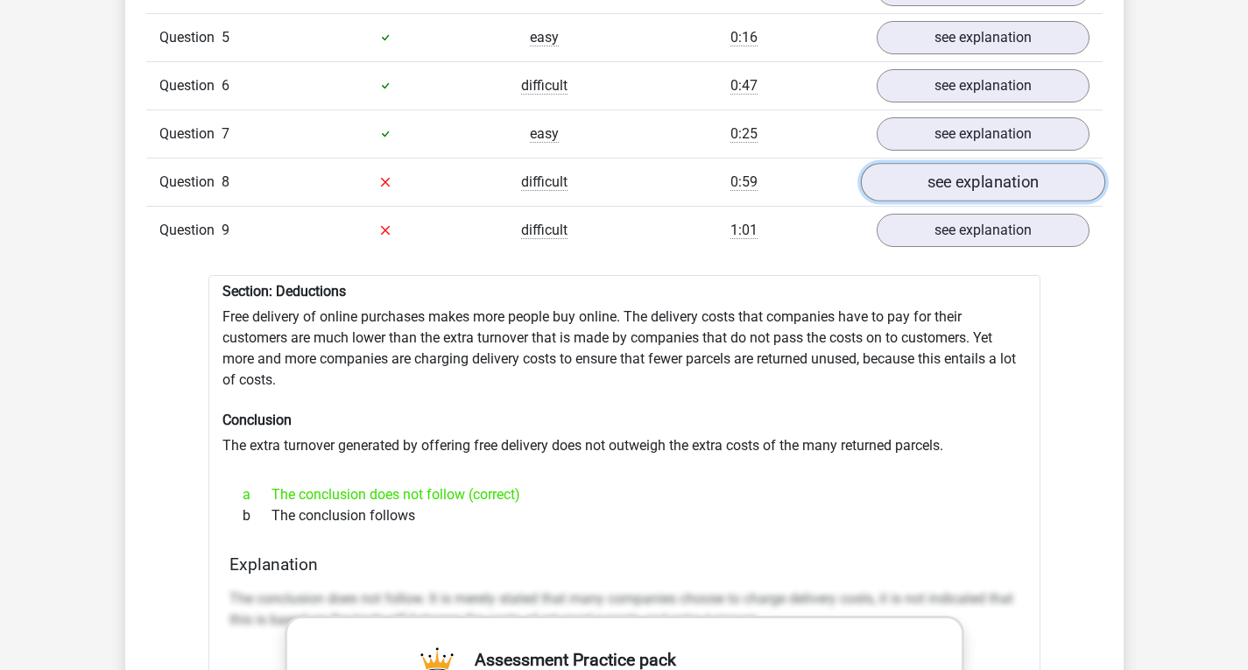
click at [972, 163] on link "see explanation" at bounding box center [982, 182] width 244 height 39
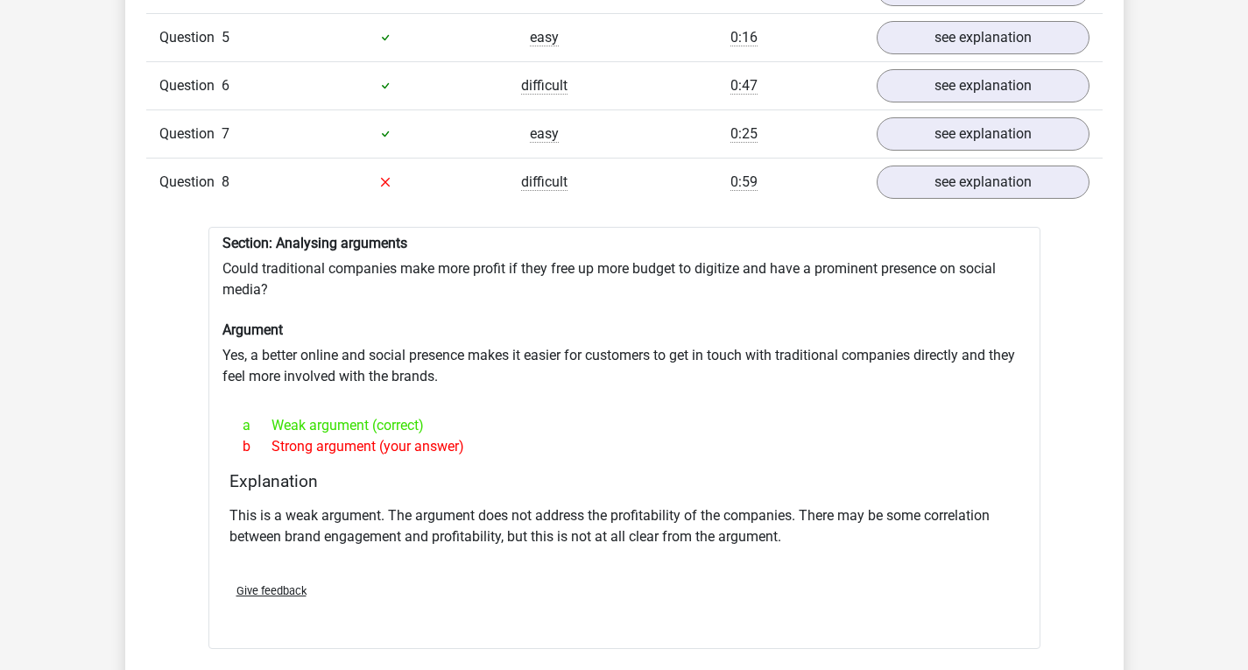
click at [331, 235] on h6 "Section: Analysing arguments" at bounding box center [624, 243] width 804 height 17
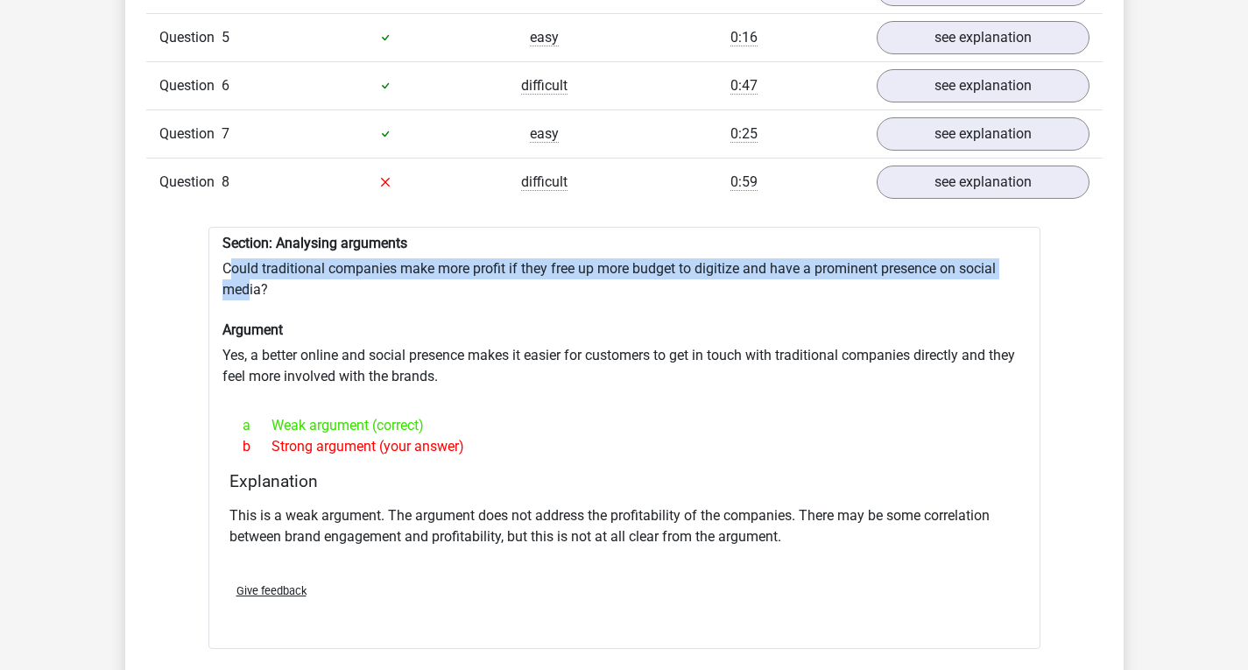
drag, startPoint x: 231, startPoint y: 263, endPoint x: 250, endPoint y: 282, distance: 27.3
click at [250, 282] on div "Section: Analysing arguments Could traditional companies make more profit if th…" at bounding box center [624, 438] width 832 height 423
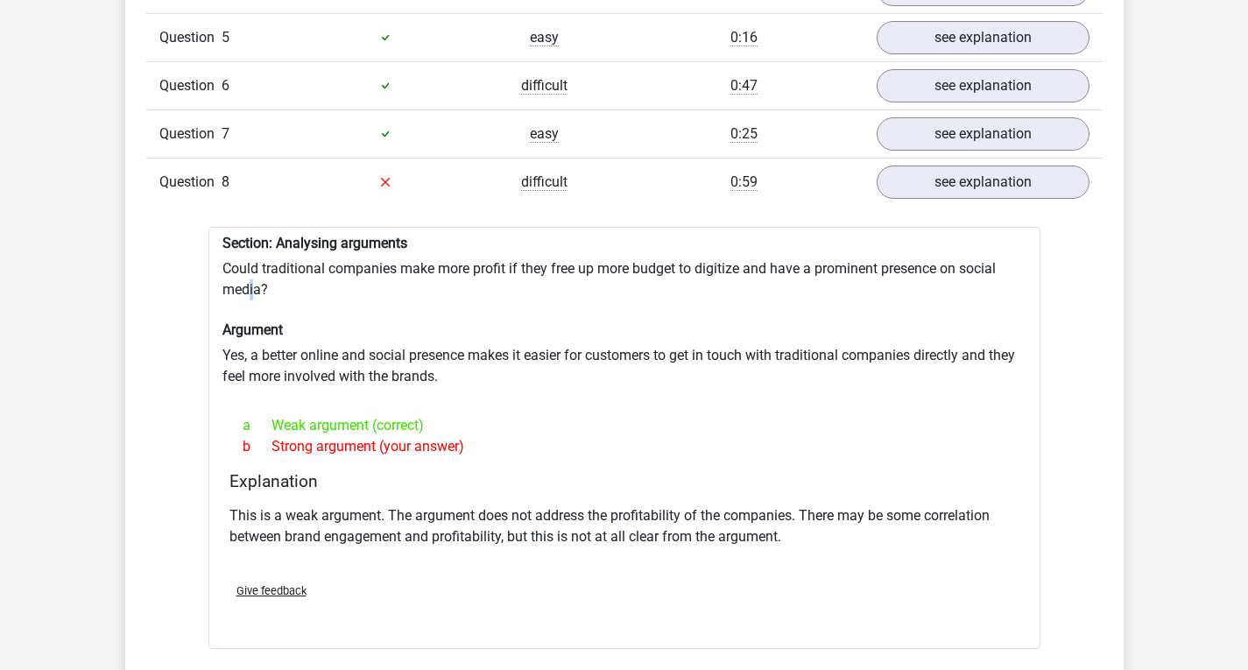
click at [252, 286] on div "Section: Analysing arguments Could traditional companies make more profit if th…" at bounding box center [624, 438] width 832 height 423
click at [279, 369] on div "Section: Analysing arguments Could traditional companies make more profit if th…" at bounding box center [624, 438] width 832 height 423
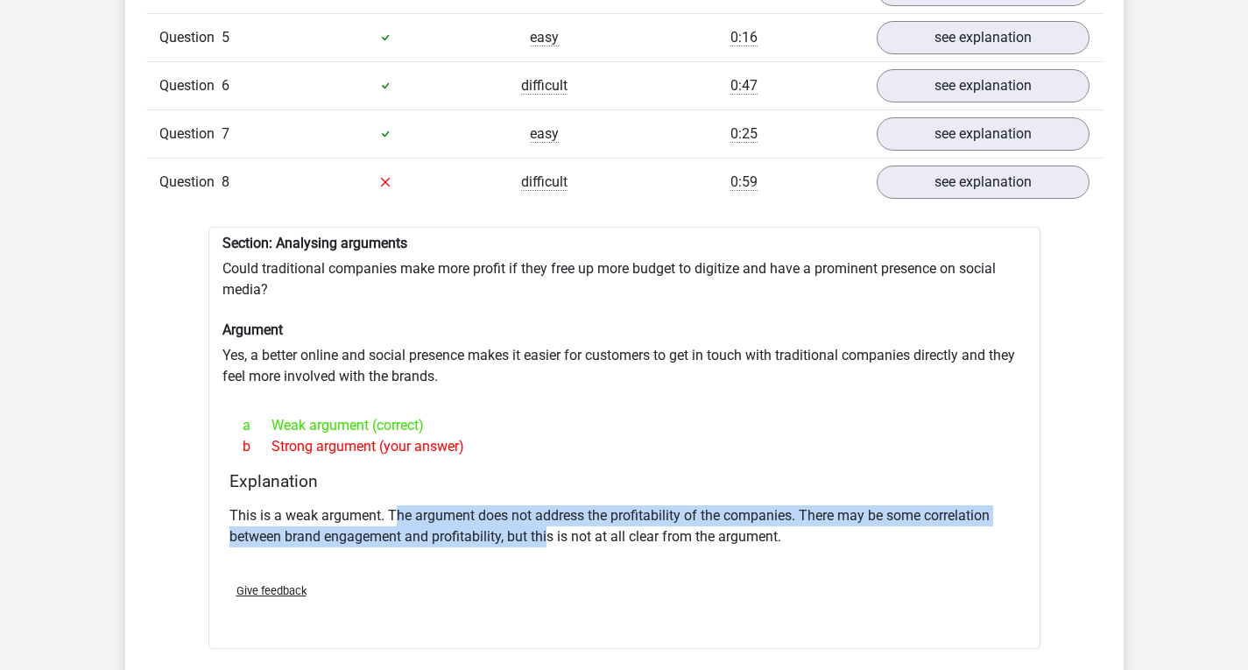
drag, startPoint x: 394, startPoint y: 484, endPoint x: 547, endPoint y: 545, distance: 163.9
click at [547, 545] on div "Explanation This is a weak argument. The argument does not address the profitab…" at bounding box center [624, 519] width 804 height 97
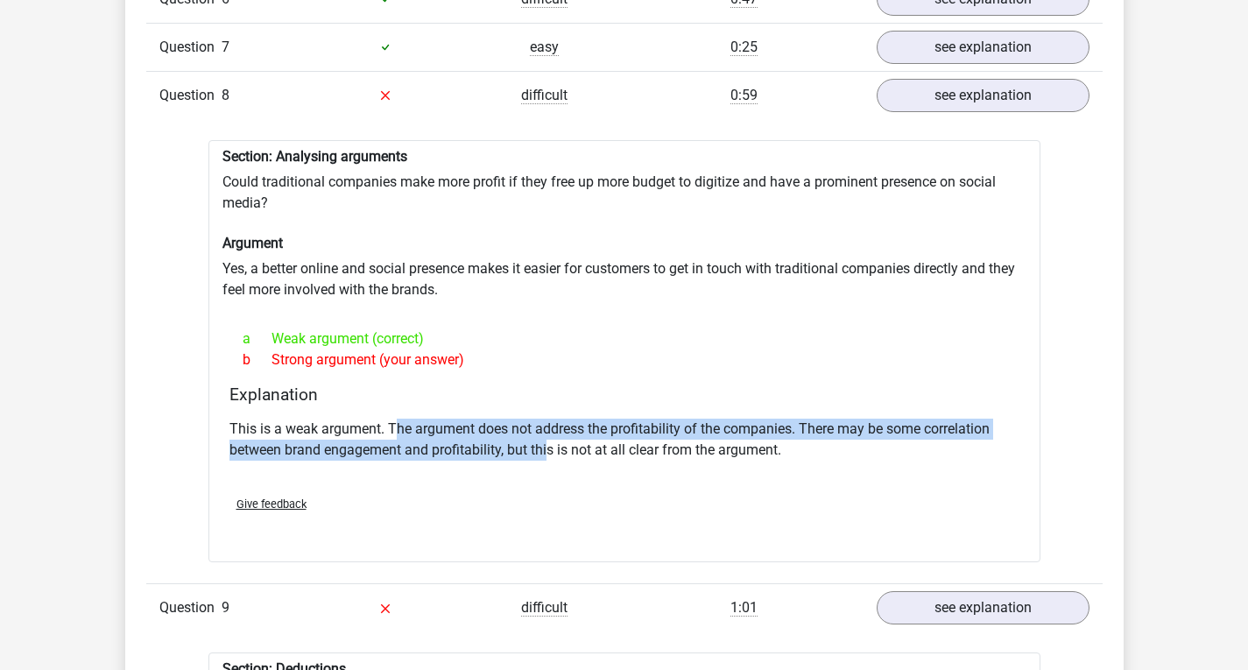
scroll to position [1752, 0]
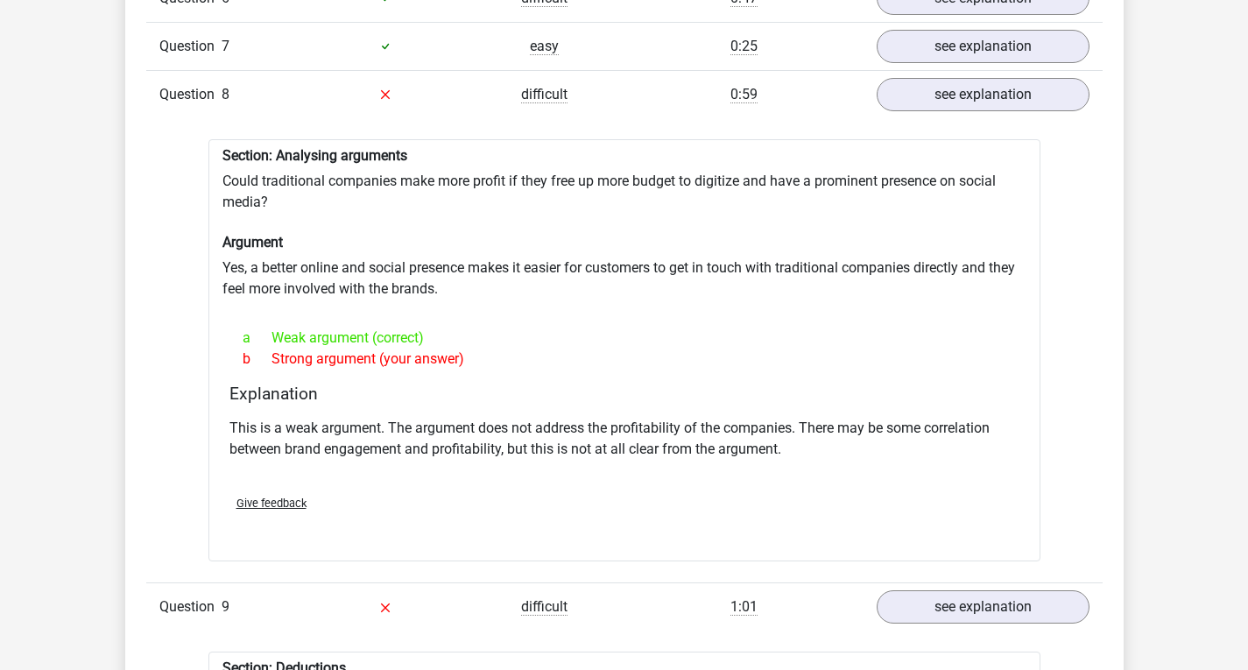
click at [388, 490] on div "Give feedback" at bounding box center [624, 503] width 804 height 45
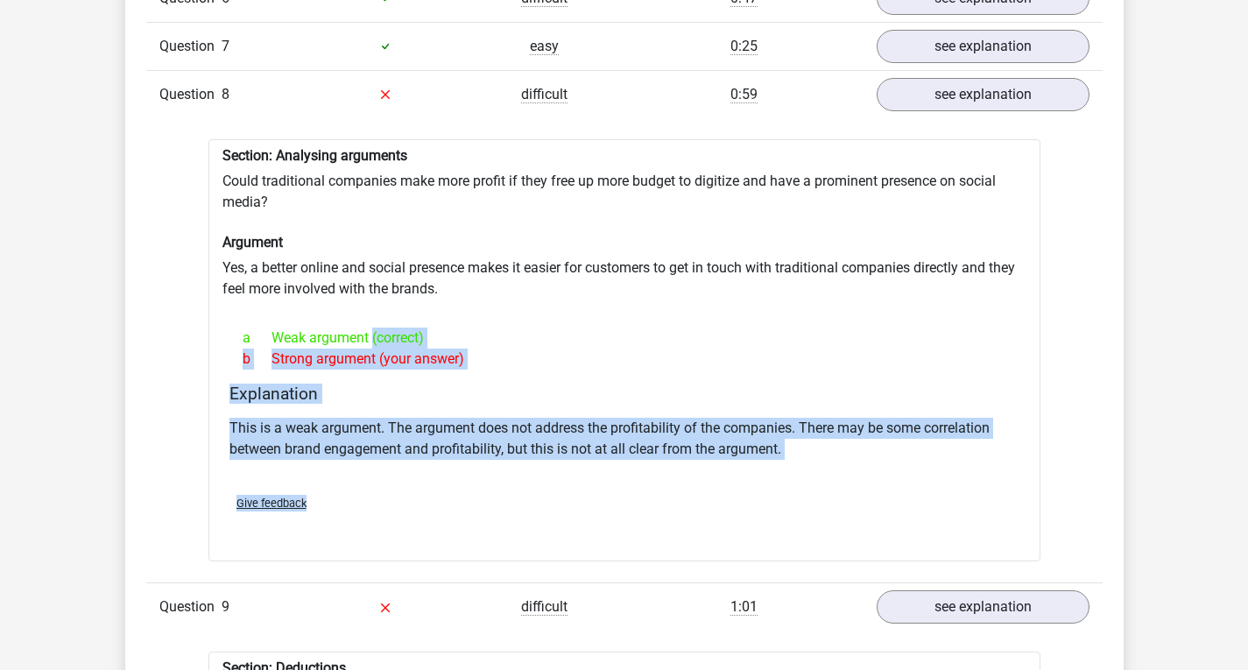
drag, startPoint x: 368, startPoint y: 476, endPoint x: 303, endPoint y: 304, distance: 184.3
click at [303, 304] on div "Section: Analysing arguments Could traditional companies make more profit if th…" at bounding box center [624, 350] width 832 height 423
click at [664, 418] on p "This is a weak argument. The argument does not address the profitability of the…" at bounding box center [624, 439] width 790 height 42
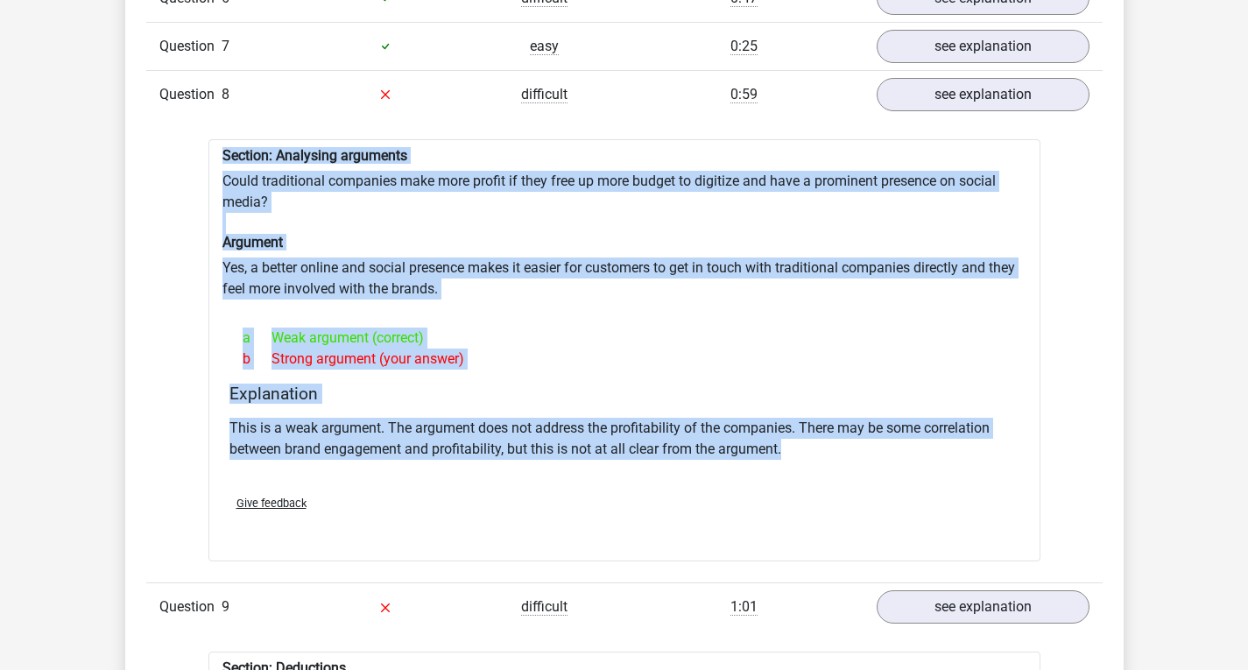
drag, startPoint x: 858, startPoint y: 441, endPoint x: 184, endPoint y: 126, distance: 744.1
copy div "Section: Analysing arguments Could traditional companies make more profit if th…"
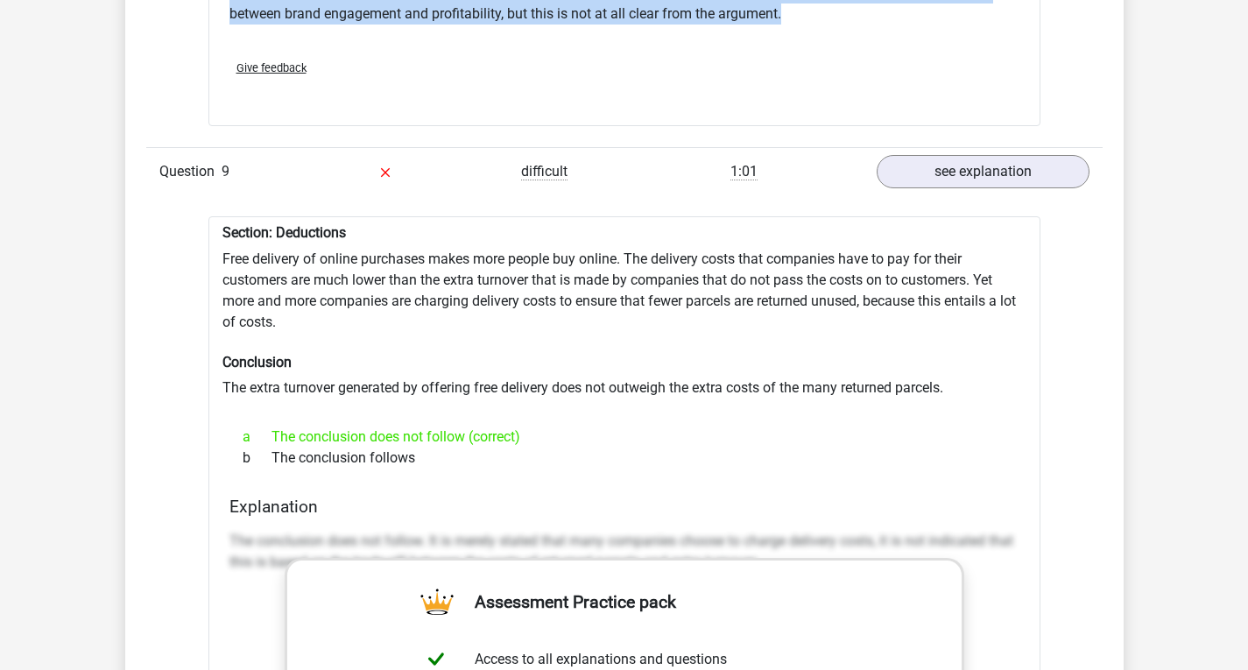
scroll to position [2190, 0]
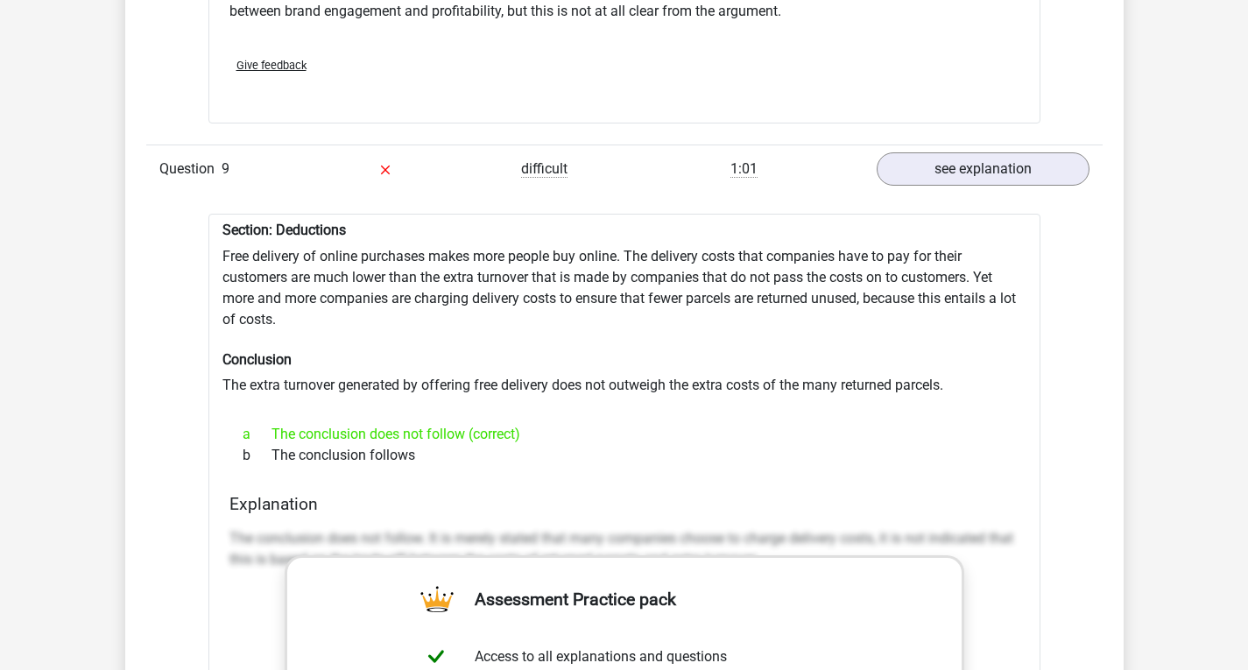
click at [192, 243] on div "Question 1 very difficult 0:30 see explanation Section: Analysing arguments Is …" at bounding box center [624, 246] width 930 height 1901
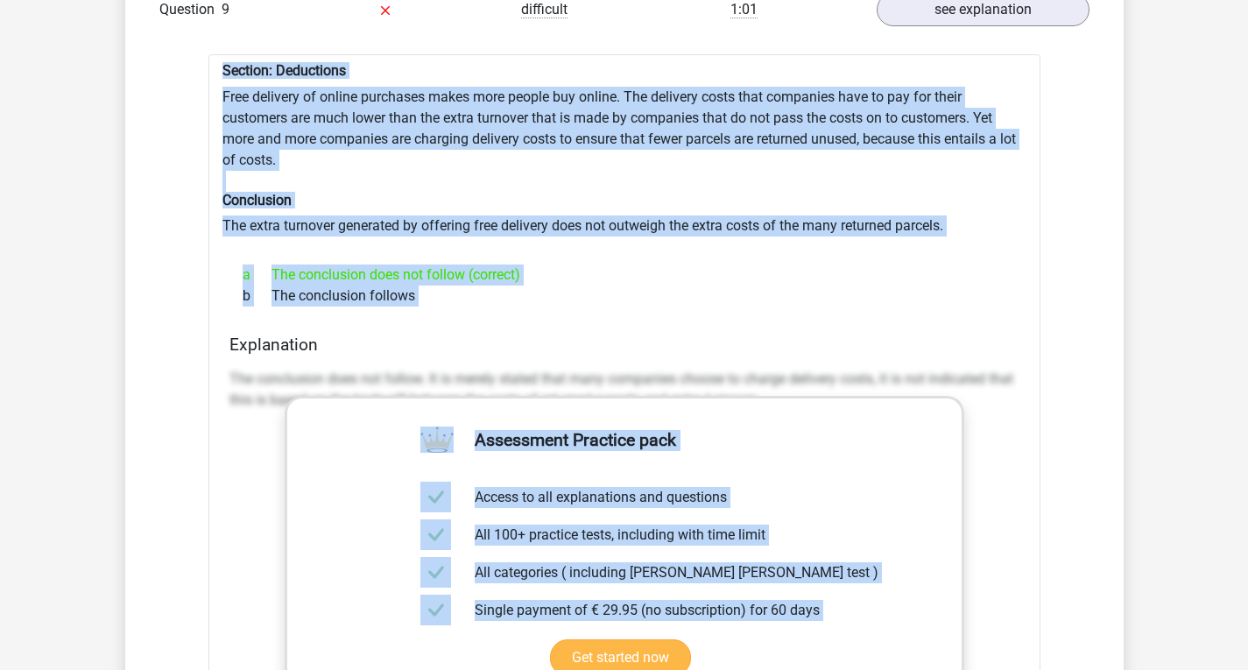
scroll to position [2365, 0]
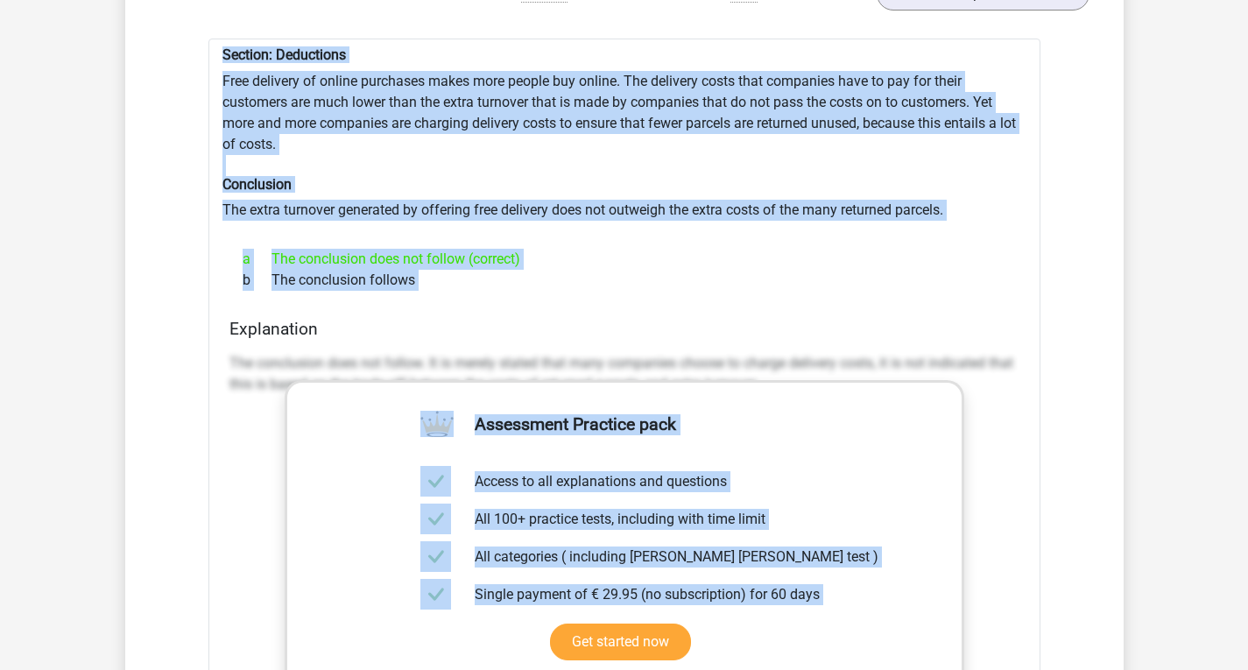
drag, startPoint x: 216, startPoint y: 214, endPoint x: 1134, endPoint y: 261, distance: 919.1
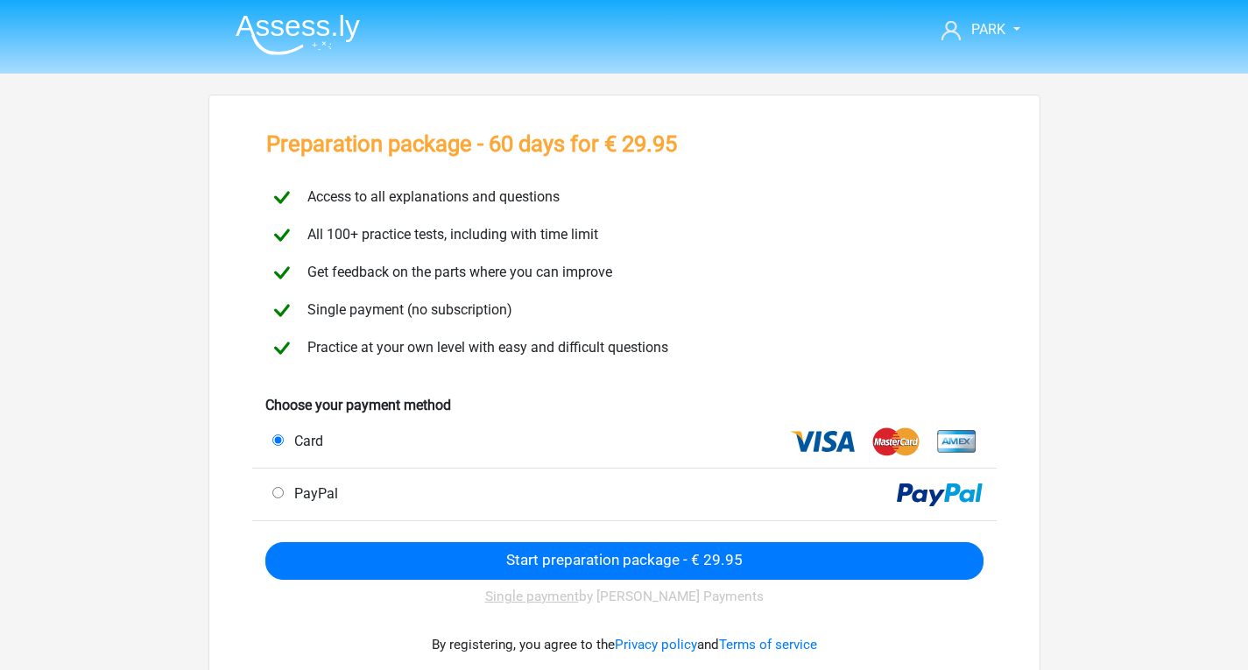
click at [327, 28] on img at bounding box center [298, 34] width 124 height 41
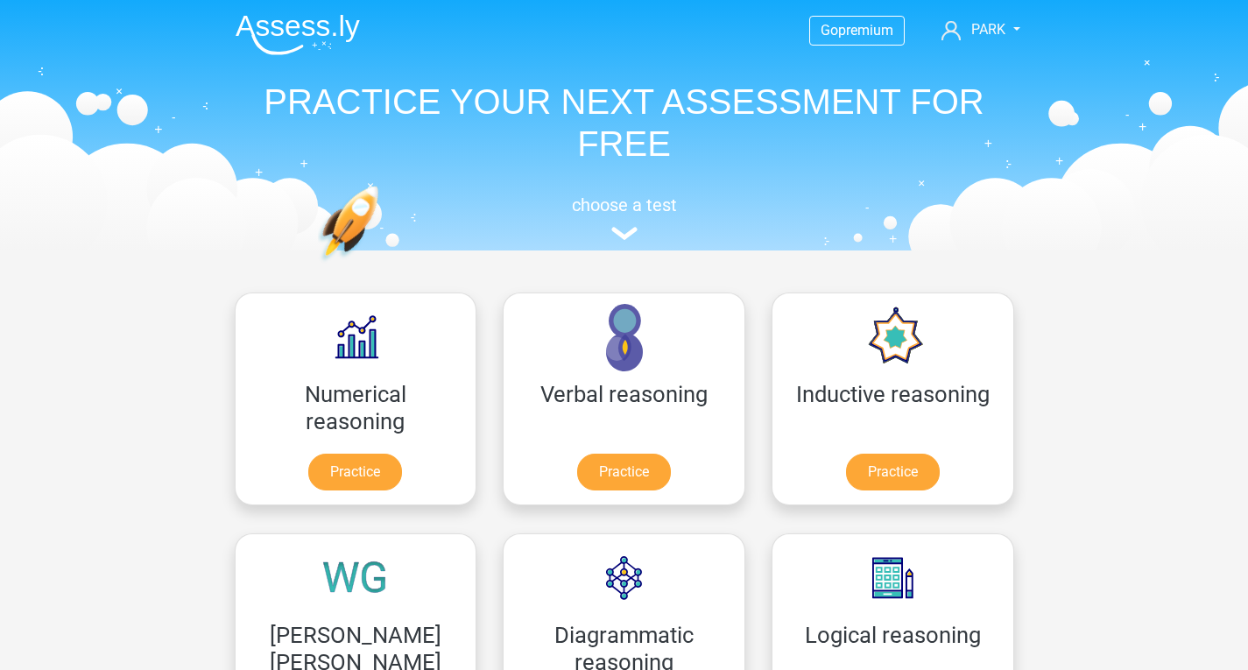
click at [1245, 72] on header "Go premium PARK [EMAIL_ADDRESS][DOMAIN_NAME]" at bounding box center [624, 125] width 1248 height 250
click at [987, 19] on link "PARK" at bounding box center [981, 29] width 92 height 21
click at [972, 13] on nav "Go premium PARK [EMAIL_ADDRESS][DOMAIN_NAME]" at bounding box center [625, 31] width 806 height 57
click at [973, 25] on span "PARK" at bounding box center [988, 29] width 34 height 17
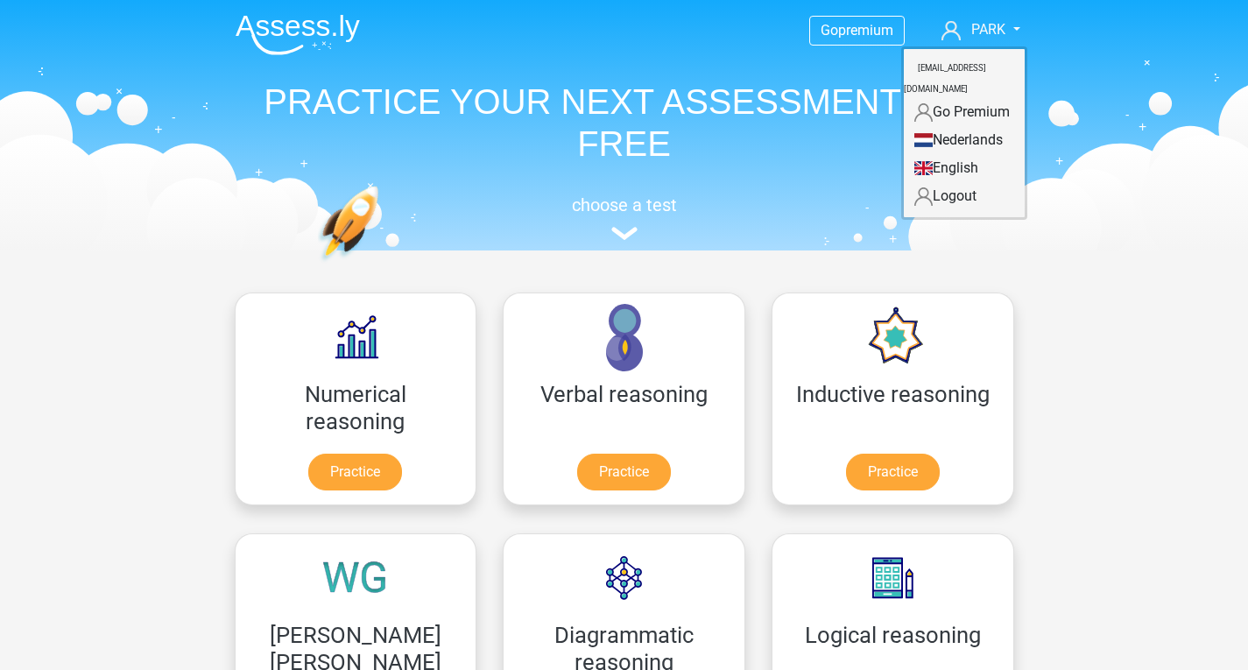
click at [960, 98] on link "Go Premium" at bounding box center [964, 112] width 121 height 28
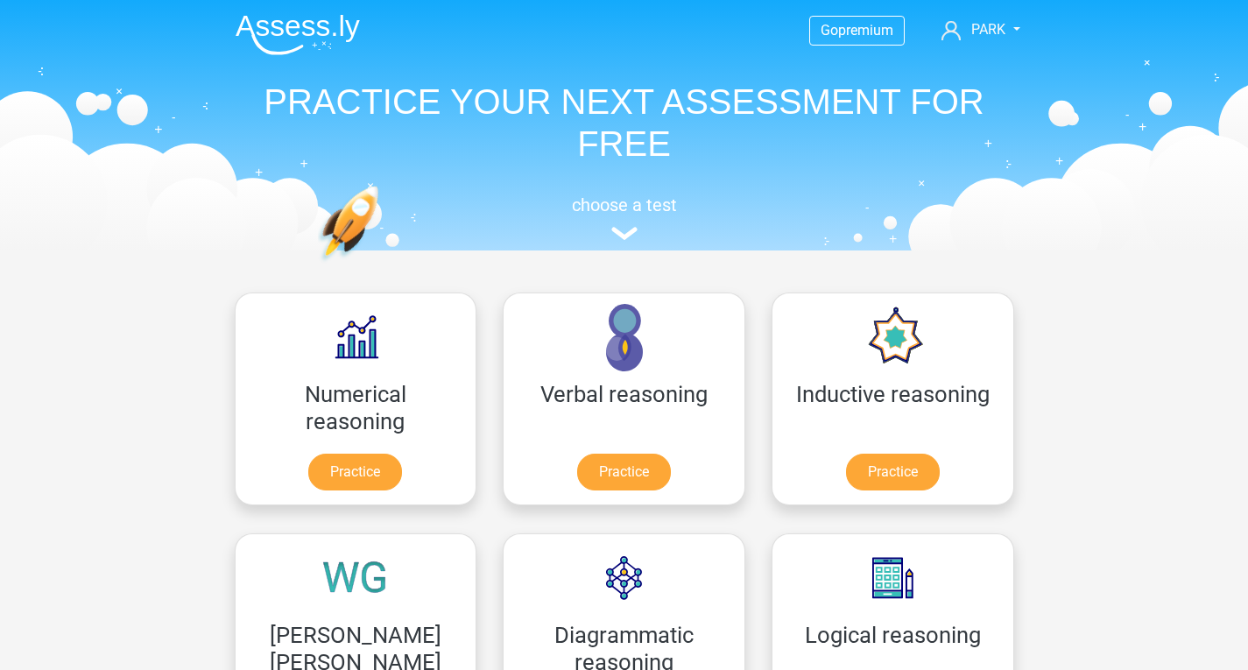
click at [1007, 43] on nav "Go premium PARK [EMAIL_ADDRESS][DOMAIN_NAME]" at bounding box center [625, 31] width 806 height 57
click at [977, 28] on span "PARK" at bounding box center [988, 29] width 34 height 17
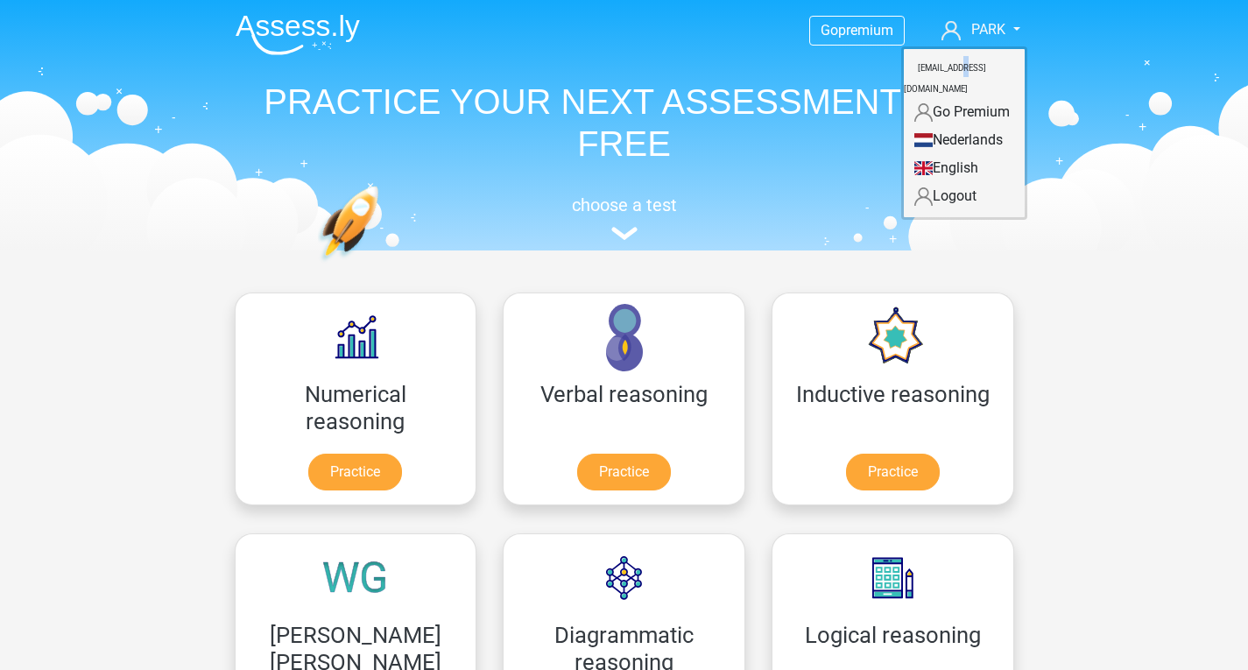
click at [963, 66] on small "[EMAIL_ADDRESS][DOMAIN_NAME]" at bounding box center [945, 78] width 82 height 59
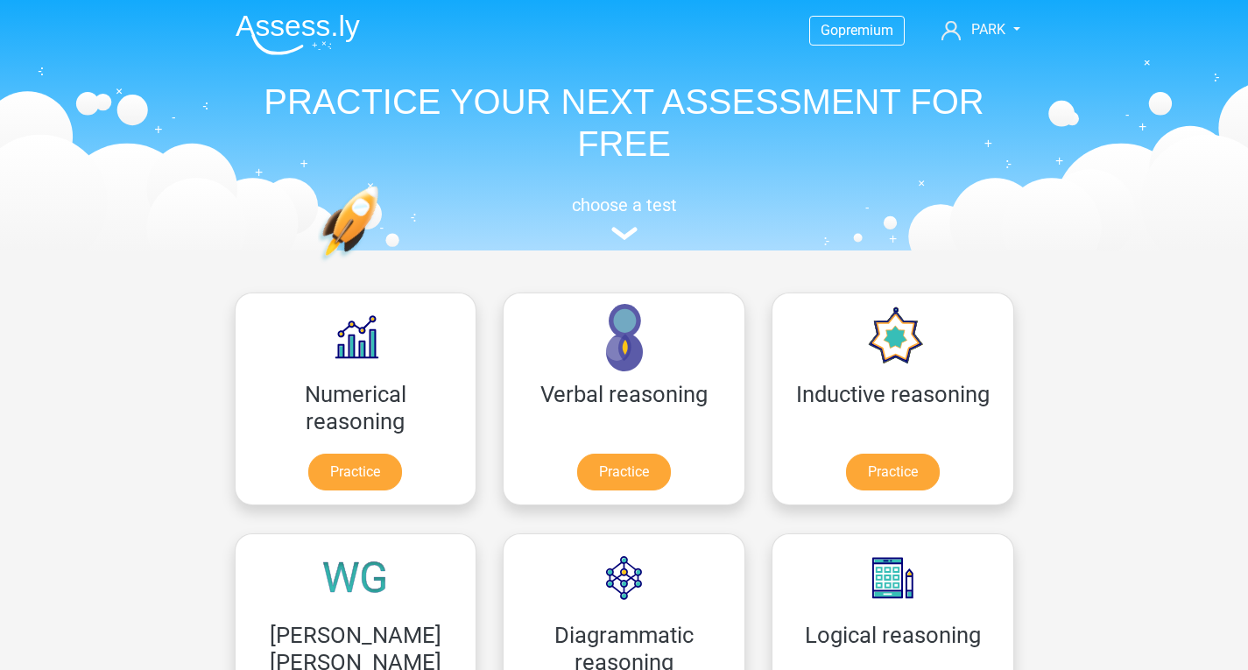
click at [962, 66] on div "Go premium PARK [EMAIL_ADDRESS][DOMAIN_NAME]" at bounding box center [624, 123] width 832 height 241
click at [614, 194] on h5 "choose a test" at bounding box center [625, 204] width 806 height 21
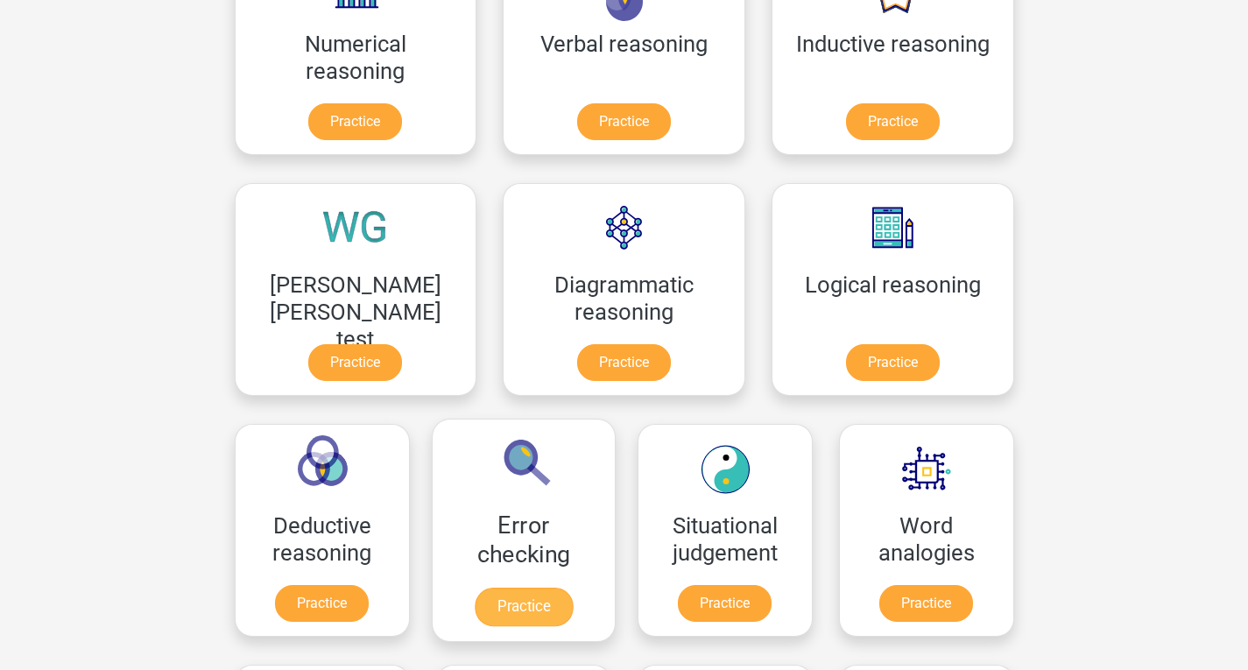
scroll to position [88, 0]
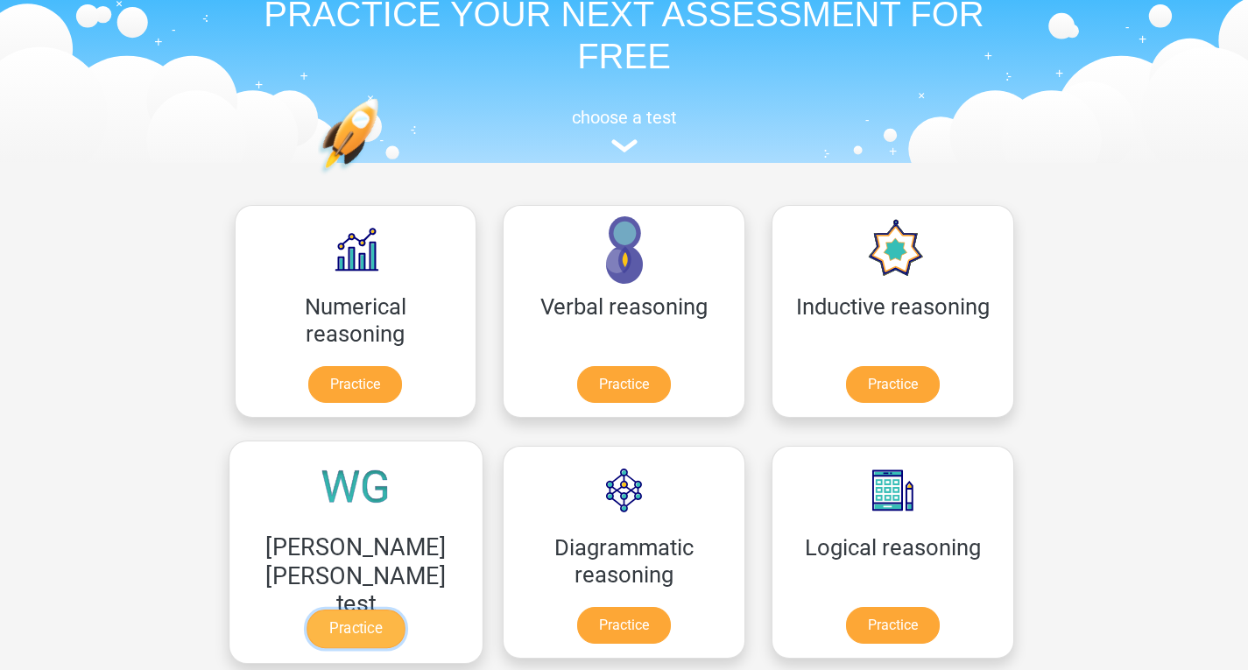
click at [405, 610] on link "Practice" at bounding box center [356, 629] width 98 height 39
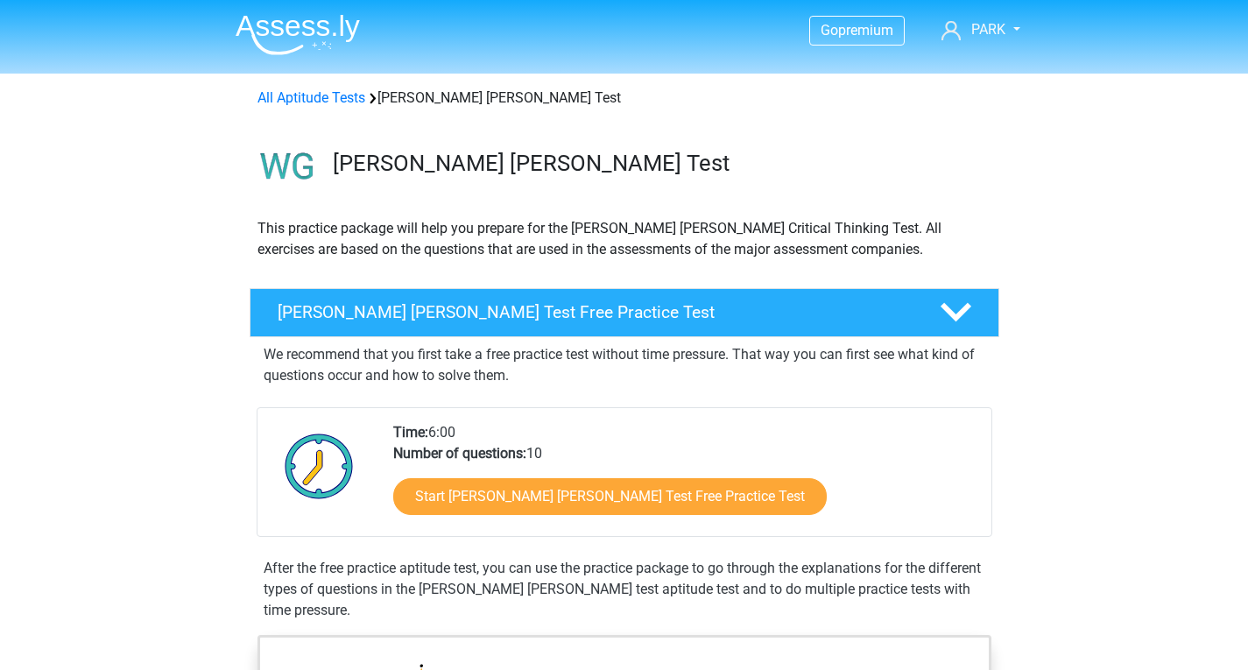
click at [513, 370] on p "We recommend that you first take a free practice test without time pressure. Th…" at bounding box center [625, 365] width 722 height 42
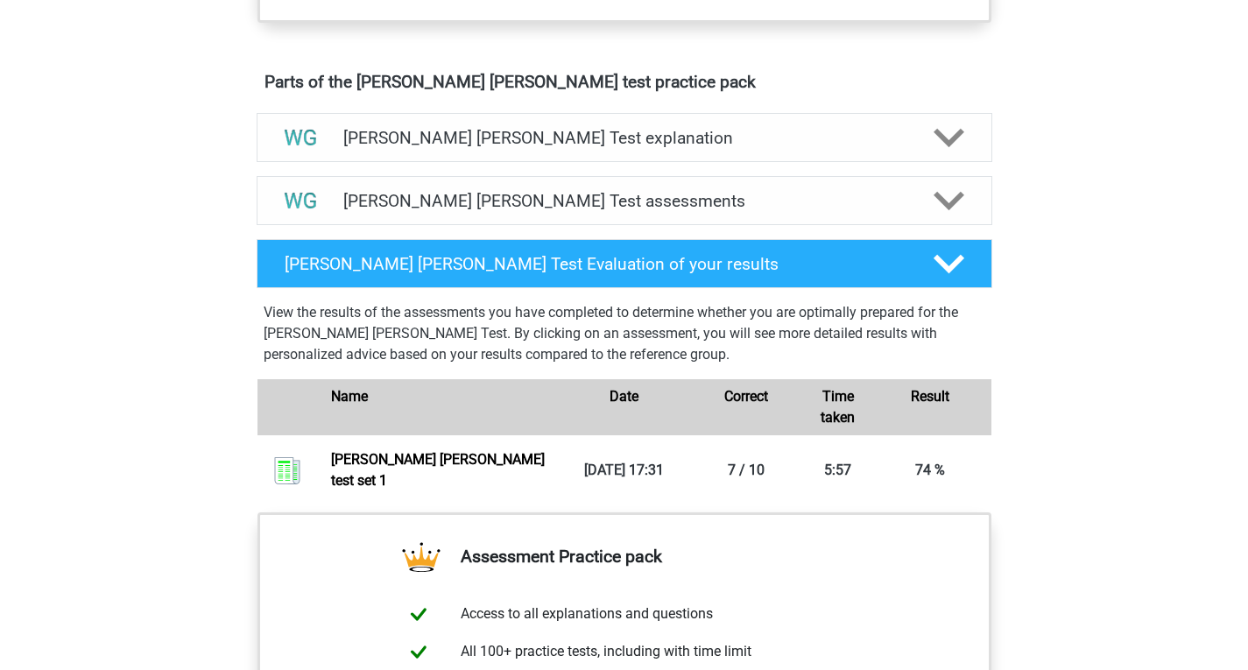
scroll to position [963, 0]
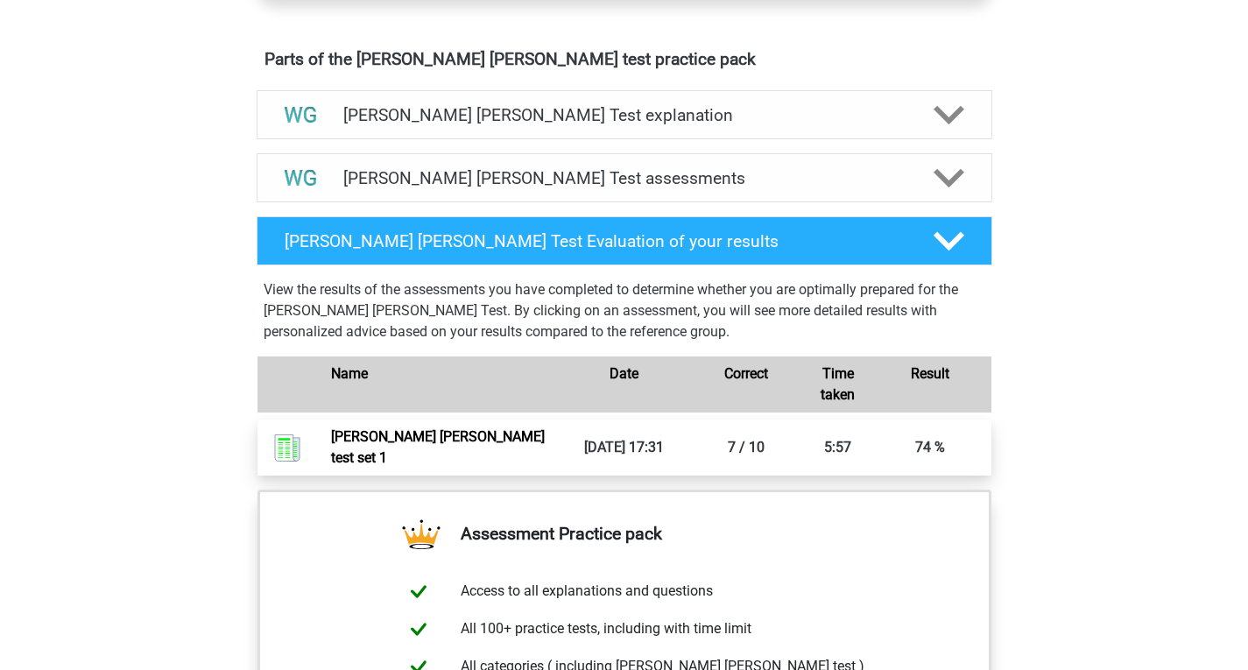
click at [407, 432] on link "[PERSON_NAME] [PERSON_NAME] test set 1" at bounding box center [438, 447] width 214 height 38
click at [365, 428] on link "[PERSON_NAME] [PERSON_NAME] test set 1" at bounding box center [438, 447] width 214 height 38
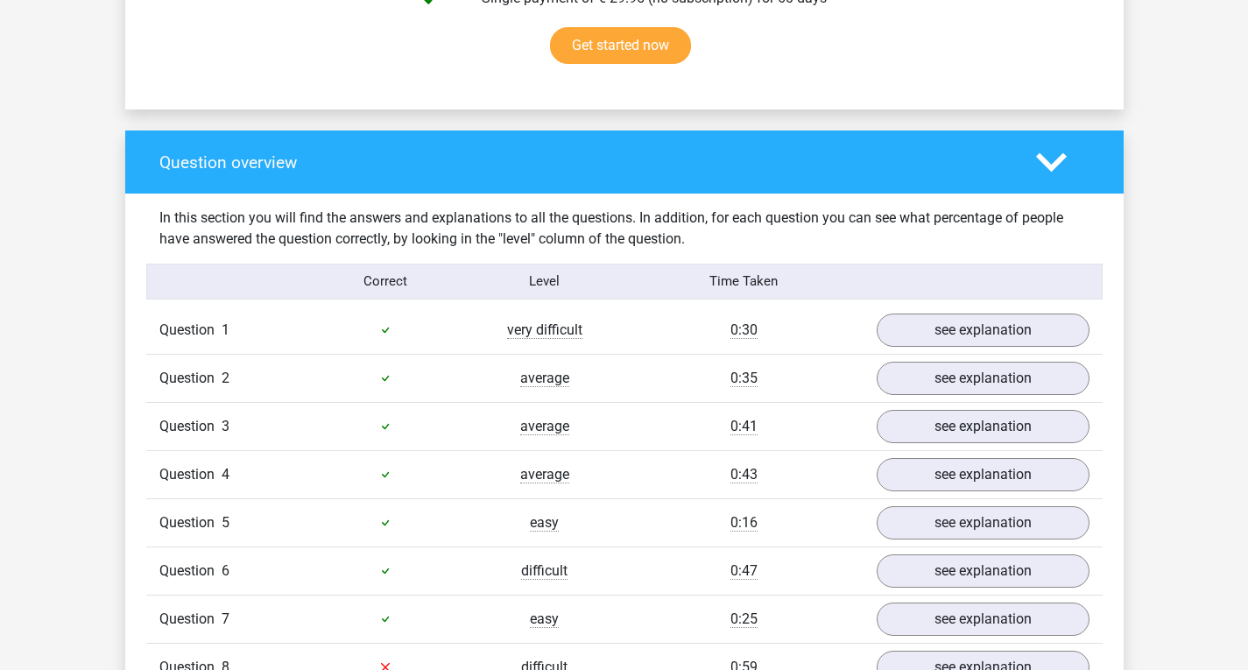
scroll to position [1314, 0]
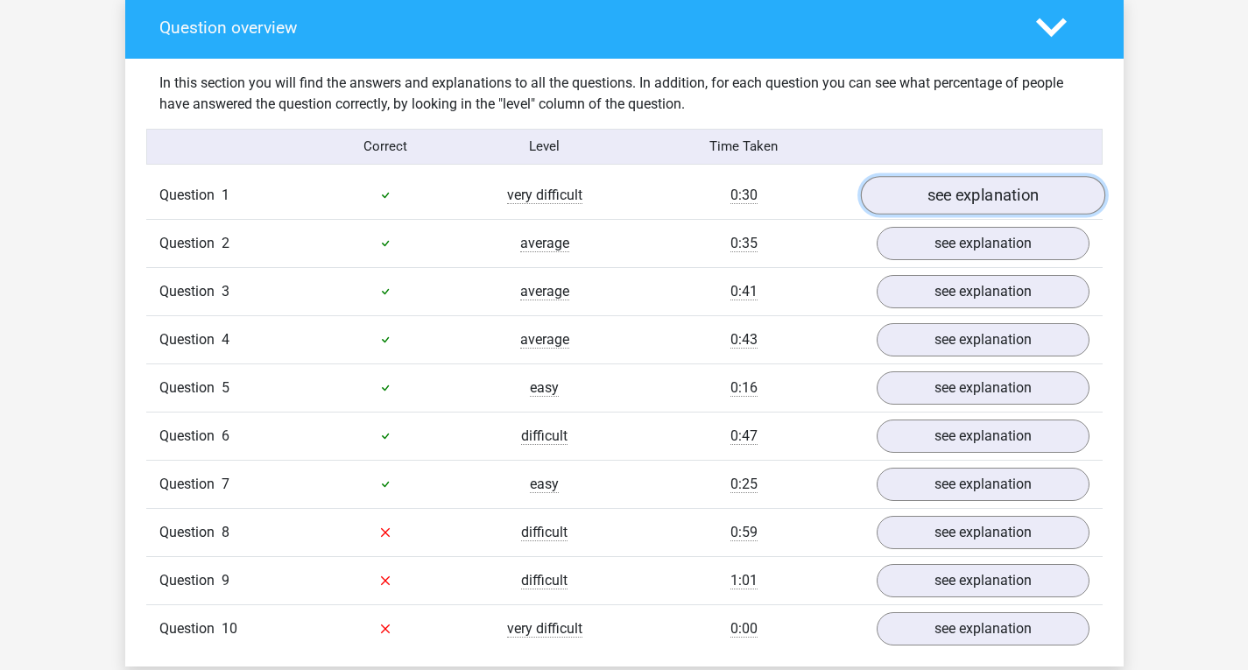
click at [962, 198] on link "see explanation" at bounding box center [982, 195] width 244 height 39
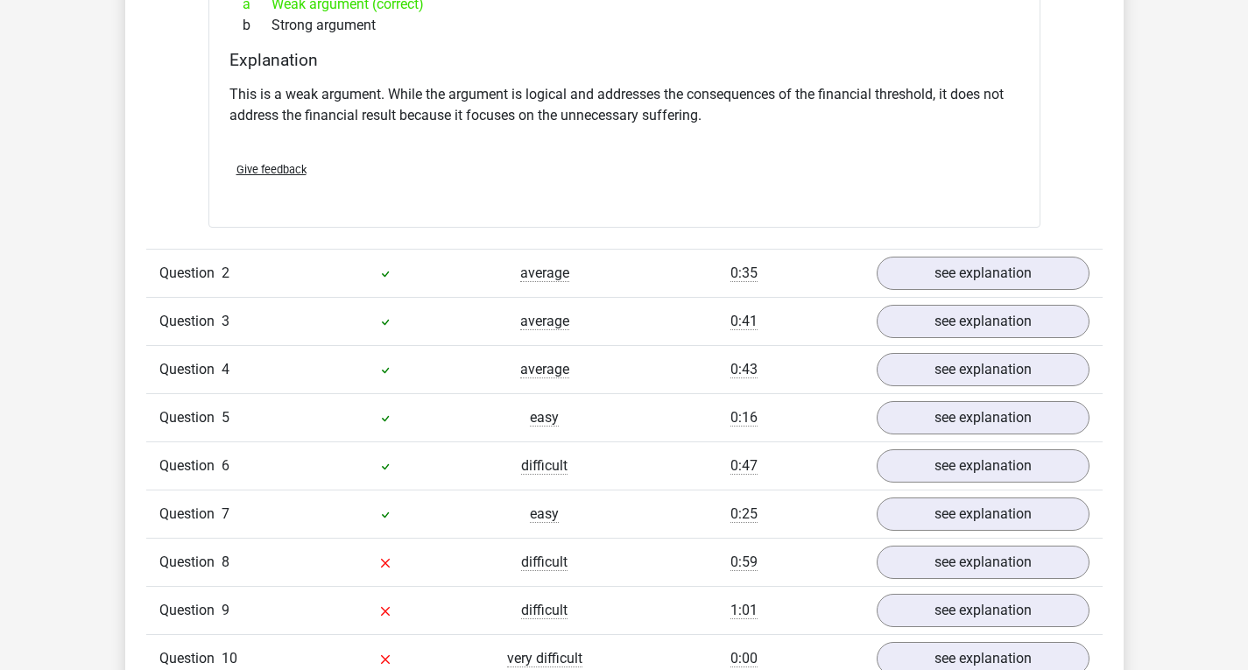
scroll to position [1489, 0]
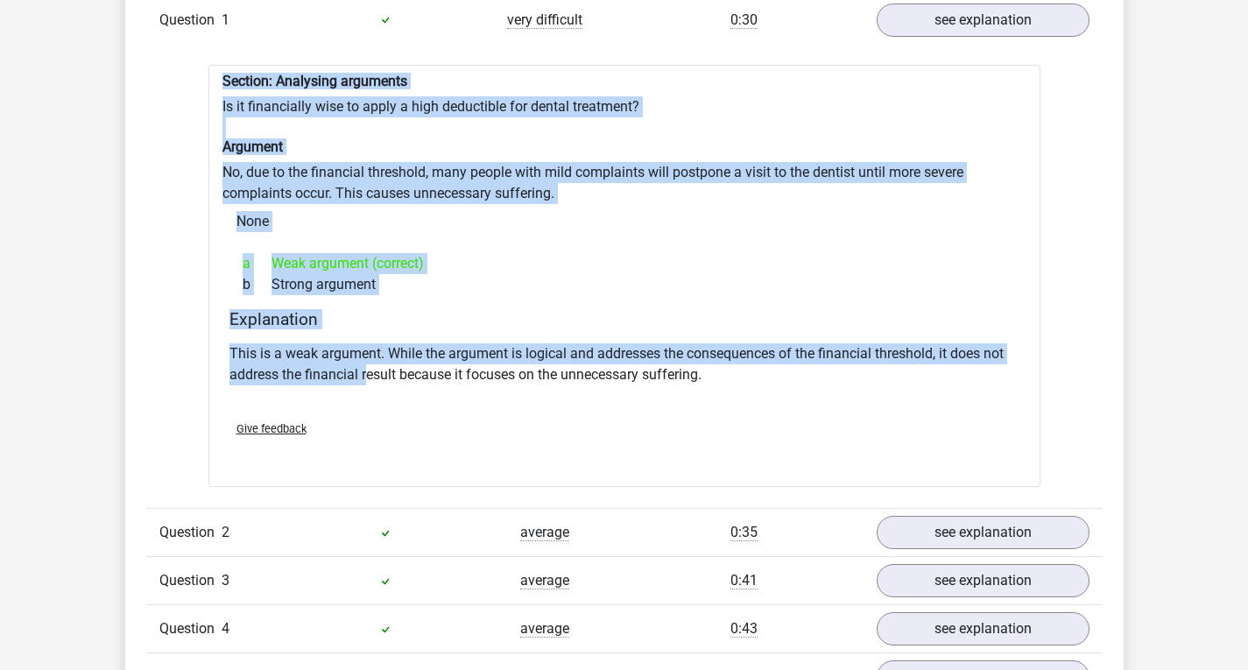
drag, startPoint x: 208, startPoint y: 66, endPoint x: 369, endPoint y: 363, distance: 337.8
click at [369, 363] on div "Question 1 very difficult 0:30 see explanation Section: Analysing arguments Is …" at bounding box center [624, 469] width 930 height 946
click at [322, 138] on h6 "Argument" at bounding box center [624, 146] width 804 height 17
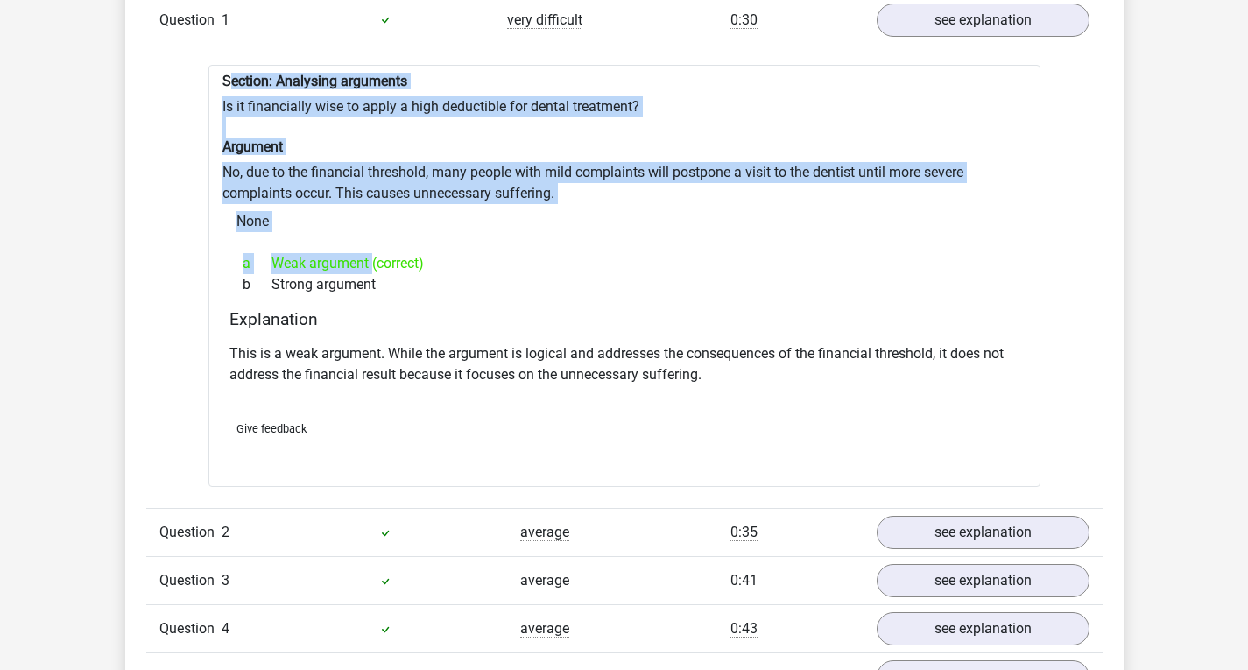
drag, startPoint x: 226, startPoint y: 75, endPoint x: 310, endPoint y: 258, distance: 200.6
click at [310, 258] on div "Section: Analysing arguments Is it financially wise to apply a high deductible …" at bounding box center [624, 276] width 832 height 423
click at [304, 253] on div "a Weak argument (correct)" at bounding box center [624, 263] width 790 height 21
click at [210, 112] on div "Section: Analysing arguments Is it financially wise to apply a high deductible …" at bounding box center [624, 276] width 832 height 423
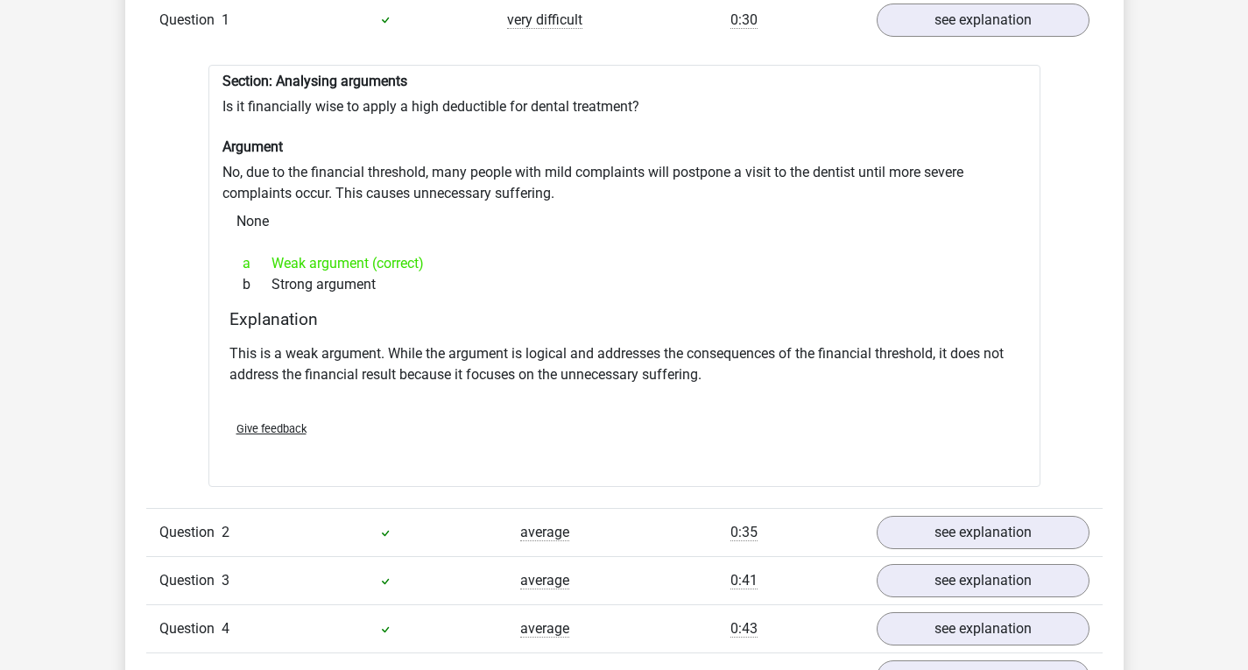
click at [213, 67] on div "Section: Analysing arguments Is it financially wise to apply a high deductible …" at bounding box center [624, 276] width 832 height 423
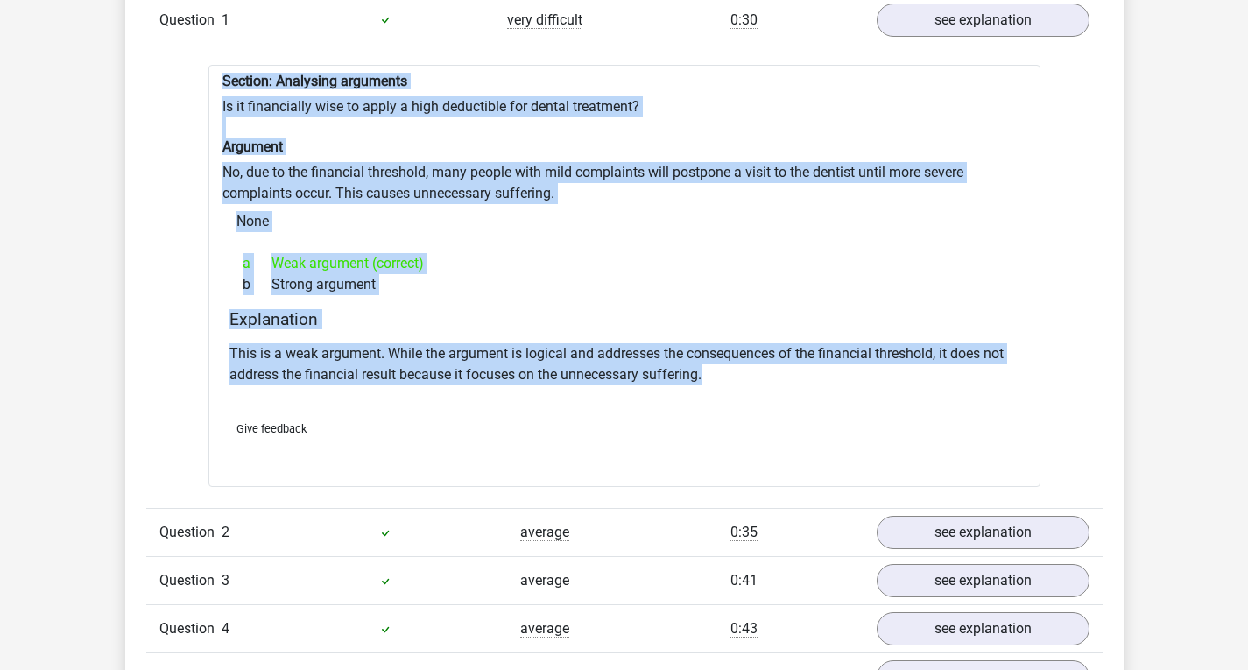
drag, startPoint x: 214, startPoint y: 56, endPoint x: 735, endPoint y: 362, distance: 604.2
click at [735, 362] on div "Section: Analysing arguments Is it financially wise to apply a high deductible …" at bounding box center [624, 276] width 832 height 423
copy div "Section: Analysing arguments Is it financially wise to apply a high deductible …"
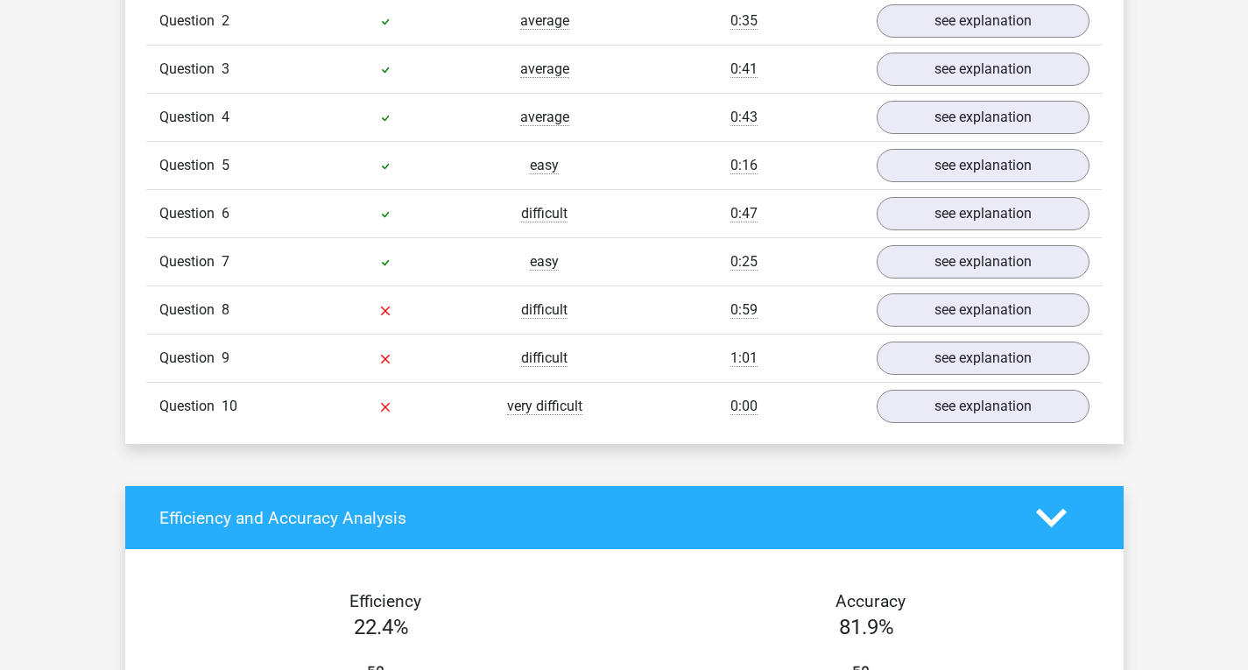
scroll to position [2014, 0]
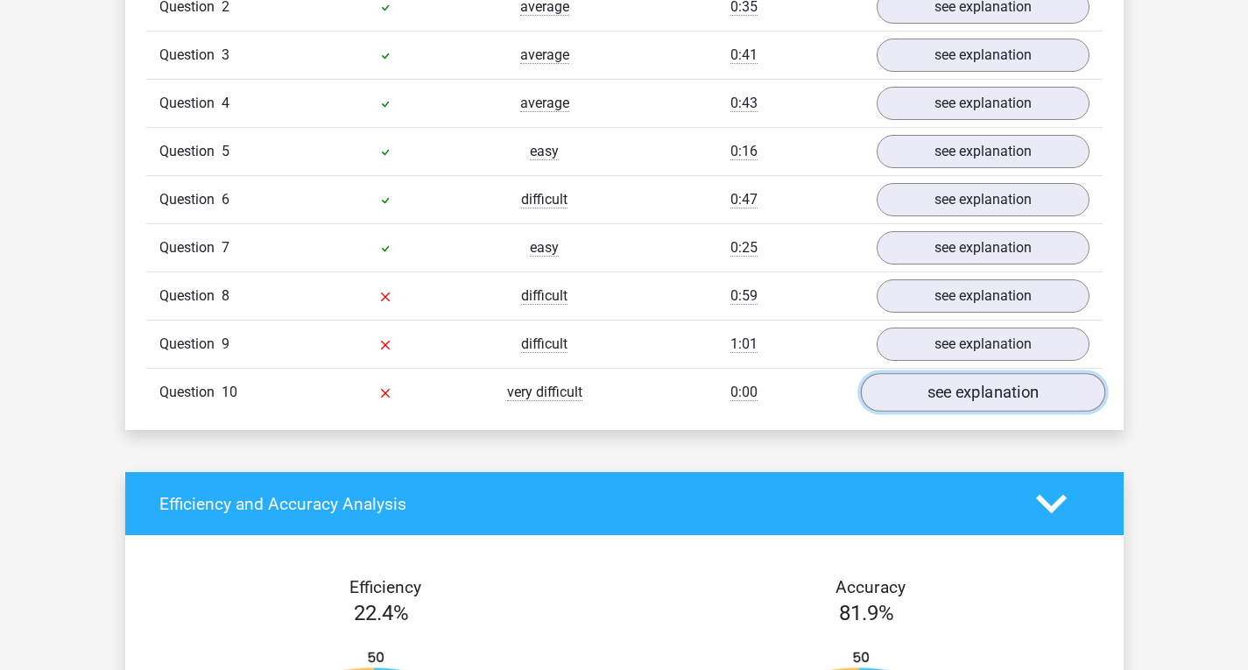
click at [970, 376] on link "see explanation" at bounding box center [982, 392] width 244 height 39
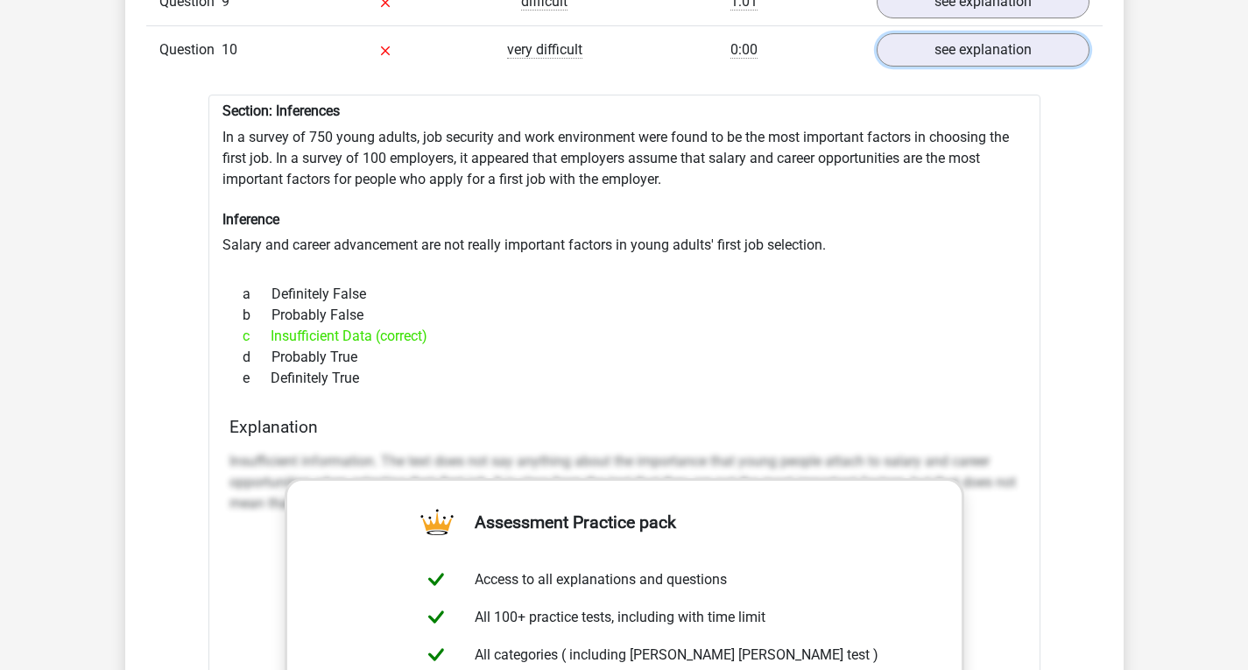
scroll to position [2365, 0]
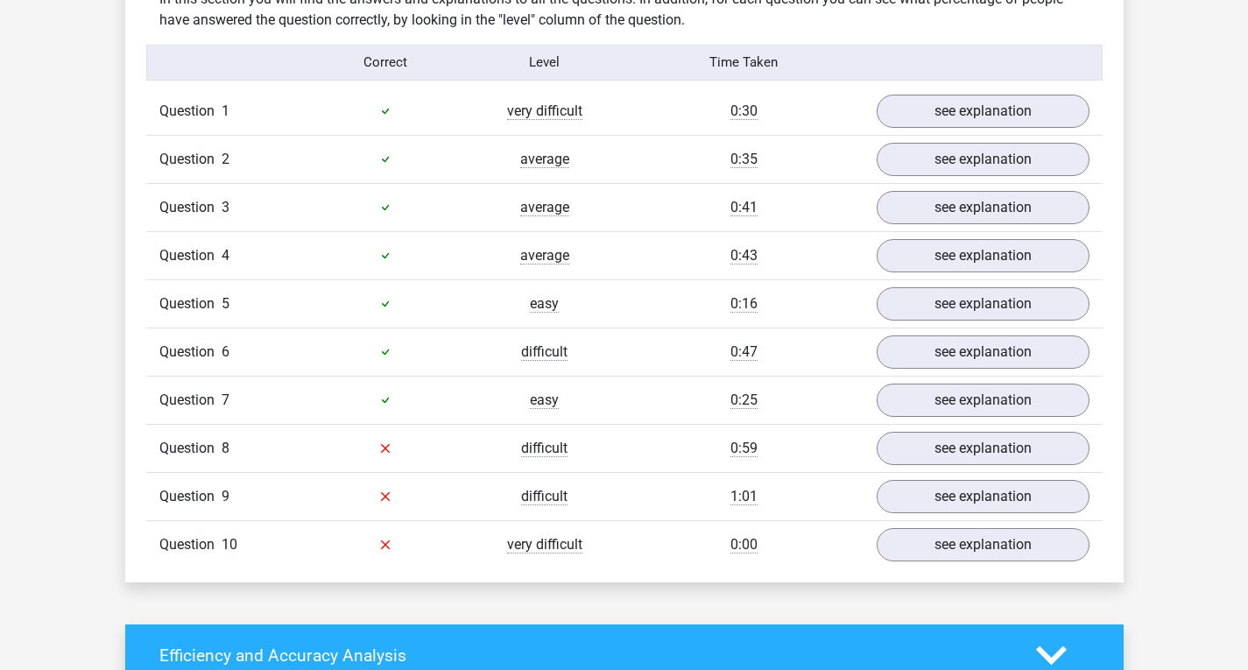
scroll to position [1401, 0]
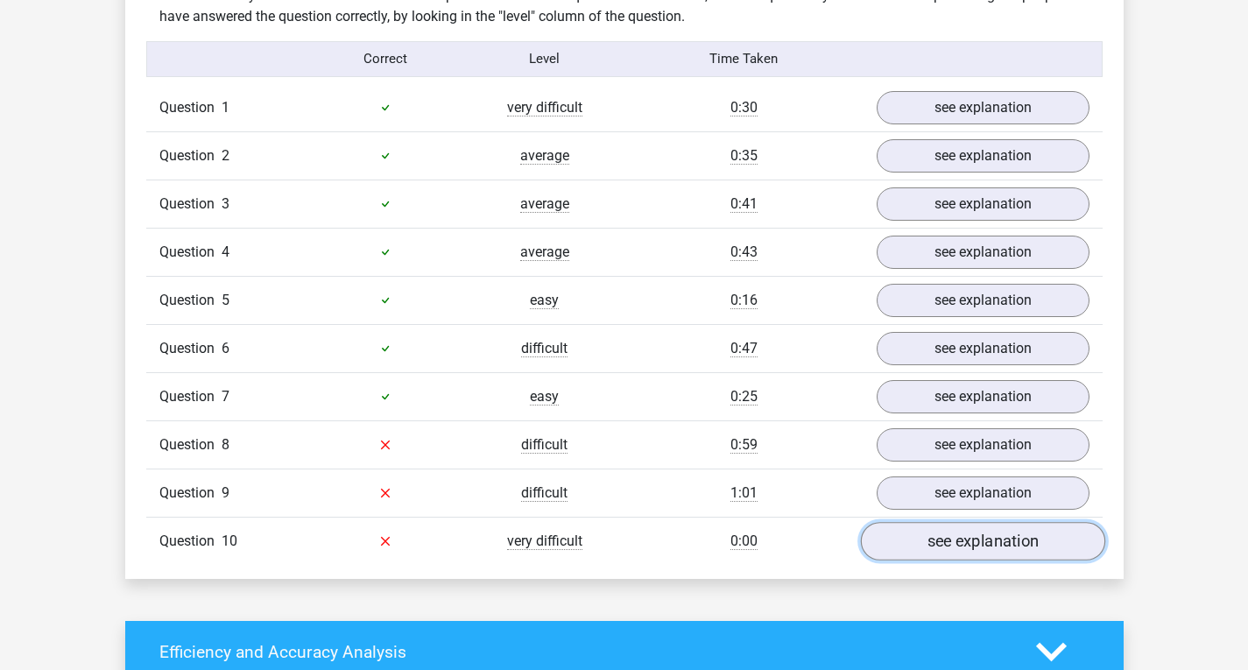
click at [930, 544] on link "see explanation" at bounding box center [982, 541] width 244 height 39
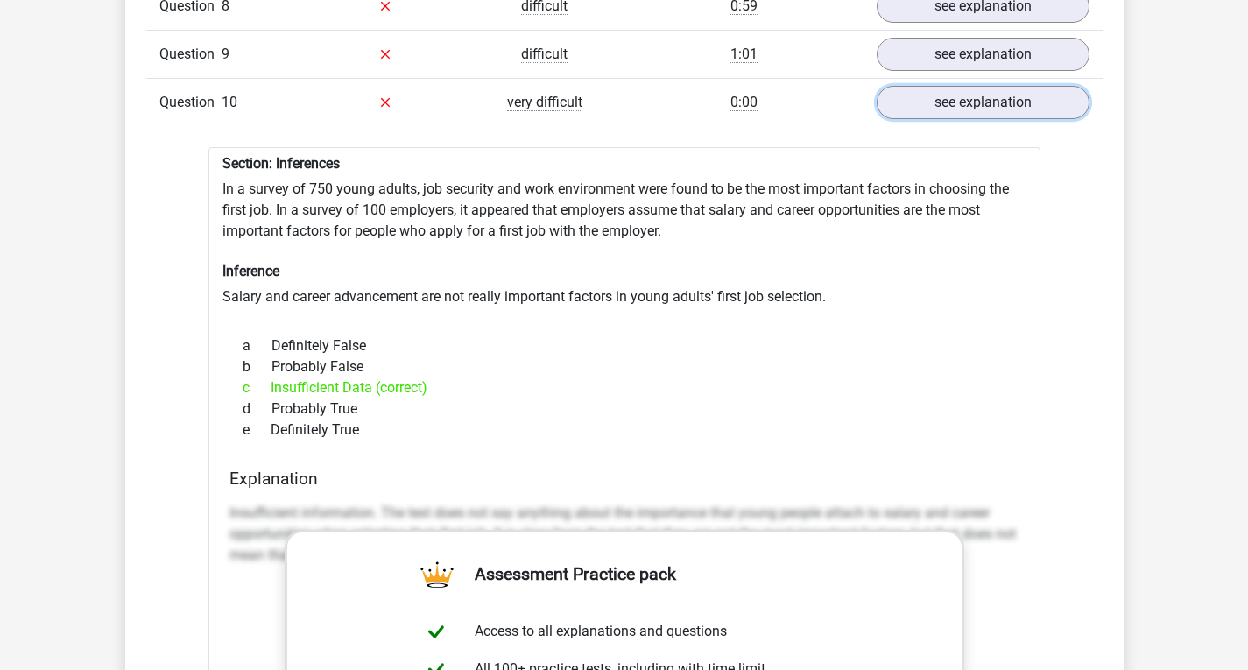
scroll to position [1839, 0]
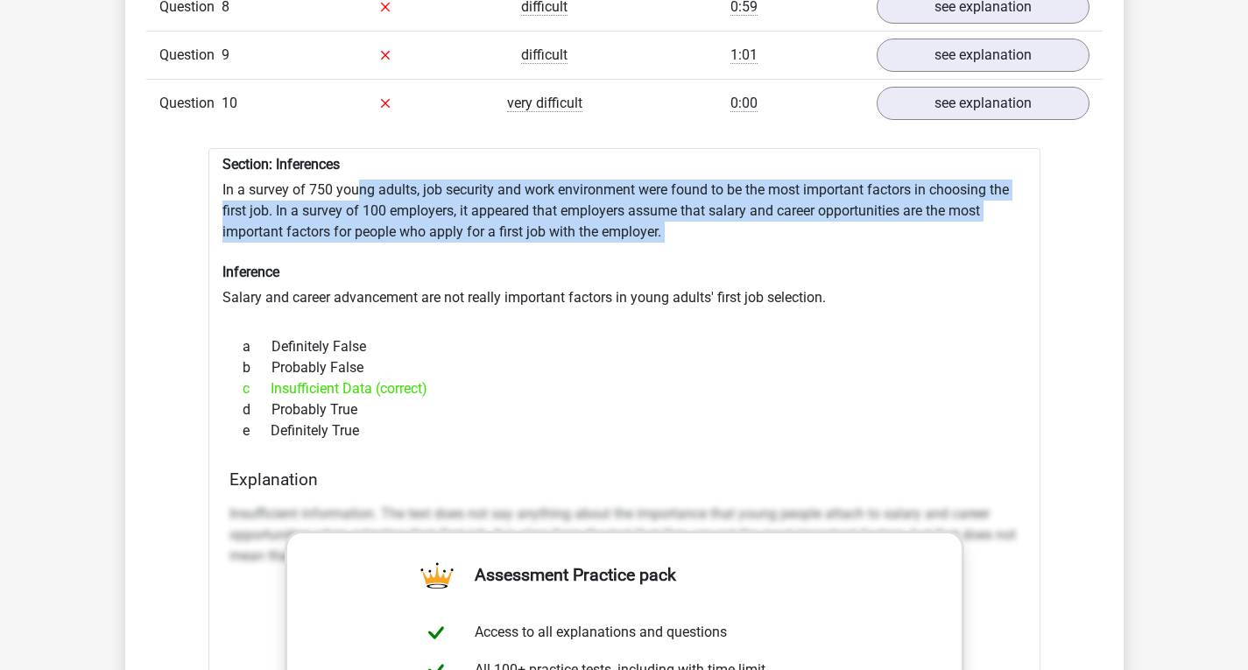
drag, startPoint x: 370, startPoint y: 183, endPoint x: 403, endPoint y: 248, distance: 72.9
click at [403, 248] on div "Section: Inferences In a survey of 750 young adults, job security and work envi…" at bounding box center [624, 626] width 832 height 956
click at [404, 248] on div "Section: Inferences In a survey of 750 young adults, job security and work envi…" at bounding box center [624, 626] width 832 height 956
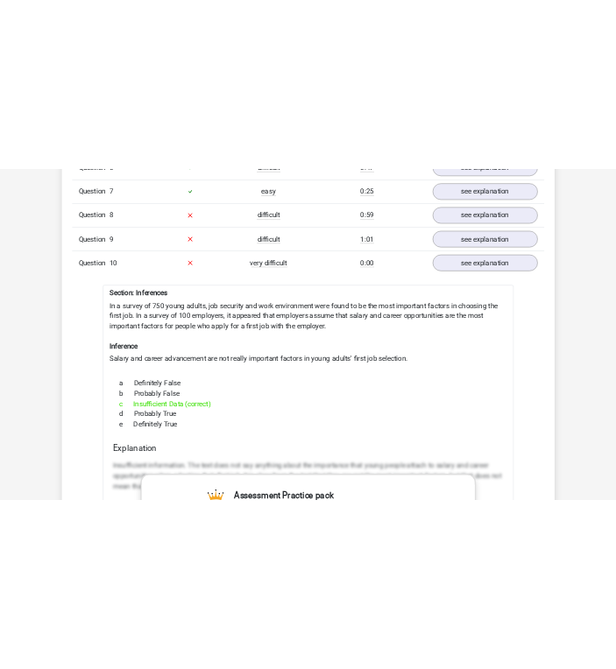
scroll to position [1752, 0]
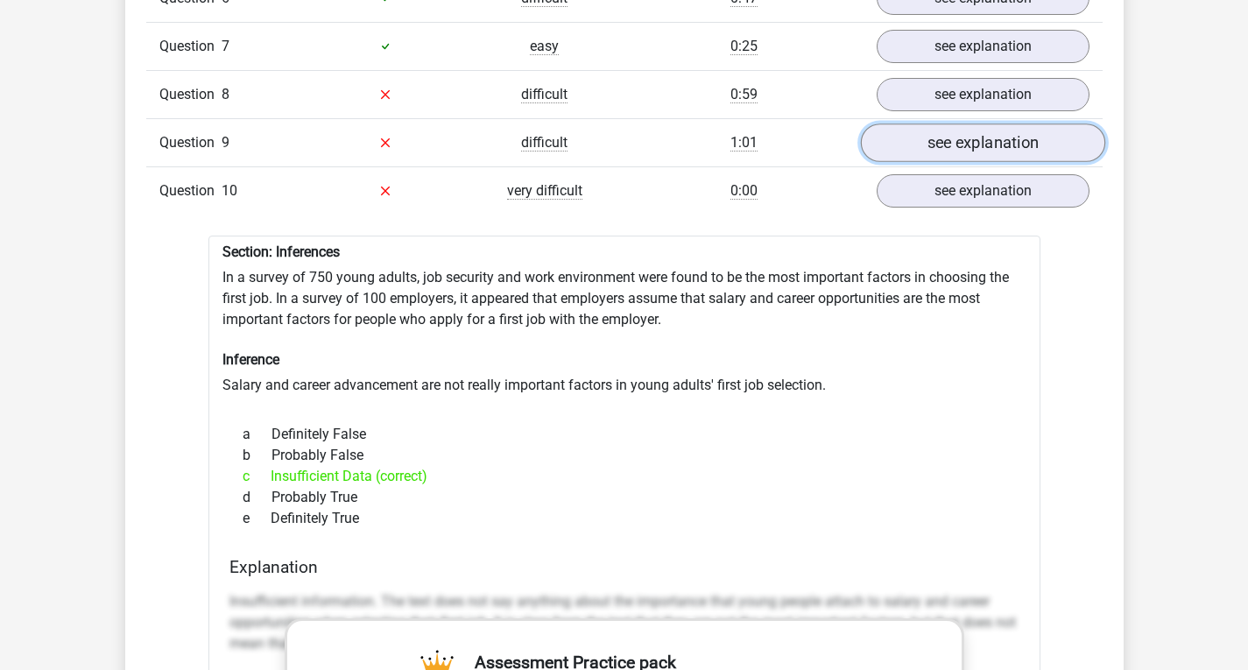
click at [904, 123] on link "see explanation" at bounding box center [982, 142] width 244 height 39
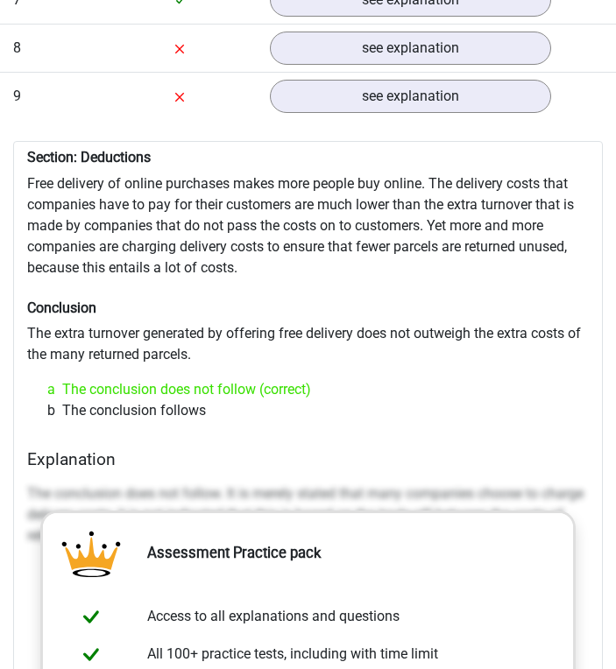
scroll to position [1927, 0]
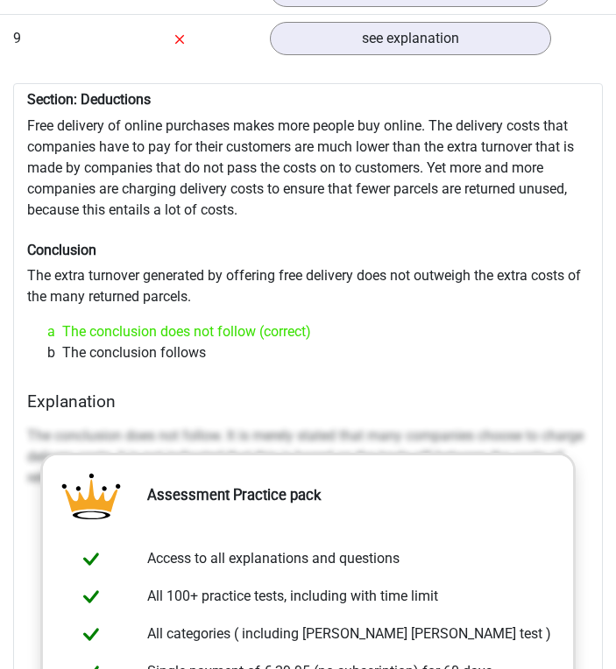
click at [490, 242] on h6 "Conclusion" at bounding box center [307, 250] width 561 height 17
click at [412, 244] on div "Section: Deductions Free delivery of online purchases makes more people buy onl…" at bounding box center [307, 554] width 589 height 942
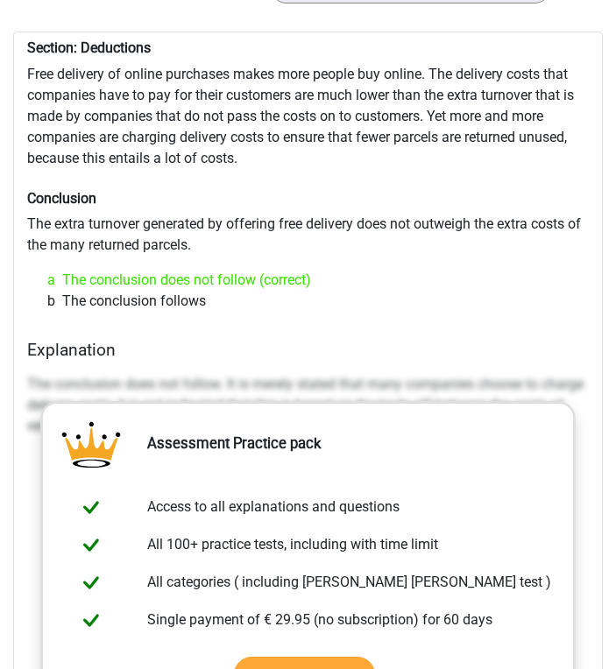
scroll to position [2014, 0]
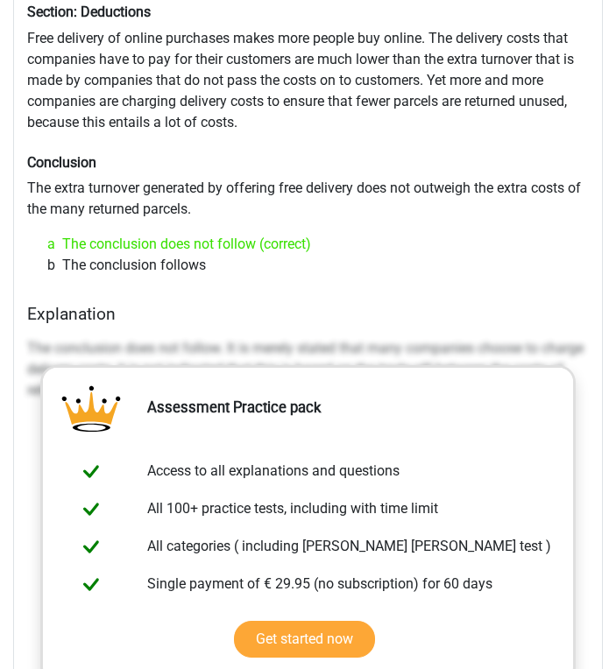
click at [350, 255] on div "b The conclusion follows" at bounding box center [307, 265] width 547 height 21
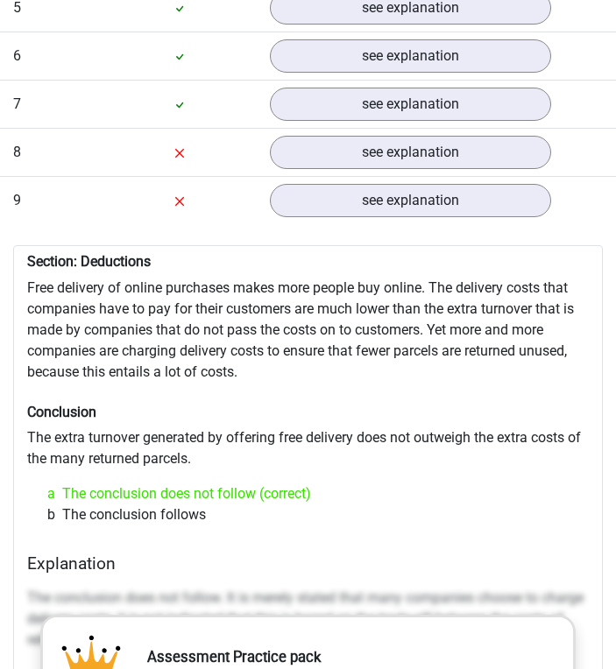
scroll to position [1664, 0]
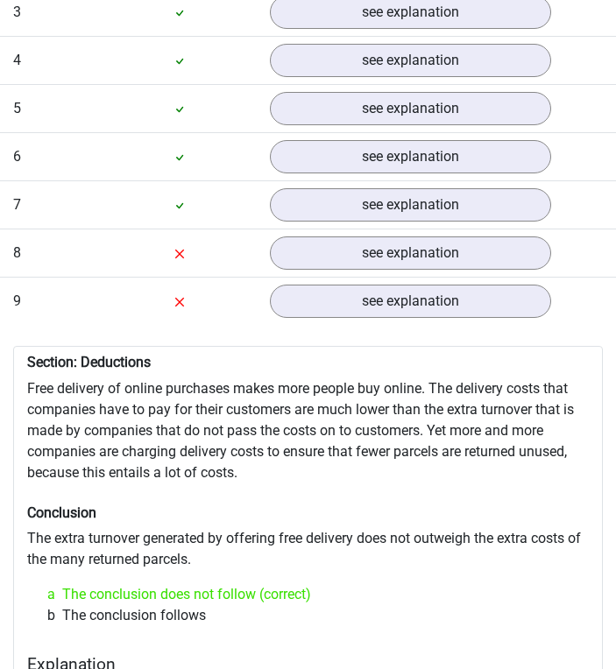
drag, startPoint x: 236, startPoint y: 250, endPoint x: 11, endPoint y: 333, distance: 239.7
copy div "Section: Deductions Free delivery of online purchases makes more people buy onl…"
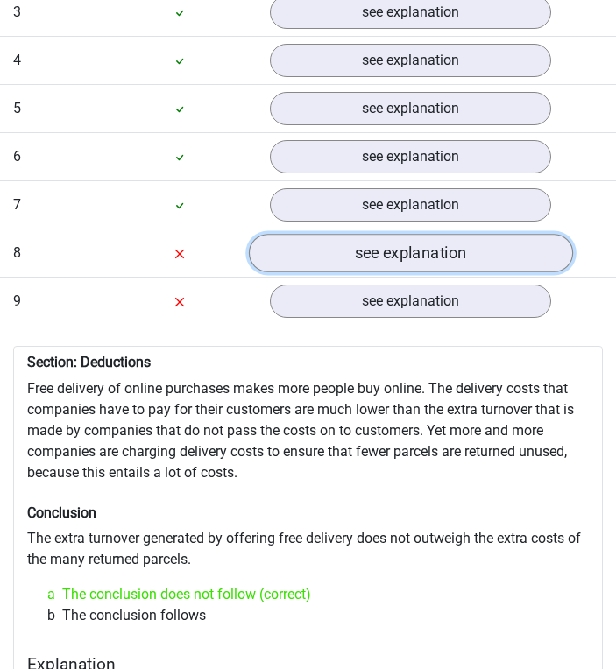
click at [389, 234] on link "see explanation" at bounding box center [411, 253] width 324 height 39
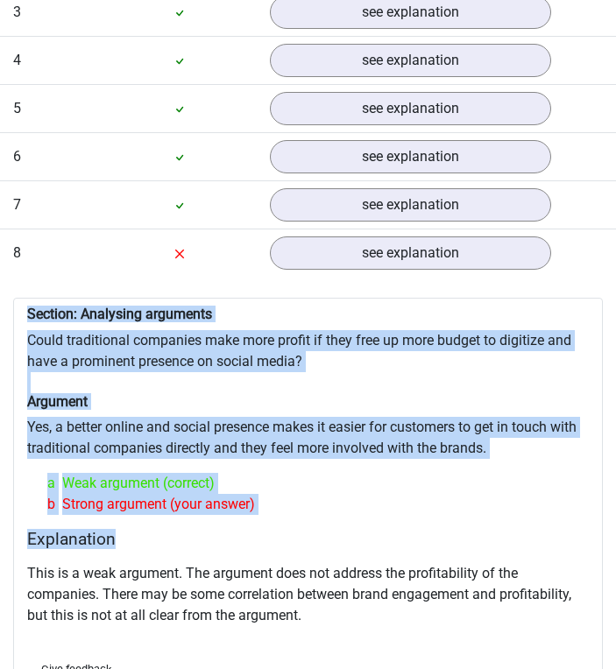
scroll to position [1839, 0]
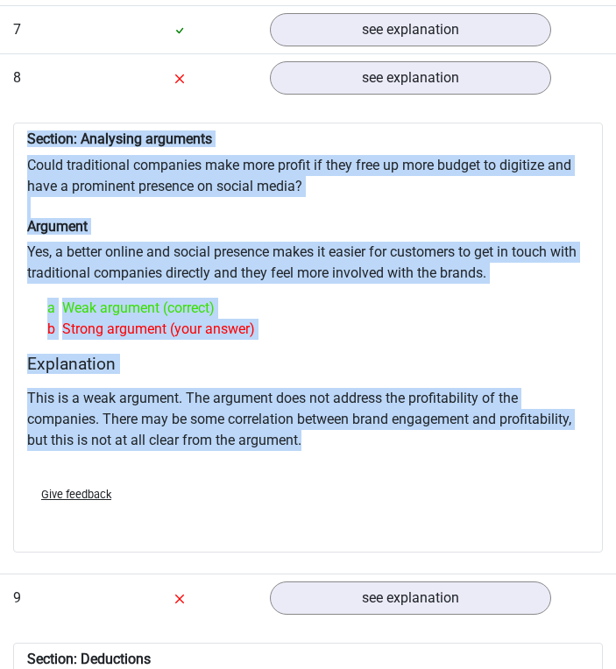
drag, startPoint x: 15, startPoint y: 287, endPoint x: 344, endPoint y: 442, distance: 364.0
click at [344, 442] on div "Section: Analysing arguments Could traditional companies make more profit if th…" at bounding box center [307, 338] width 589 height 430
click at [322, 381] on div "This is a weak argument. The argument does not address the profitability of the…" at bounding box center [307, 426] width 561 height 91
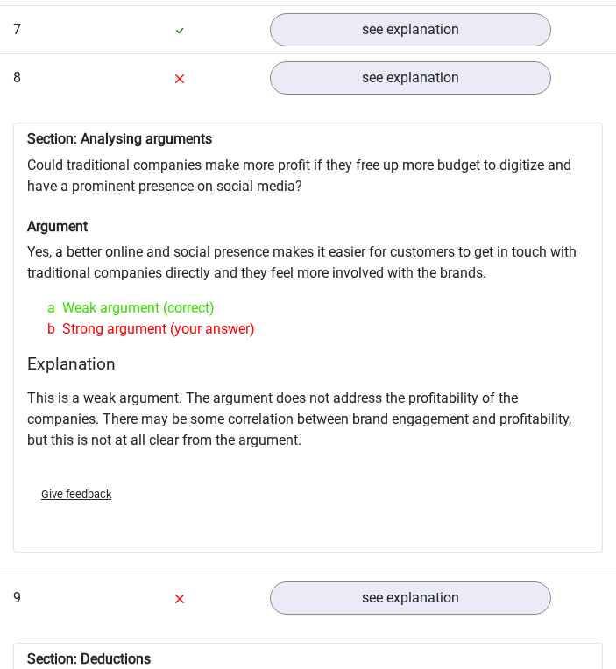
click at [406, 298] on div "a Weak argument (correct)" at bounding box center [307, 308] width 547 height 21
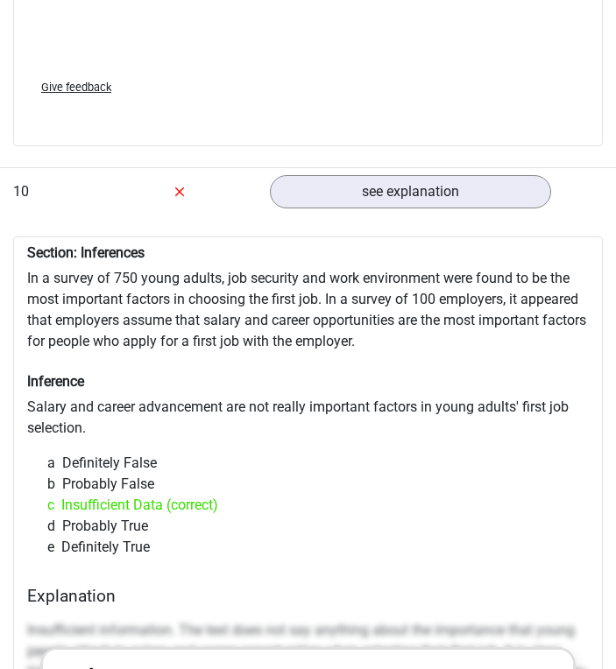
scroll to position [3328, 0]
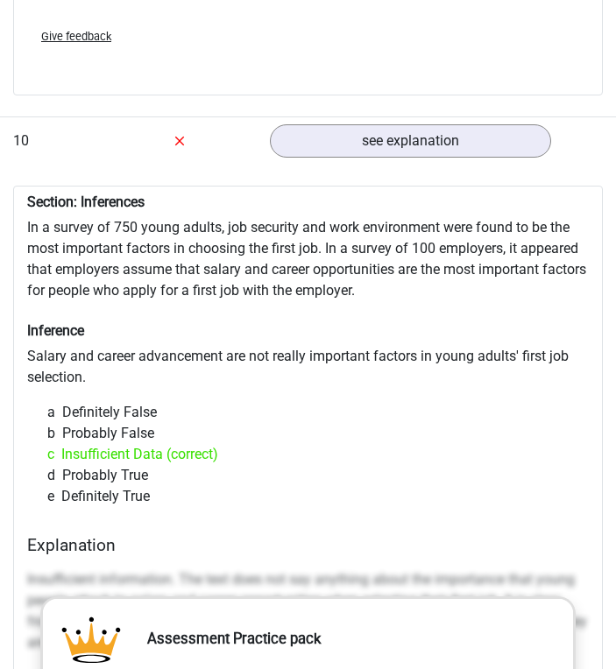
drag, startPoint x: 26, startPoint y: 174, endPoint x: 187, endPoint y: 473, distance: 339.4
click at [187, 473] on div "Section: Inferences In a survey of 750 young adults, job security and work envi…" at bounding box center [307, 678] width 589 height 984
copy div "Section: Inferences In a survey of 750 young adults, job security and work envi…"
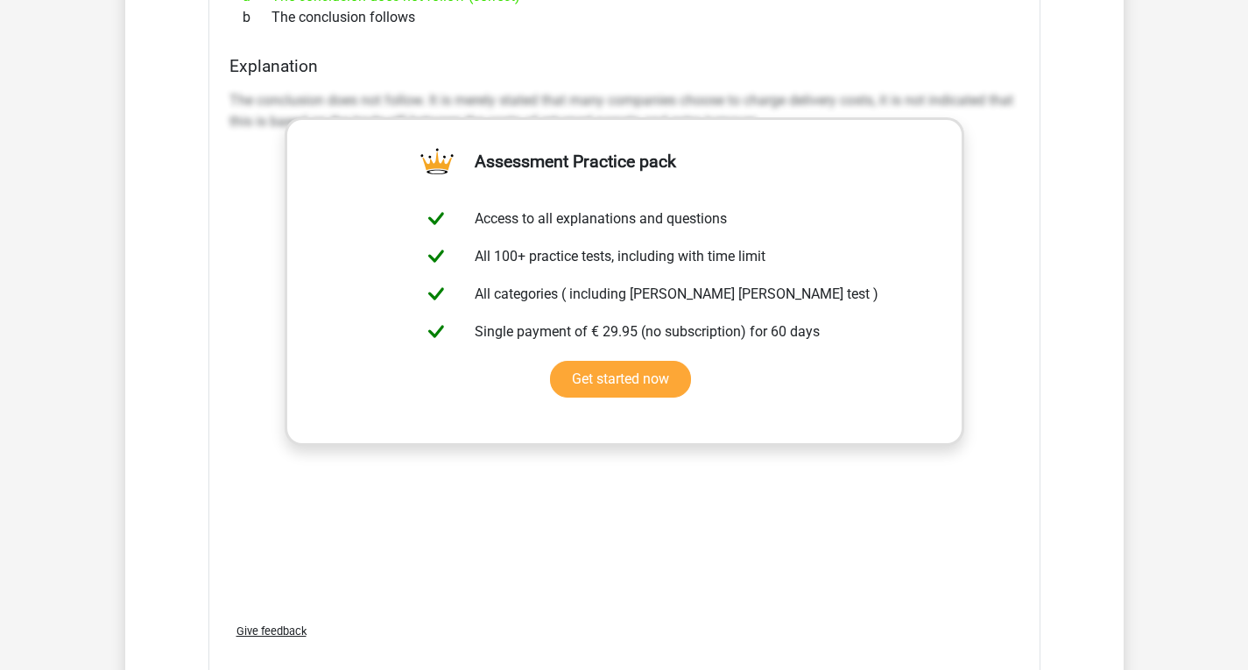
scroll to position [3065, 0]
